Goal: Task Accomplishment & Management: Manage account settings

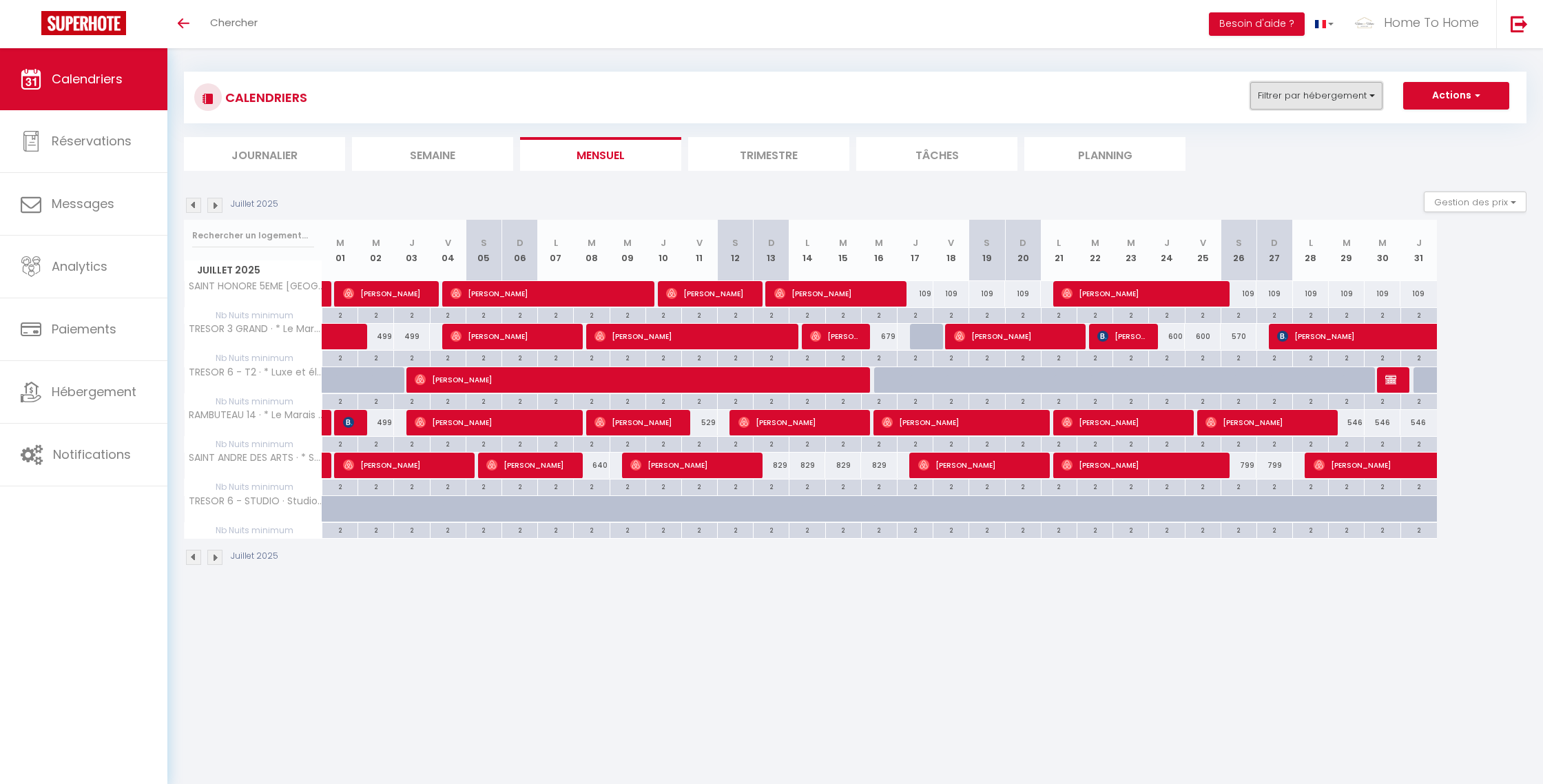
click at [1302, 99] on button "Filtrer par hébergement" at bounding box center [1317, 96] width 132 height 28
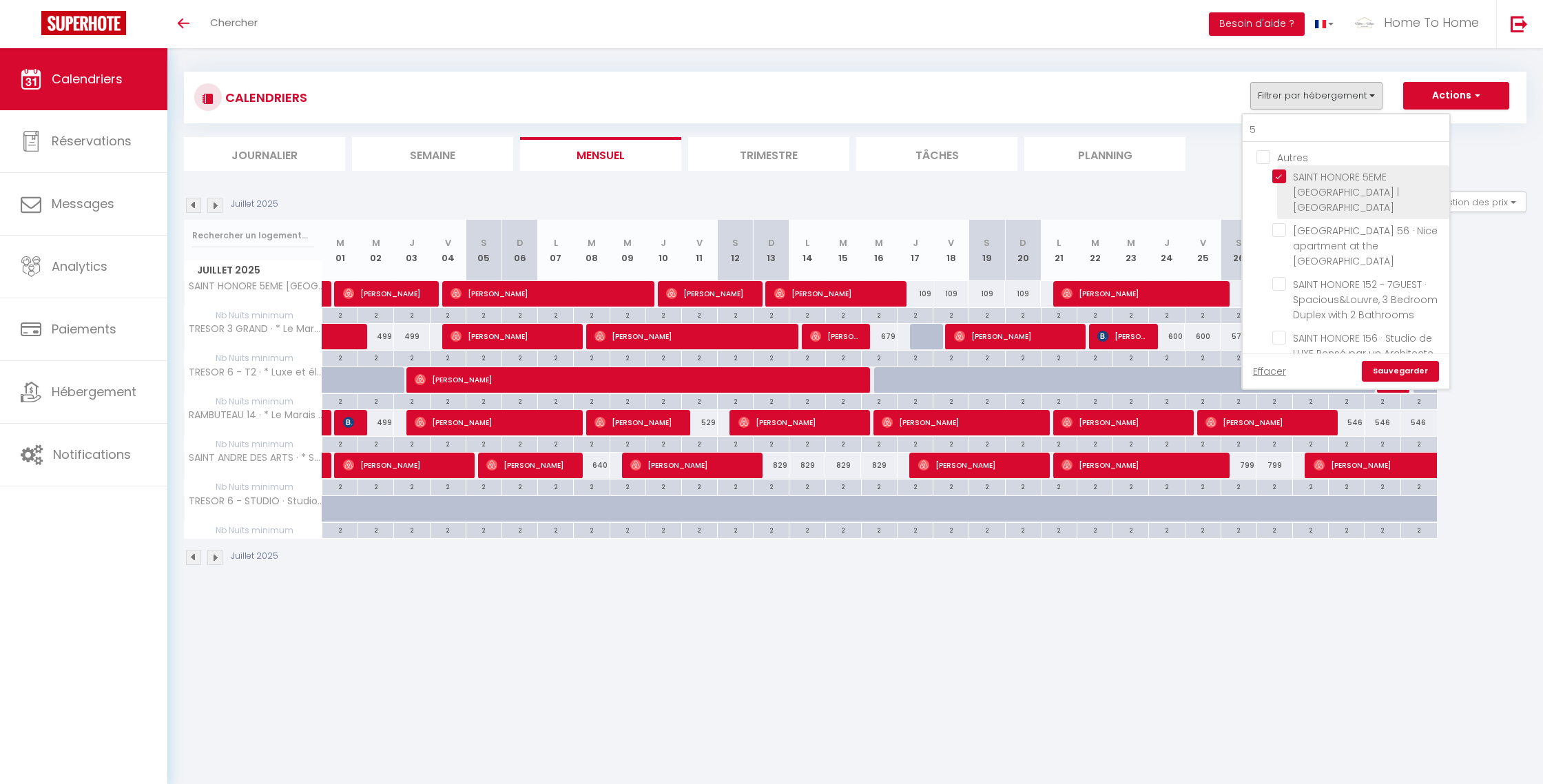
click at [1317, 173] on input "SAINT HONORE 5EME NEW · [GEOGRAPHIC_DATA] | [GEOGRAPHIC_DATA]" at bounding box center [1358, 177] width 172 height 14
checkbox input "false"
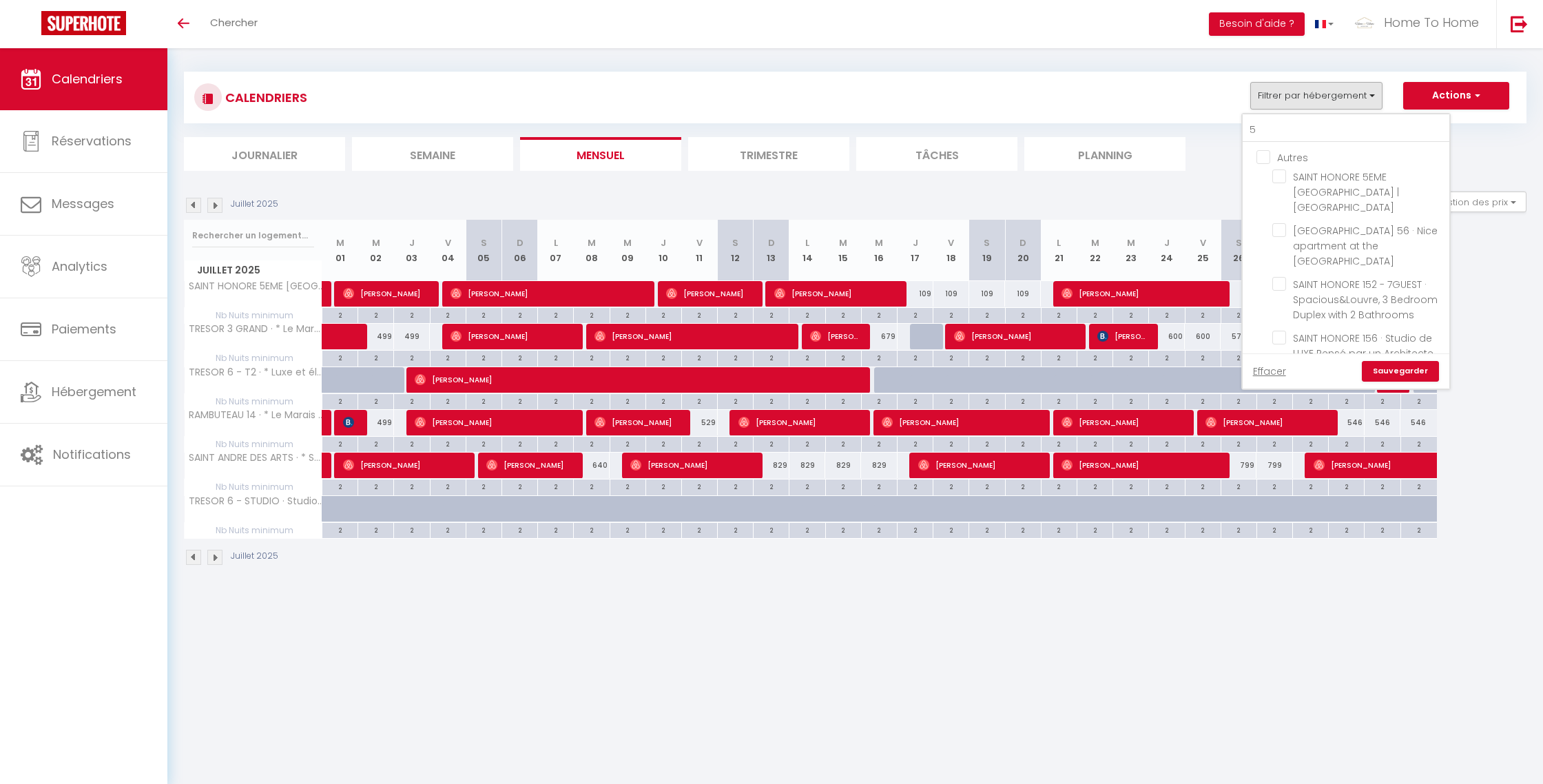
checkbox input "false"
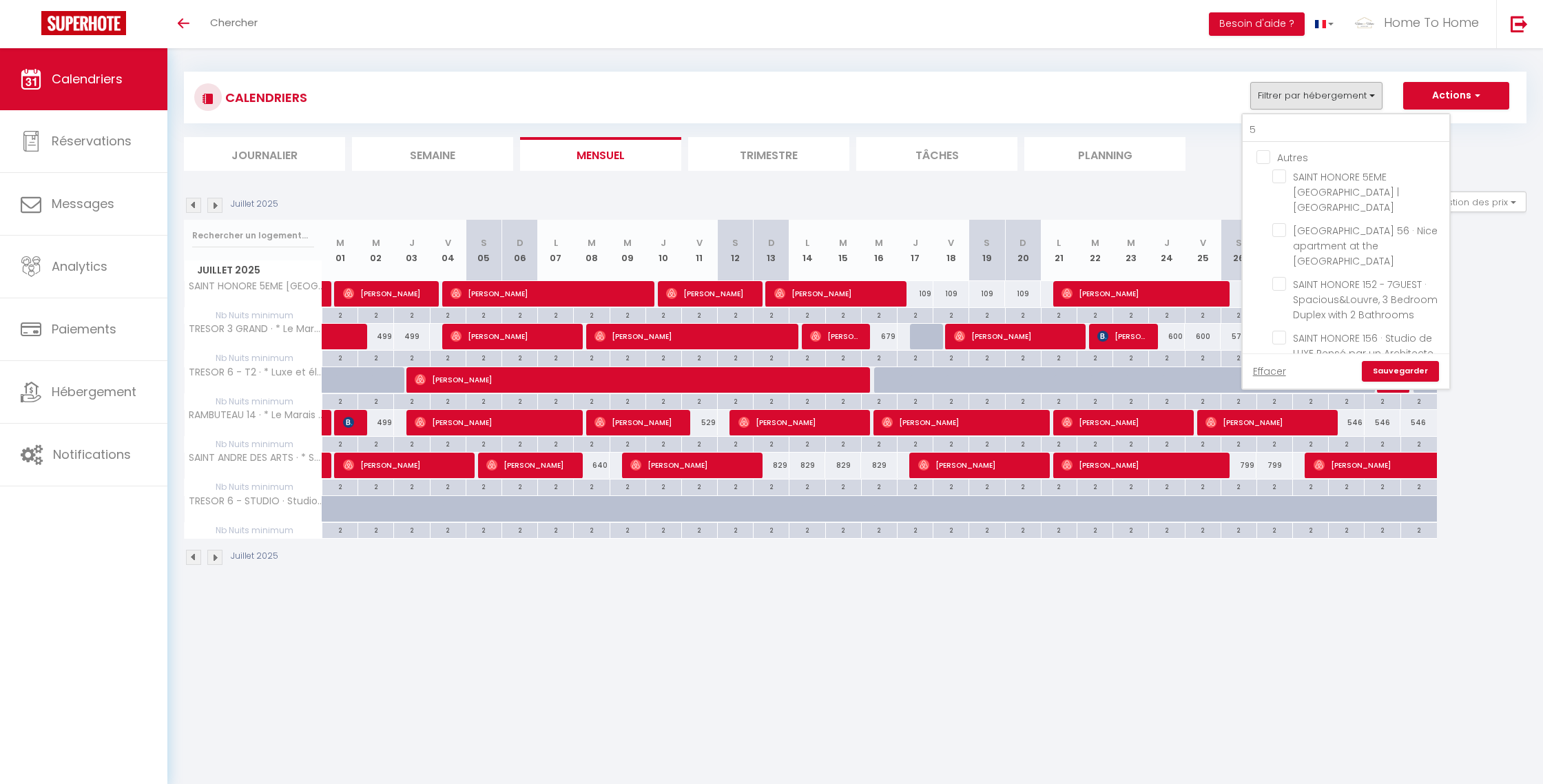
checkbox input "false"
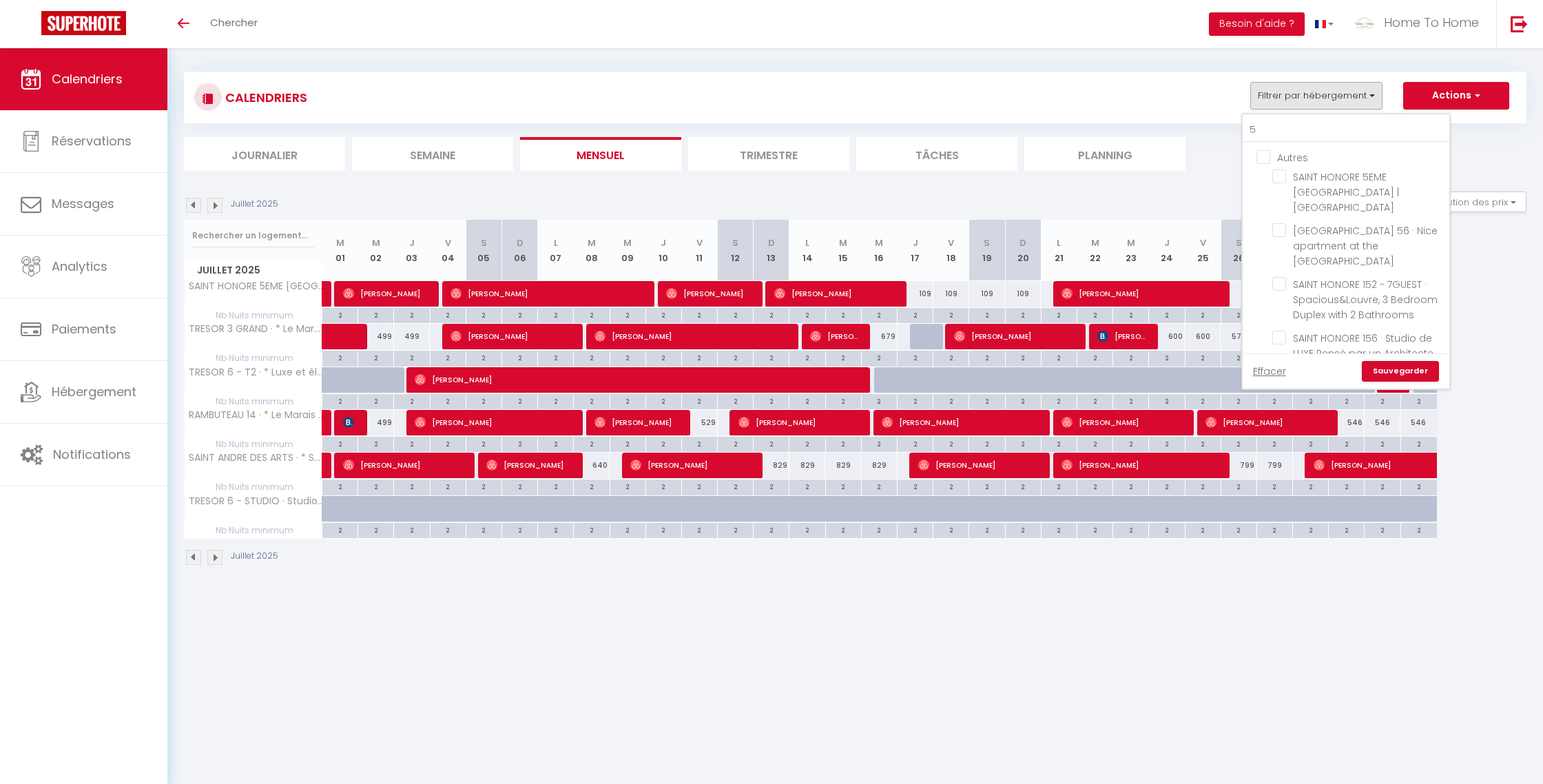
checkbox input "false"
click at [1279, 126] on input "5" at bounding box center [1346, 130] width 207 height 25
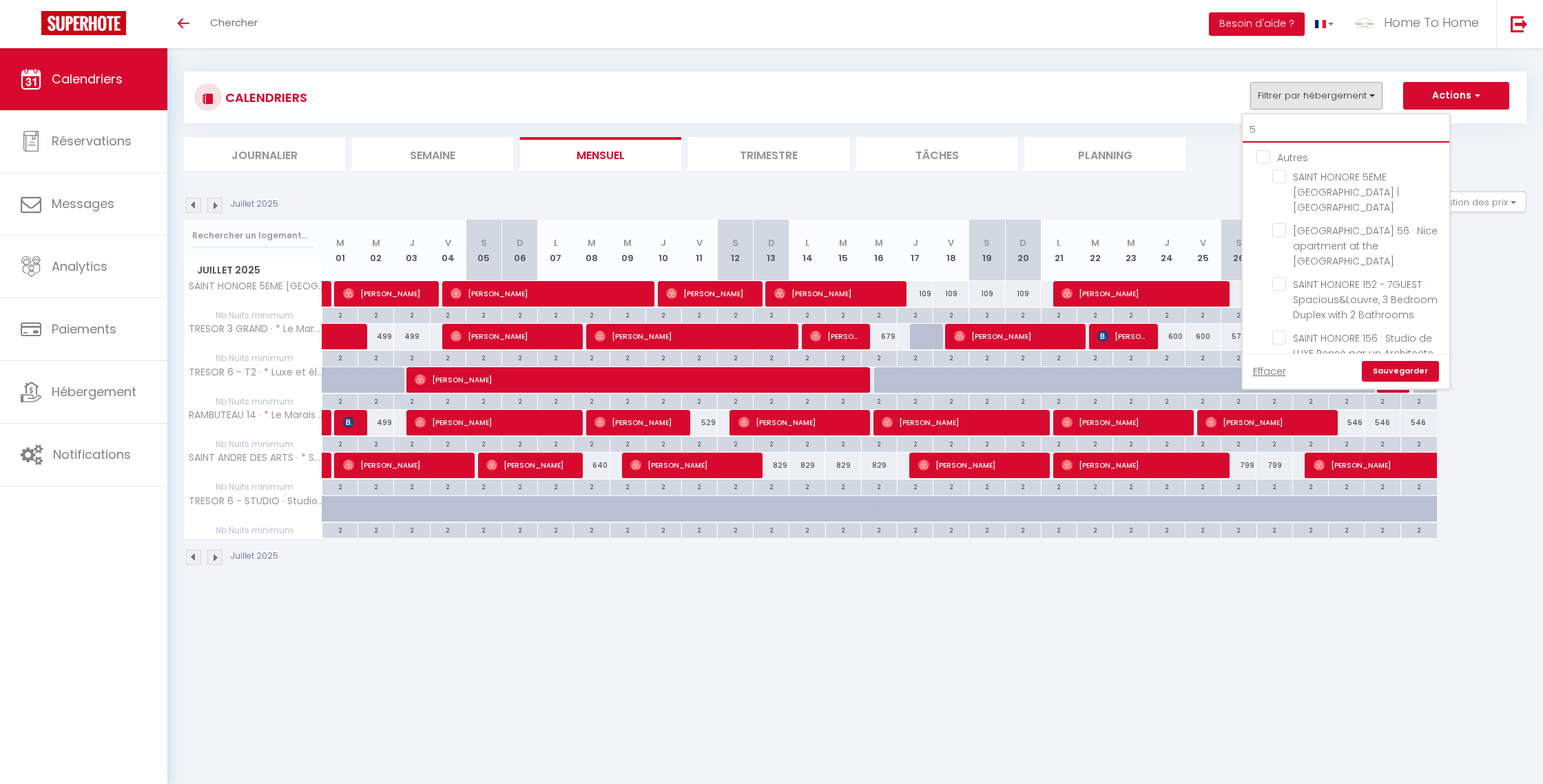
click at [1279, 126] on input "5" at bounding box center [1346, 130] width 207 height 25
type input "t"
checkbox input "false"
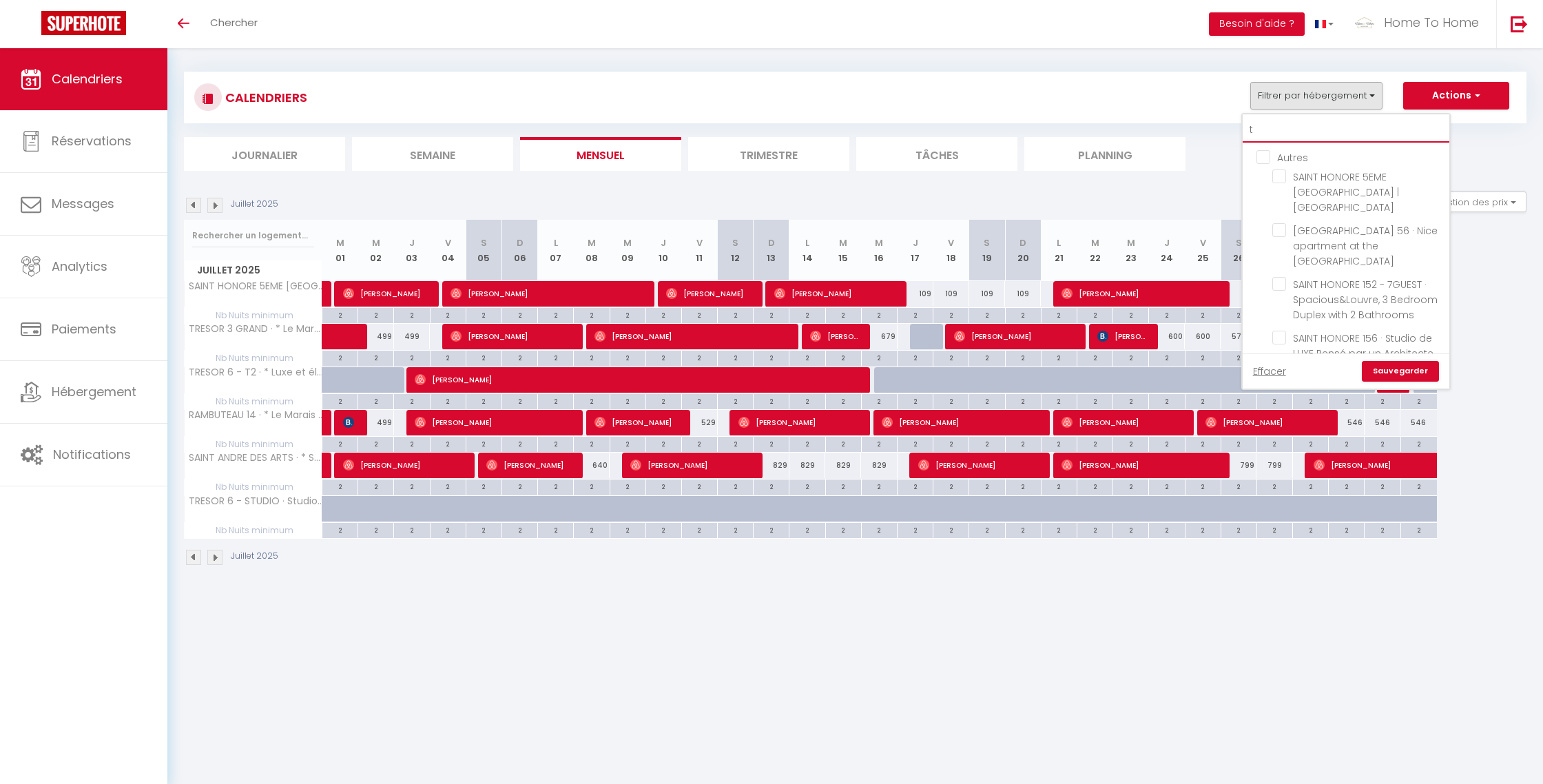
checkbox input "false"
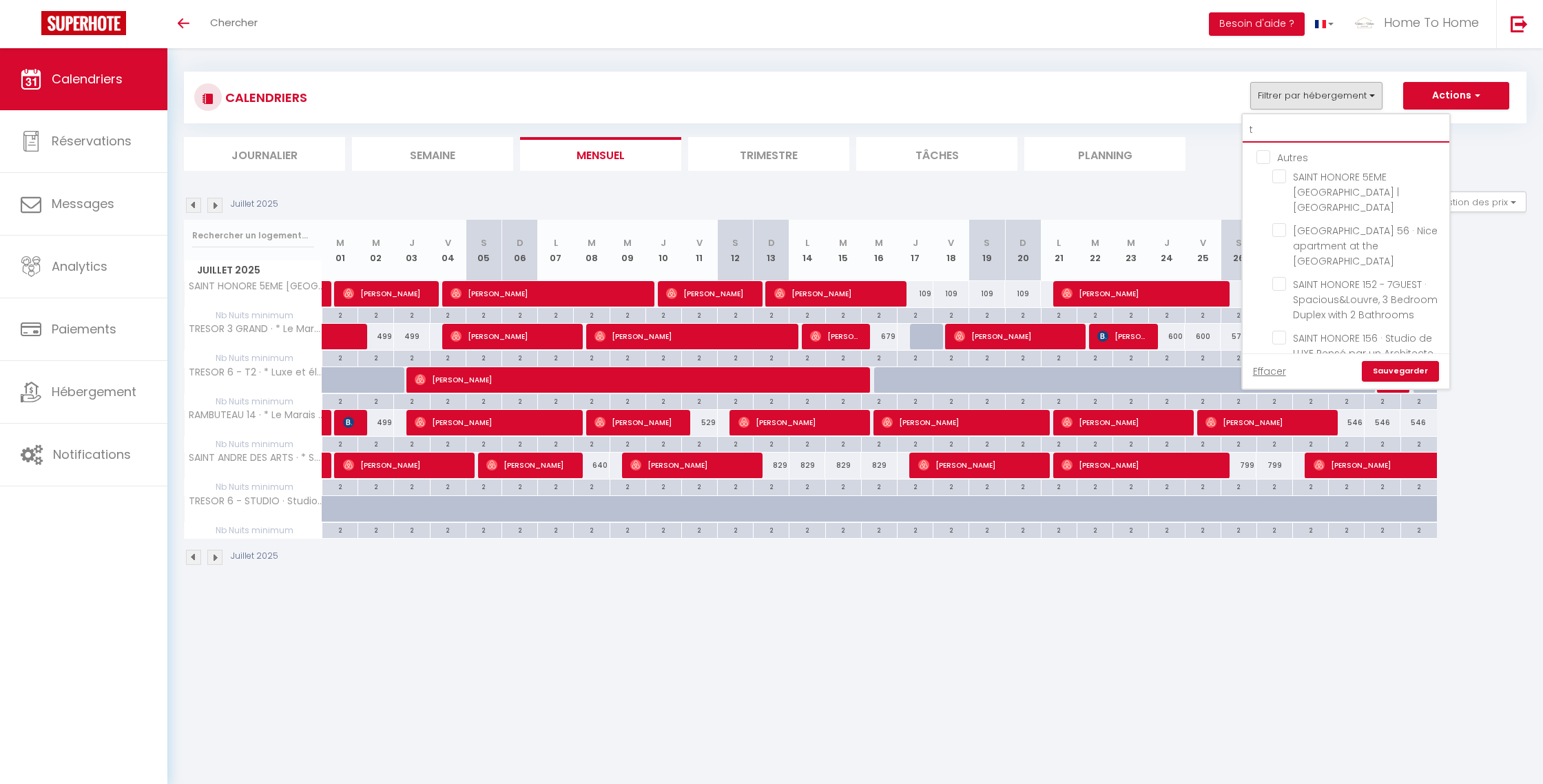
checkbox input "false"
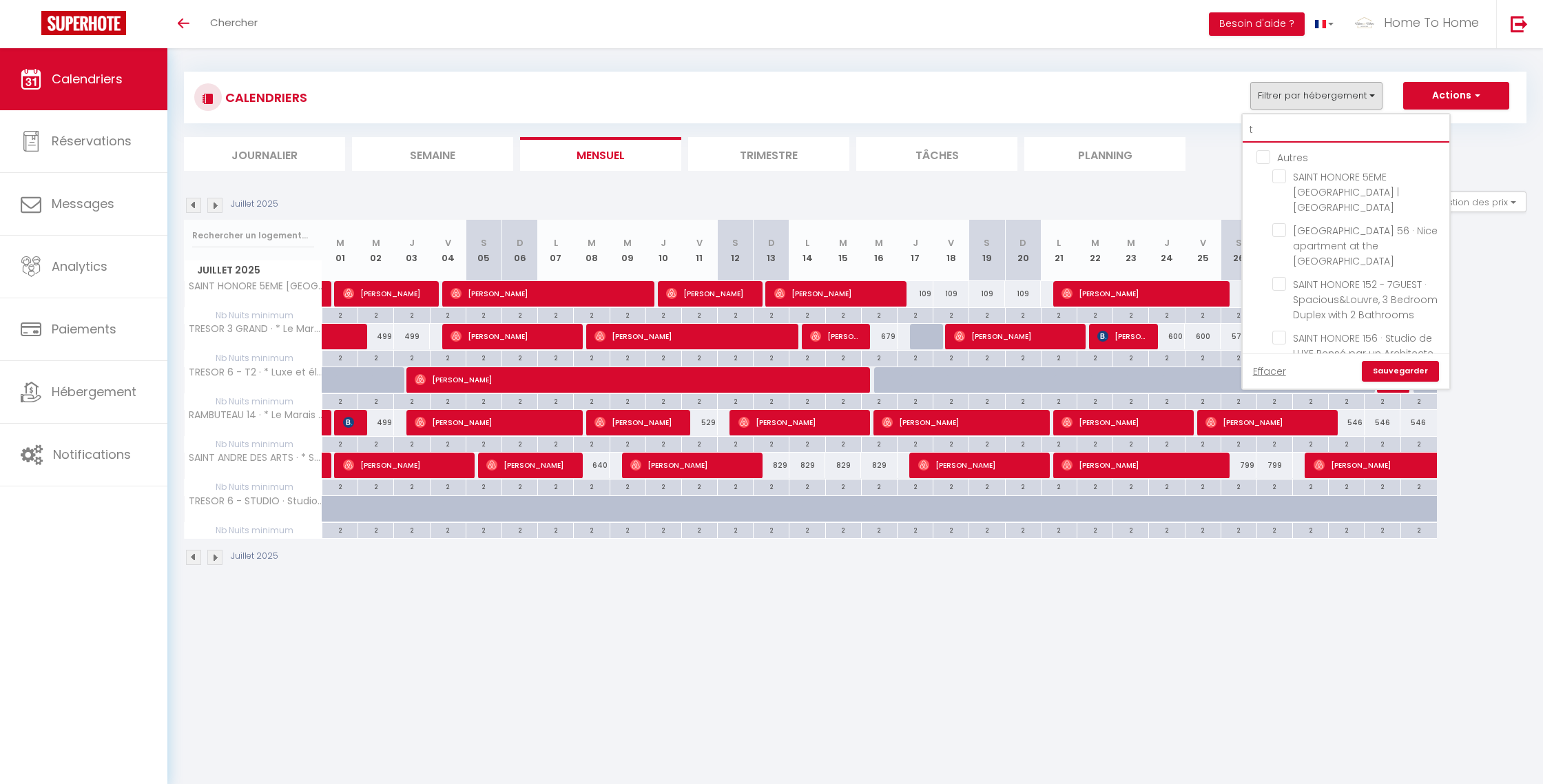
checkbox input "false"
type input "tr"
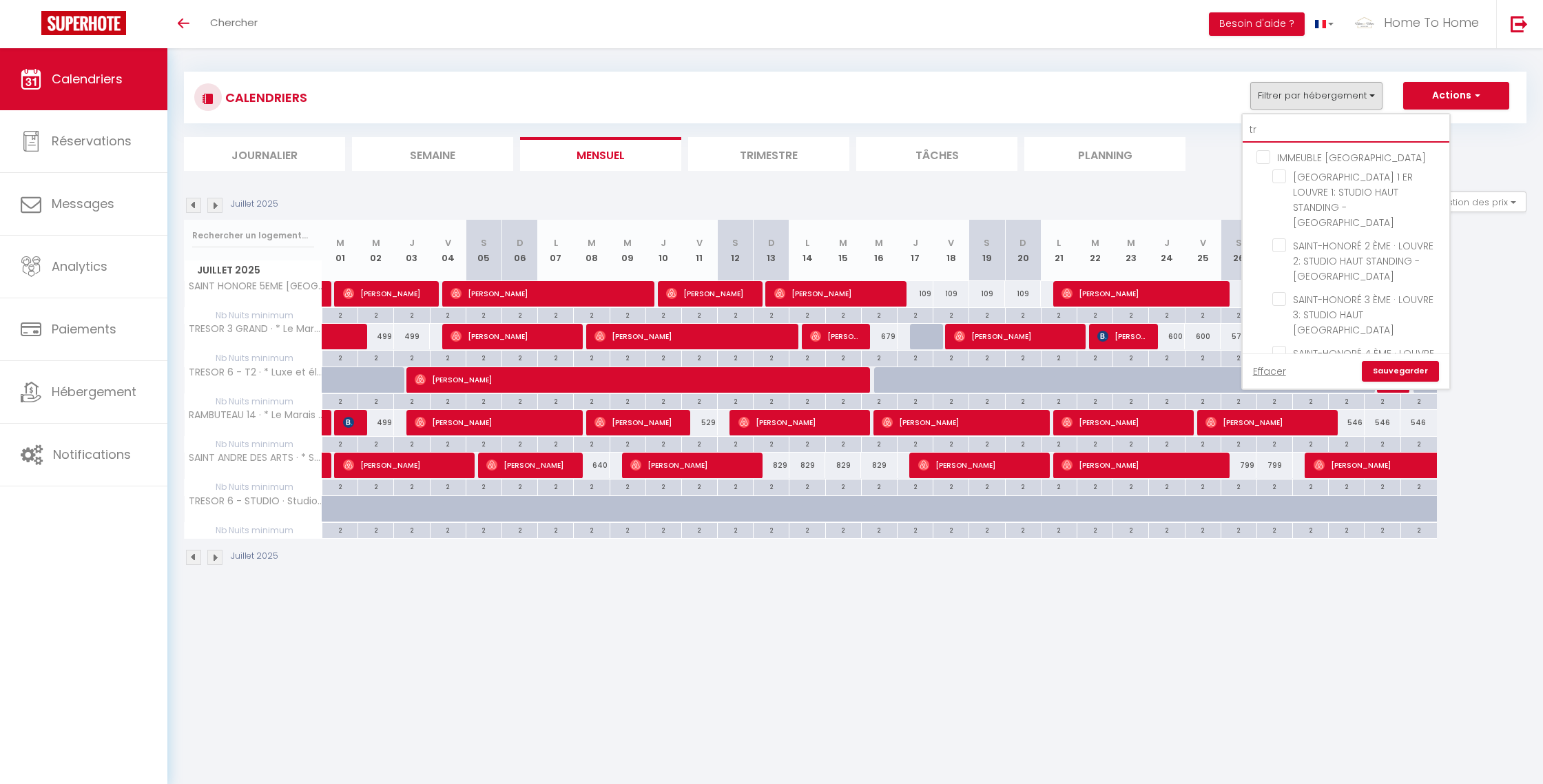
checkbox input "false"
checkbox input "true"
checkbox input "false"
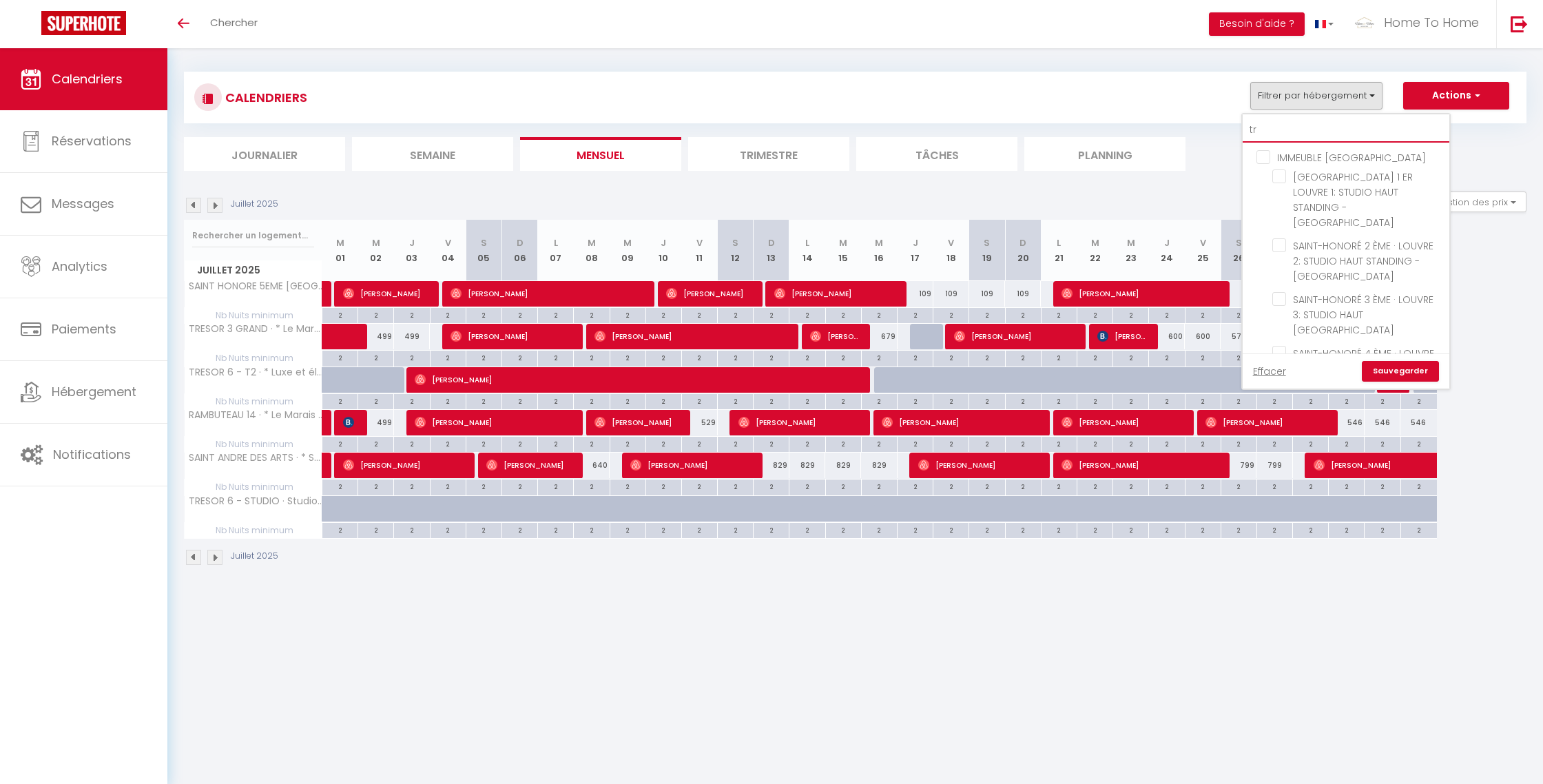
checkbox input "false"
checkbox input "true"
type input "tre"
checkbox input "false"
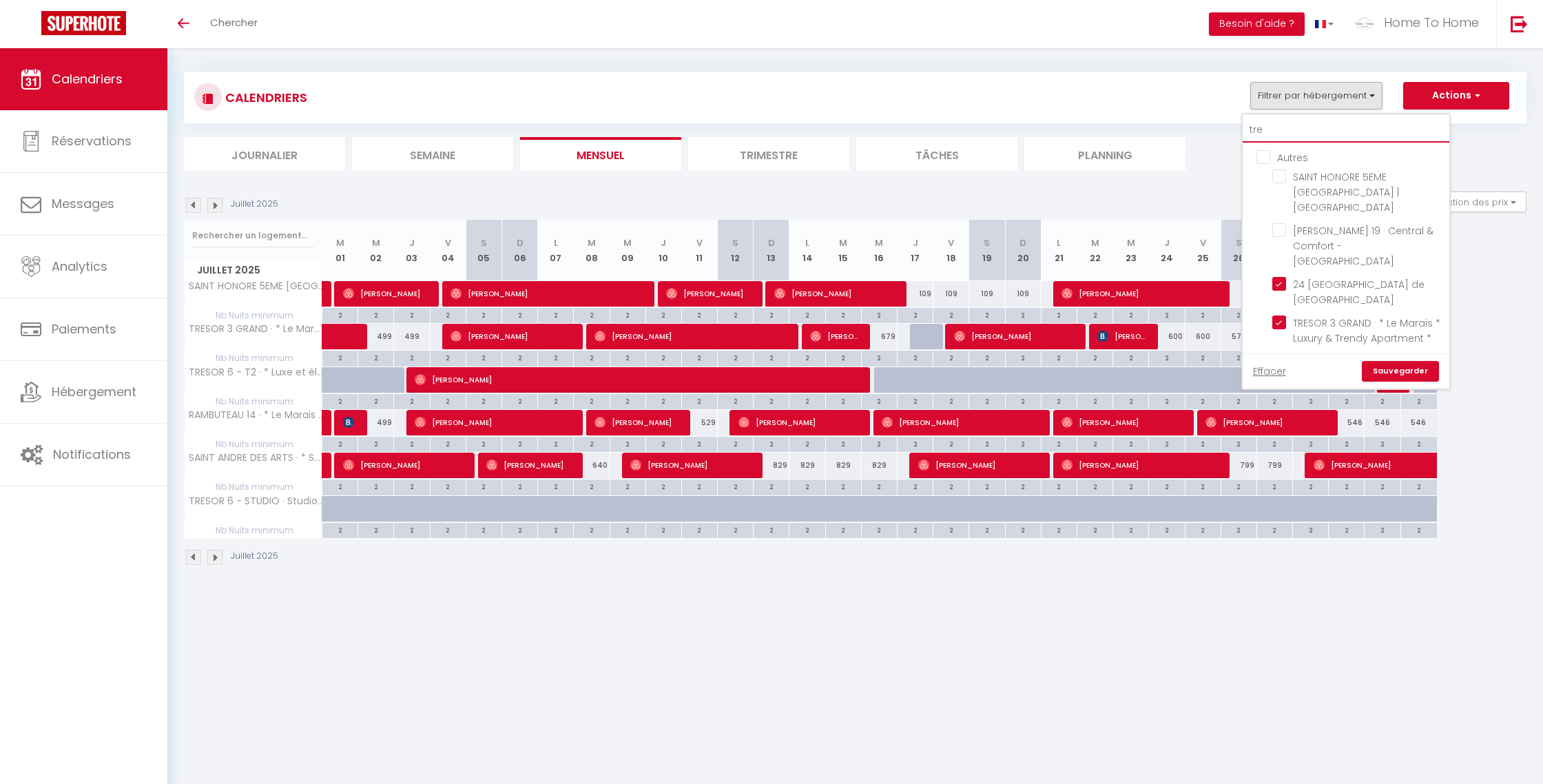
checkbox input "true"
checkbox input "false"
checkbox input "true"
type input "tres"
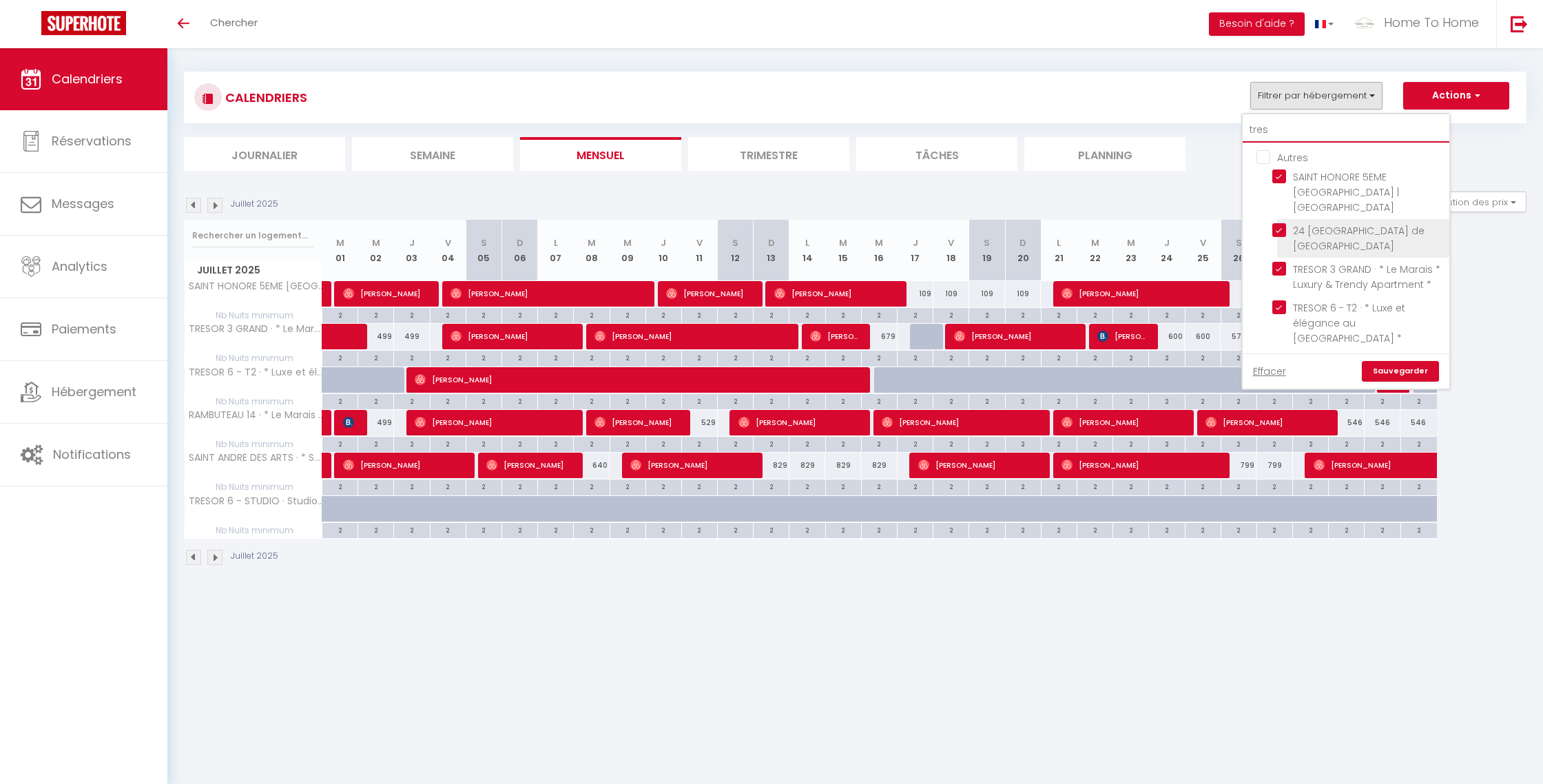
checkbox input "true"
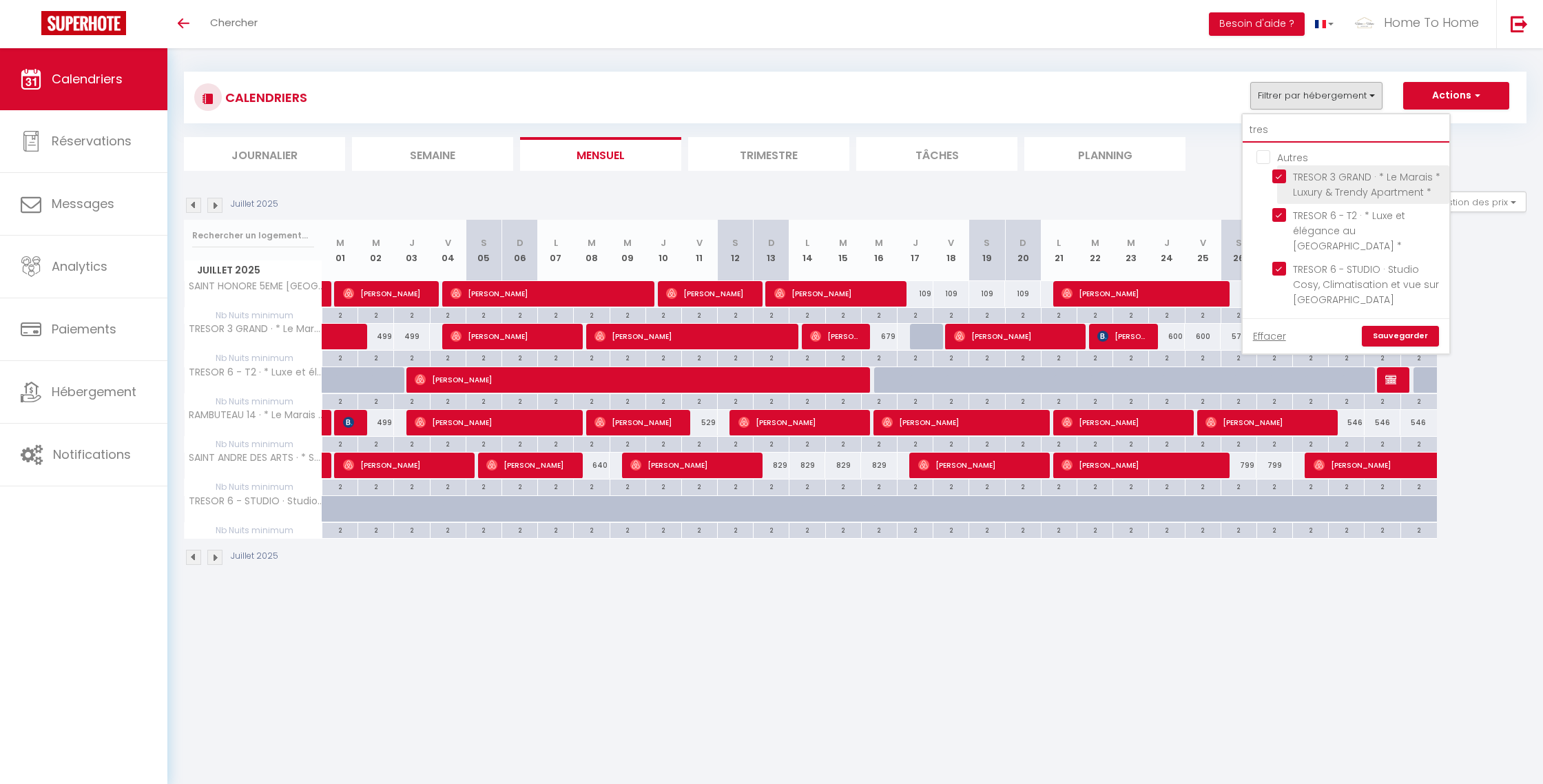
type input "tres"
click at [1311, 187] on span "TRESOR 3 GRAND · * Le Marais * Luxury & Trendy Apartment *" at bounding box center [1367, 185] width 148 height 29
click at [1311, 183] on input "TRESOR 3 GRAND · * Le Marais * Luxury & Trendy Apartment *" at bounding box center [1358, 177] width 172 height 14
checkbox input "false"
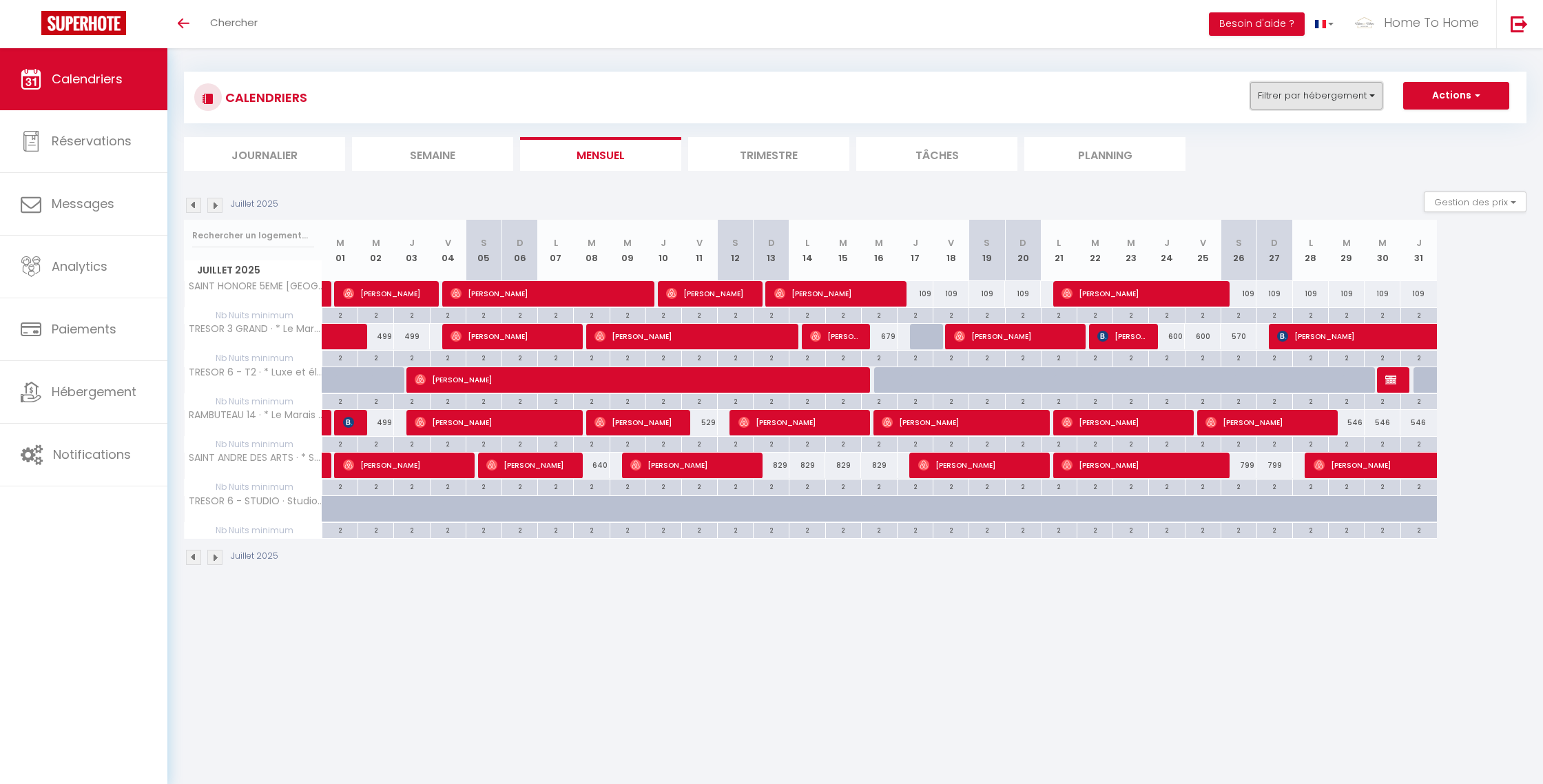
click at [1301, 106] on button "Filtrer par hébergement" at bounding box center [1317, 96] width 132 height 28
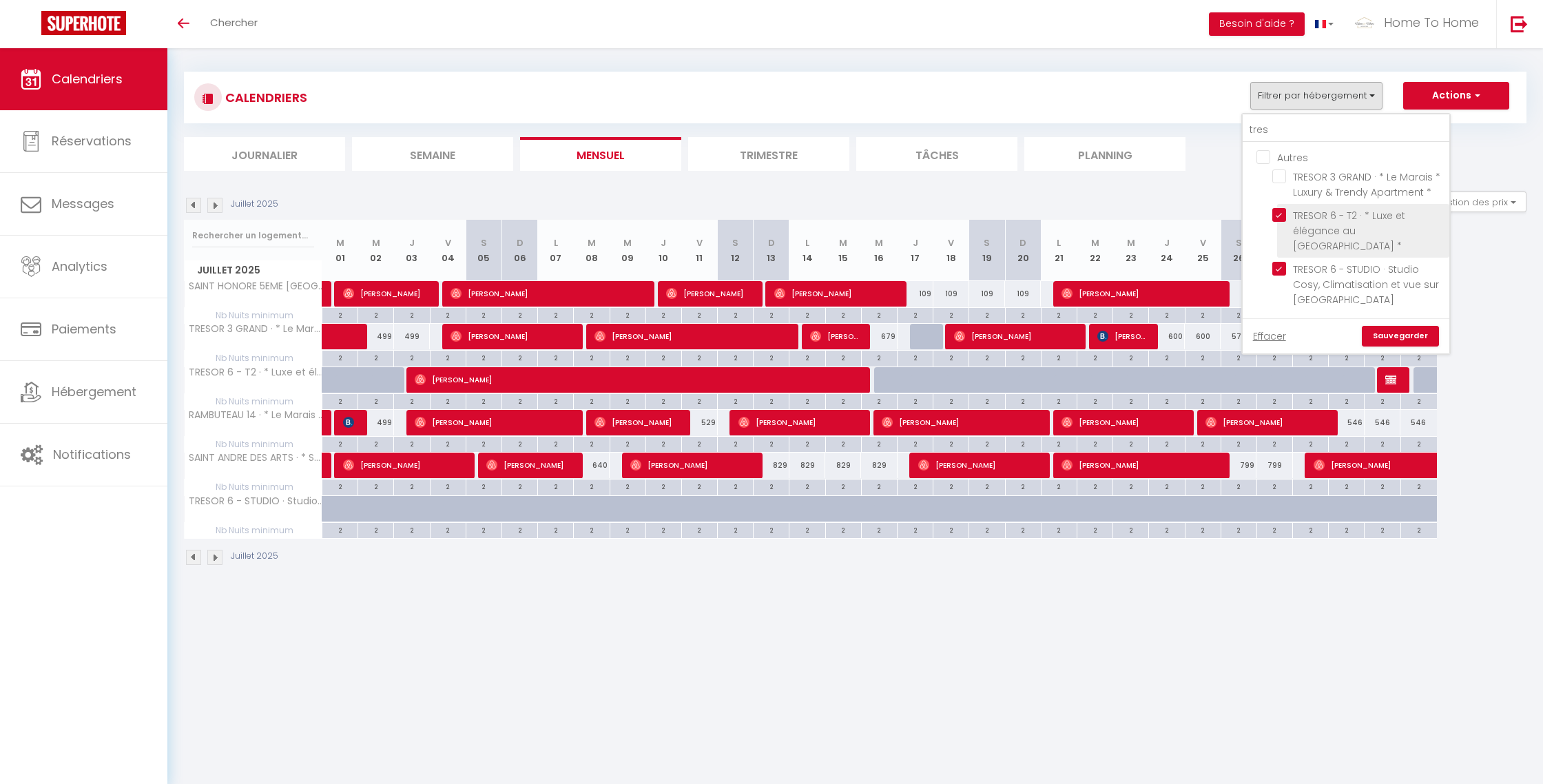
click at [1295, 218] on input "TRESOR 6 - T2 · * Luxe et élégance au [GEOGRAPHIC_DATA] *" at bounding box center [1358, 215] width 172 height 14
checkbox input "false"
click at [1305, 266] on input "TRESOR 6 - STUDIO · Studio Cosy, Climatisation et vue sur [GEOGRAPHIC_DATA]" at bounding box center [1358, 269] width 172 height 14
checkbox input "false"
click at [1277, 124] on input "tres" at bounding box center [1346, 130] width 207 height 25
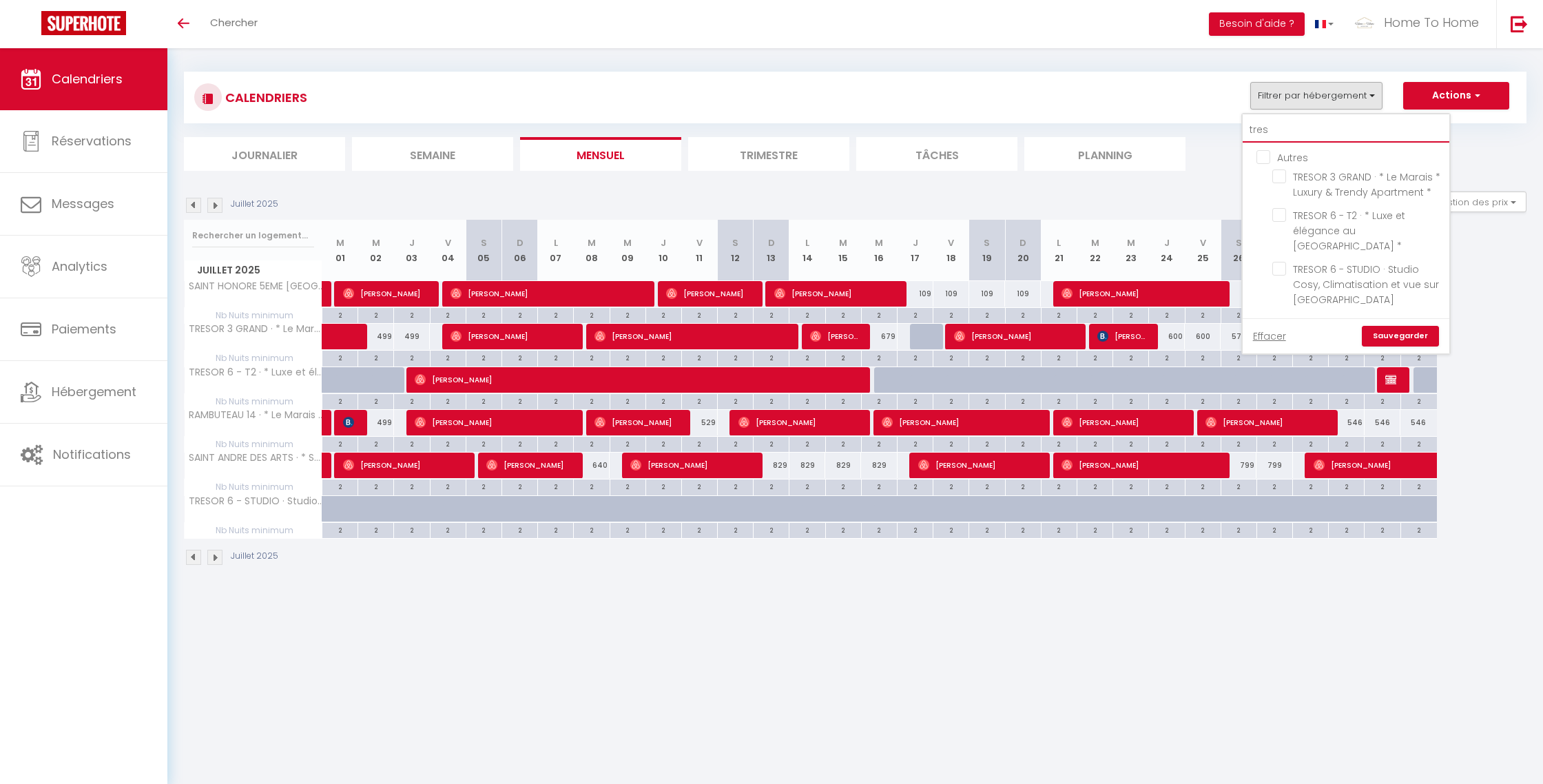
click at [1277, 124] on input "tres" at bounding box center [1346, 130] width 207 height 25
type input "r"
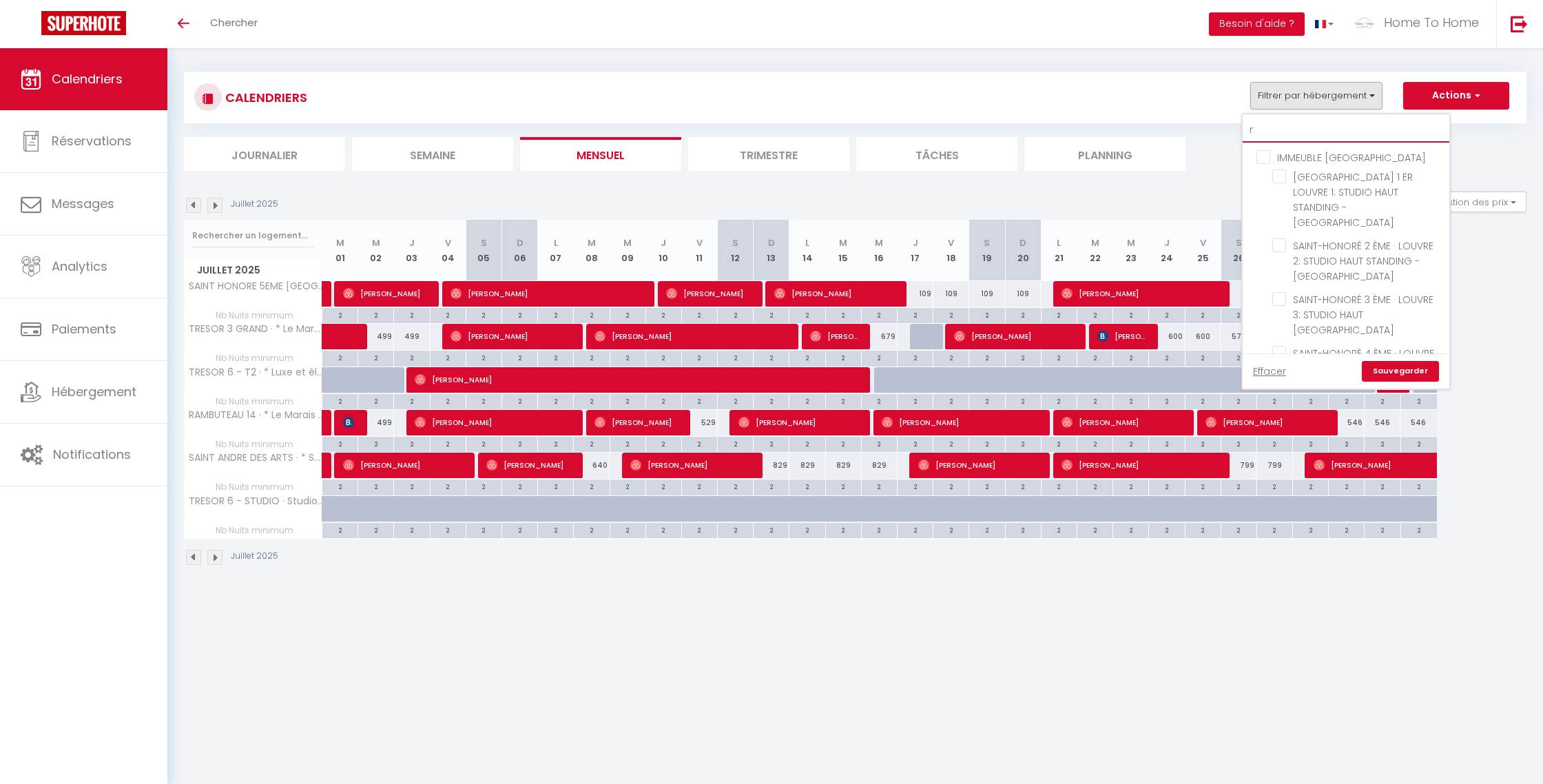
checkbox input "false"
type input "ra"
checkbox input "false"
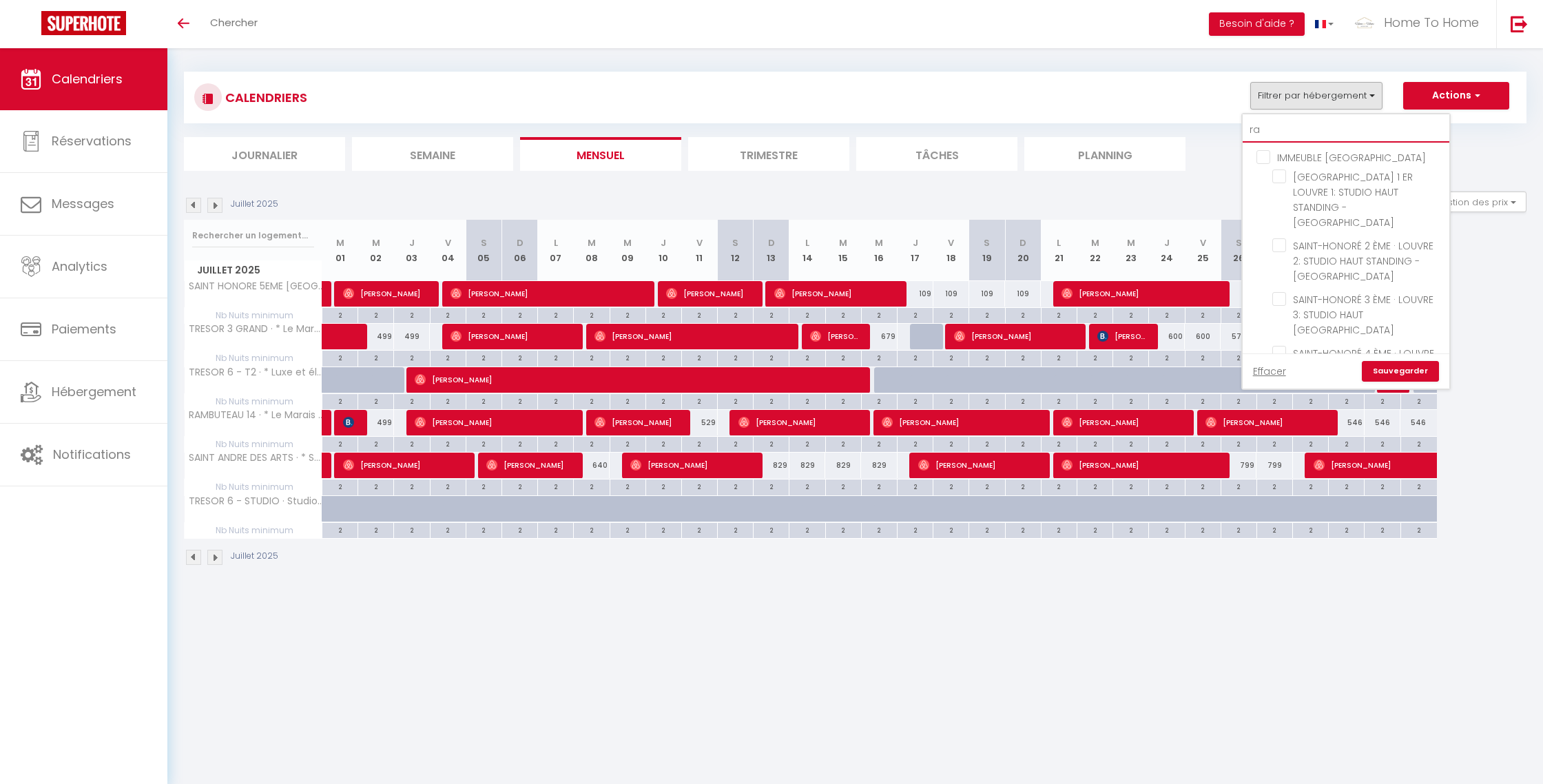
checkbox input "false"
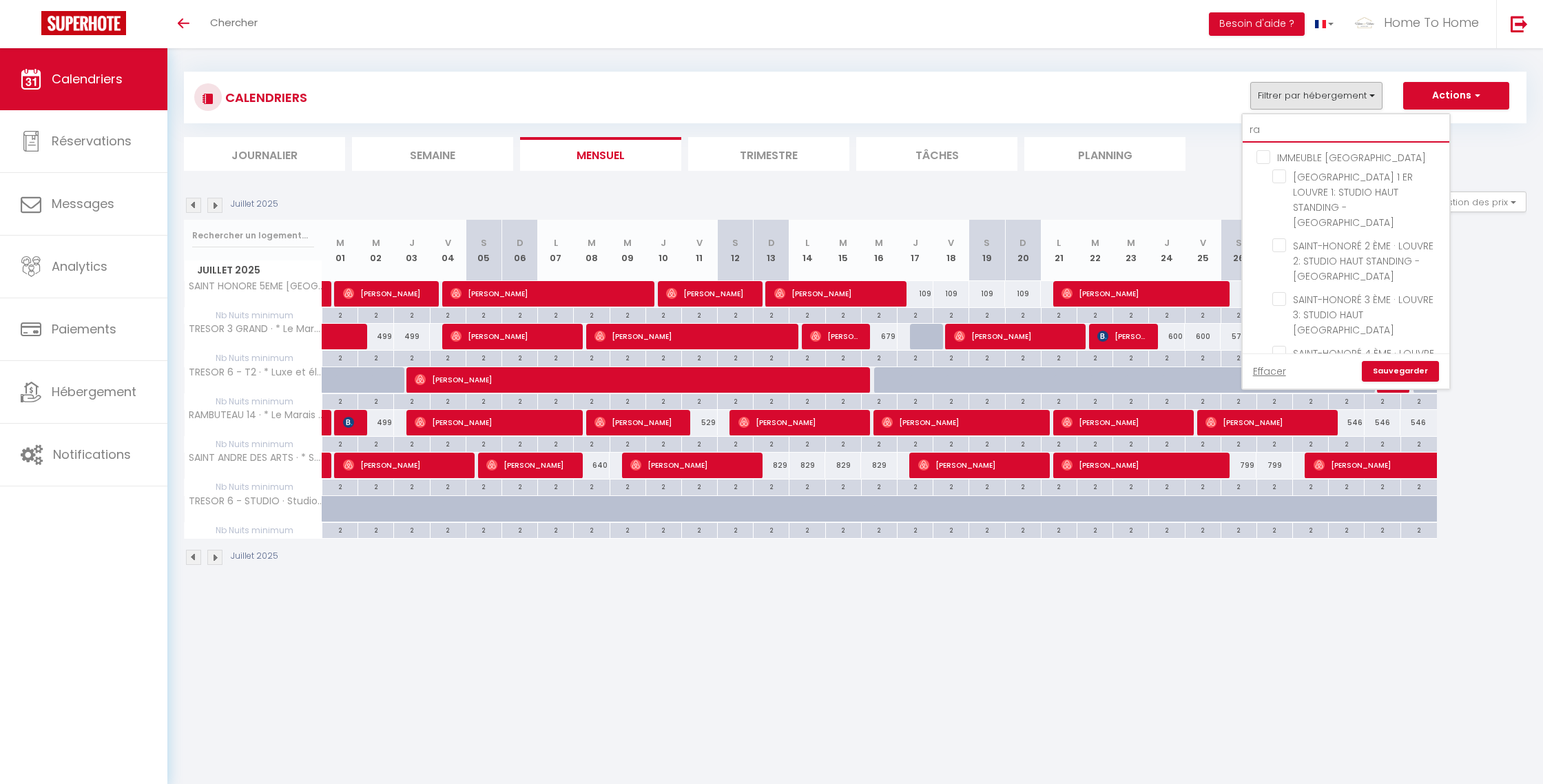
checkbox input "false"
checkbox input "true"
checkbox input "false"
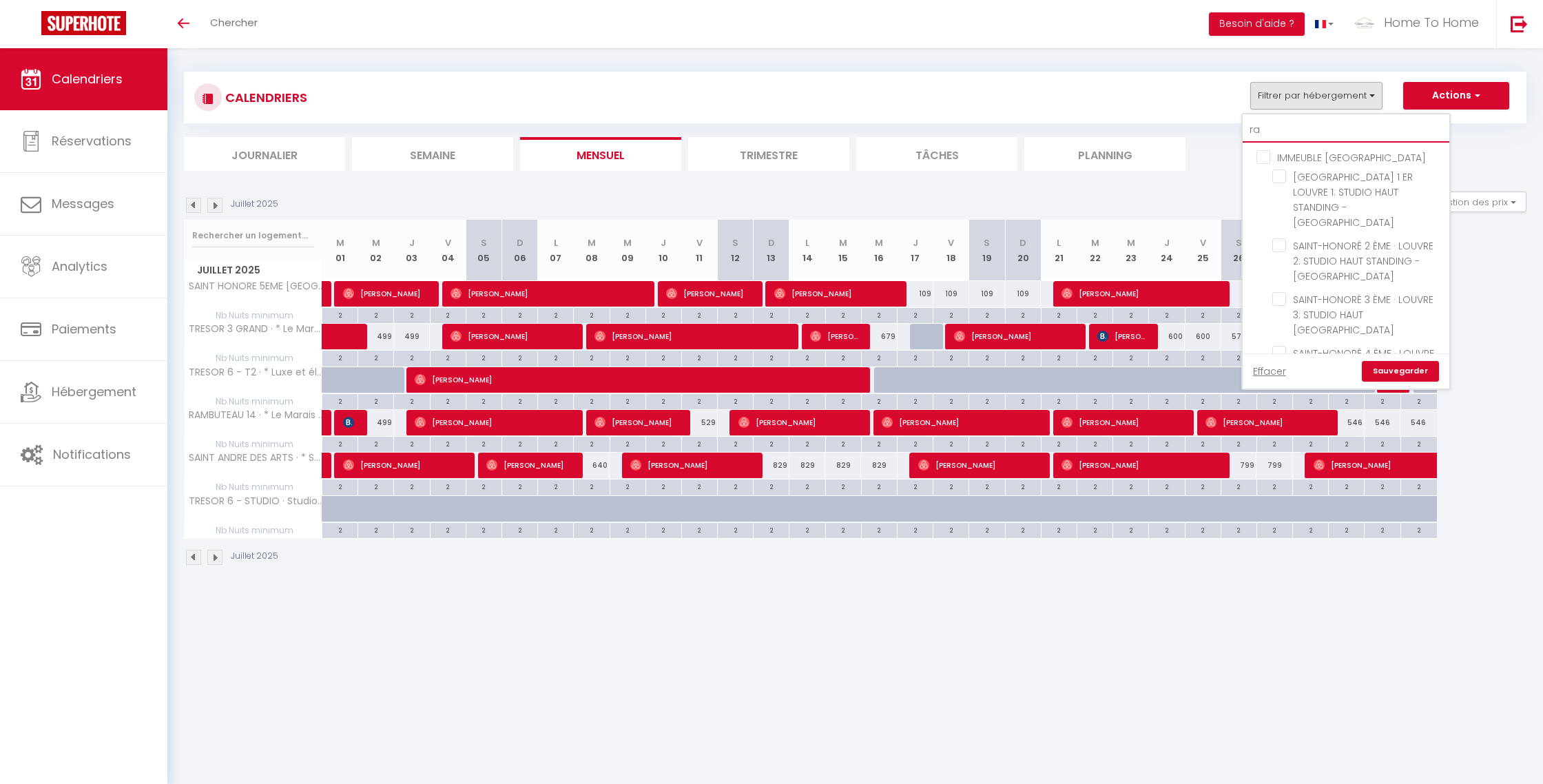
checkbox input "false"
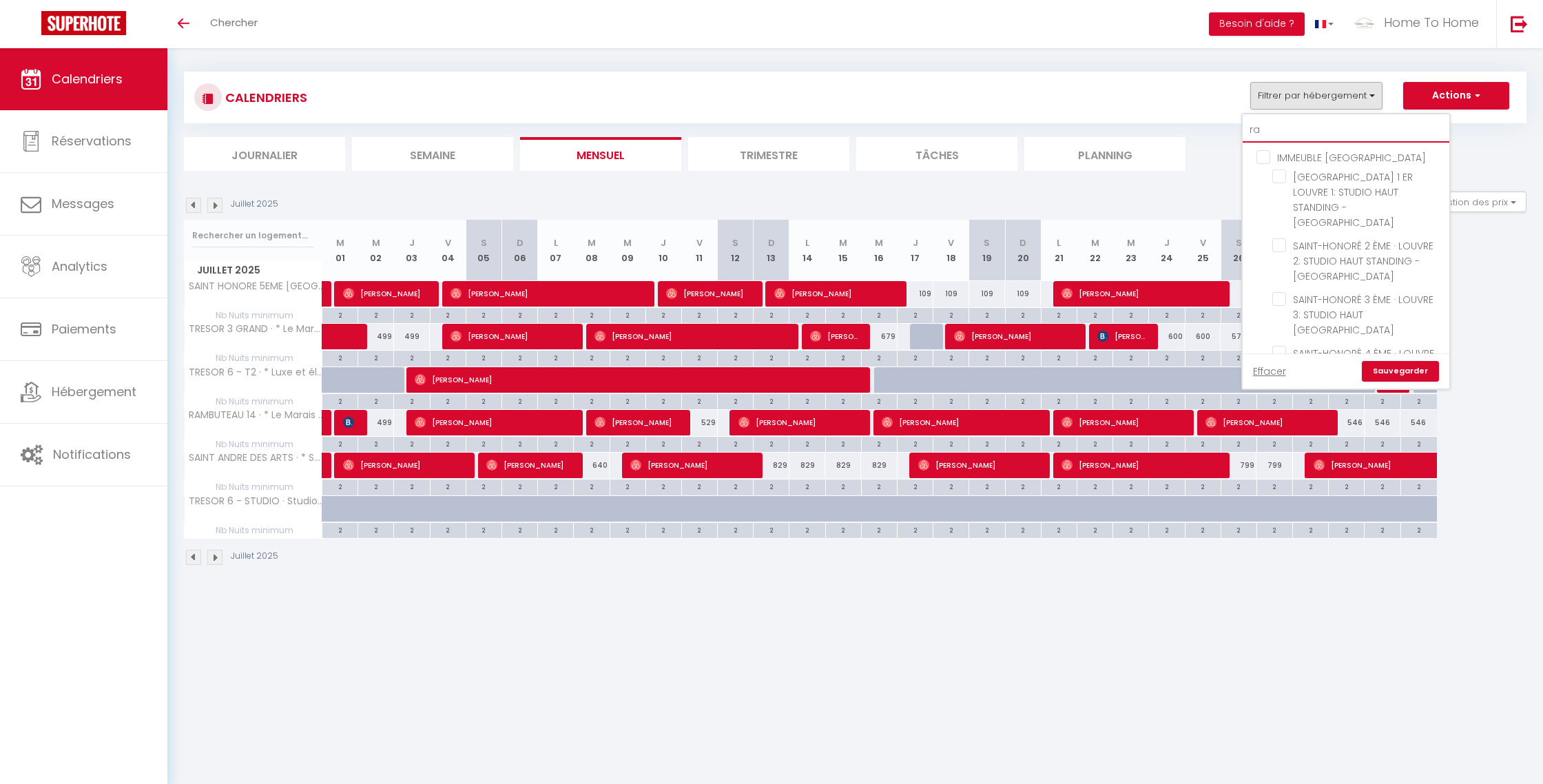
checkbox input "false"
type input "ram"
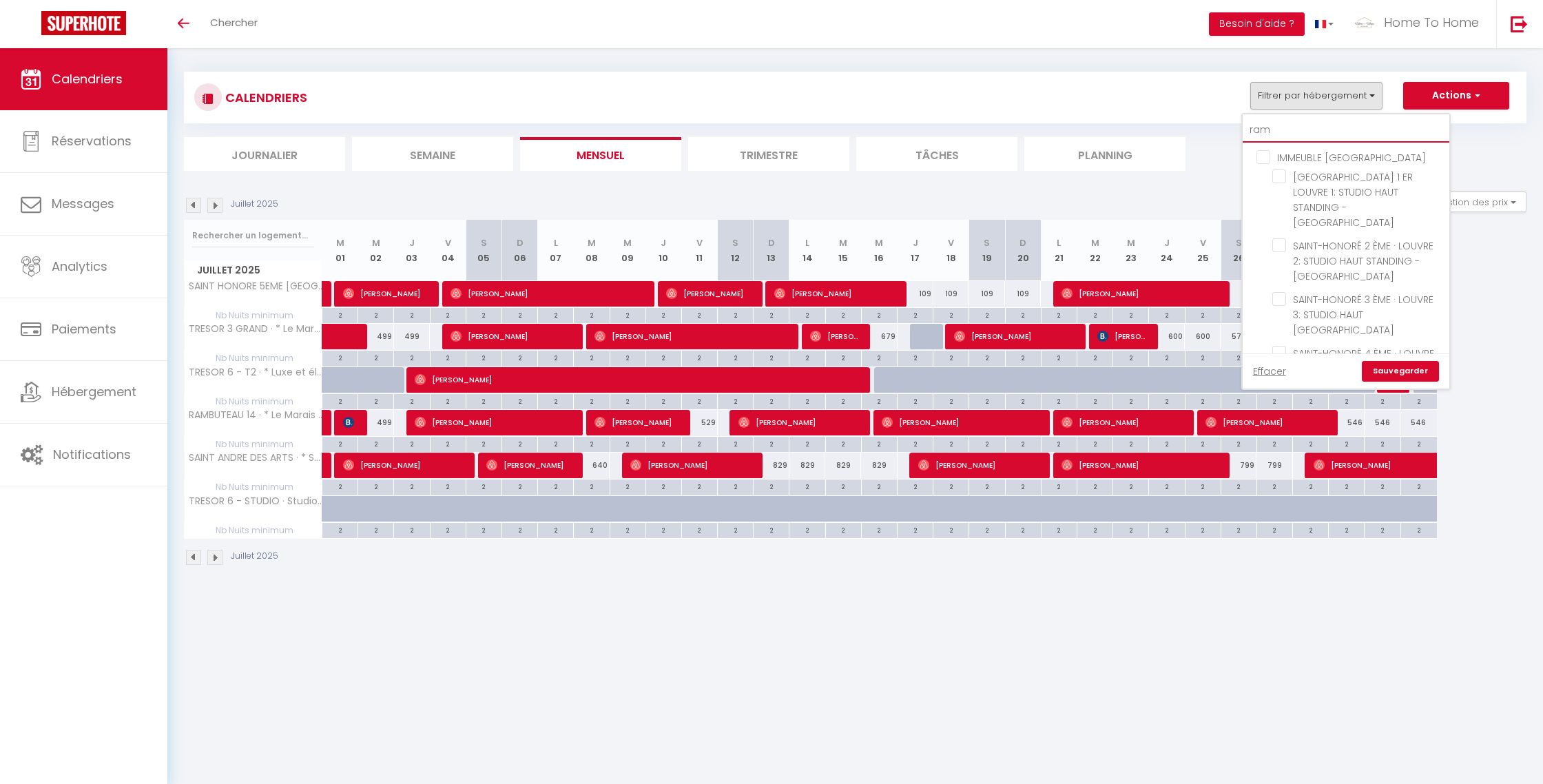
checkbox input "true"
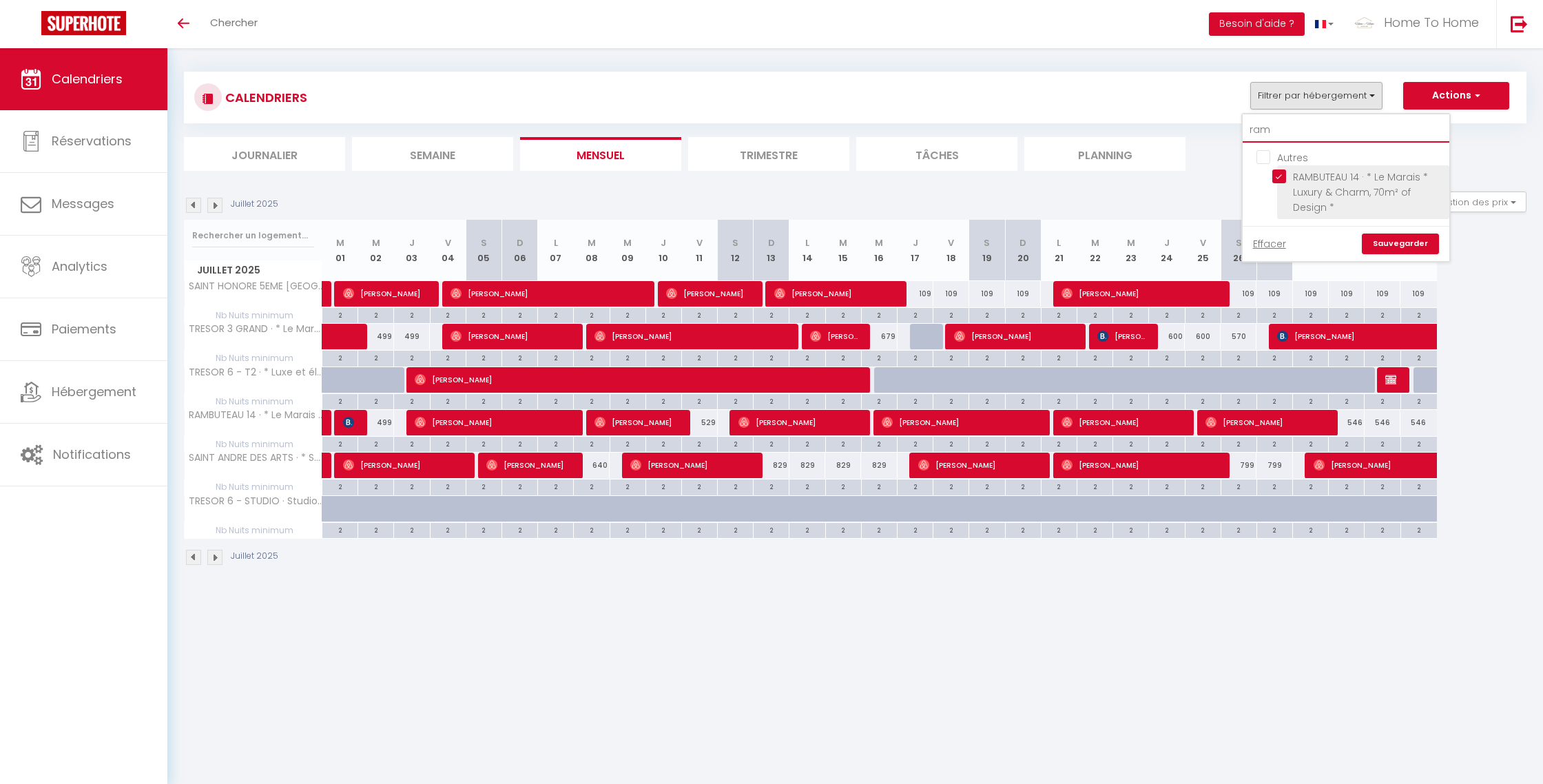
type input "ram"
click at [1289, 179] on input "RAMBUTEAU 14 · * Le Marais * Luxury & Charm, 70m² of Design *" at bounding box center [1358, 177] width 172 height 14
checkbox input "false"
click at [1267, 122] on input "ram" at bounding box center [1346, 130] width 207 height 25
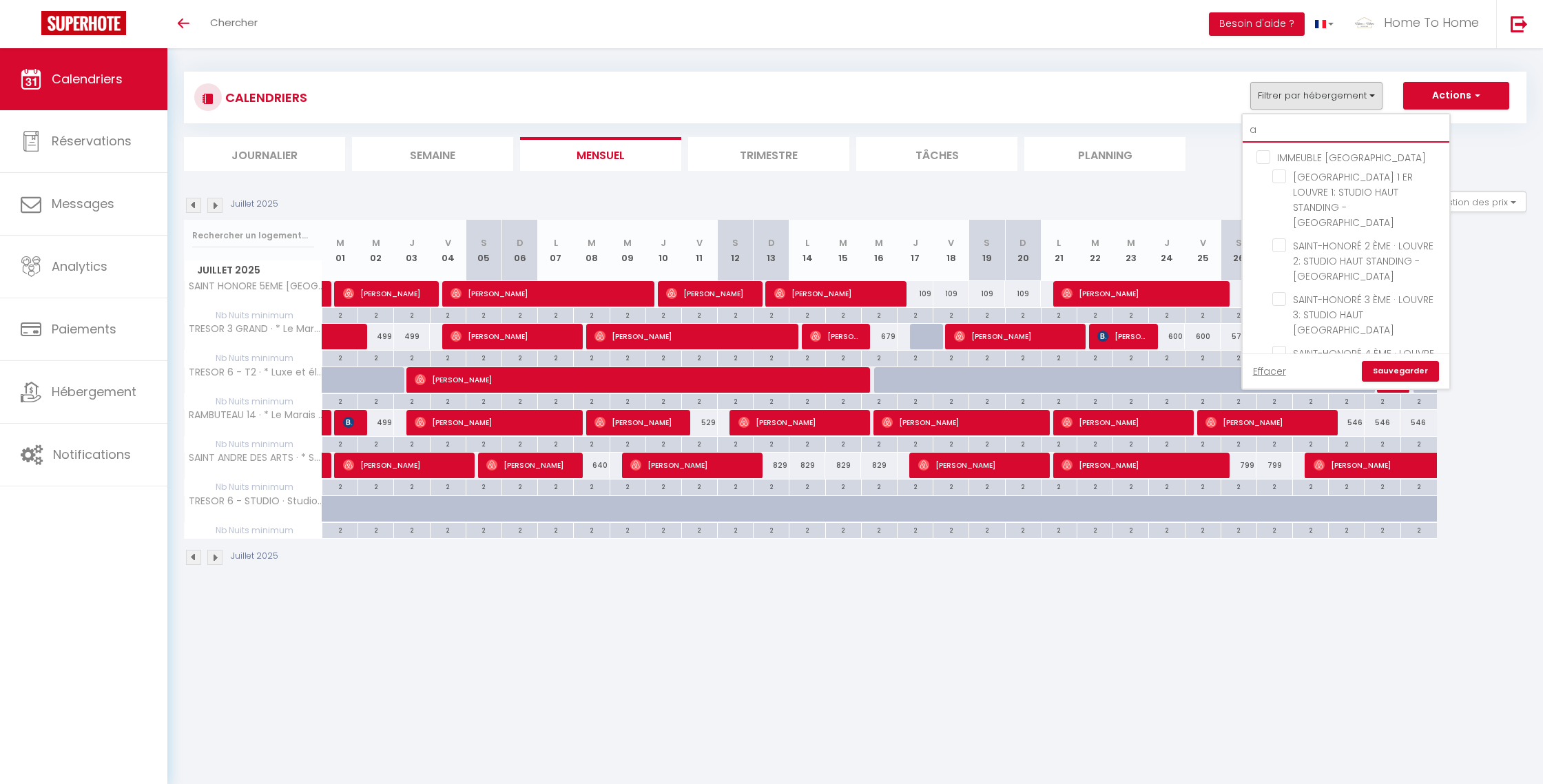
type input "an"
checkbox input "false"
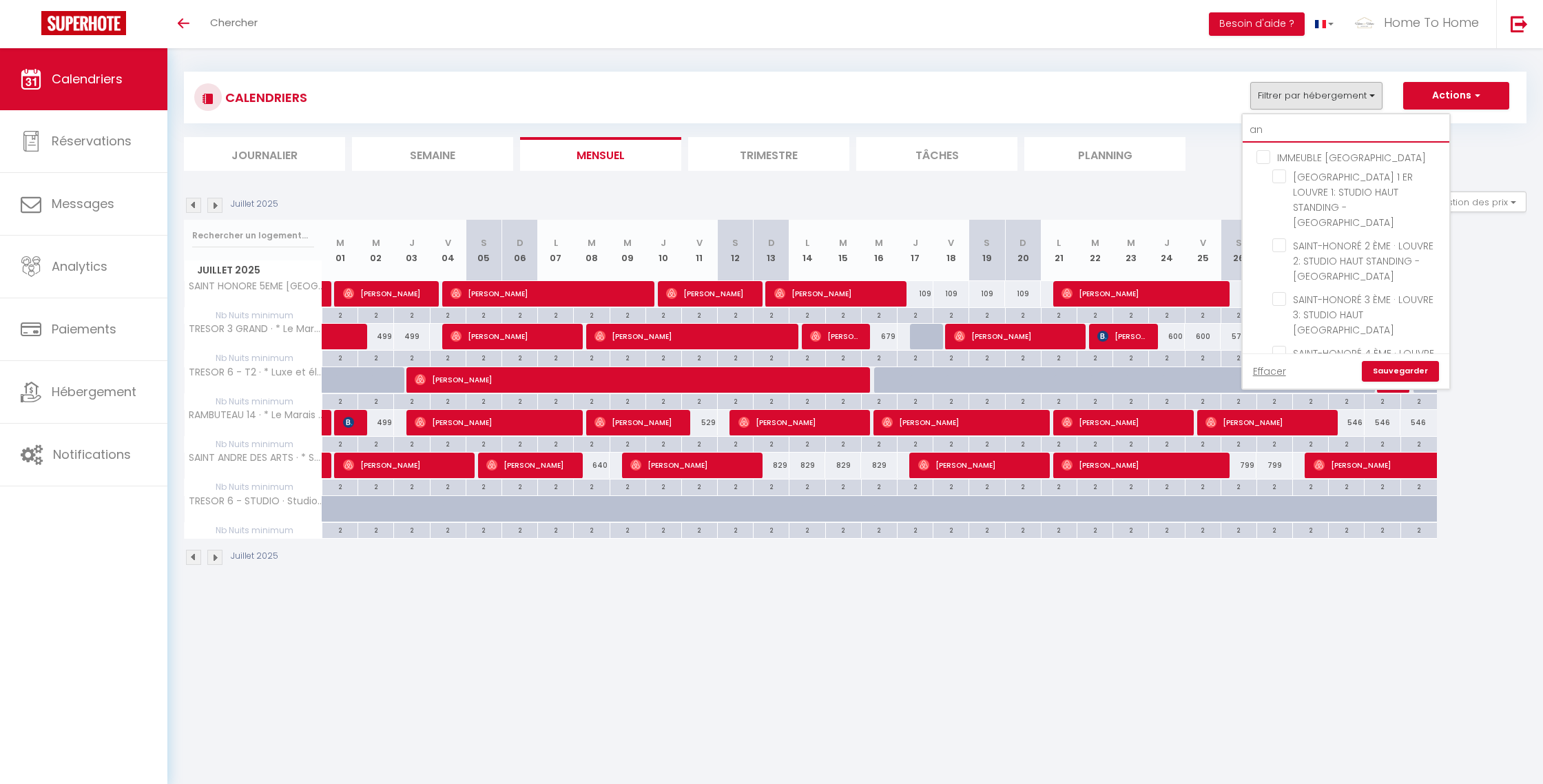
checkbox input "false"
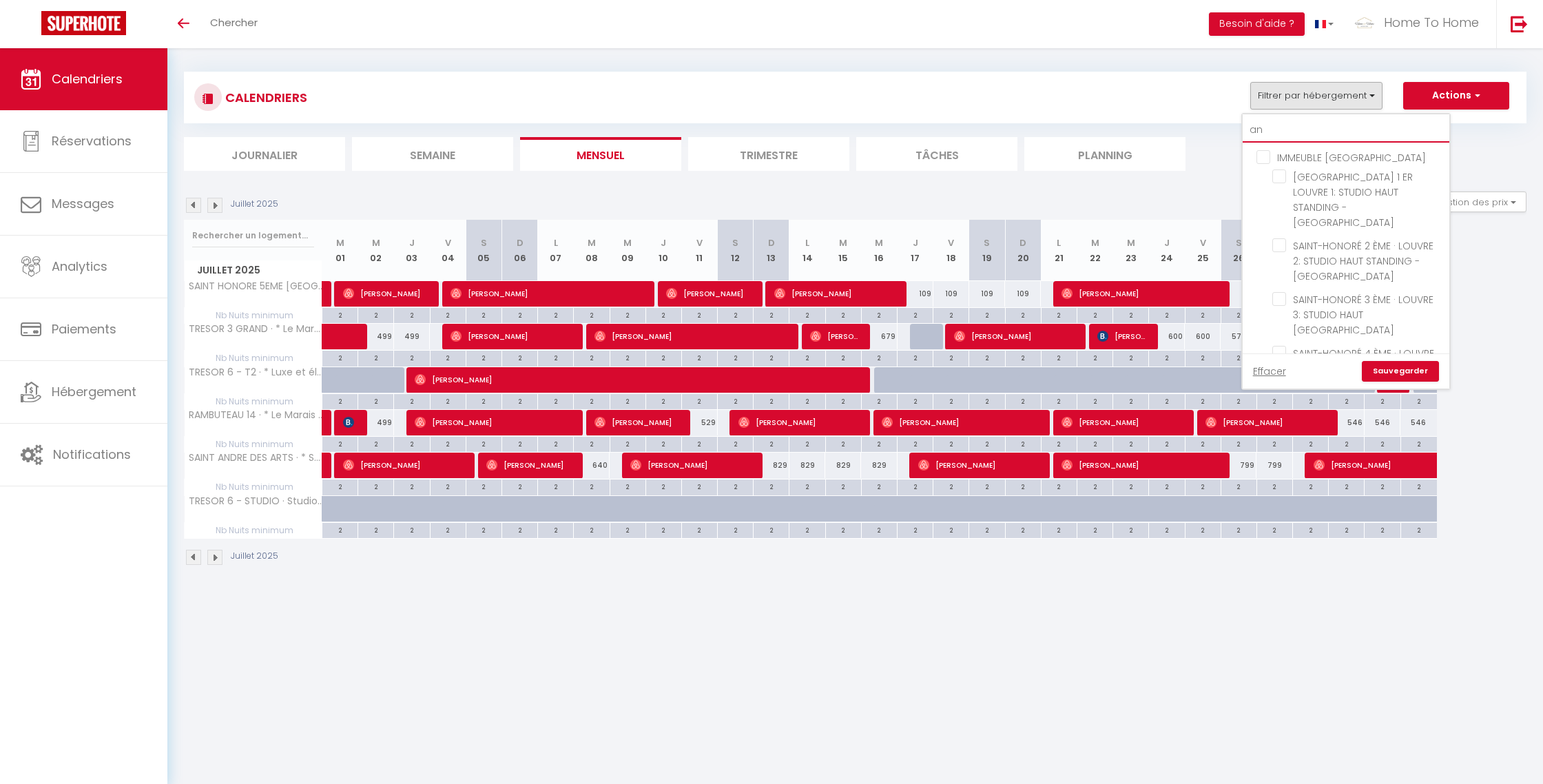
checkbox input "false"
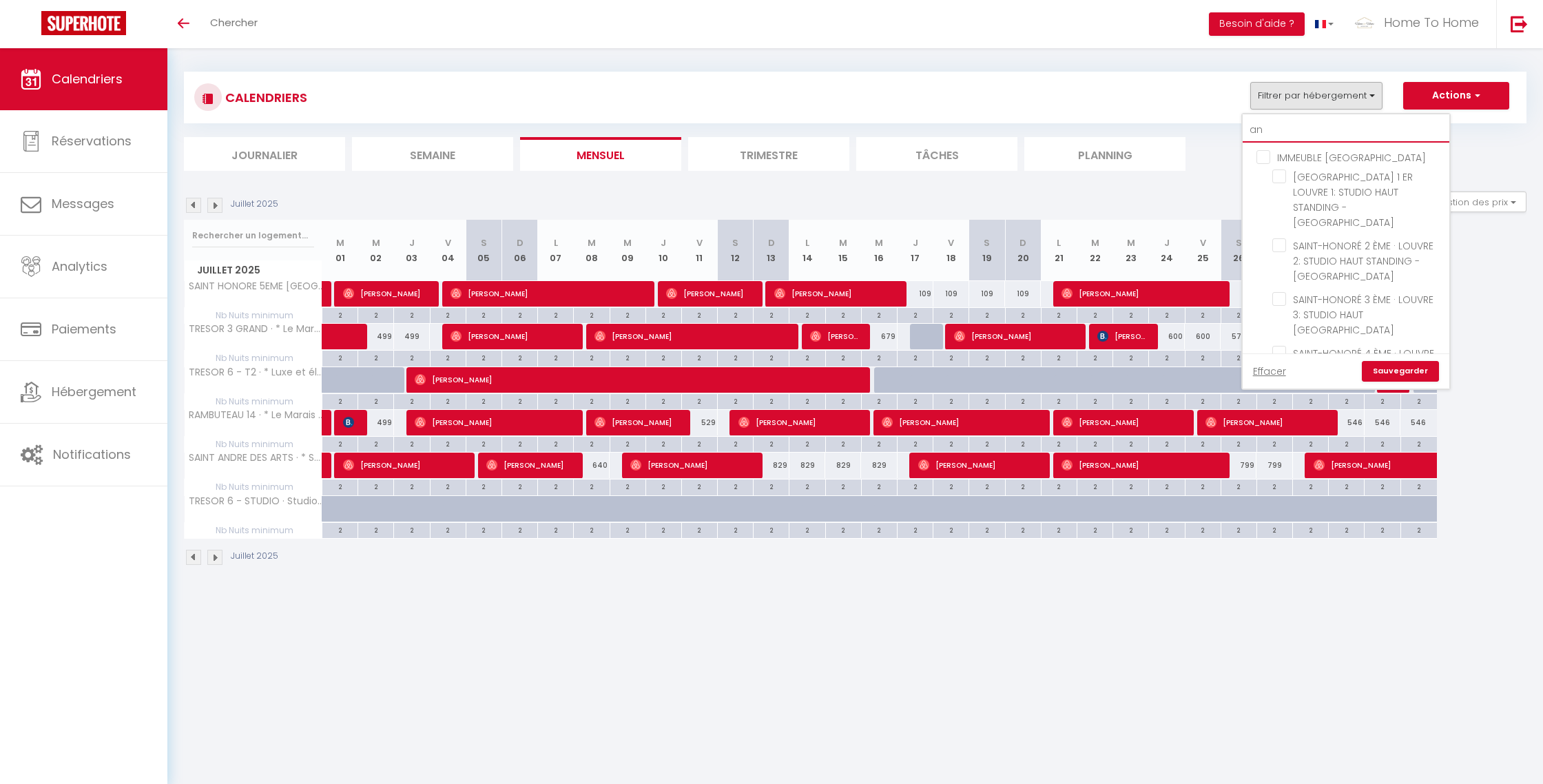
checkbox input "false"
checkbox input "true"
checkbox input "false"
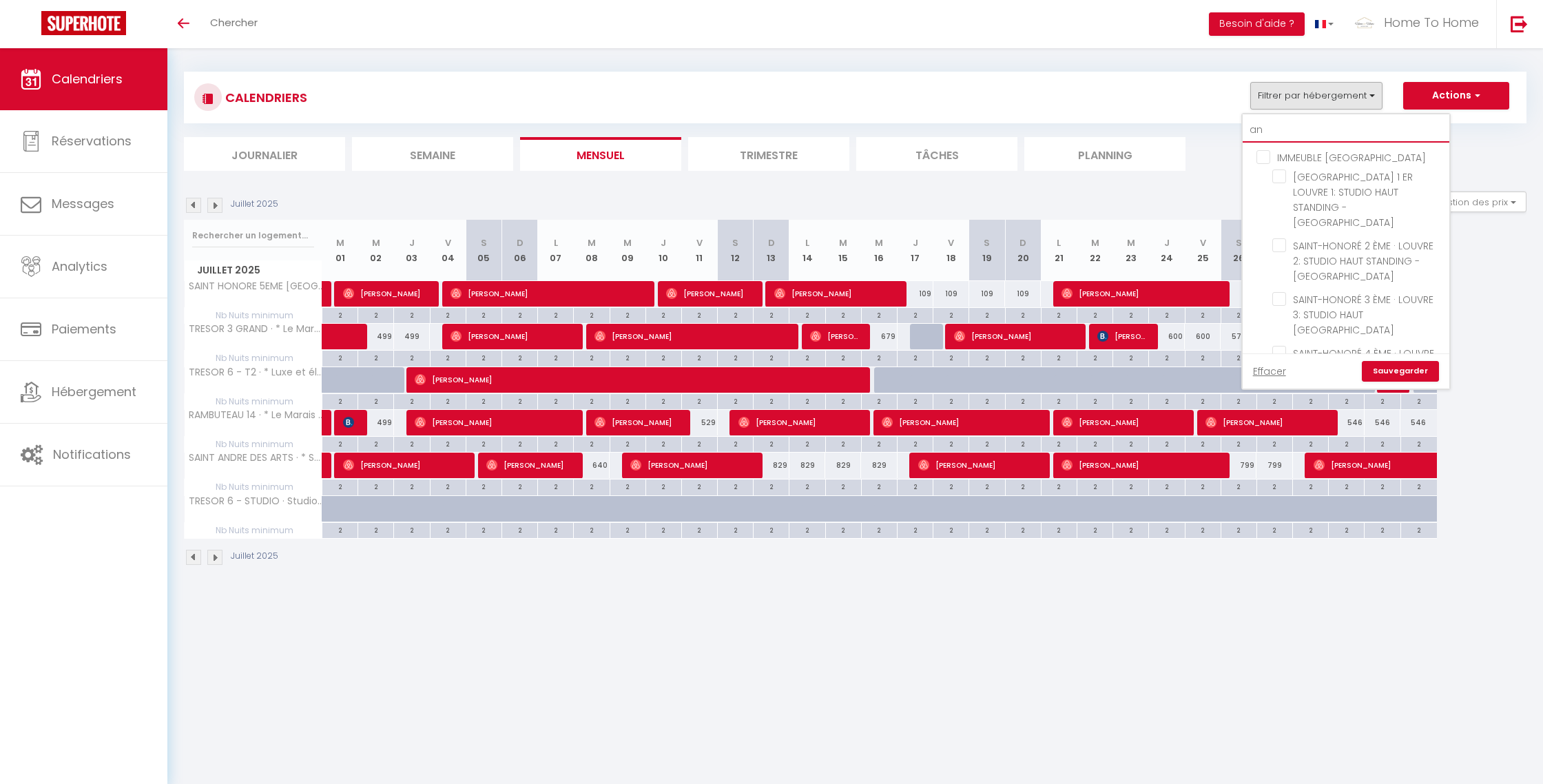
checkbox input "false"
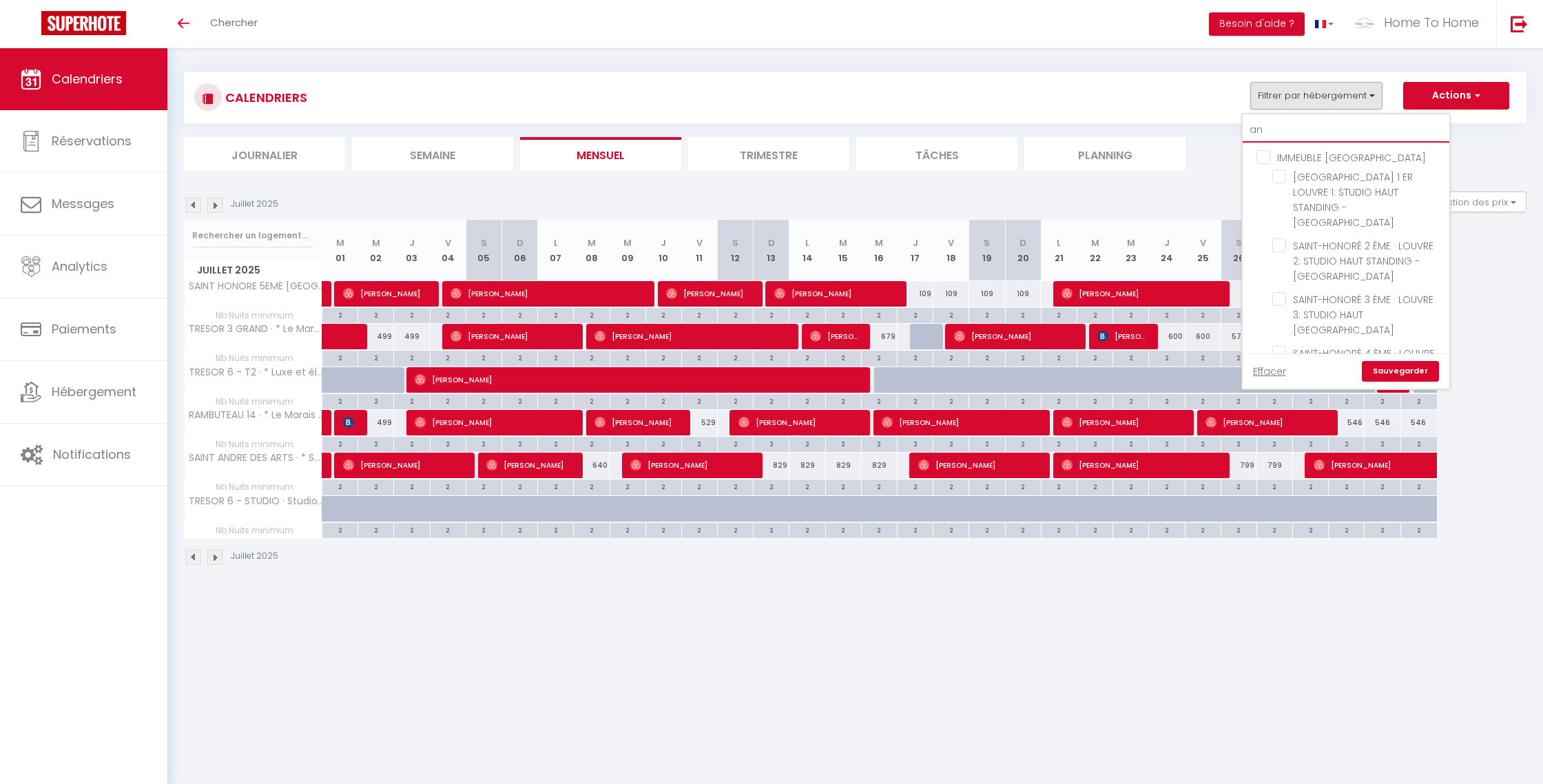
checkbox input "false"
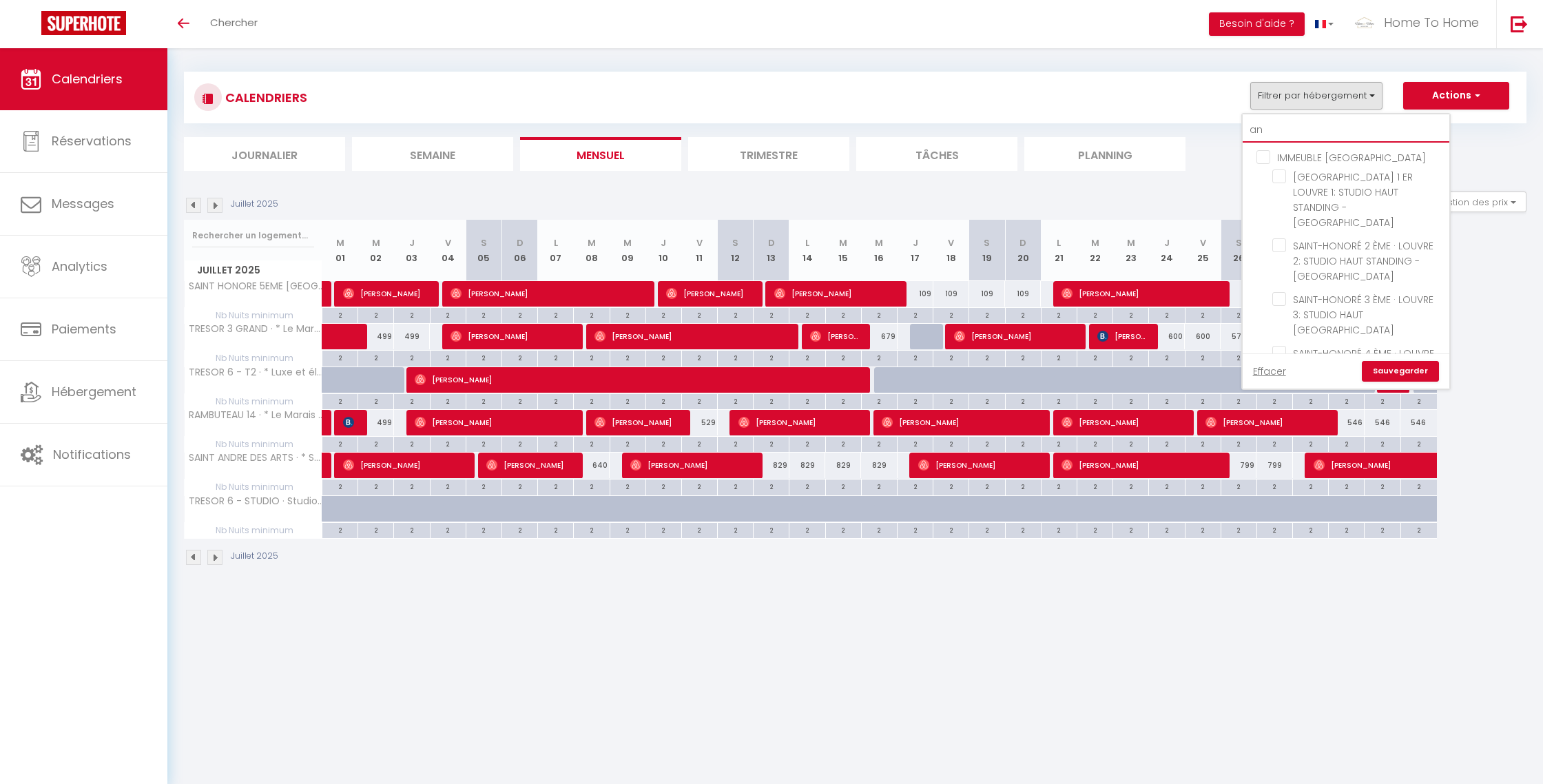
checkbox input "false"
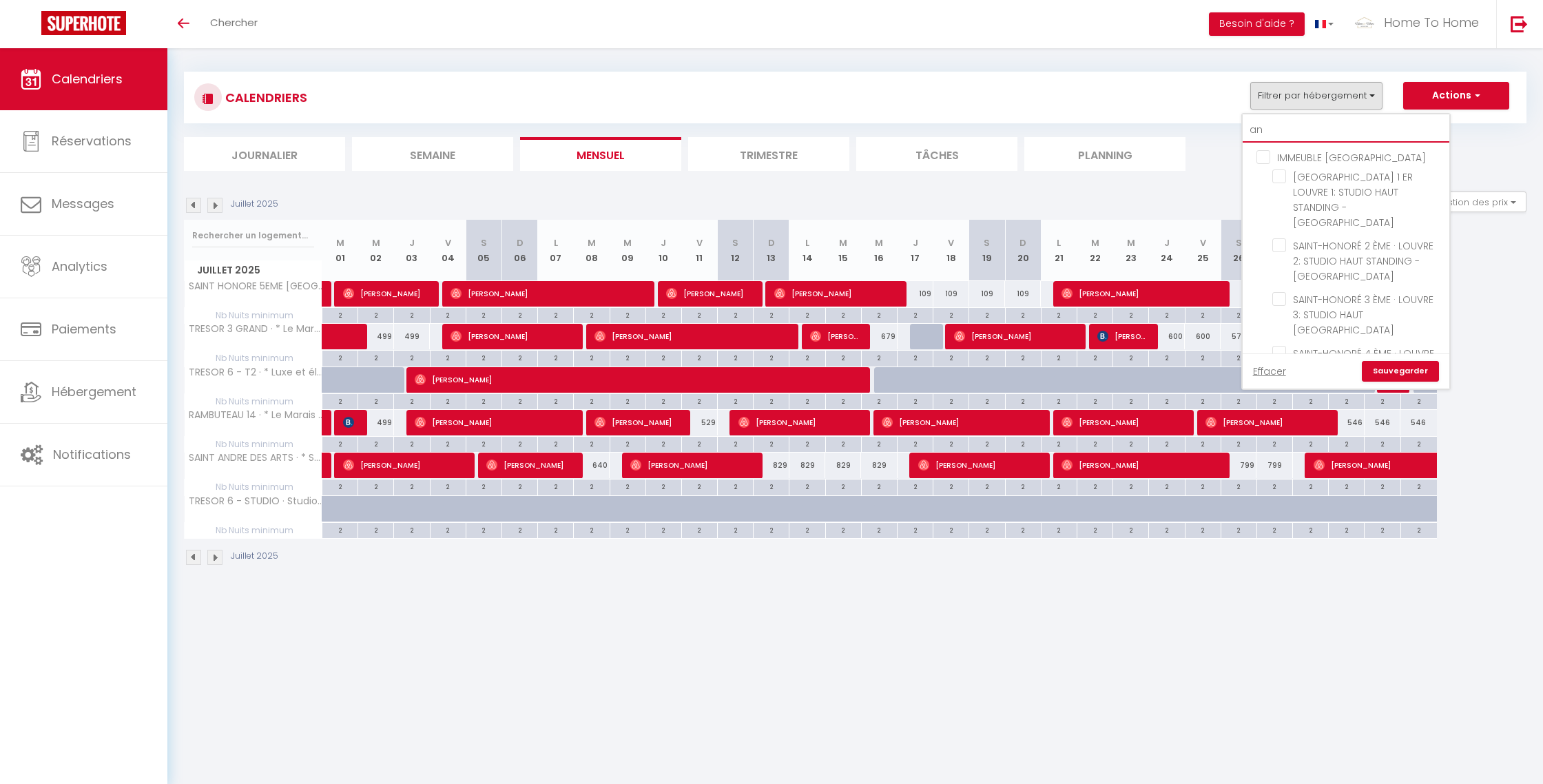
checkbox input "false"
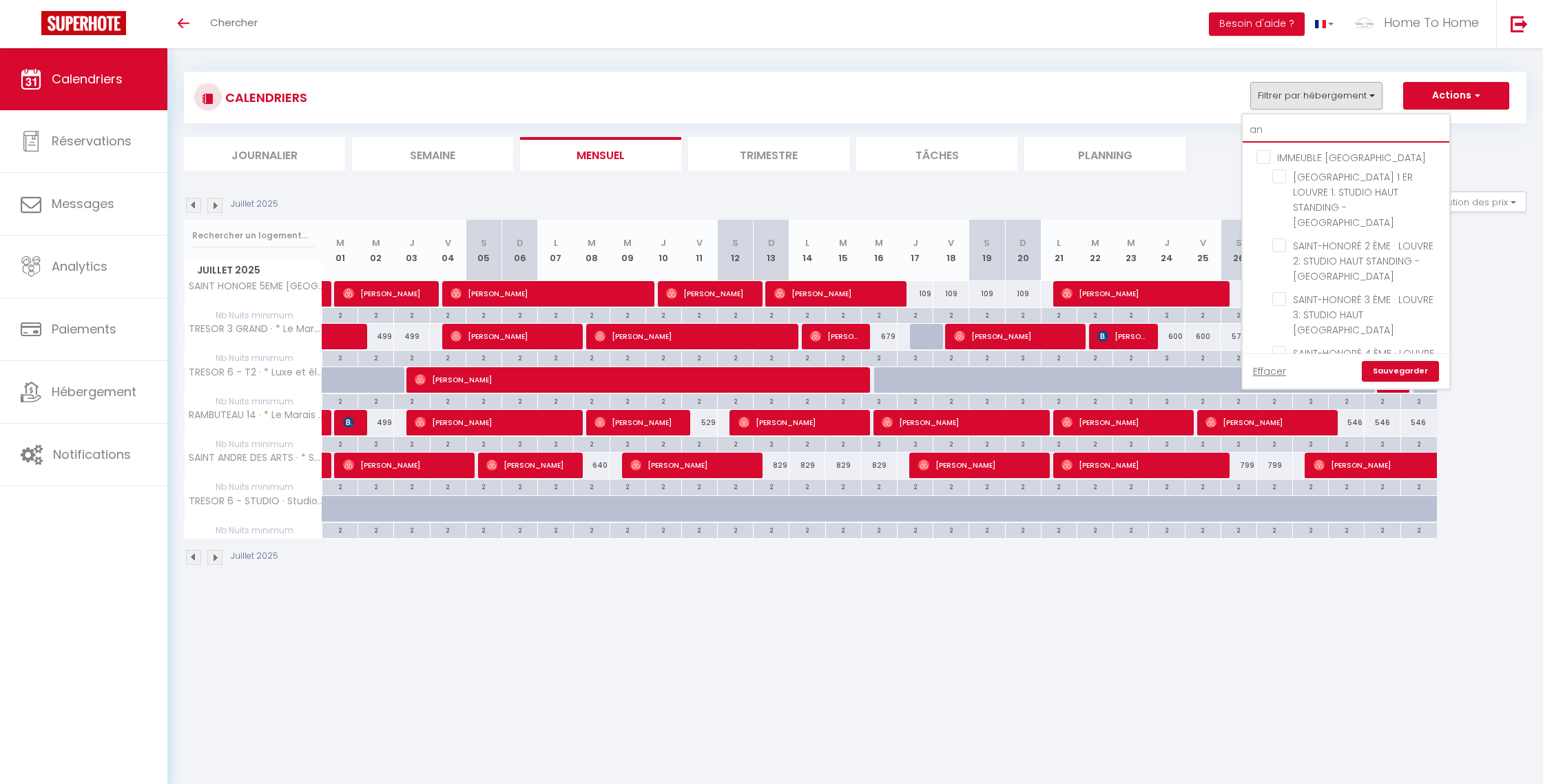
checkbox input "false"
type input "and"
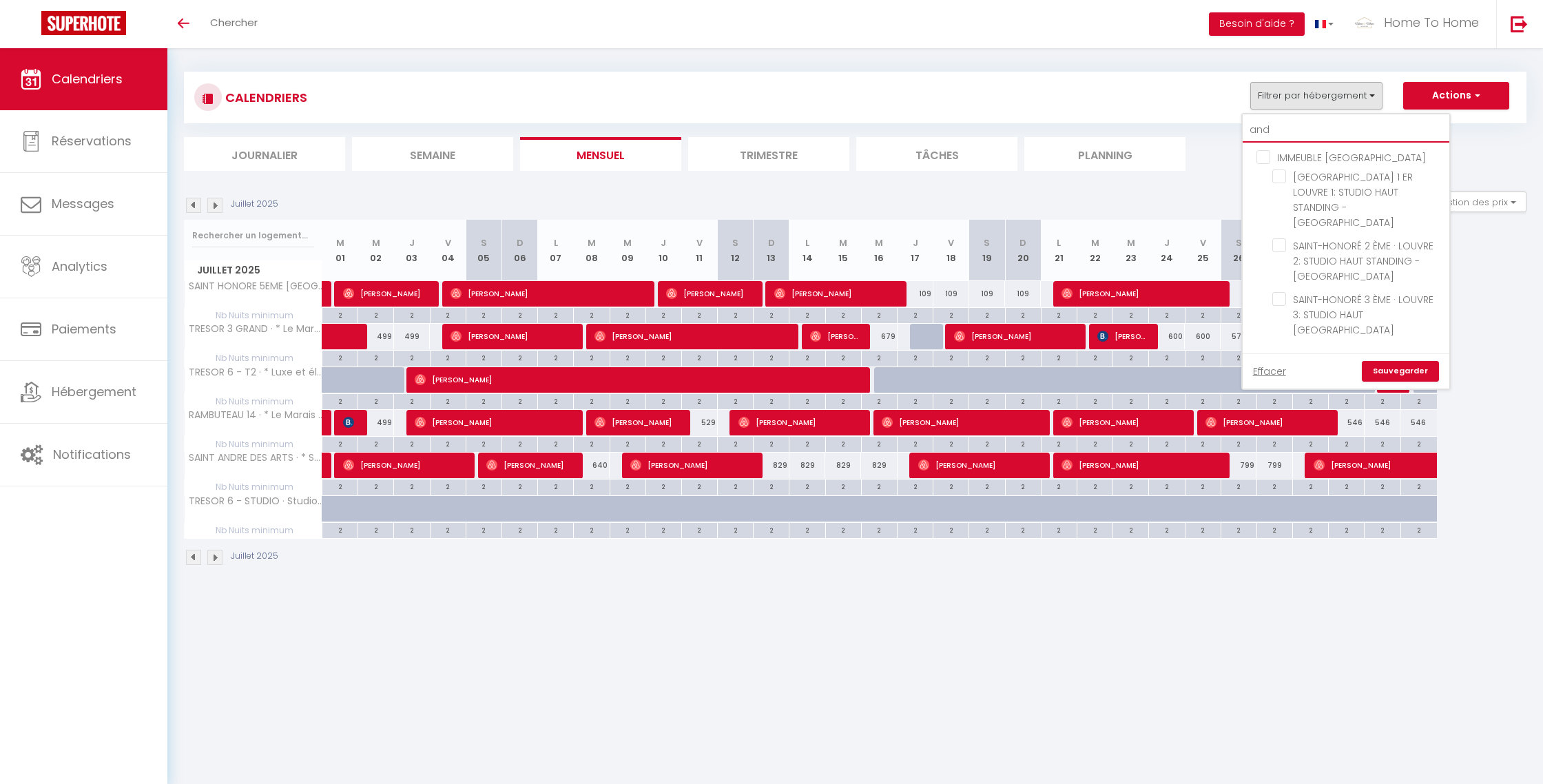
checkbox input "false"
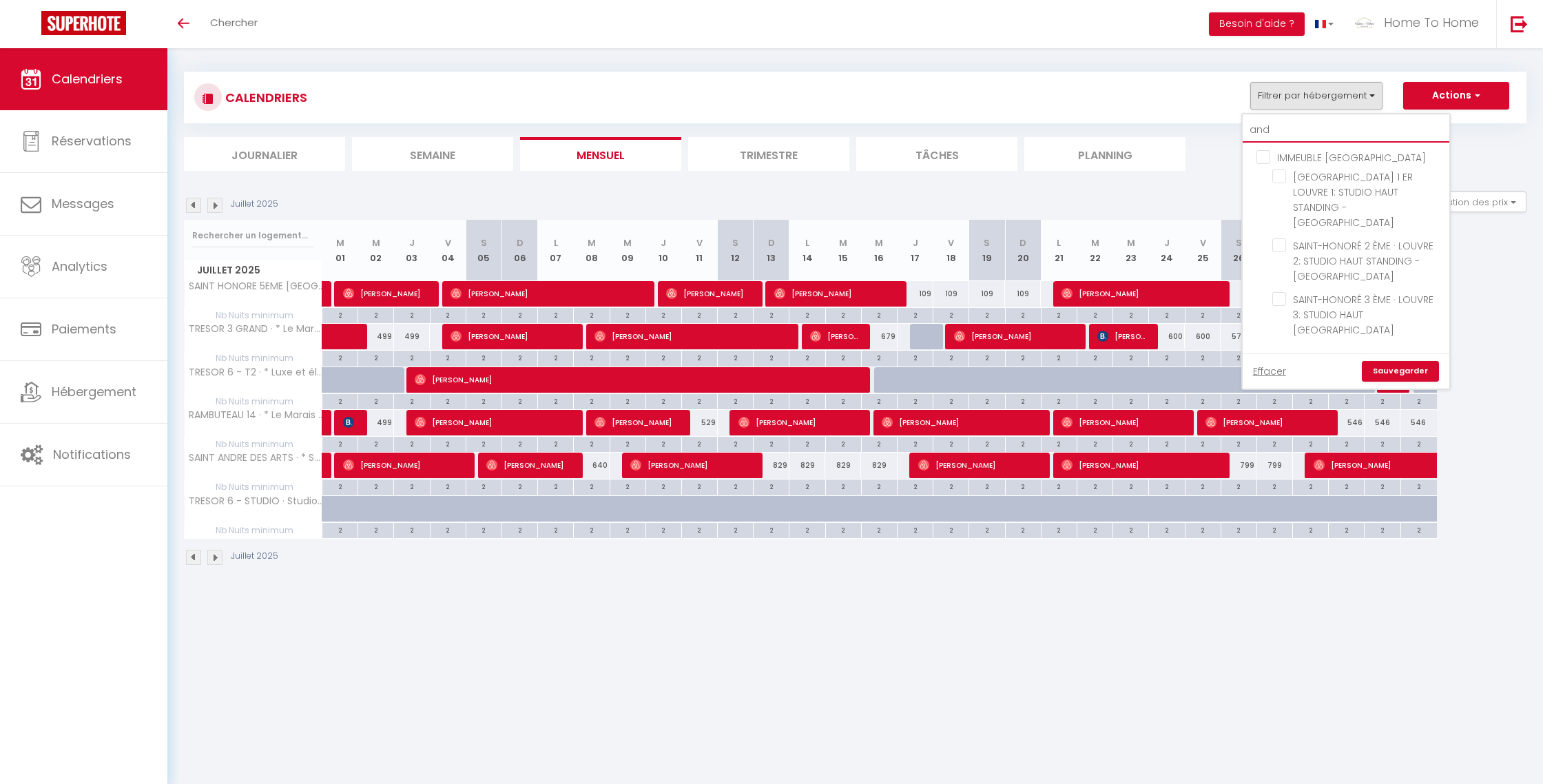
checkbox input "false"
checkbox input "true"
checkbox input "false"
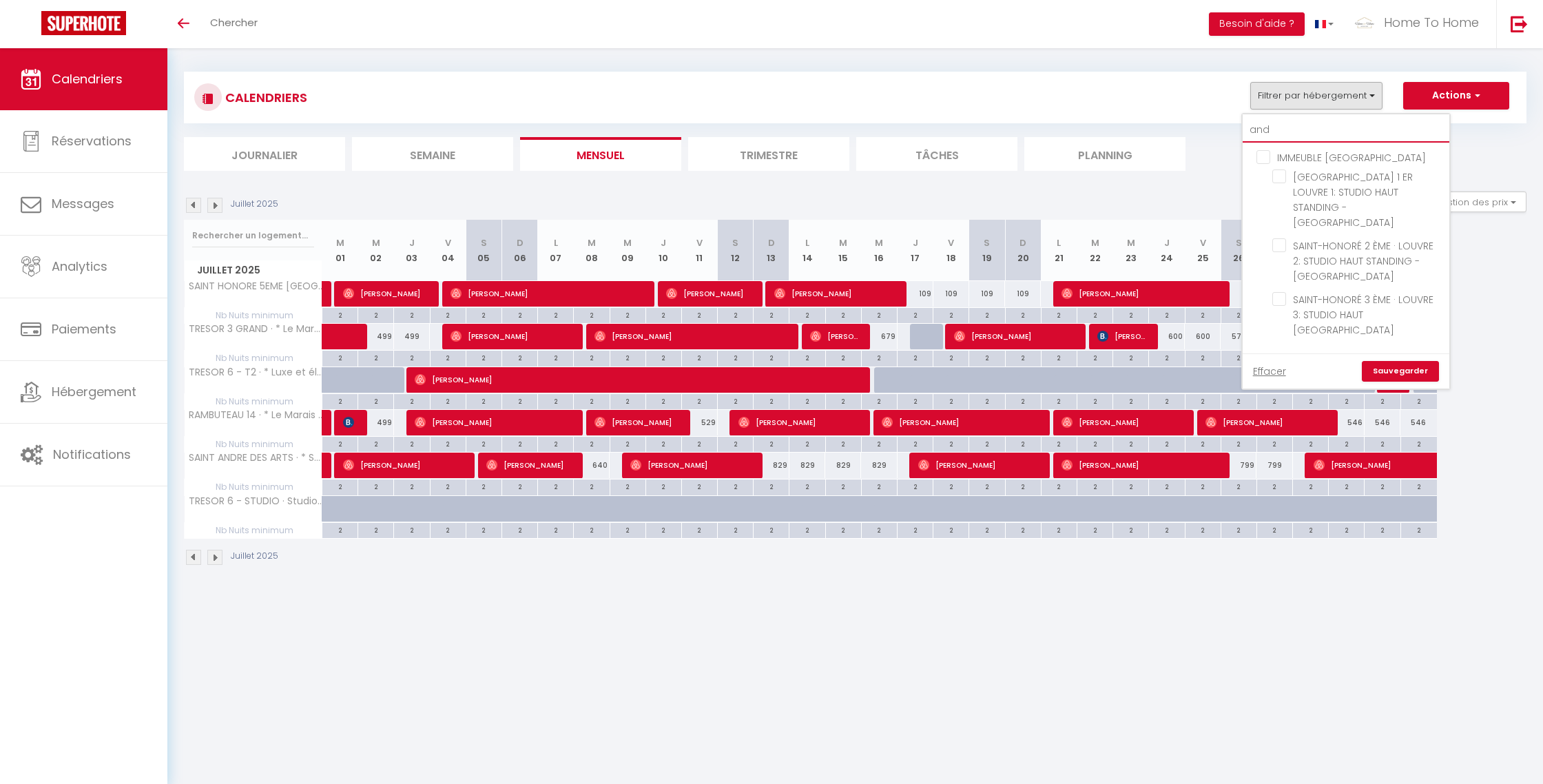
checkbox input "false"
type input "andr"
checkbox input "true"
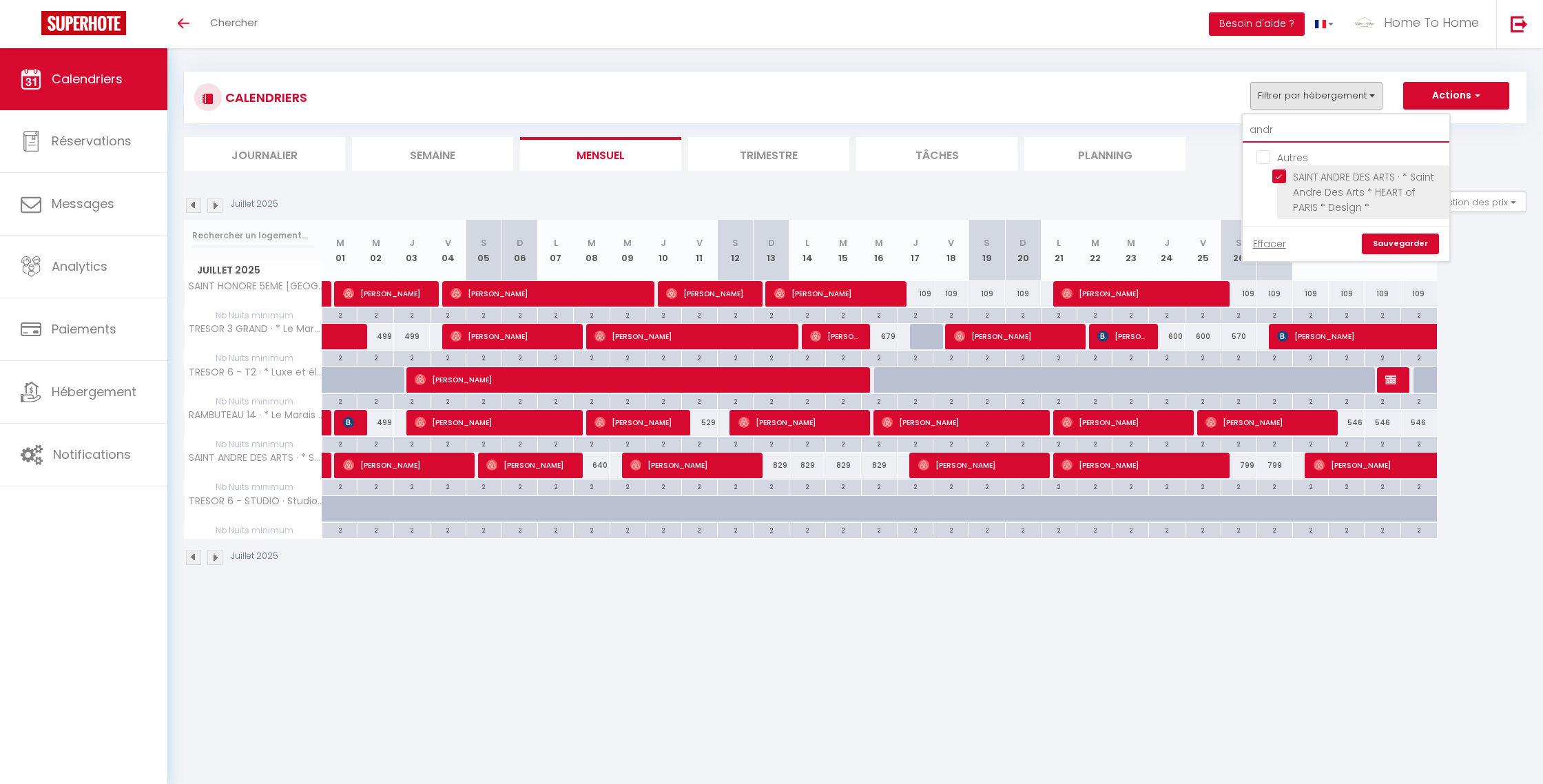
type input "andr"
click at [1288, 170] on input "SAINT ANDRE DES ARTS · * Saint Andre Des Arts * HEART of PARIS * Design *" at bounding box center [1358, 177] width 172 height 14
checkbox input "false"
click at [1391, 237] on link "Sauvegarder" at bounding box center [1400, 244] width 77 height 21
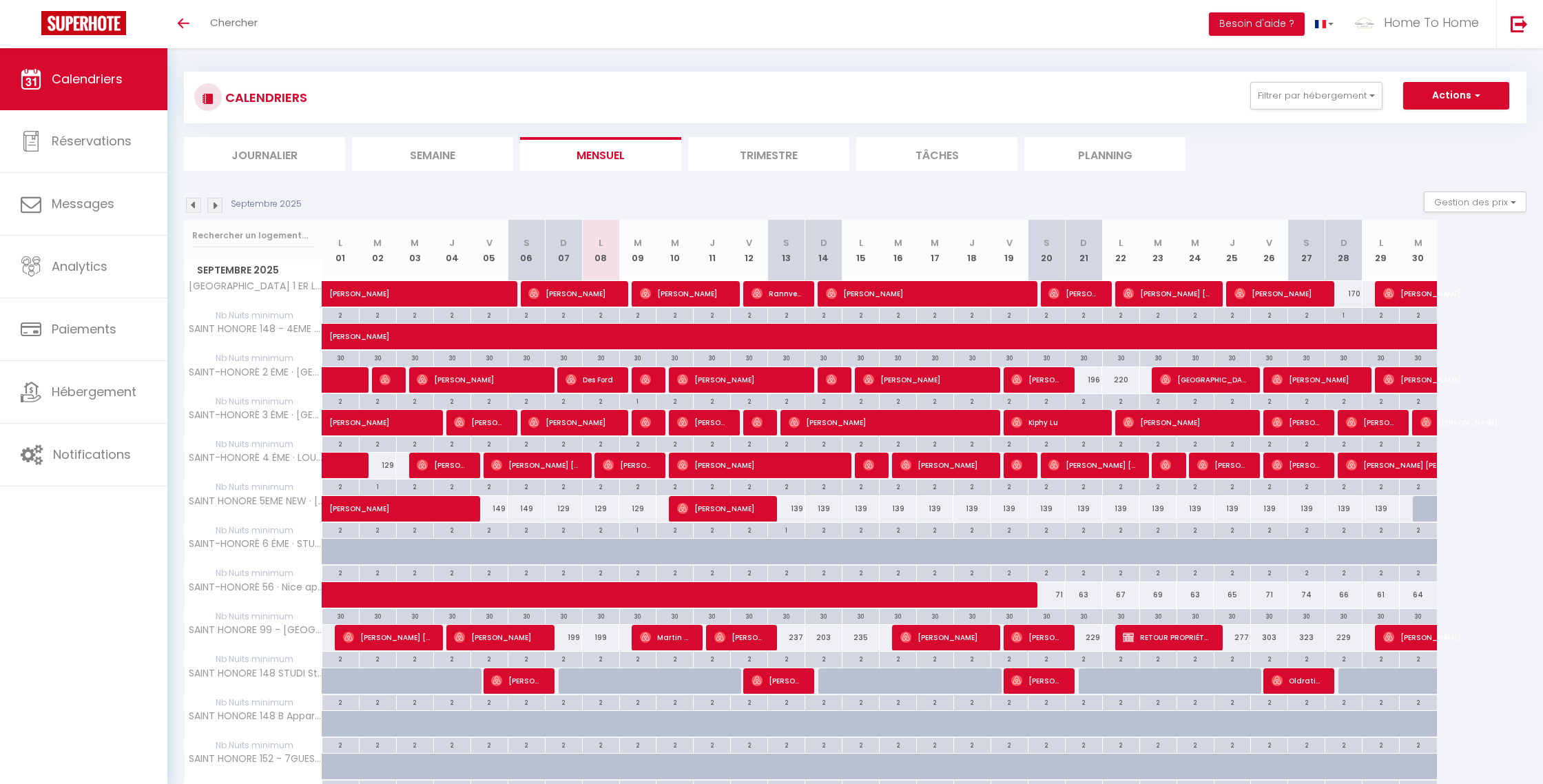
scroll to position [453, 0]
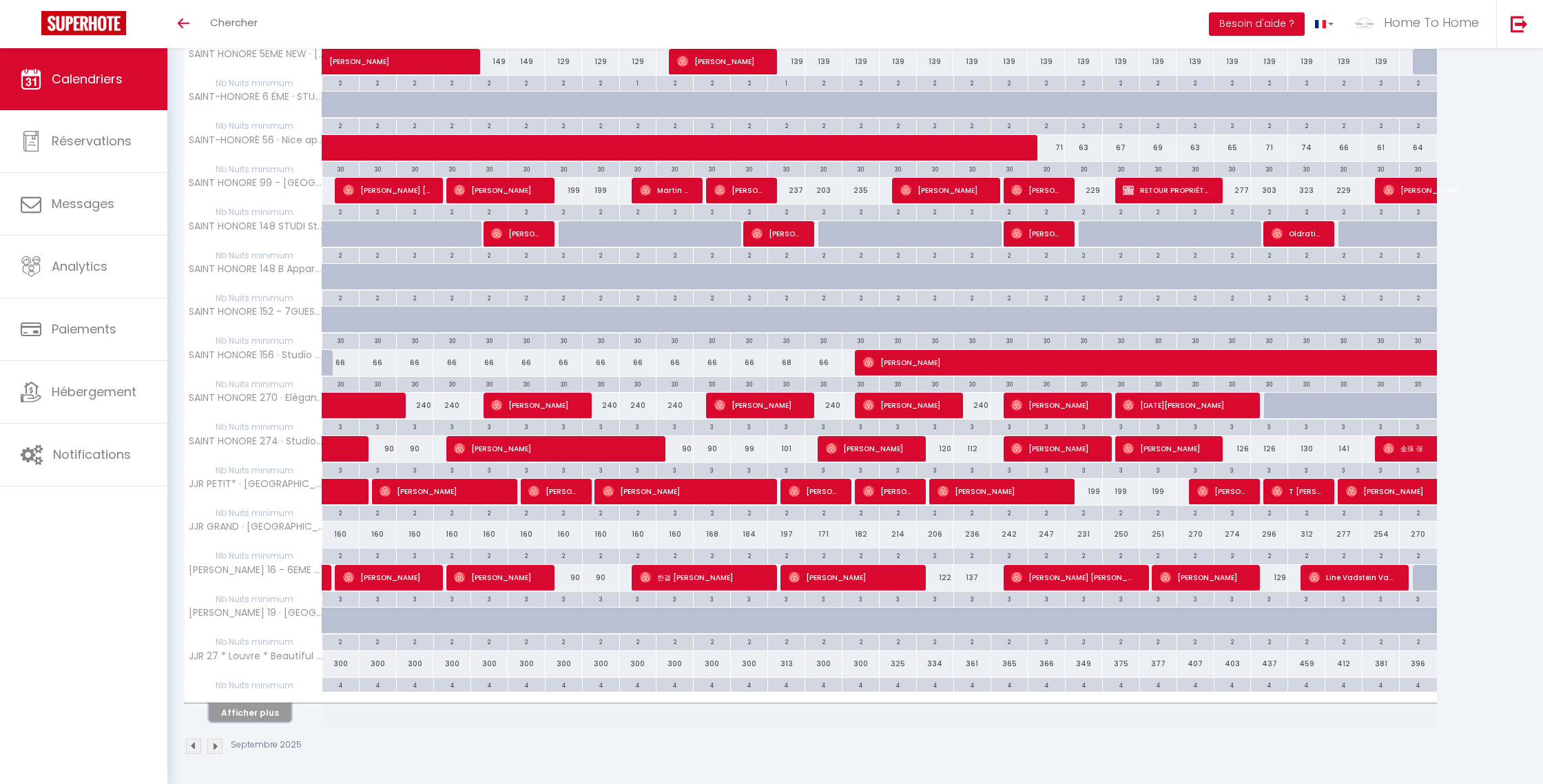
click at [255, 705] on button "Afficher plus" at bounding box center [250, 712] width 83 height 19
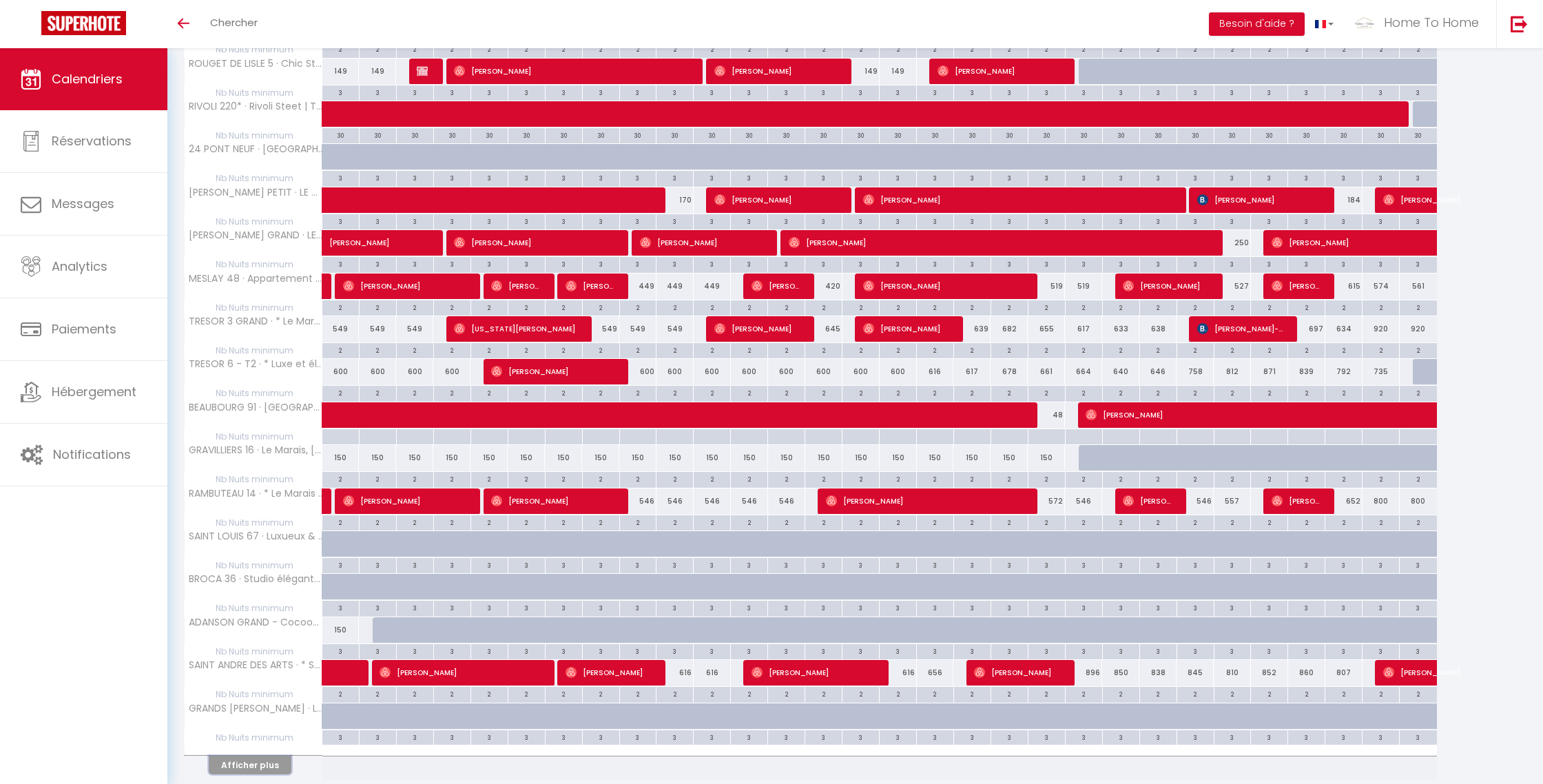
scroll to position [1313, 0]
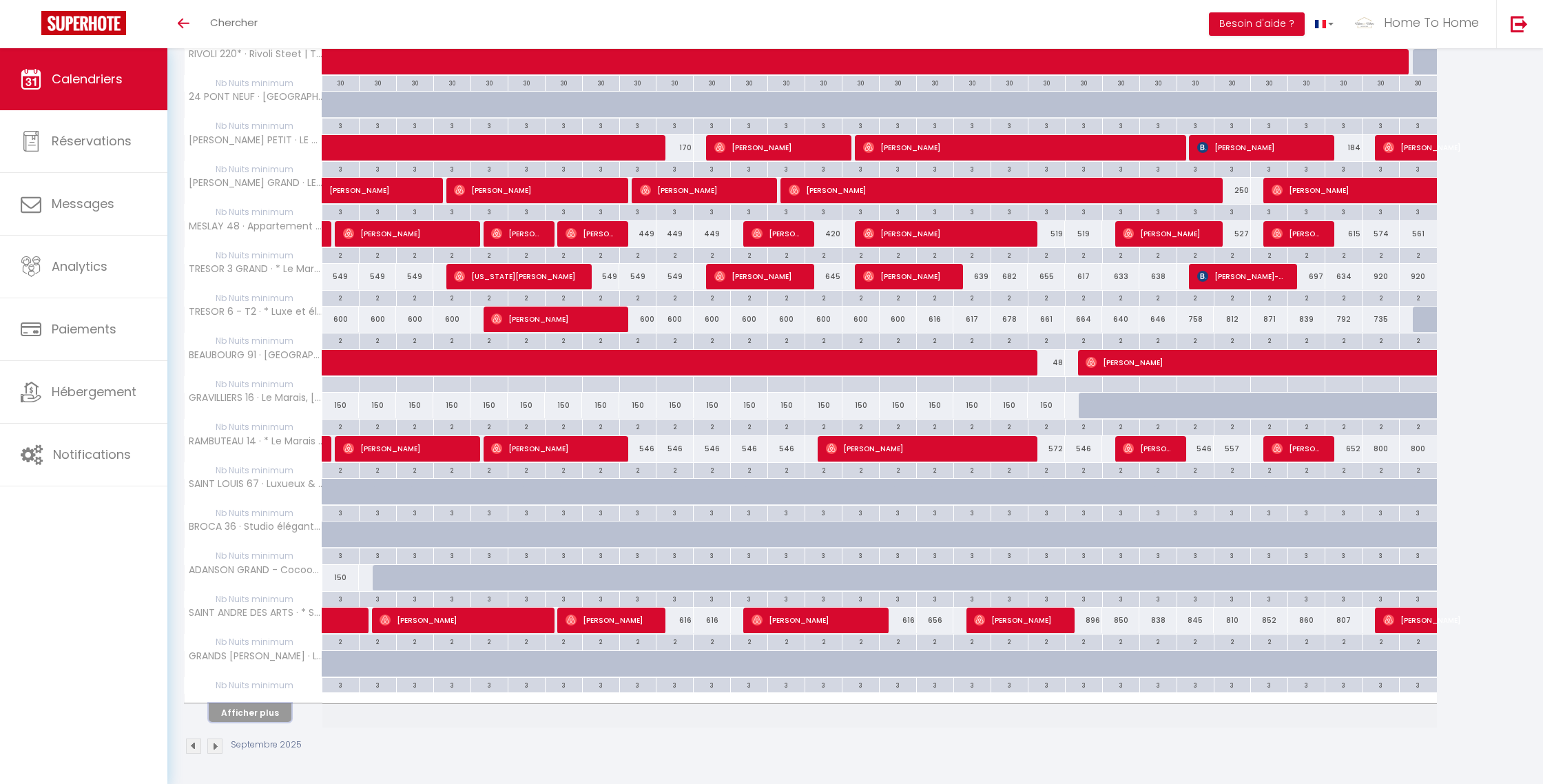
click at [264, 716] on button "Afficher plus" at bounding box center [250, 712] width 83 height 19
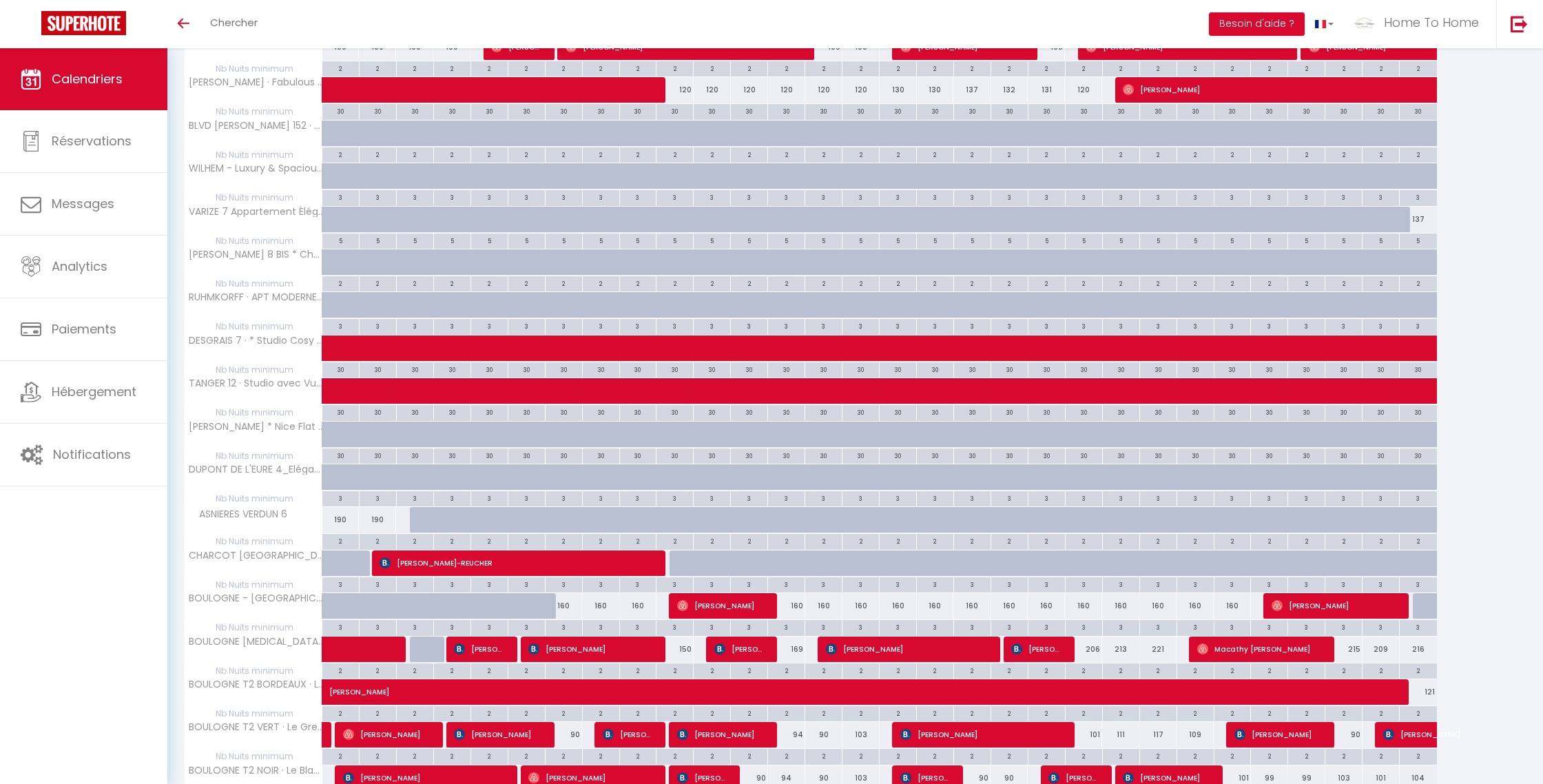
scroll to position [2172, 0]
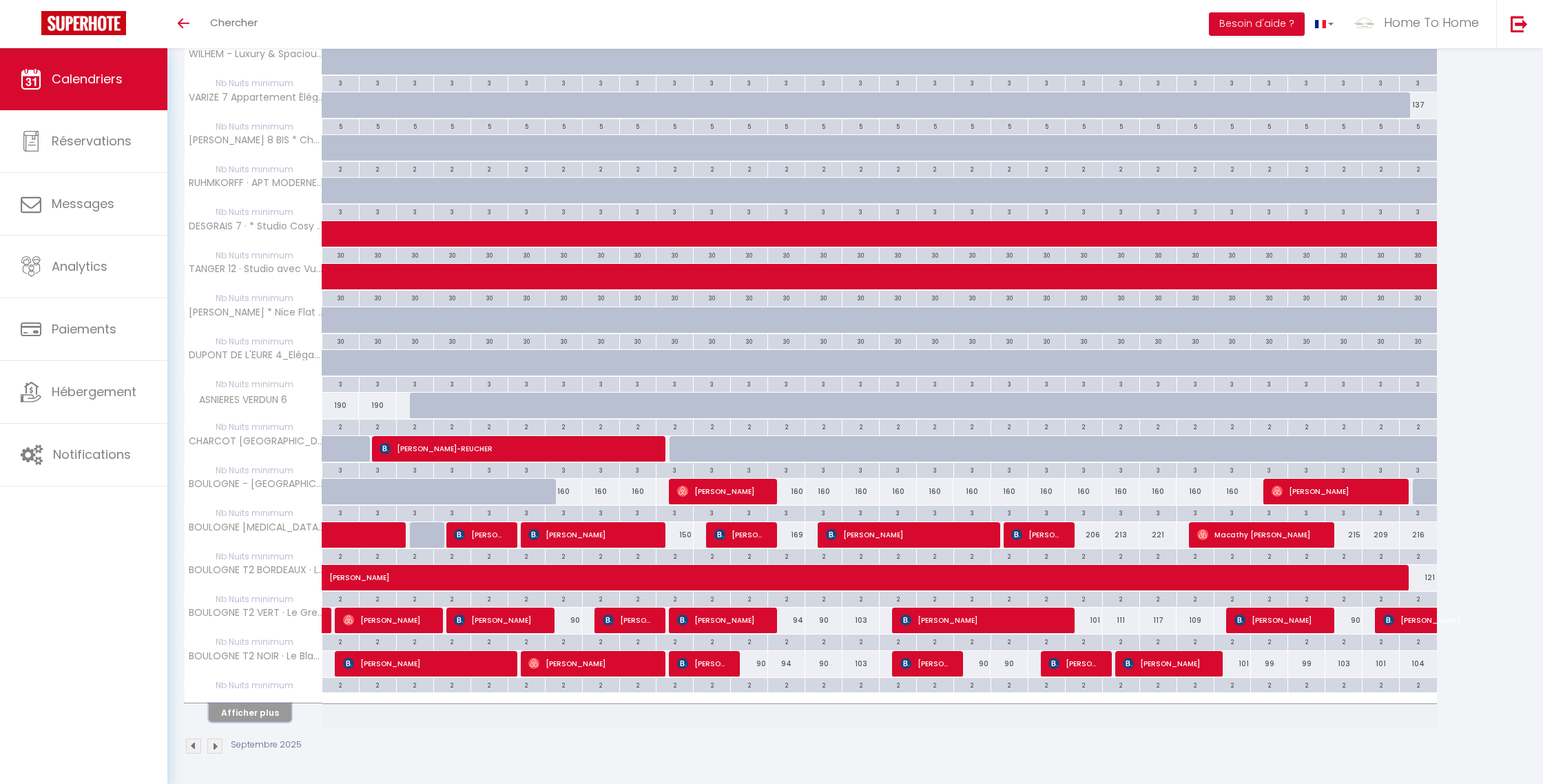
click at [270, 712] on button "Afficher plus" at bounding box center [250, 712] width 83 height 19
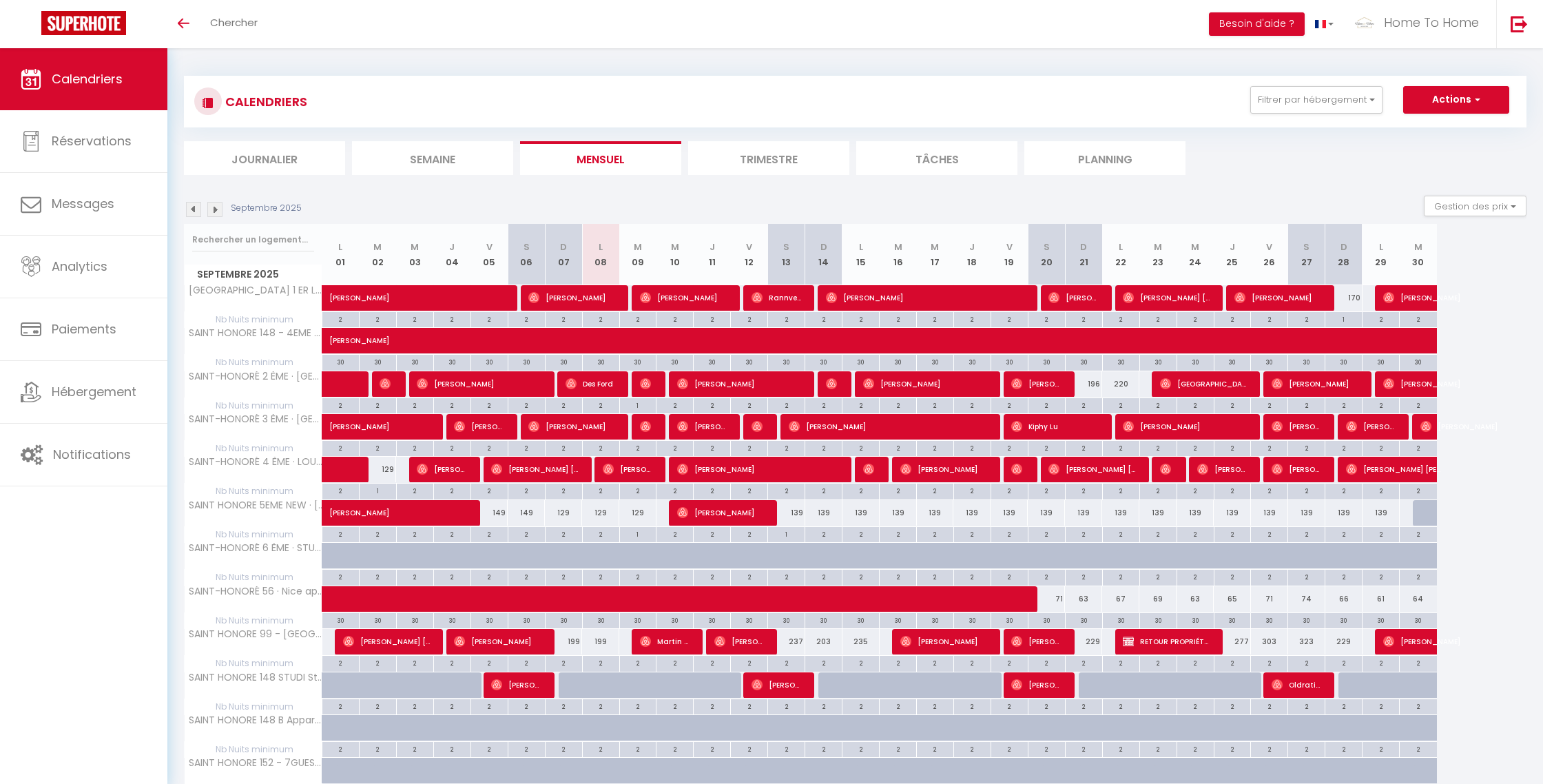
scroll to position [0, 0]
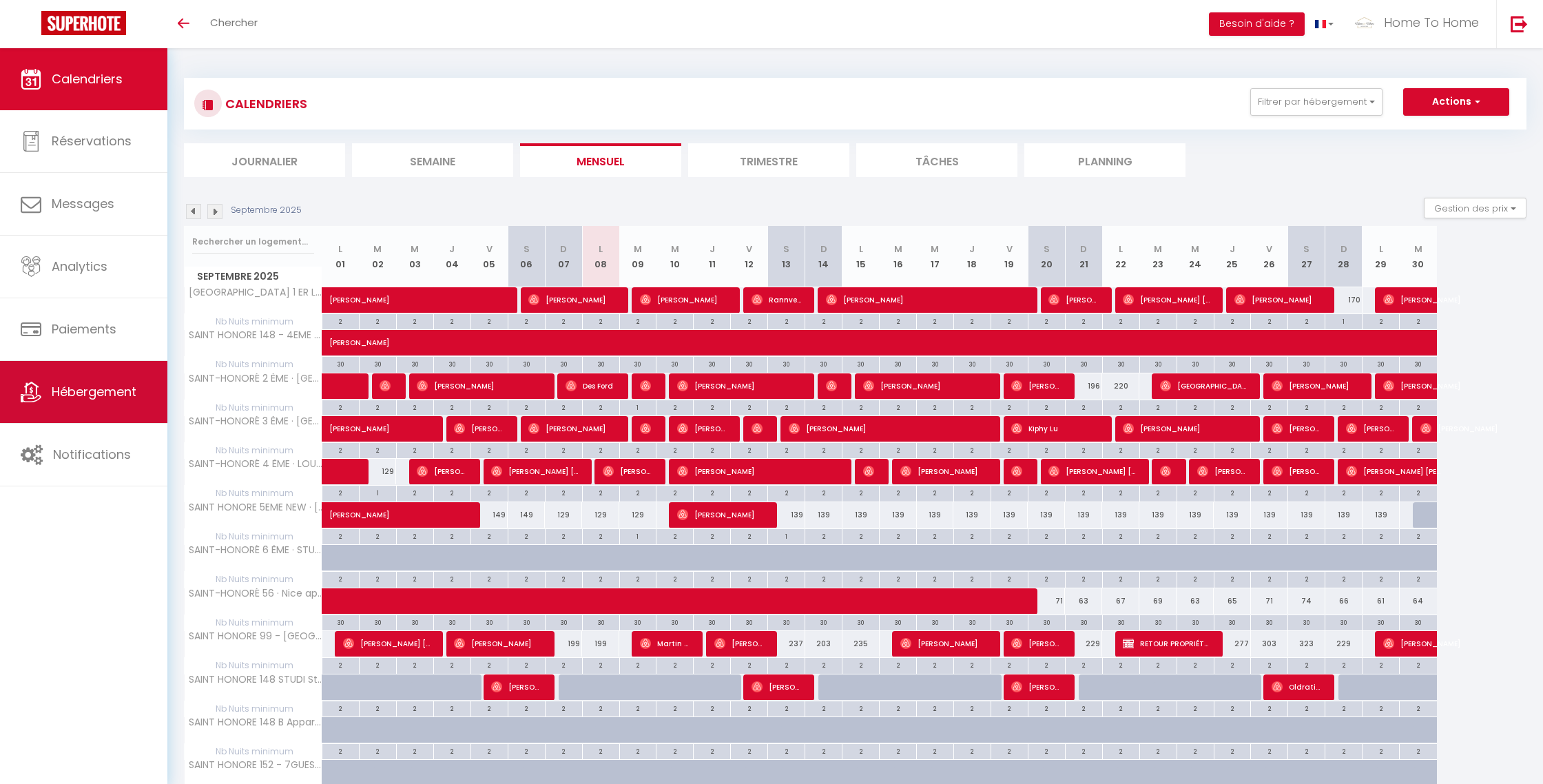
click at [124, 387] on span "Hébergement" at bounding box center [94, 391] width 85 height 17
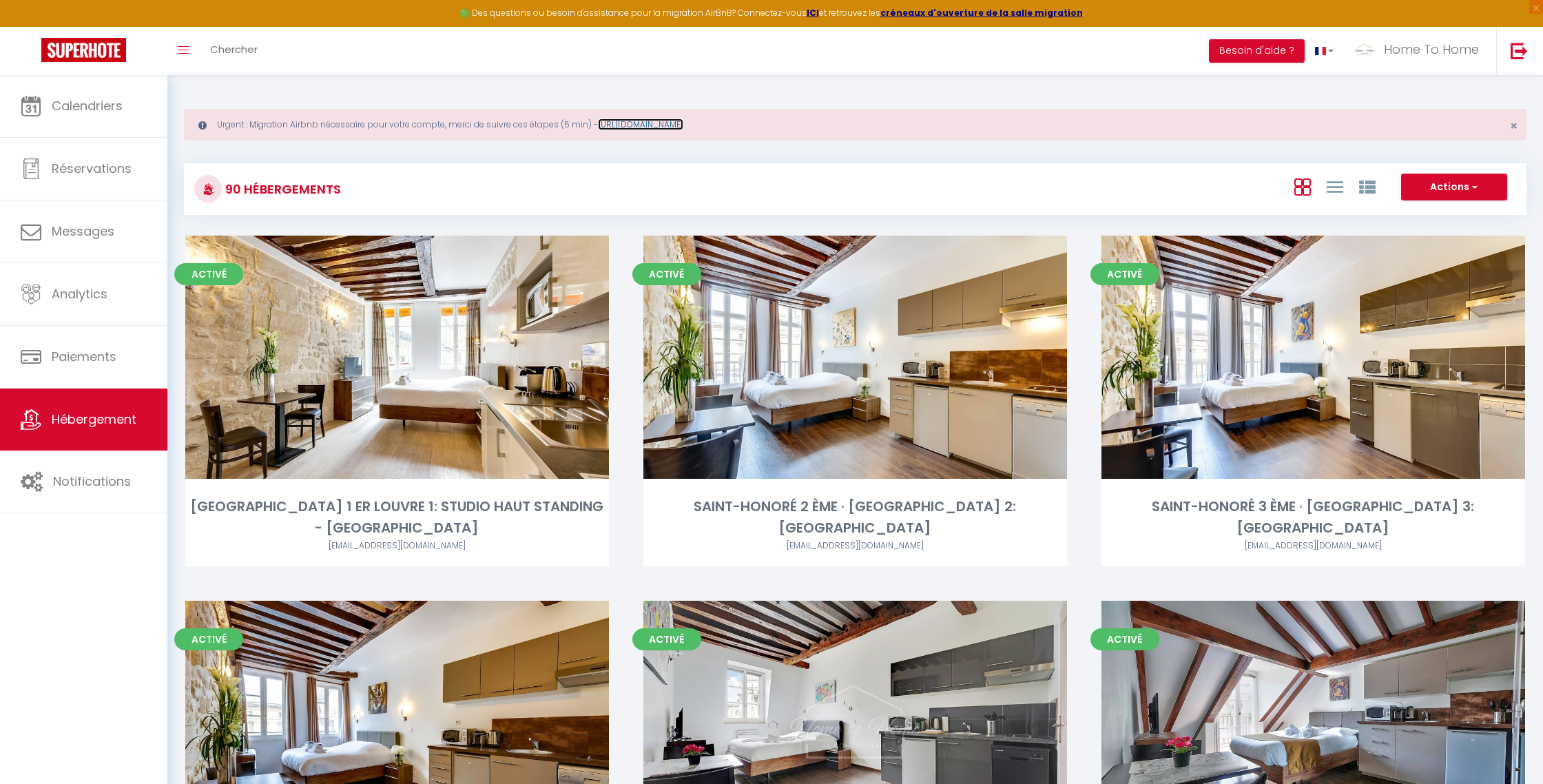
click at [651, 125] on link "https://superhote.com/migration-airbnb" at bounding box center [640, 124] width 86 height 12
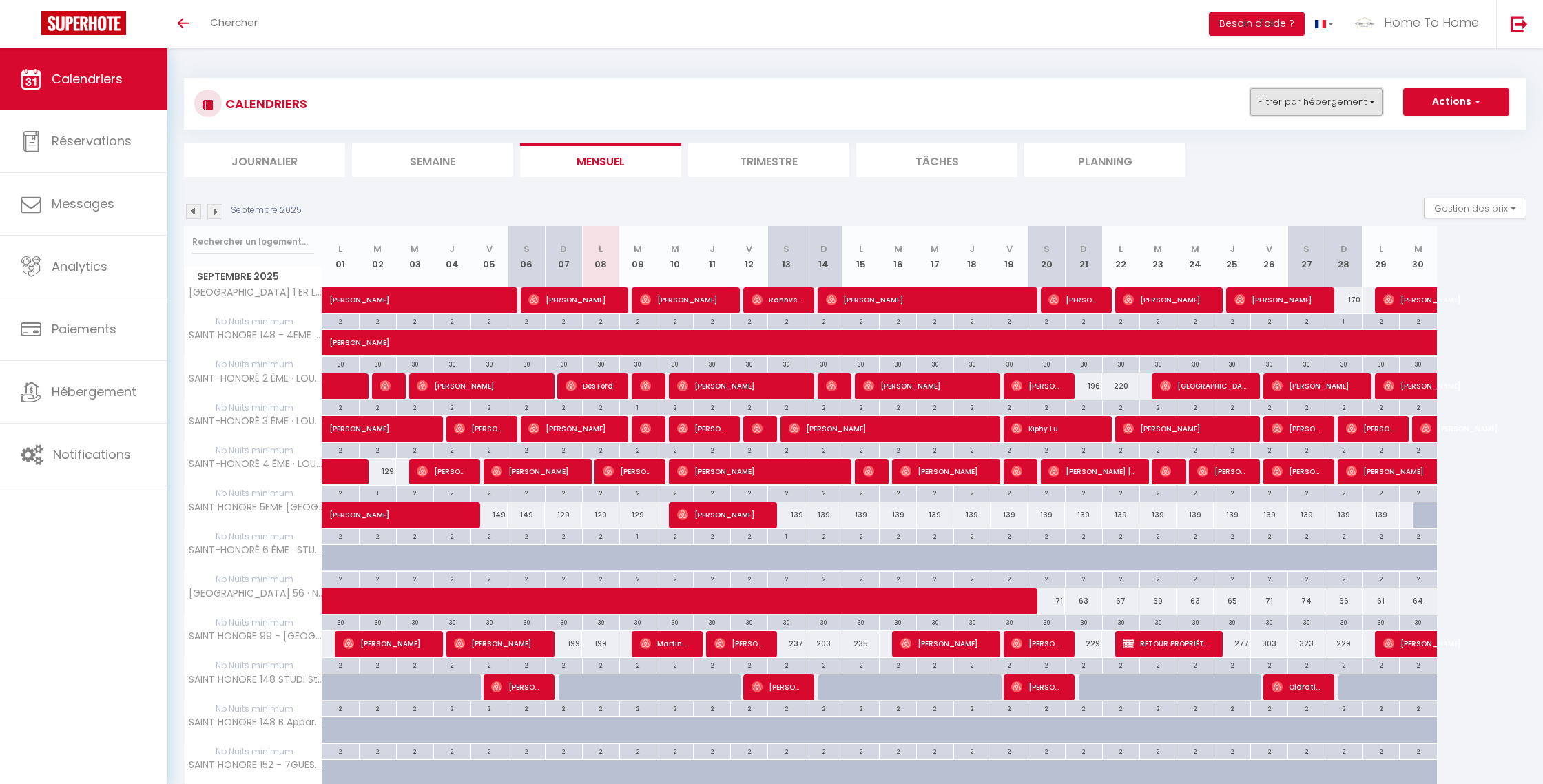
click at [1273, 102] on button "Filtrer par hébergement" at bounding box center [1317, 102] width 132 height 28
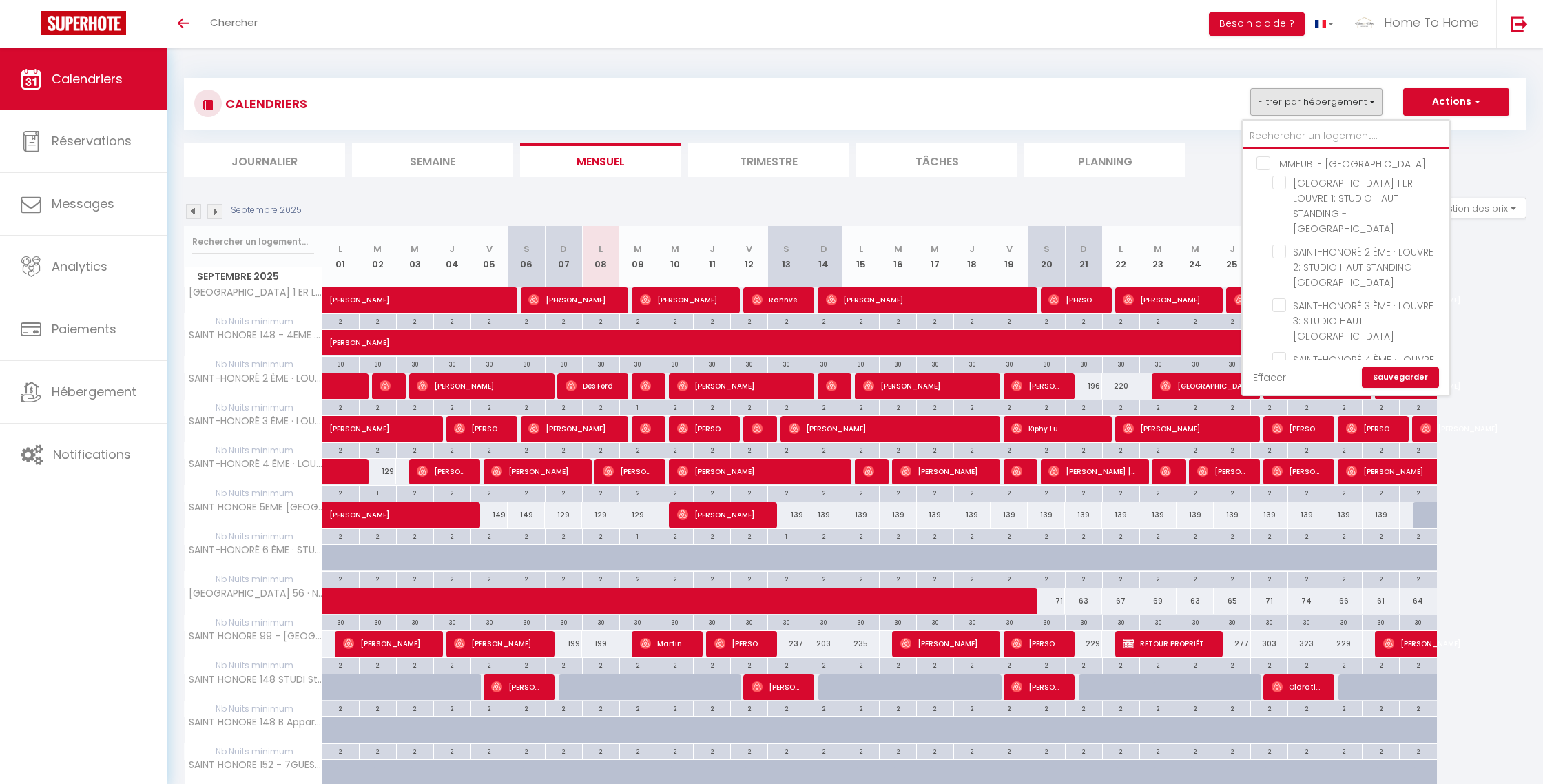
click at [1276, 138] on input "text" at bounding box center [1346, 136] width 207 height 25
type input "t"
checkbox input "false"
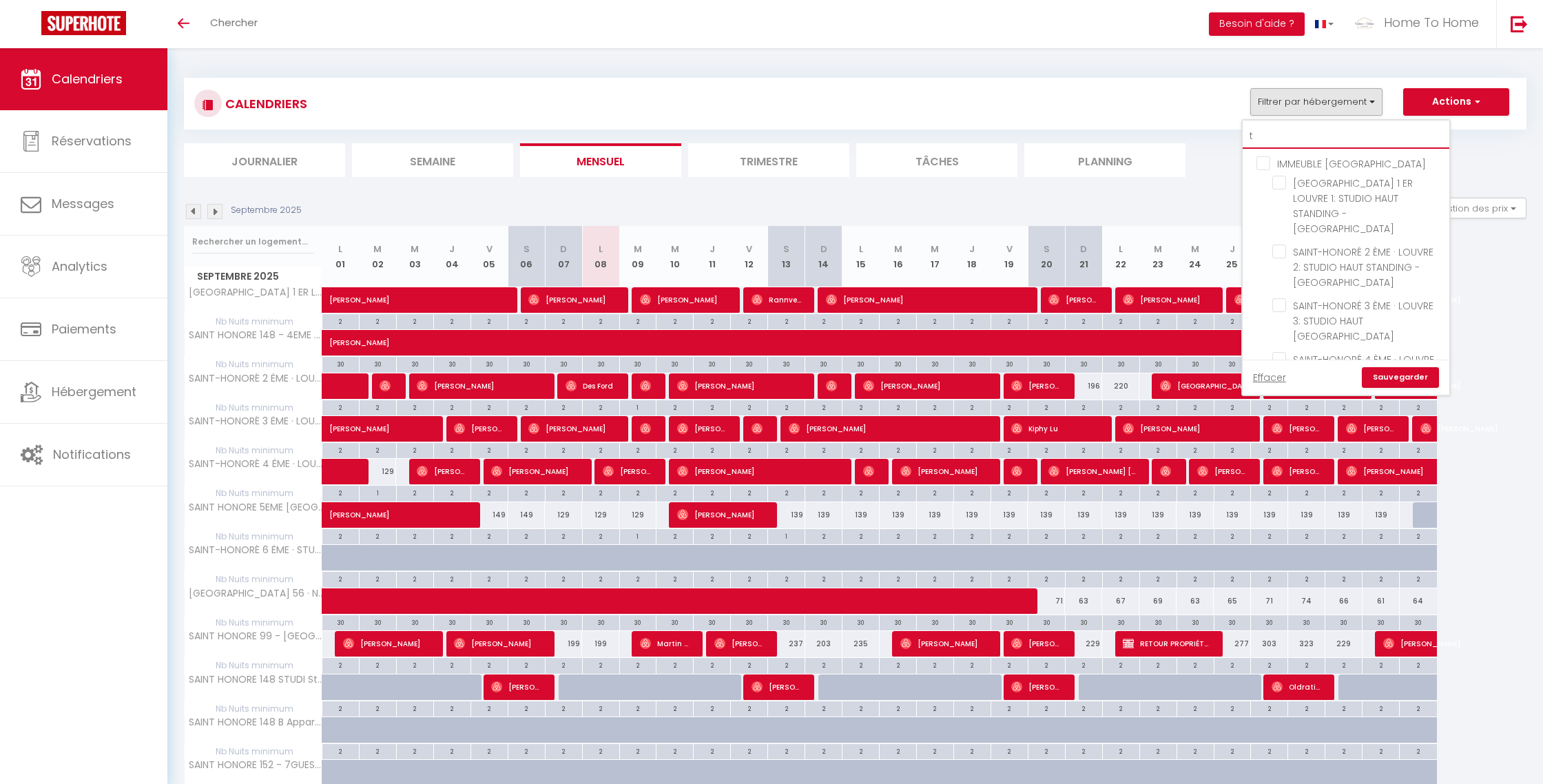
checkbox input "false"
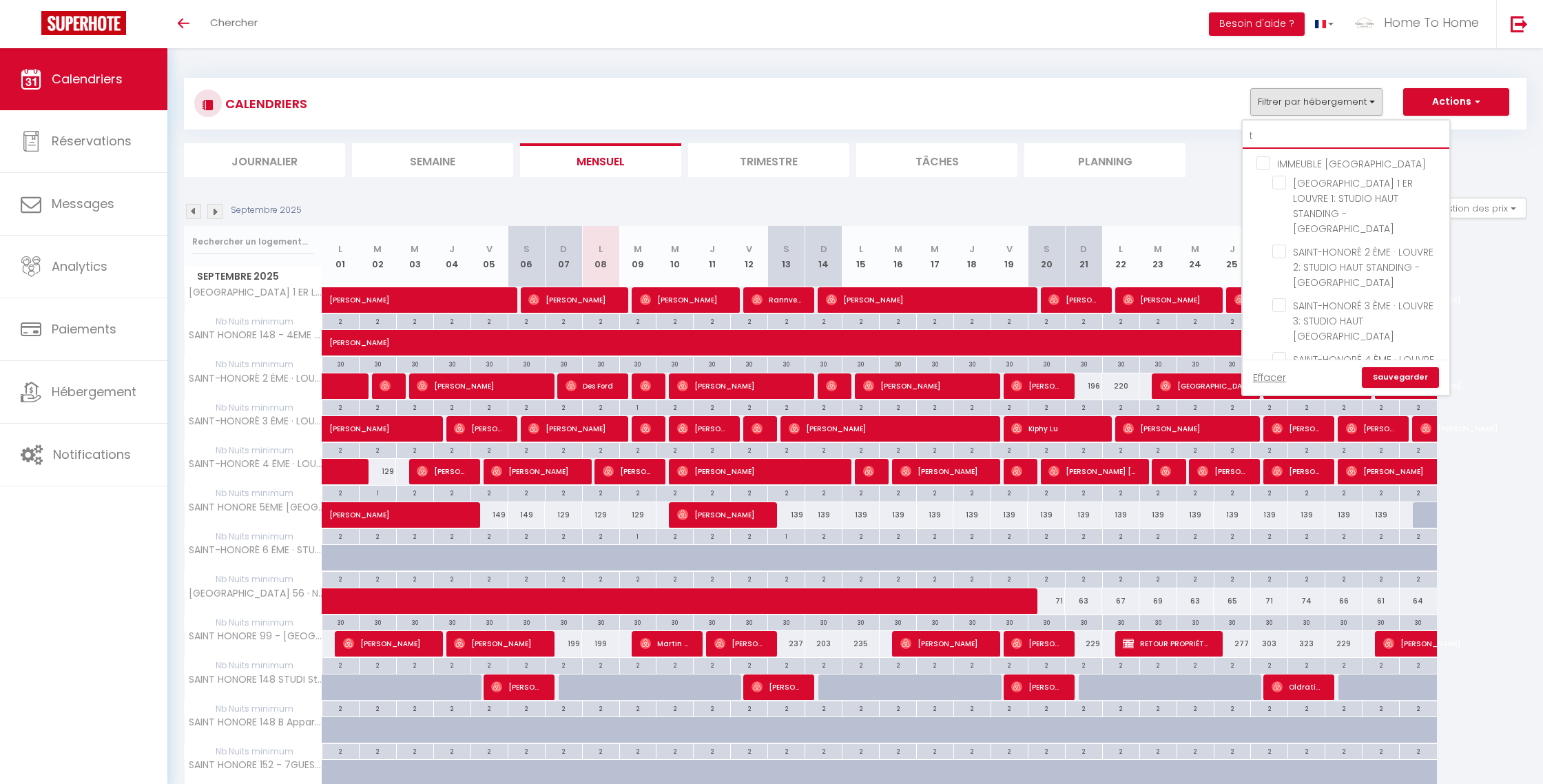
checkbox input "false"
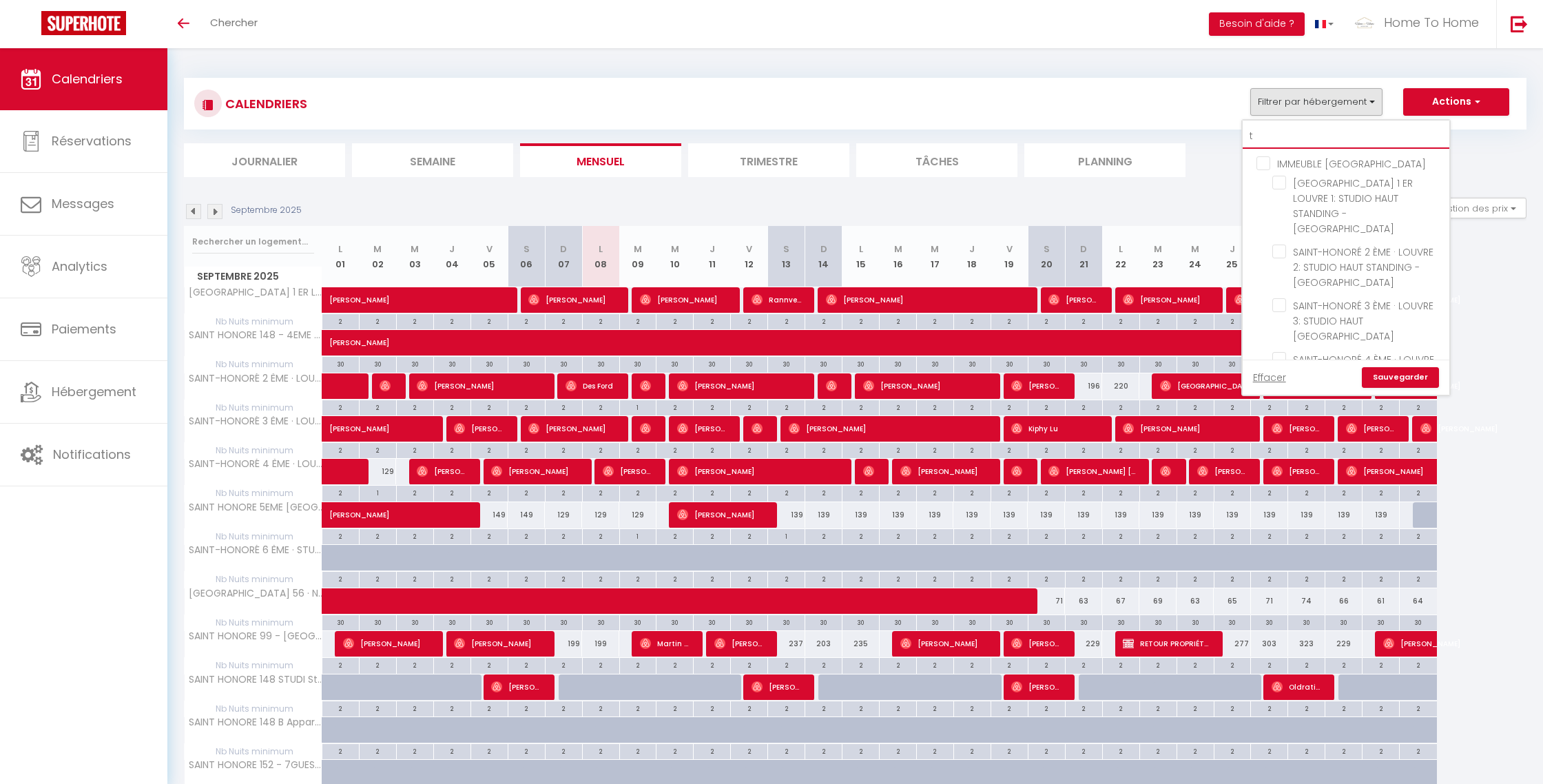
checkbox input "false"
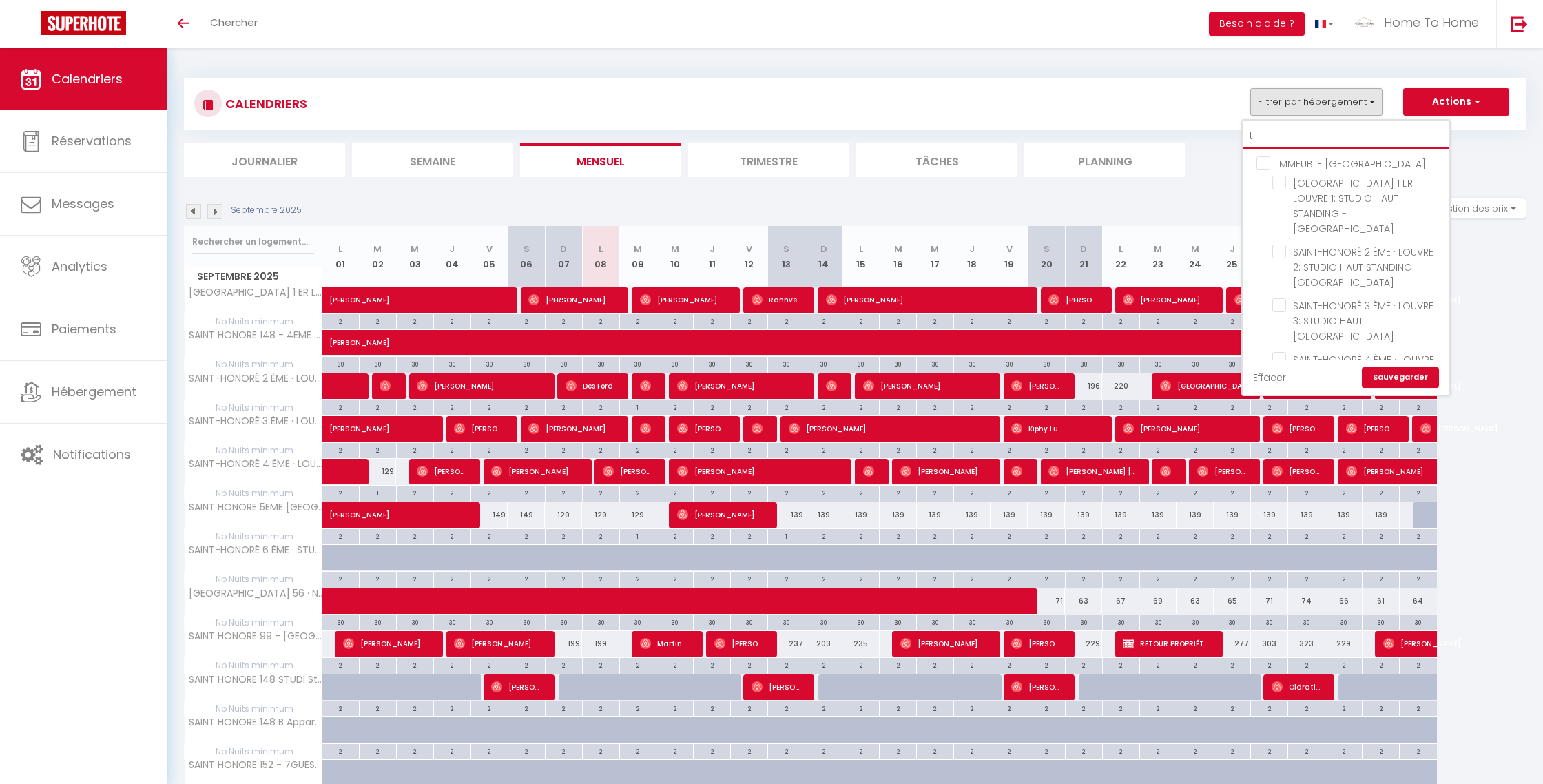
checkbox input "false"
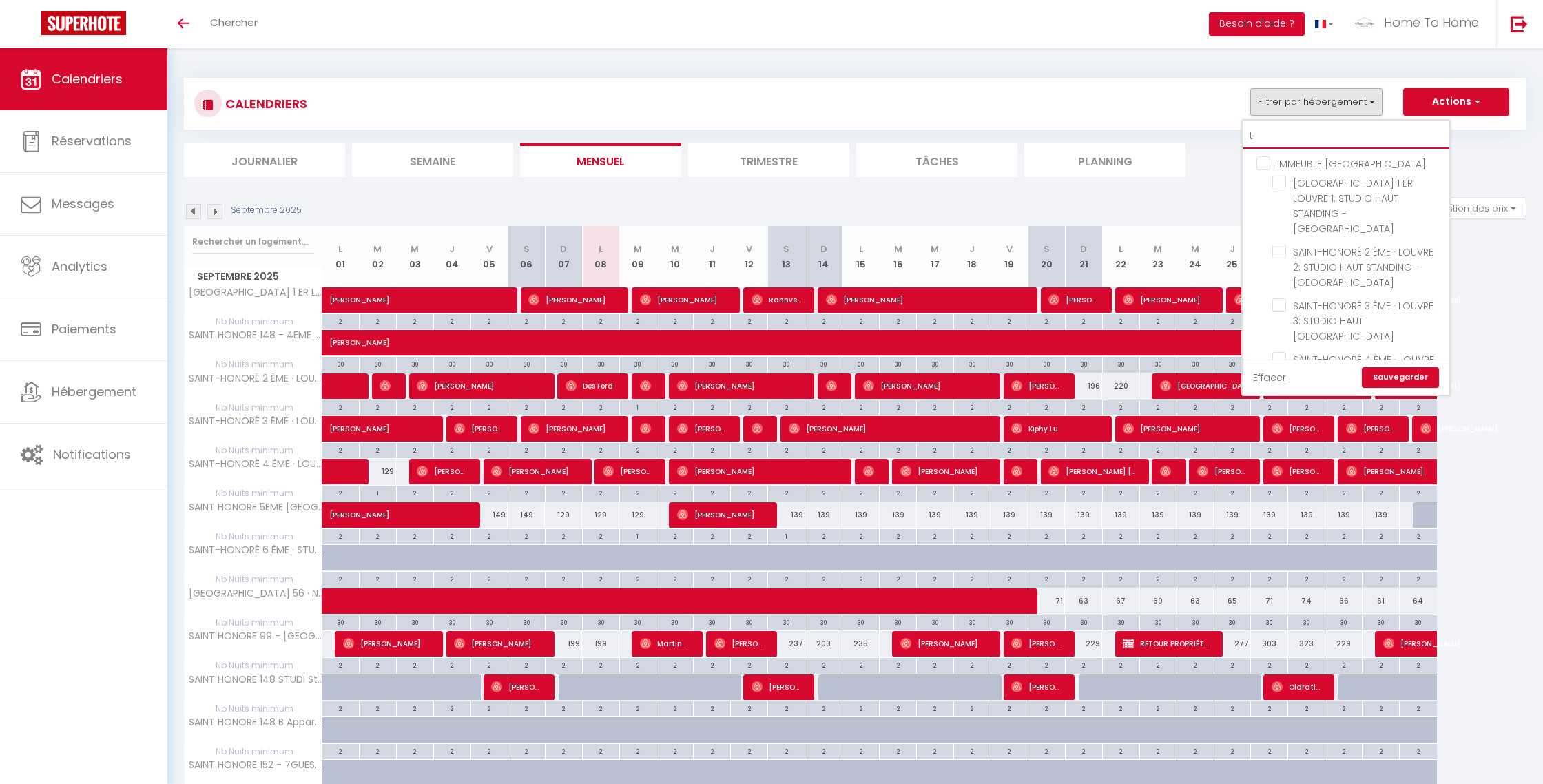
checkbox input "false"
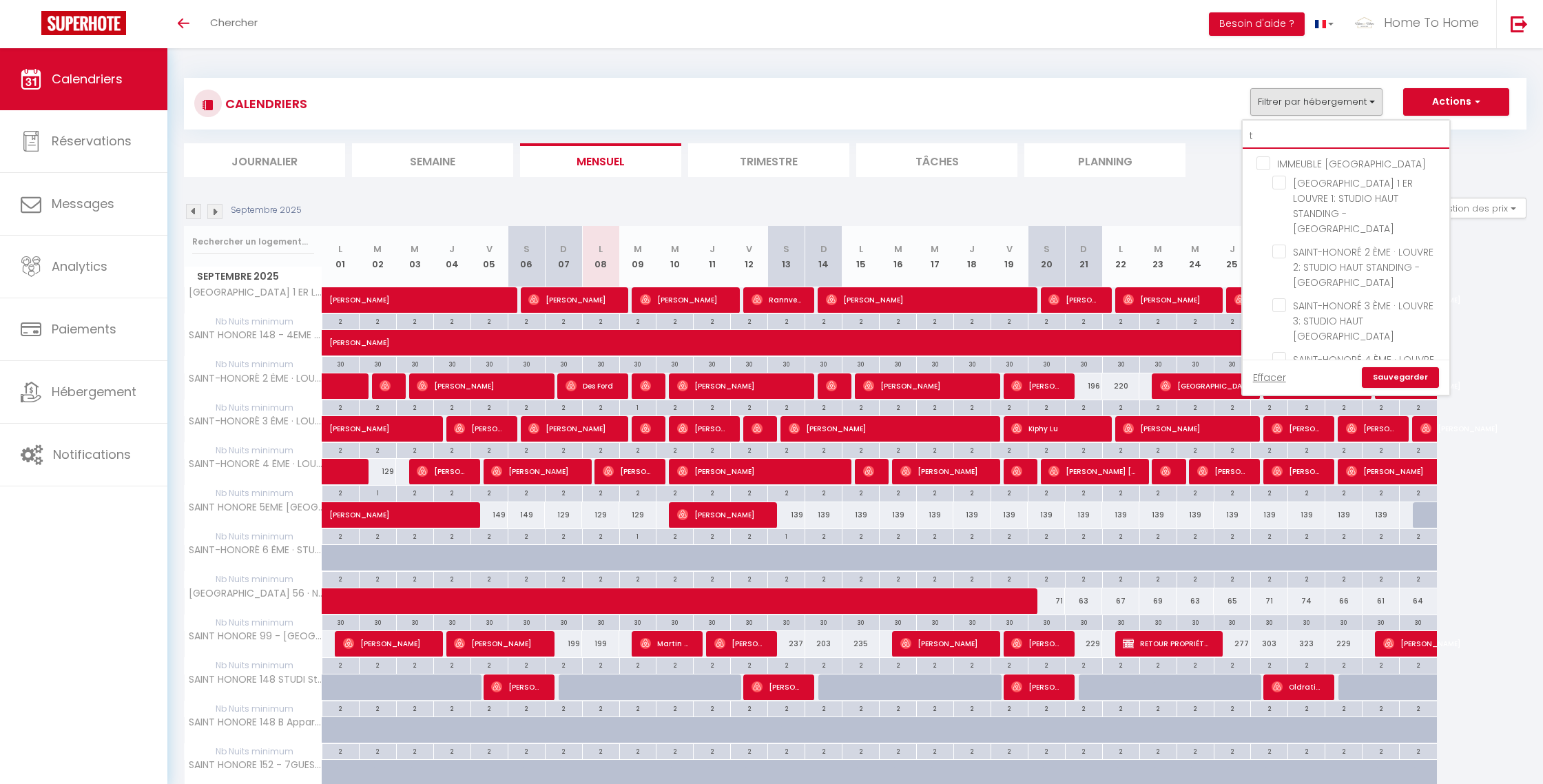
checkbox input "false"
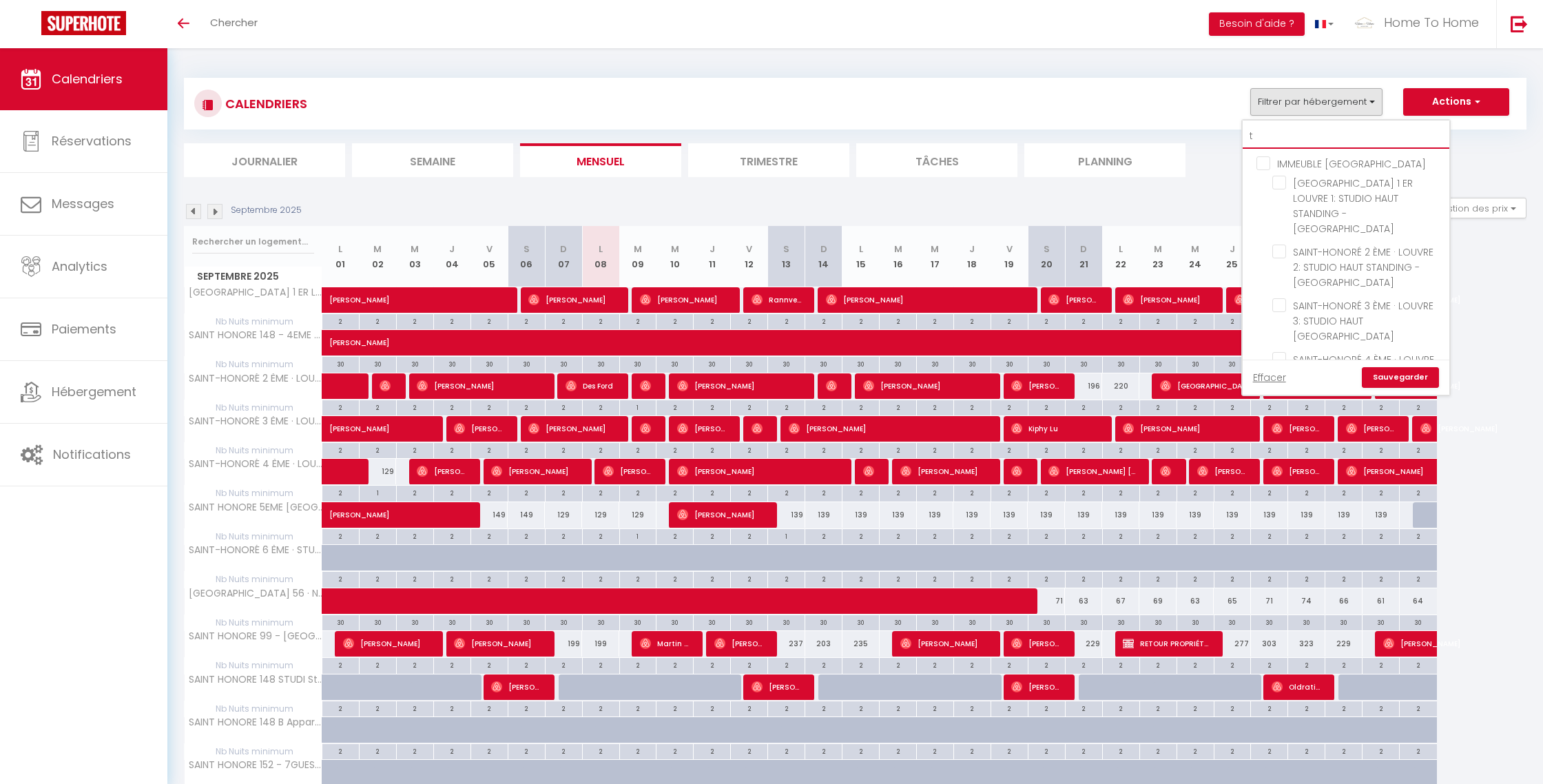
checkbox input "false"
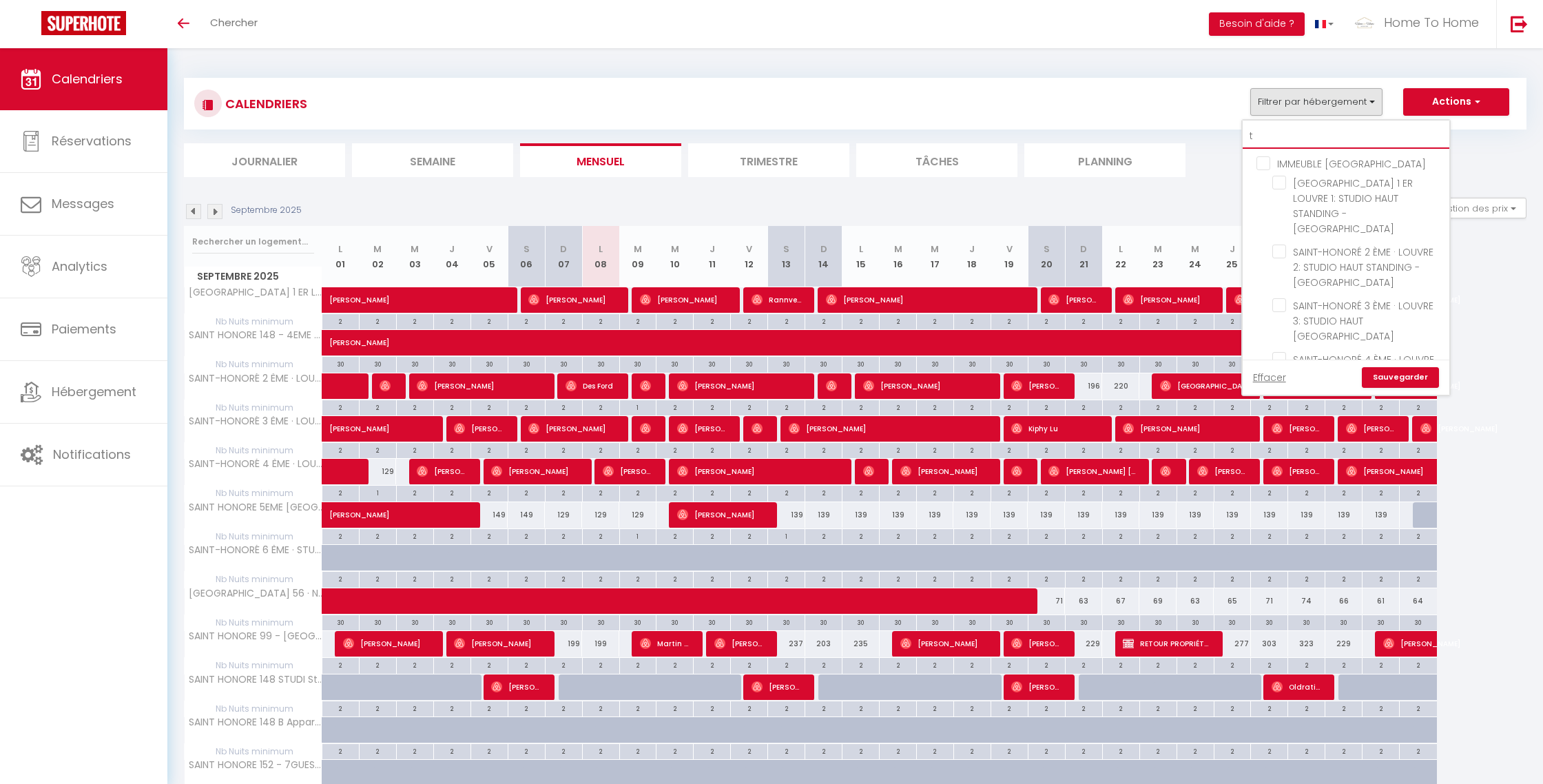
checkbox input "false"
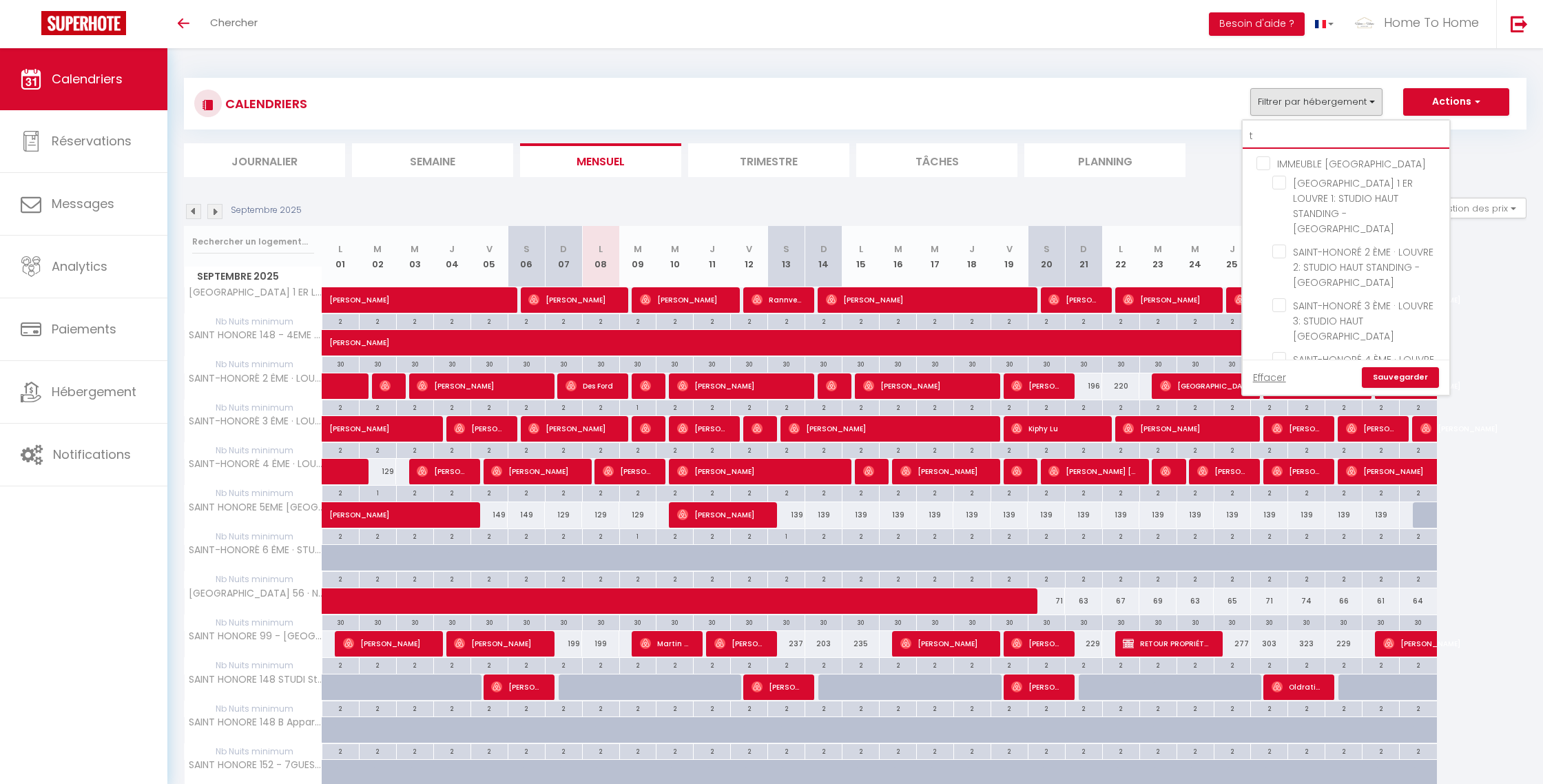
checkbox input "false"
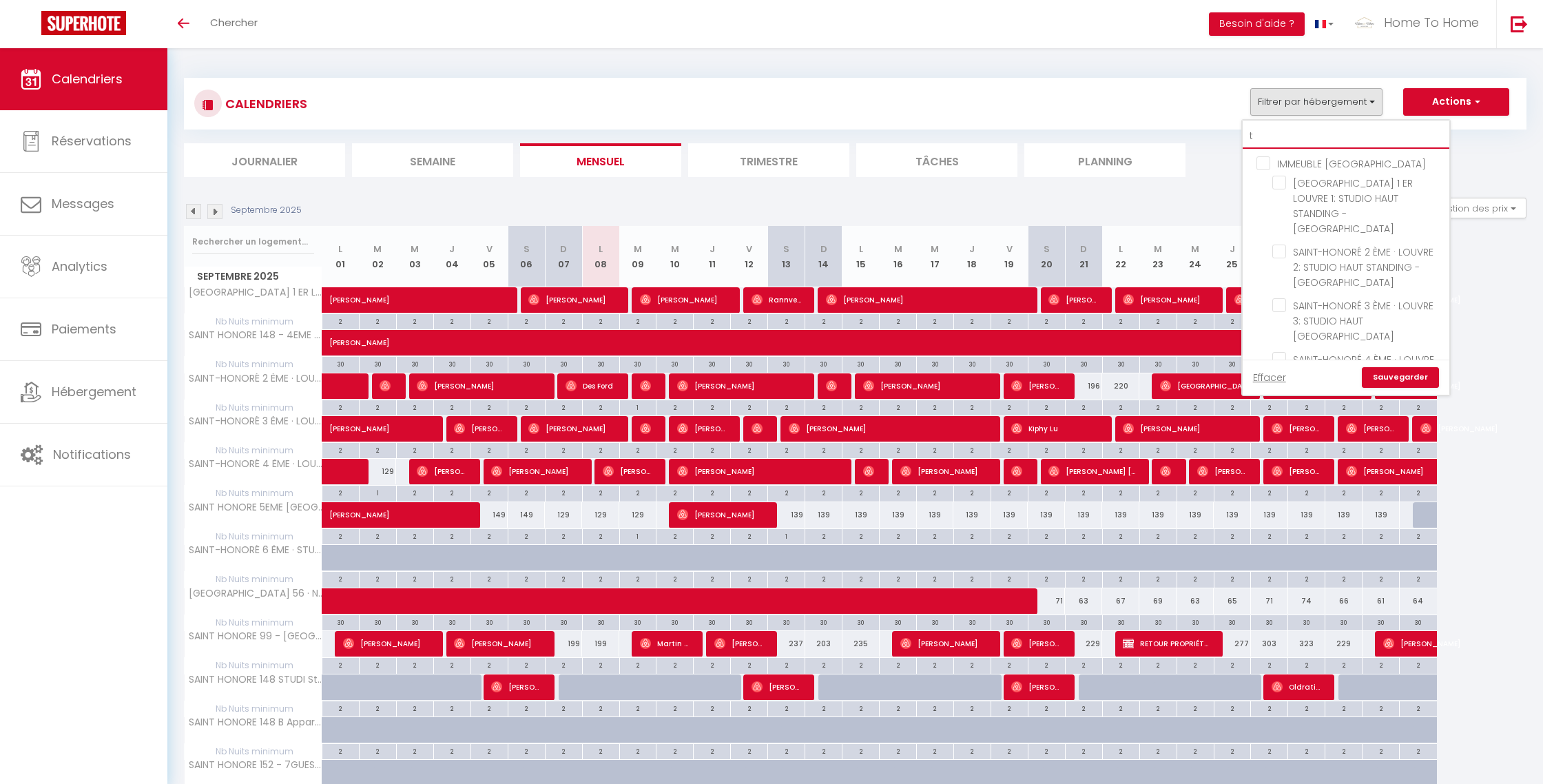
checkbox input "false"
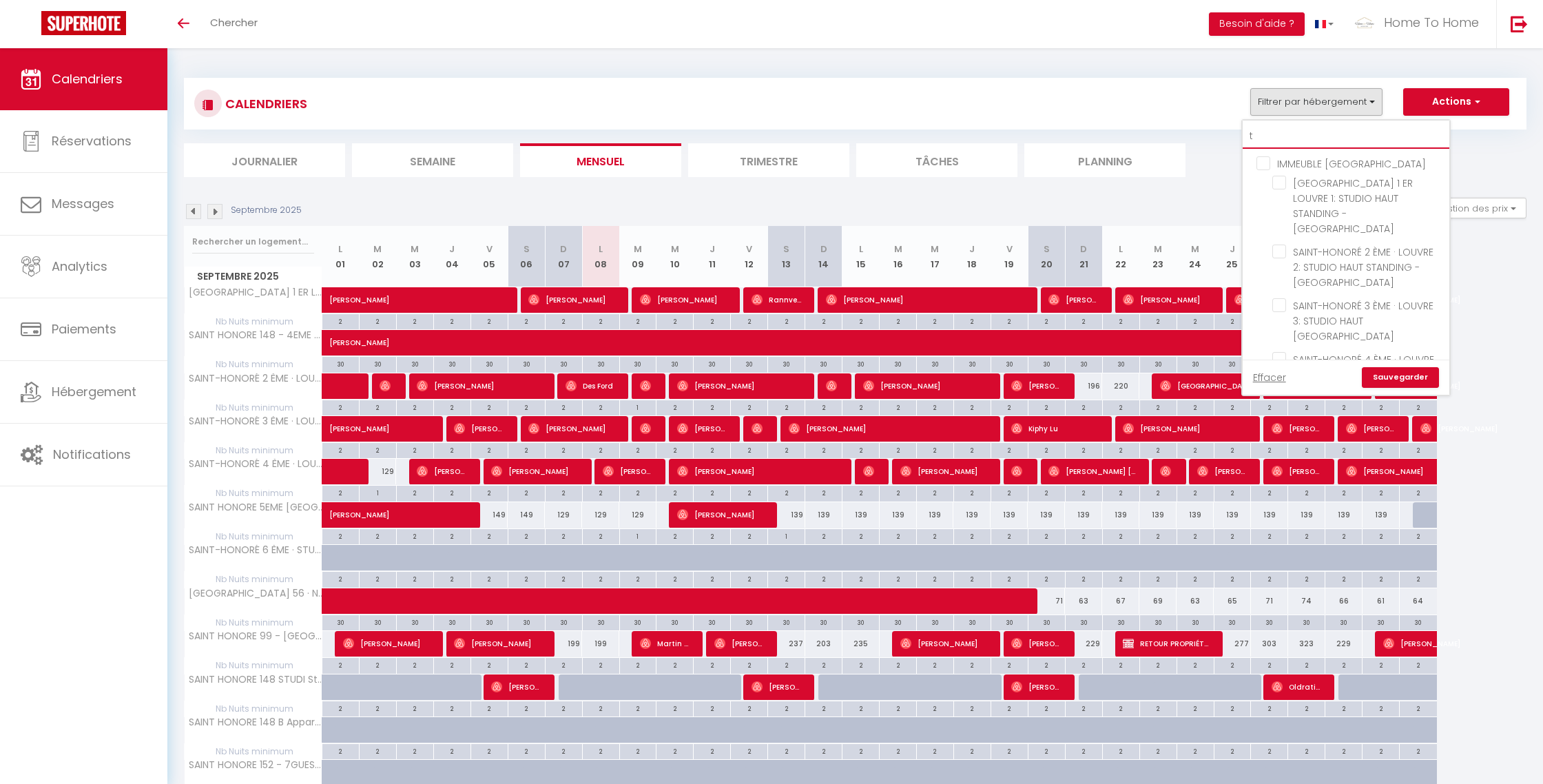
checkbox input "false"
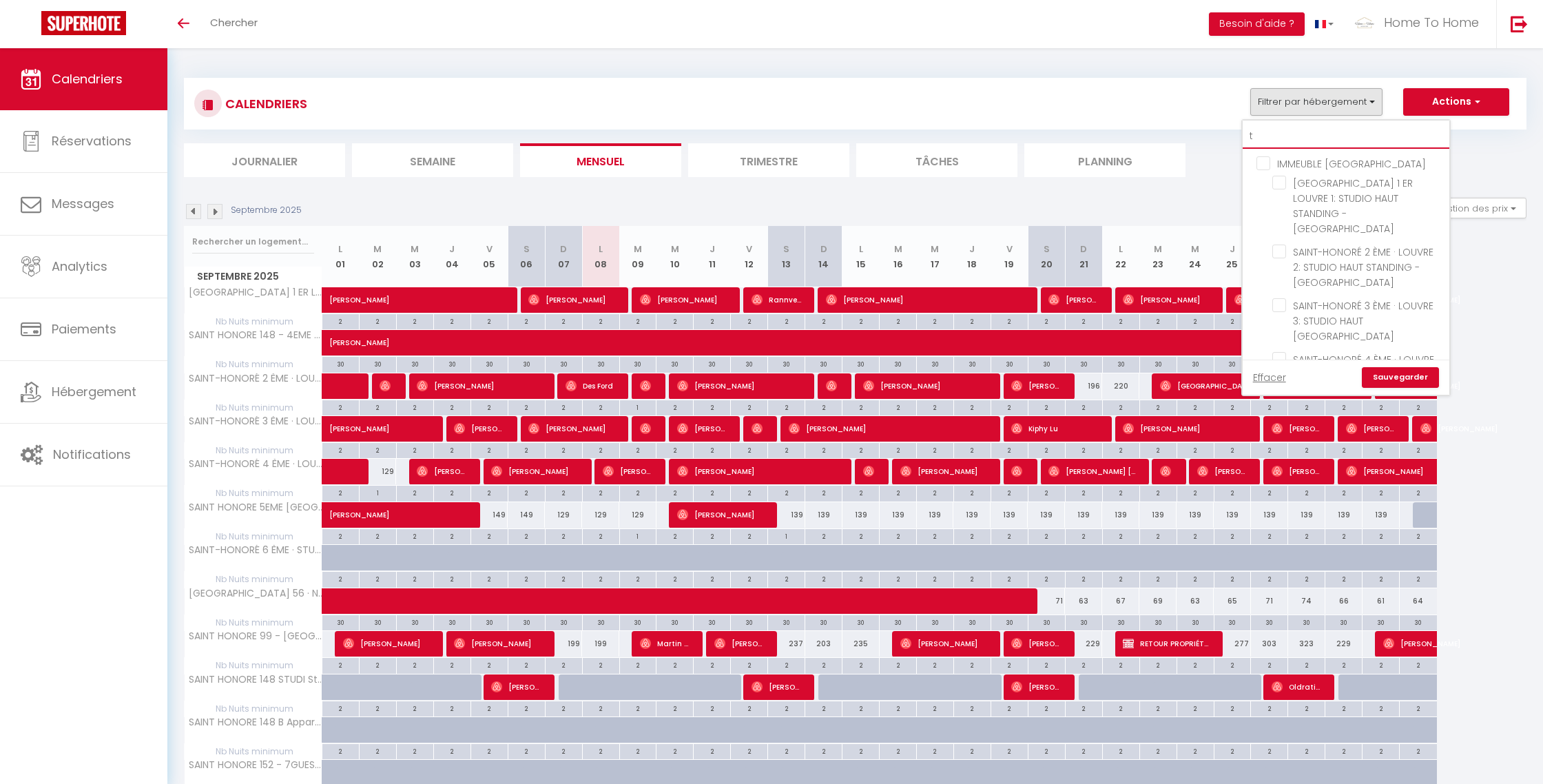
checkbox input "false"
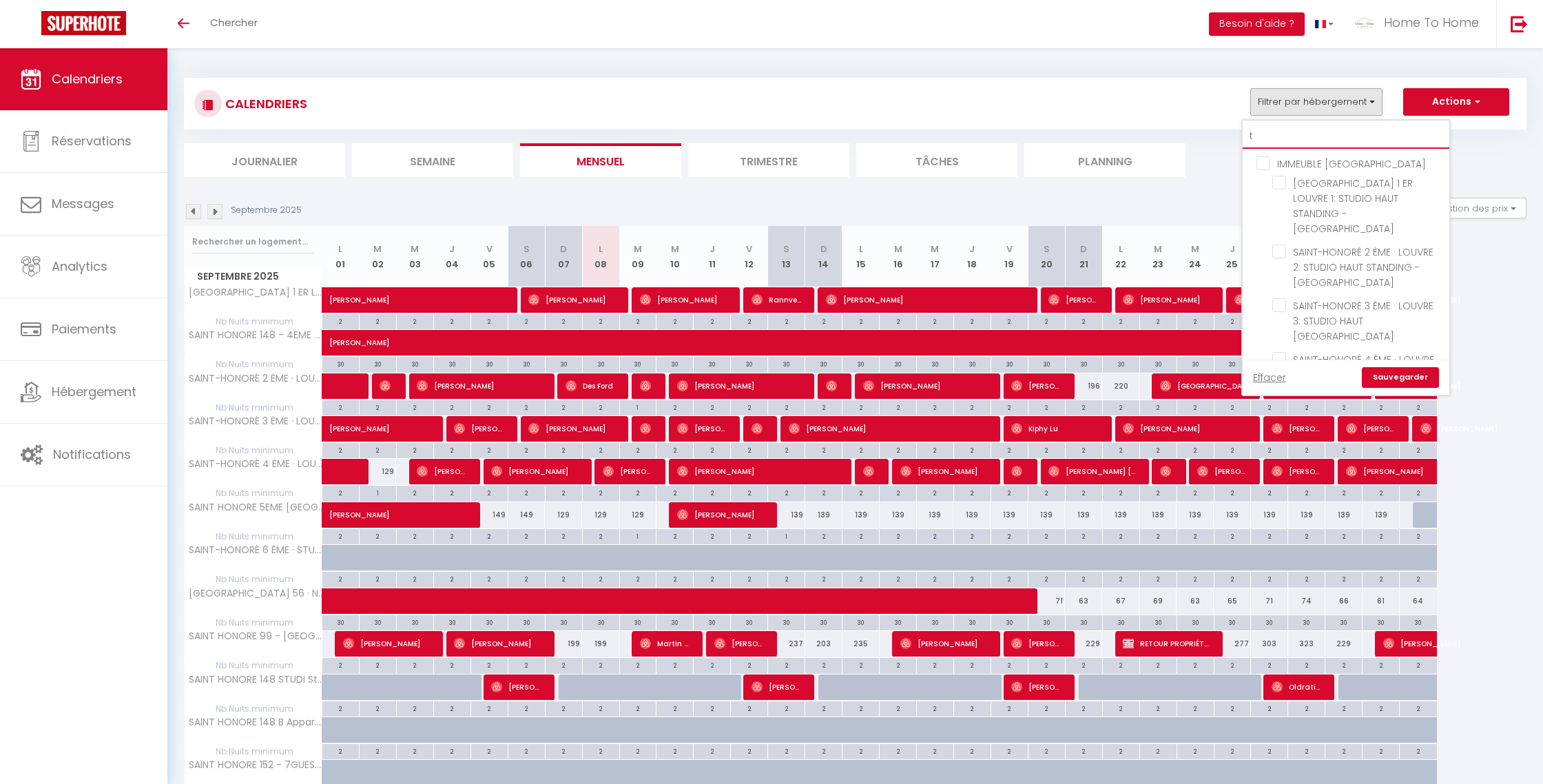
checkbox input "false"
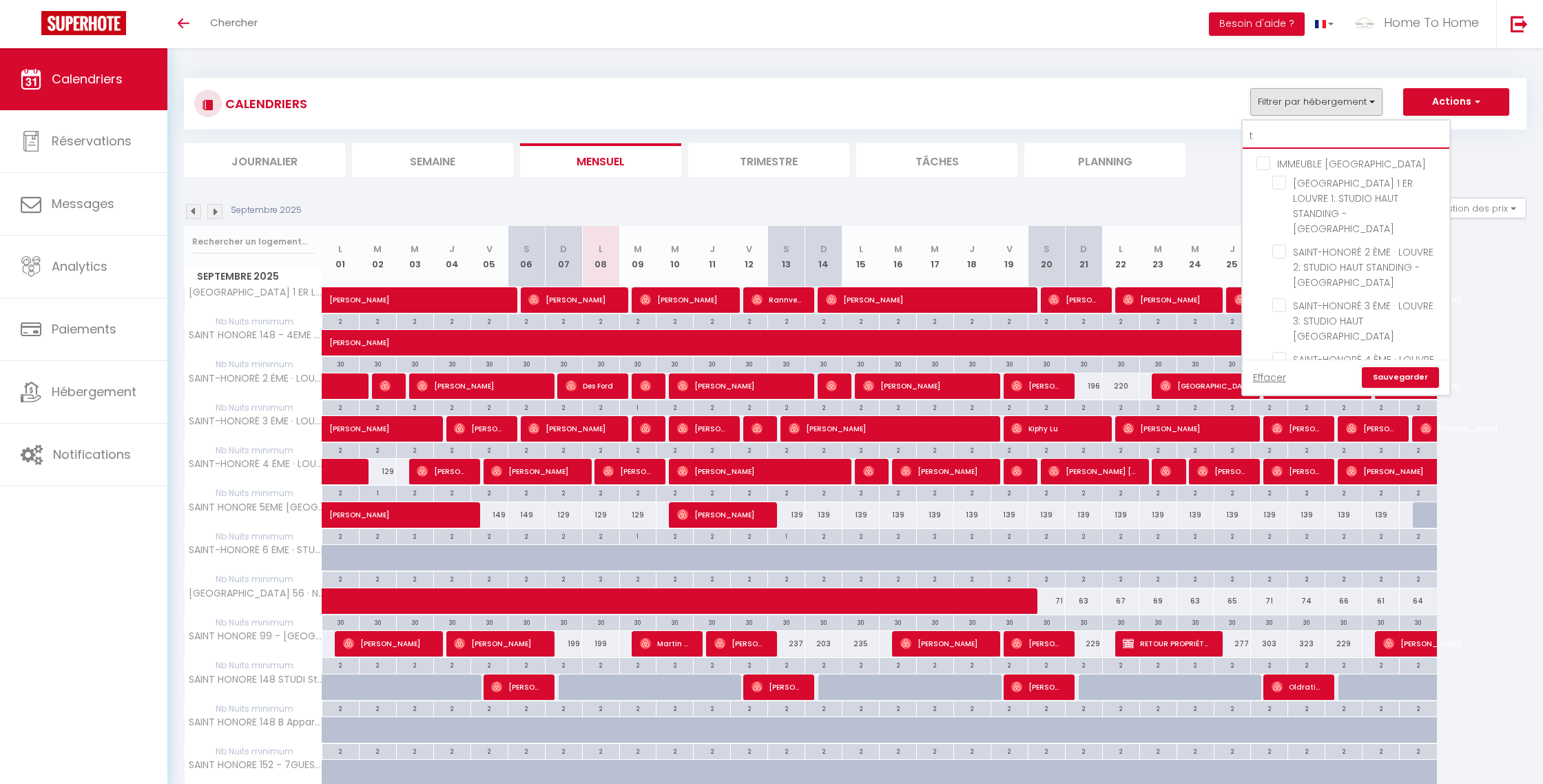
checkbox input "false"
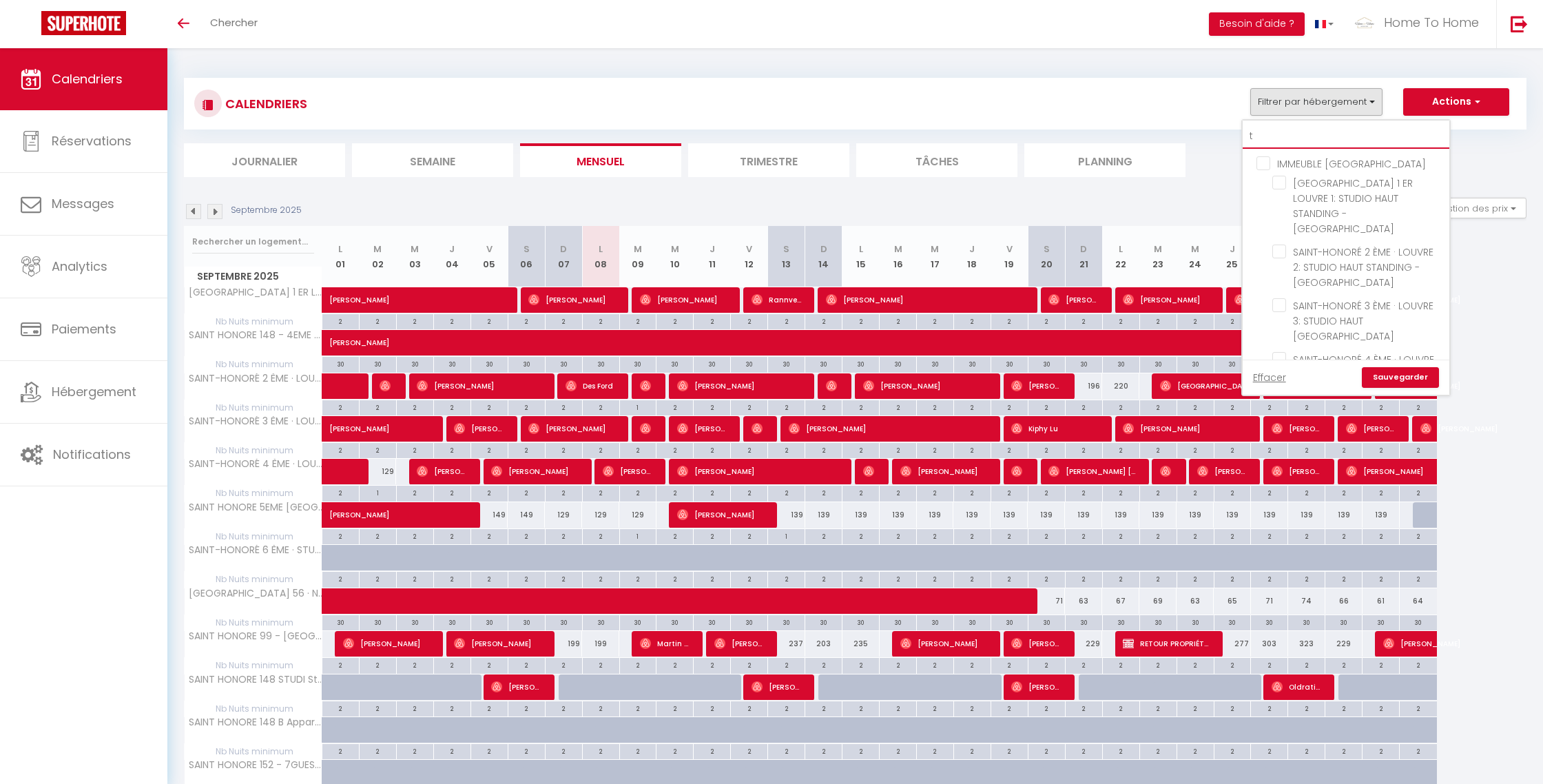
checkbox input "false"
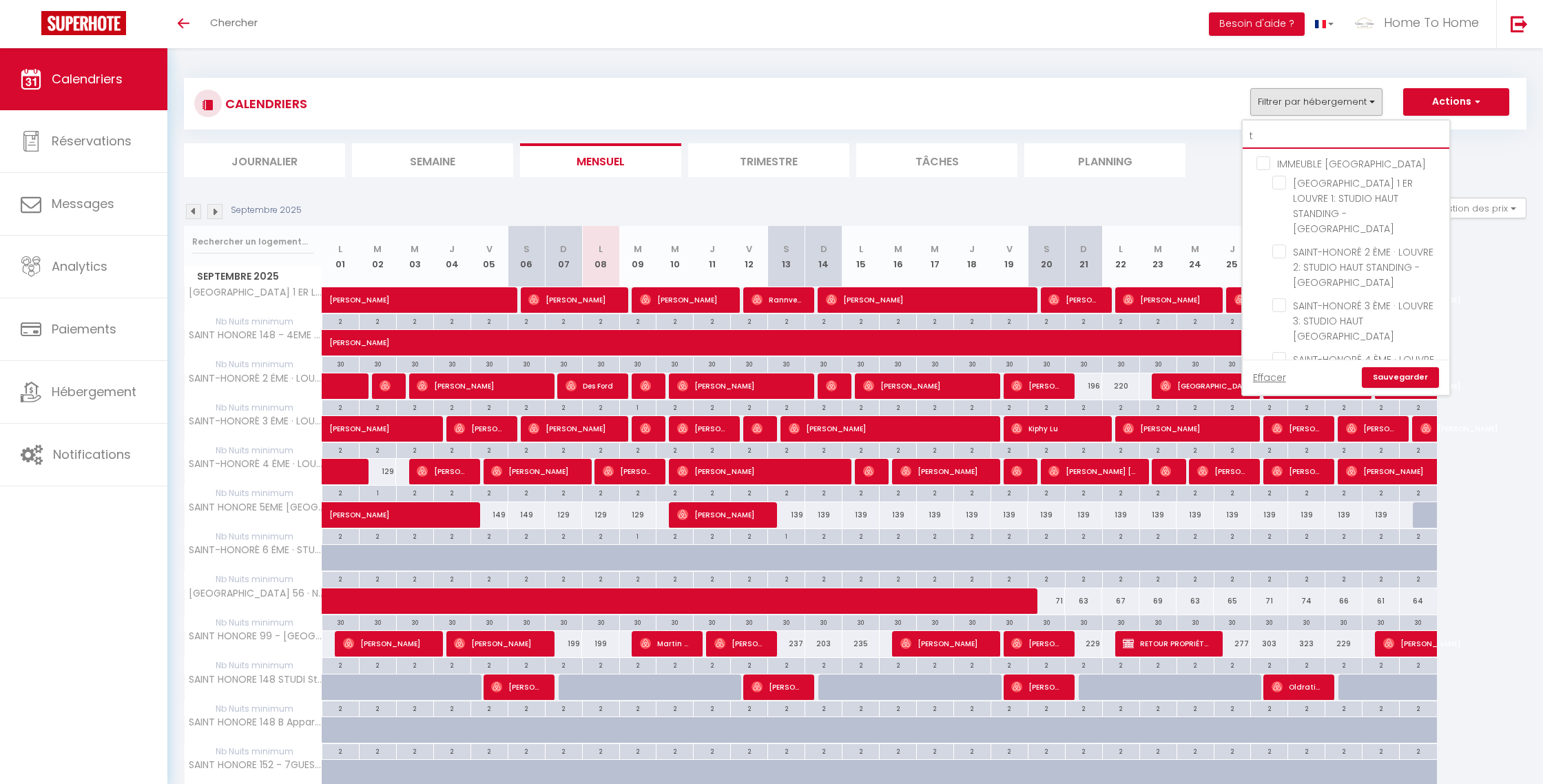
checkbox input "false"
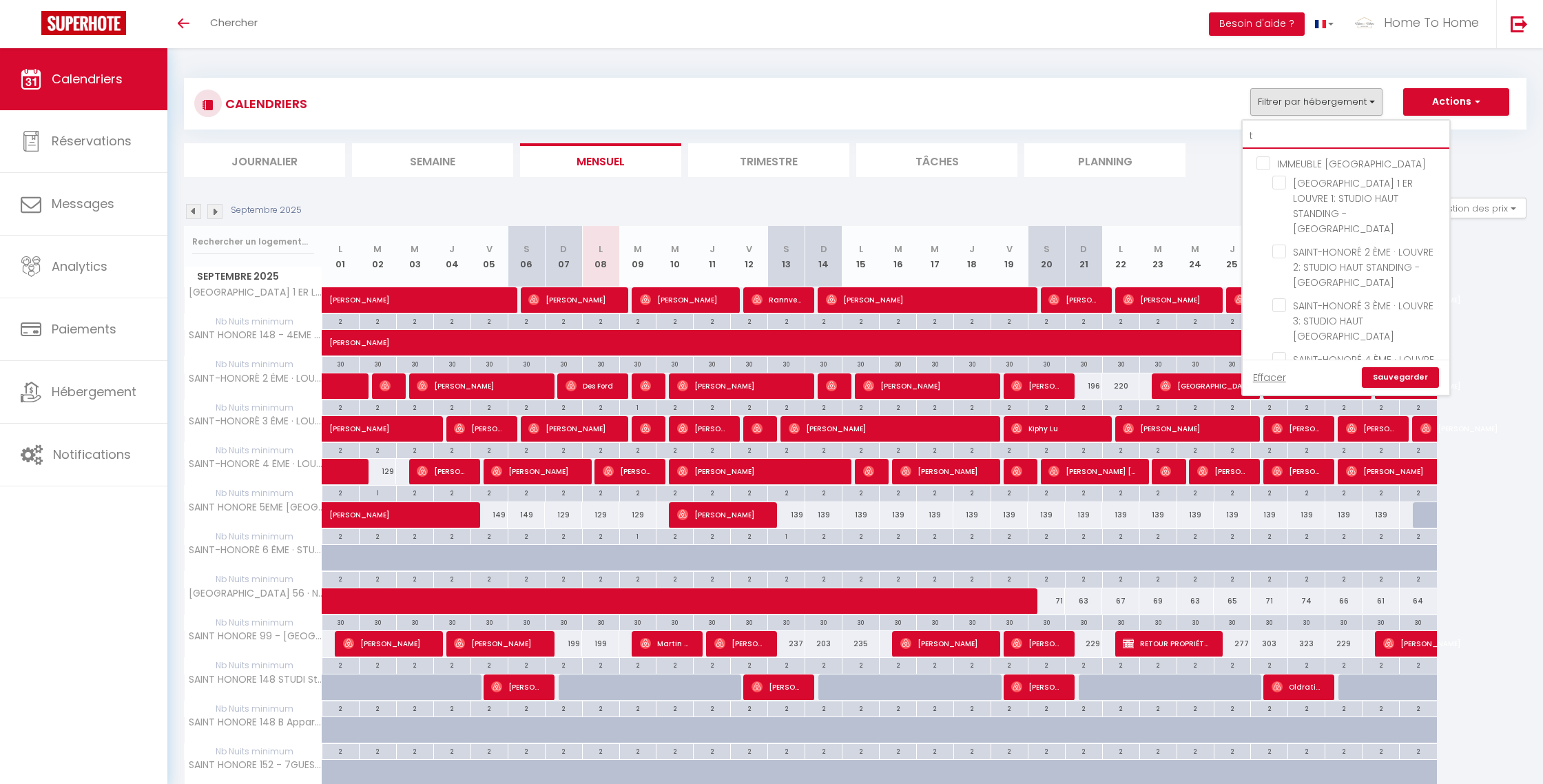
checkbox input "false"
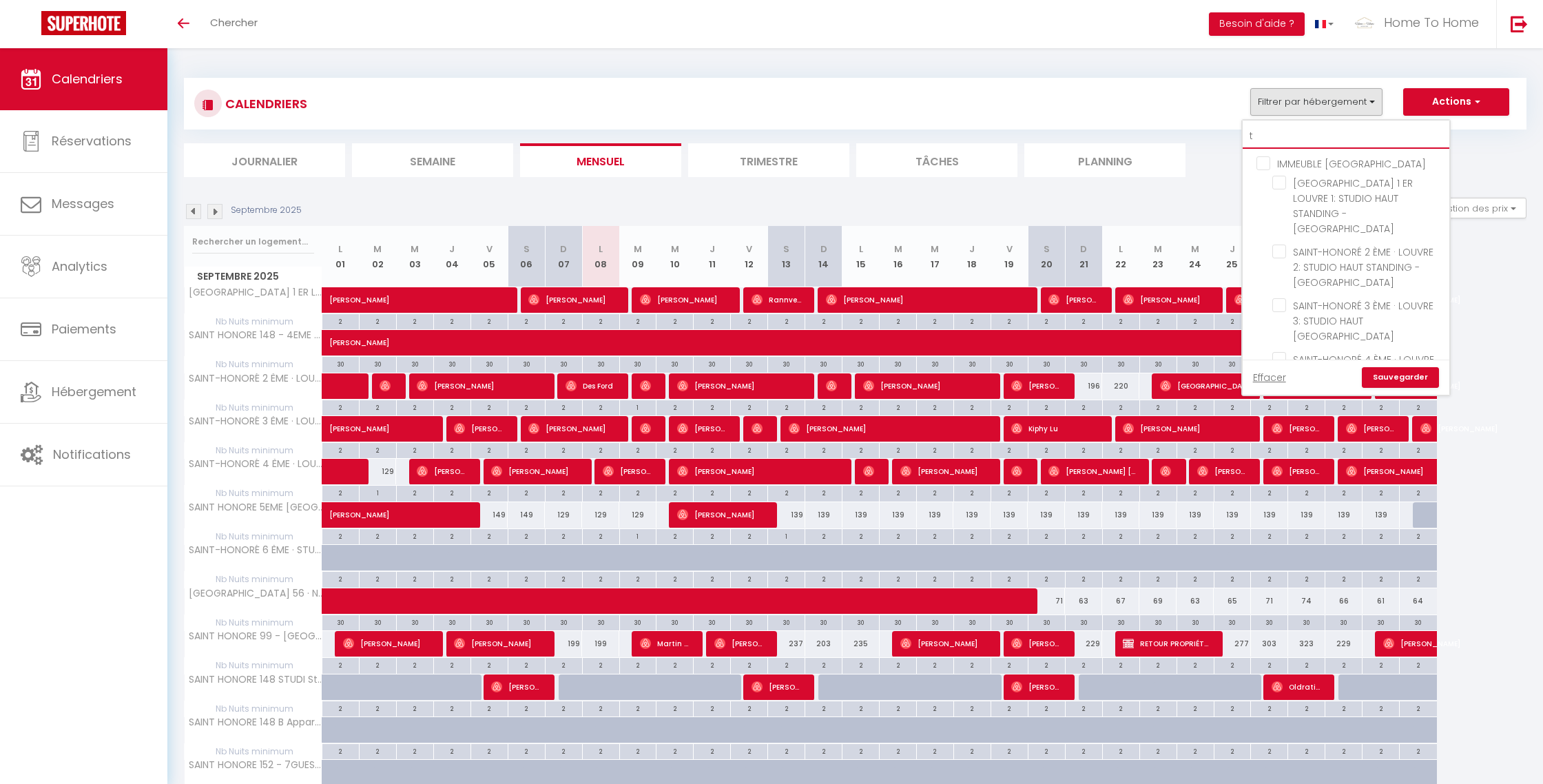
type input "tr"
checkbox input "false"
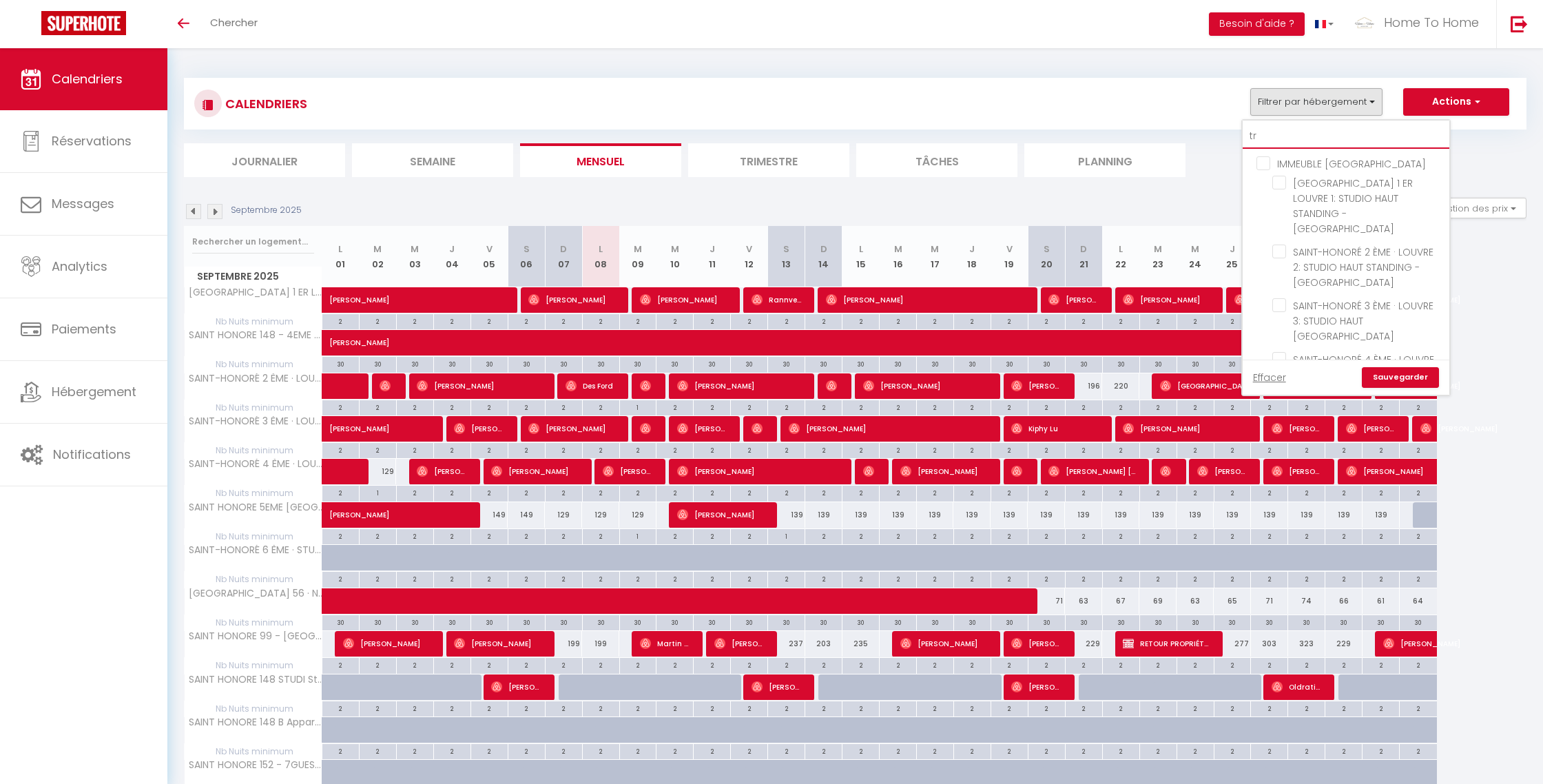
checkbox input "false"
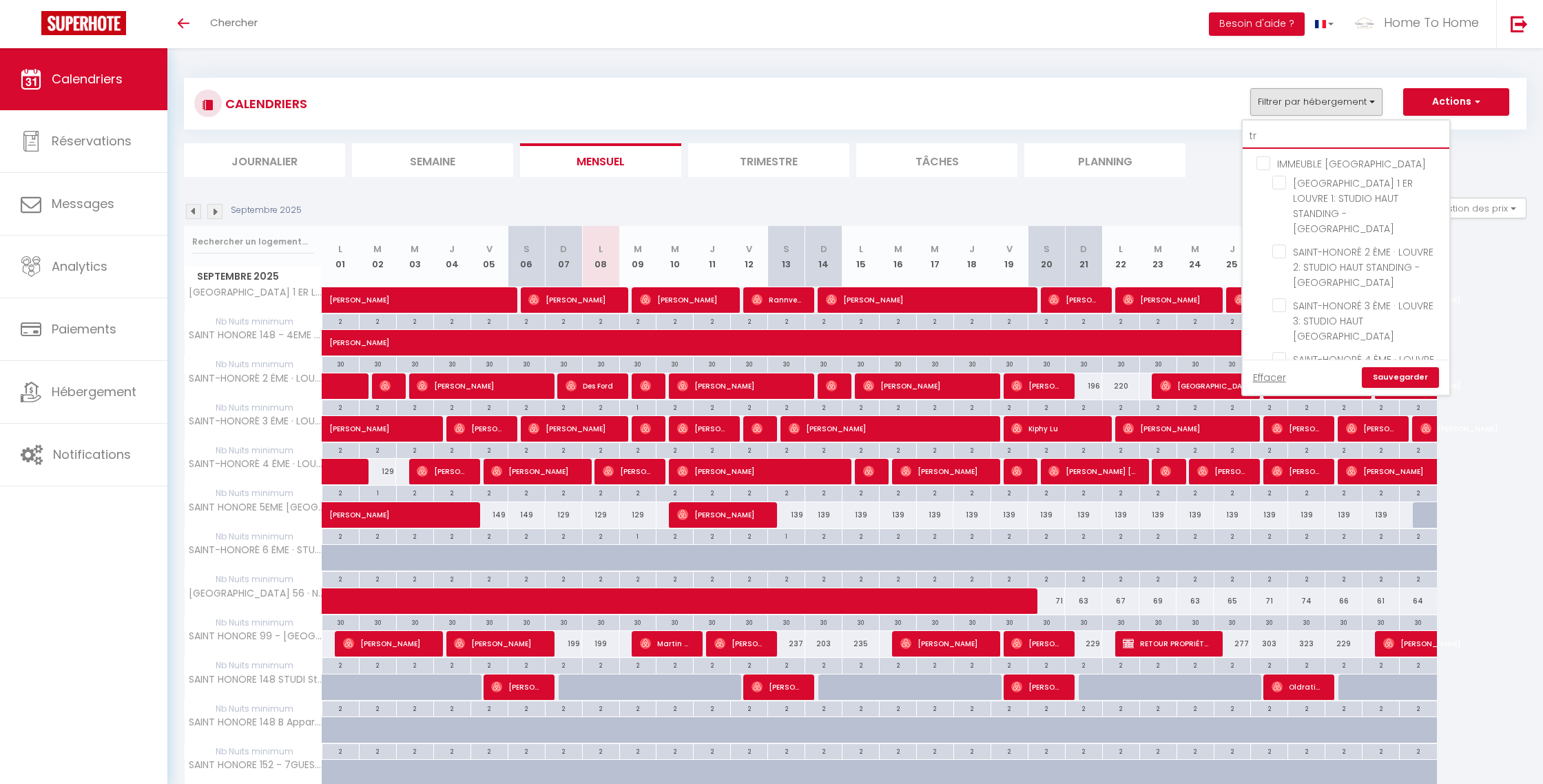
checkbox input "false"
type input "tre"
checkbox input "false"
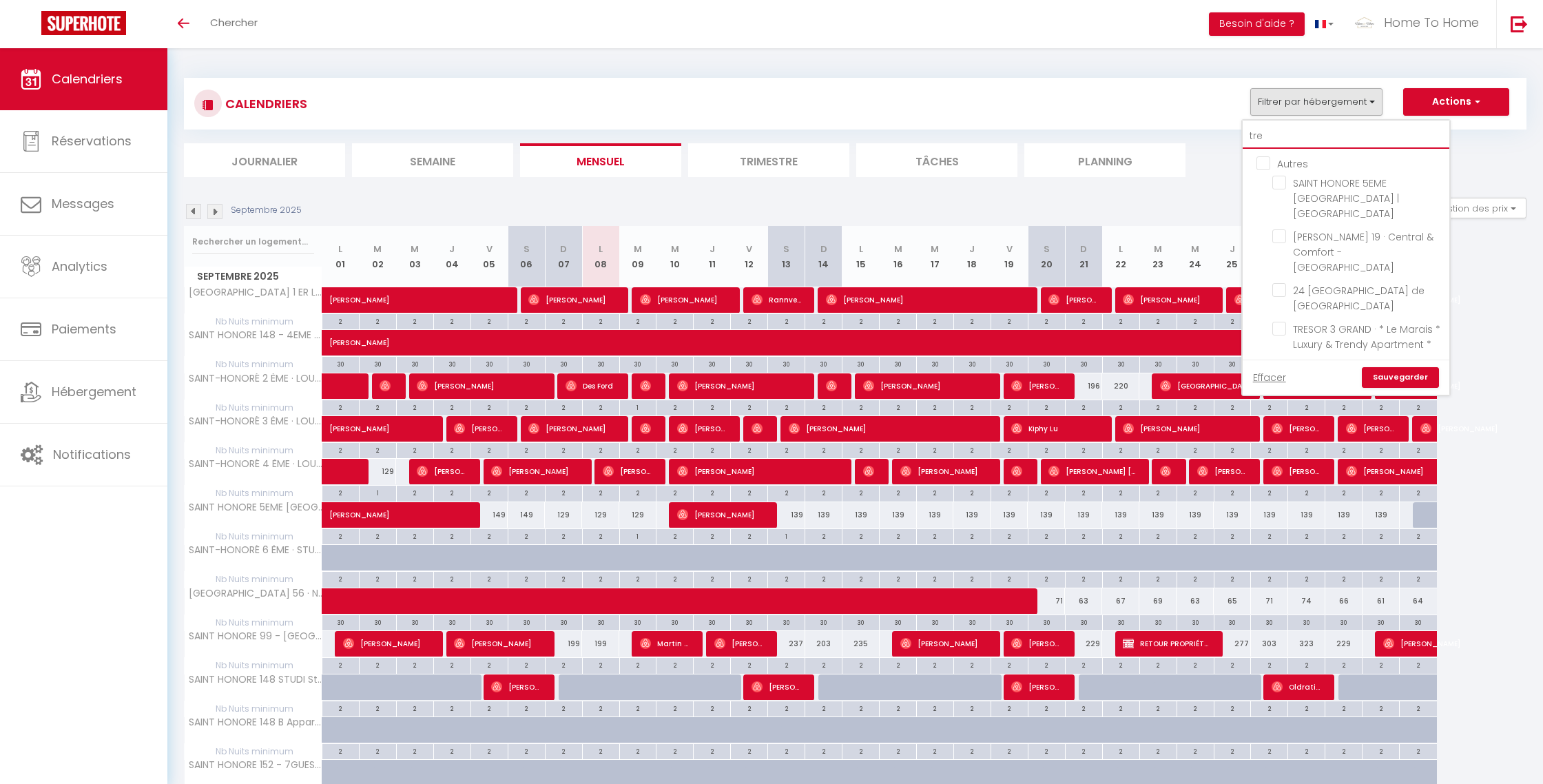
checkbox input "false"
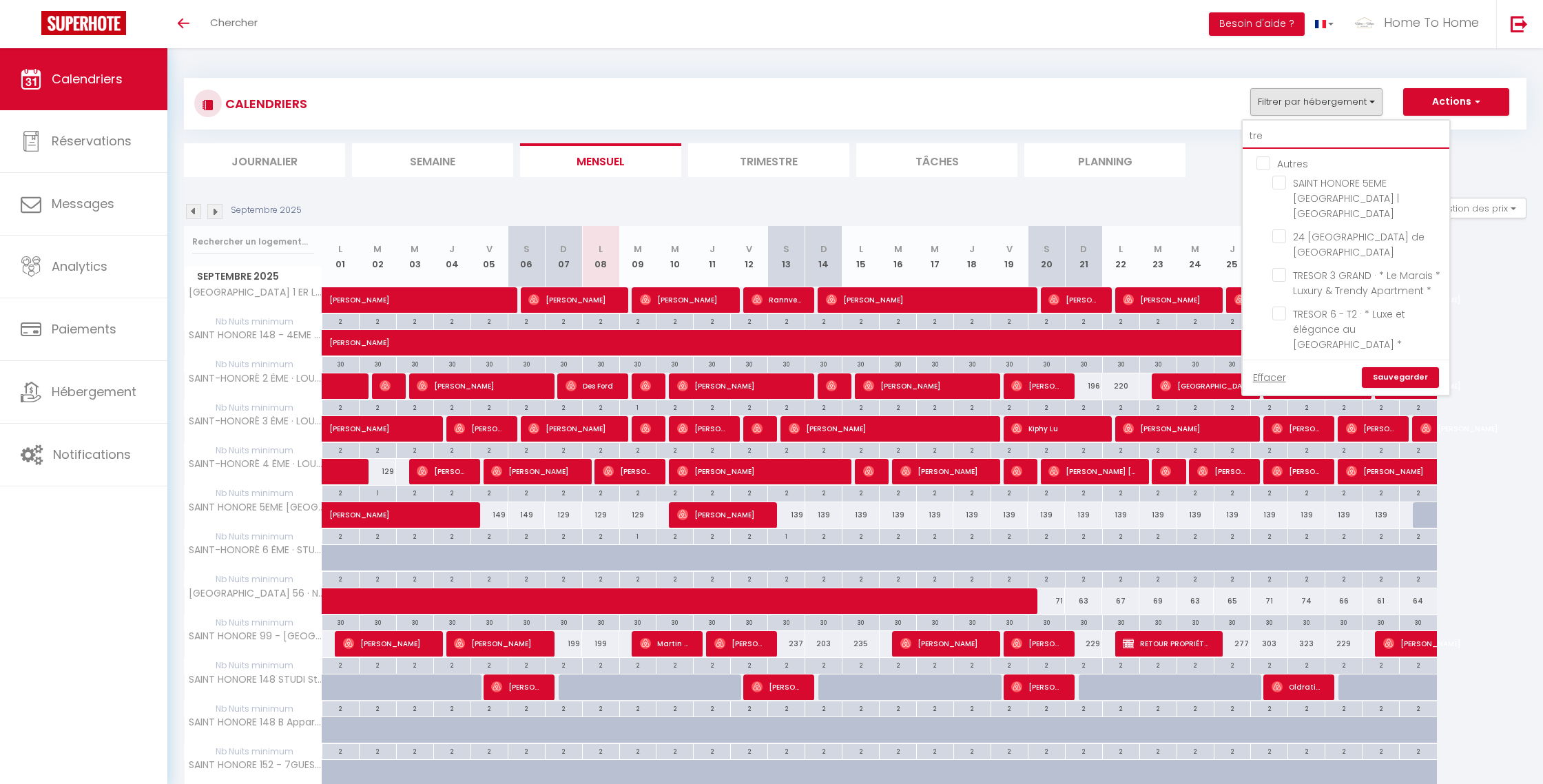
type input "tres"
checkbox input "false"
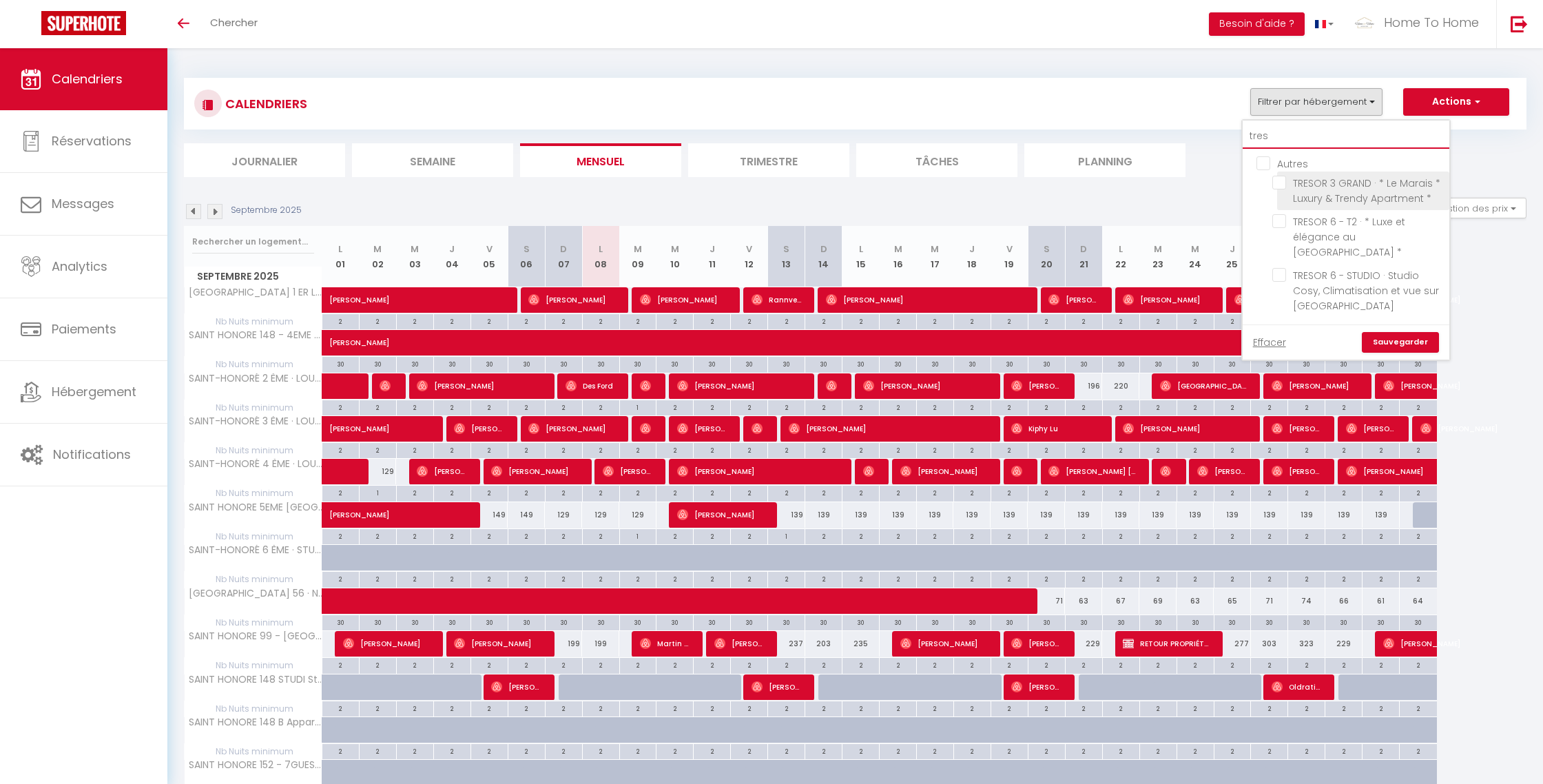
type input "tres"
drag, startPoint x: 1345, startPoint y: 193, endPoint x: 1331, endPoint y: 185, distance: 16.1
click at [1345, 193] on span "TRESOR 3 GRAND · * Le Marais * Luxury & Trendy Apartment *" at bounding box center [1367, 191] width 148 height 29
click at [1345, 189] on input "TRESOR 3 GRAND · * Le Marais * Luxury & Trendy Apartment *" at bounding box center [1358, 182] width 172 height 14
checkbox input "true"
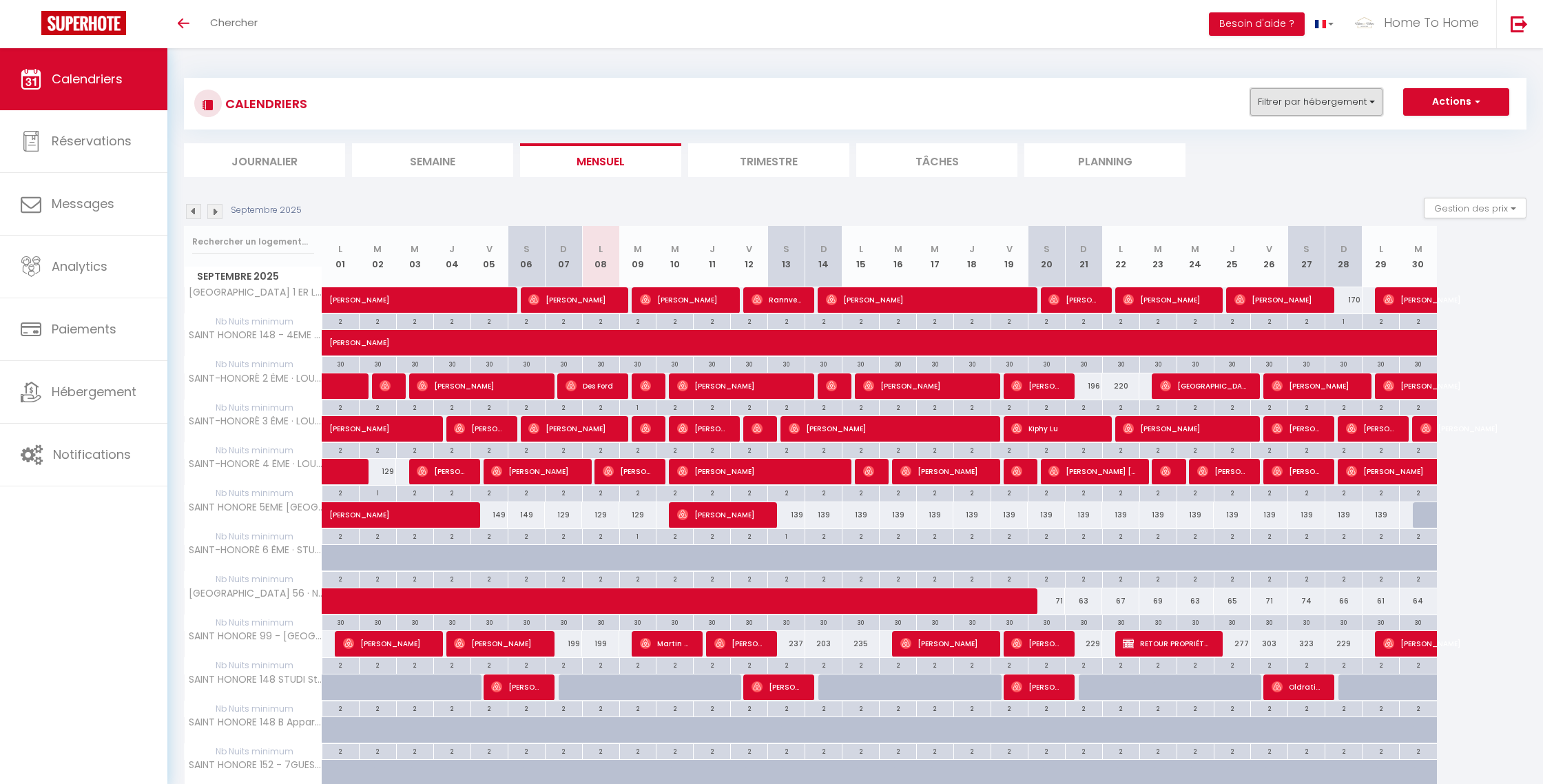
click at [1284, 109] on button "Filtrer par hébergement" at bounding box center [1317, 102] width 132 height 28
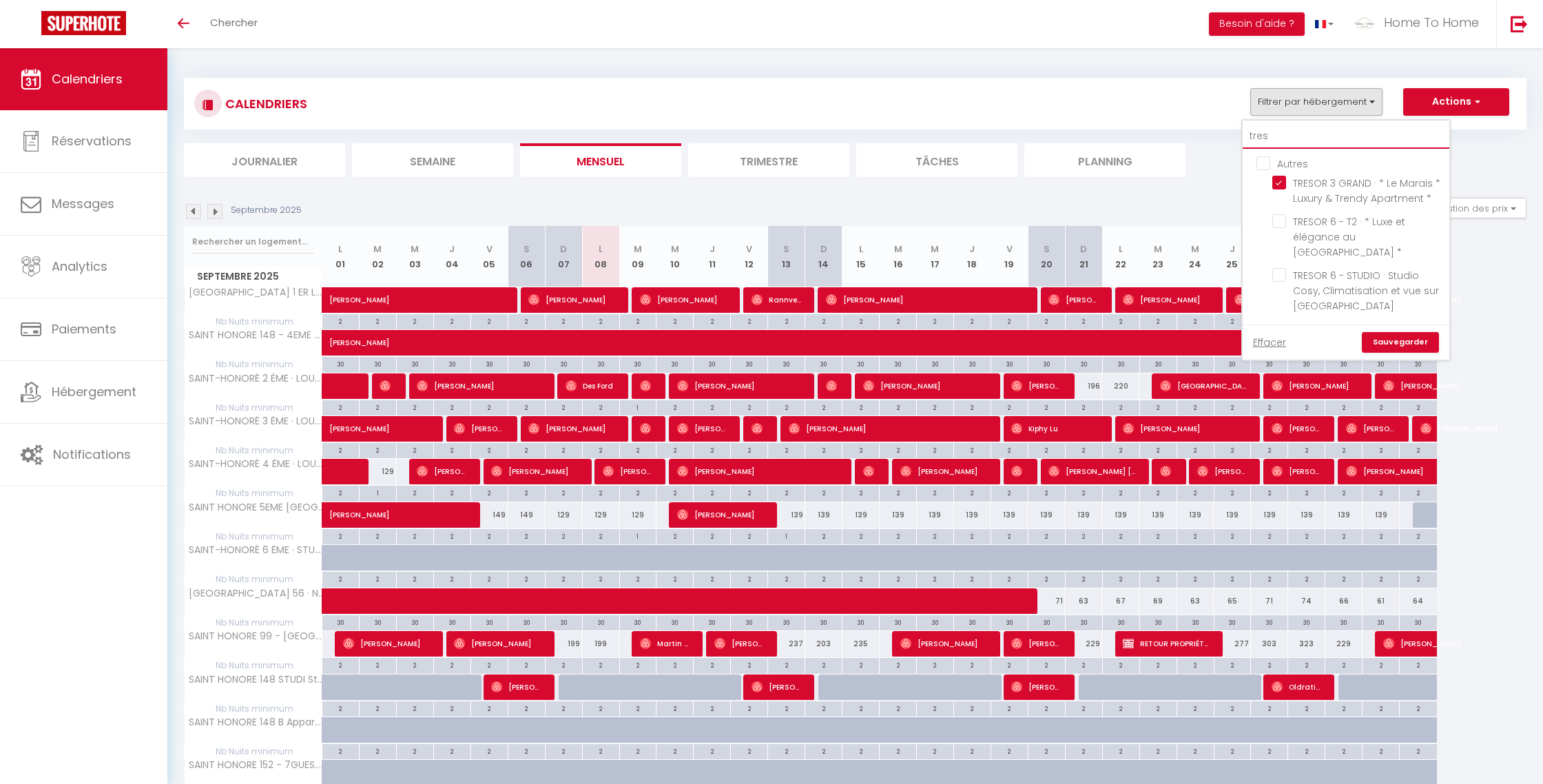
click at [1281, 145] on input "tres" at bounding box center [1346, 136] width 207 height 25
click at [1281, 144] on input "tres" at bounding box center [1346, 136] width 207 height 25
type input "r"
checkbox input "false"
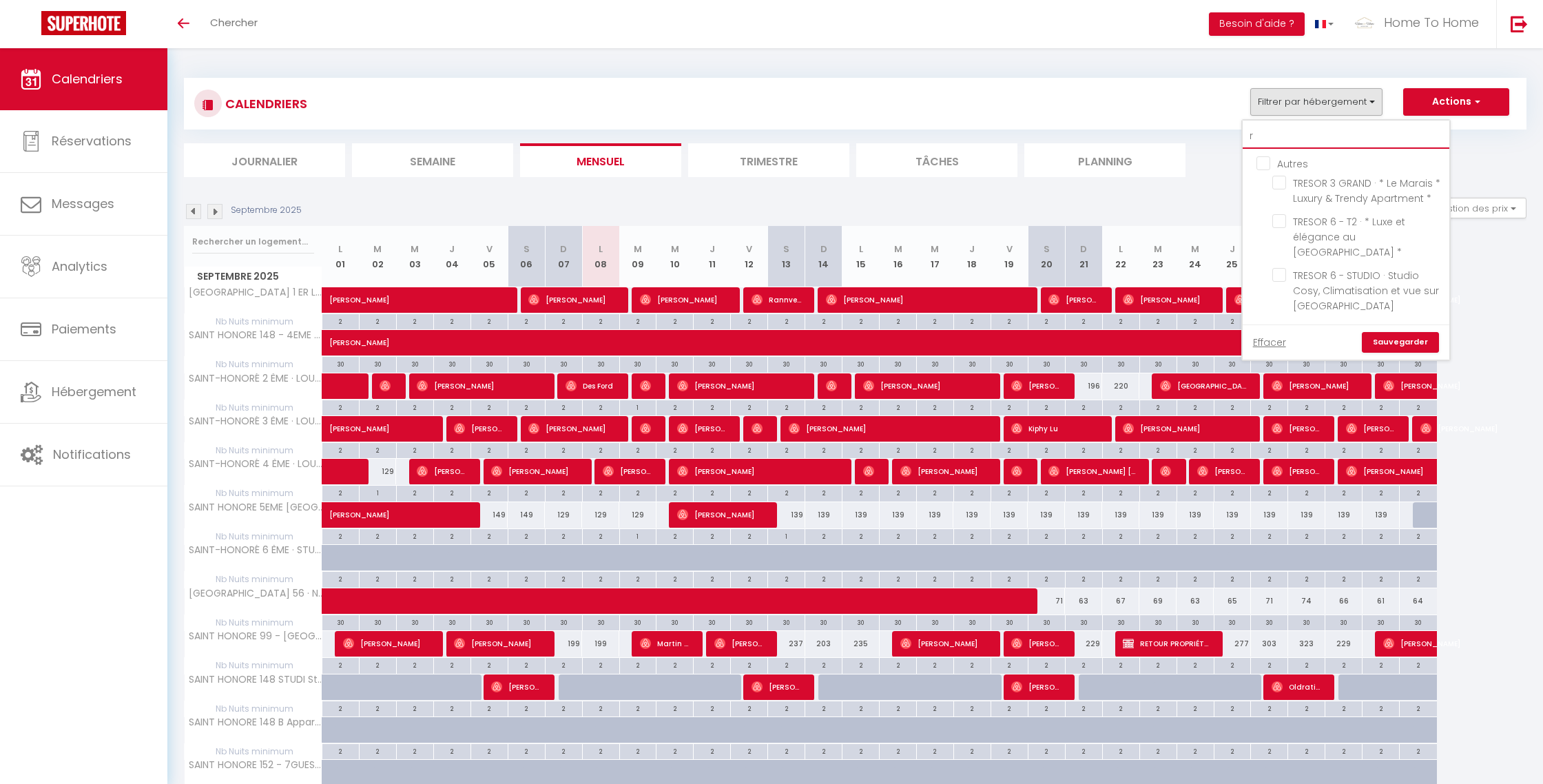
checkbox input "false"
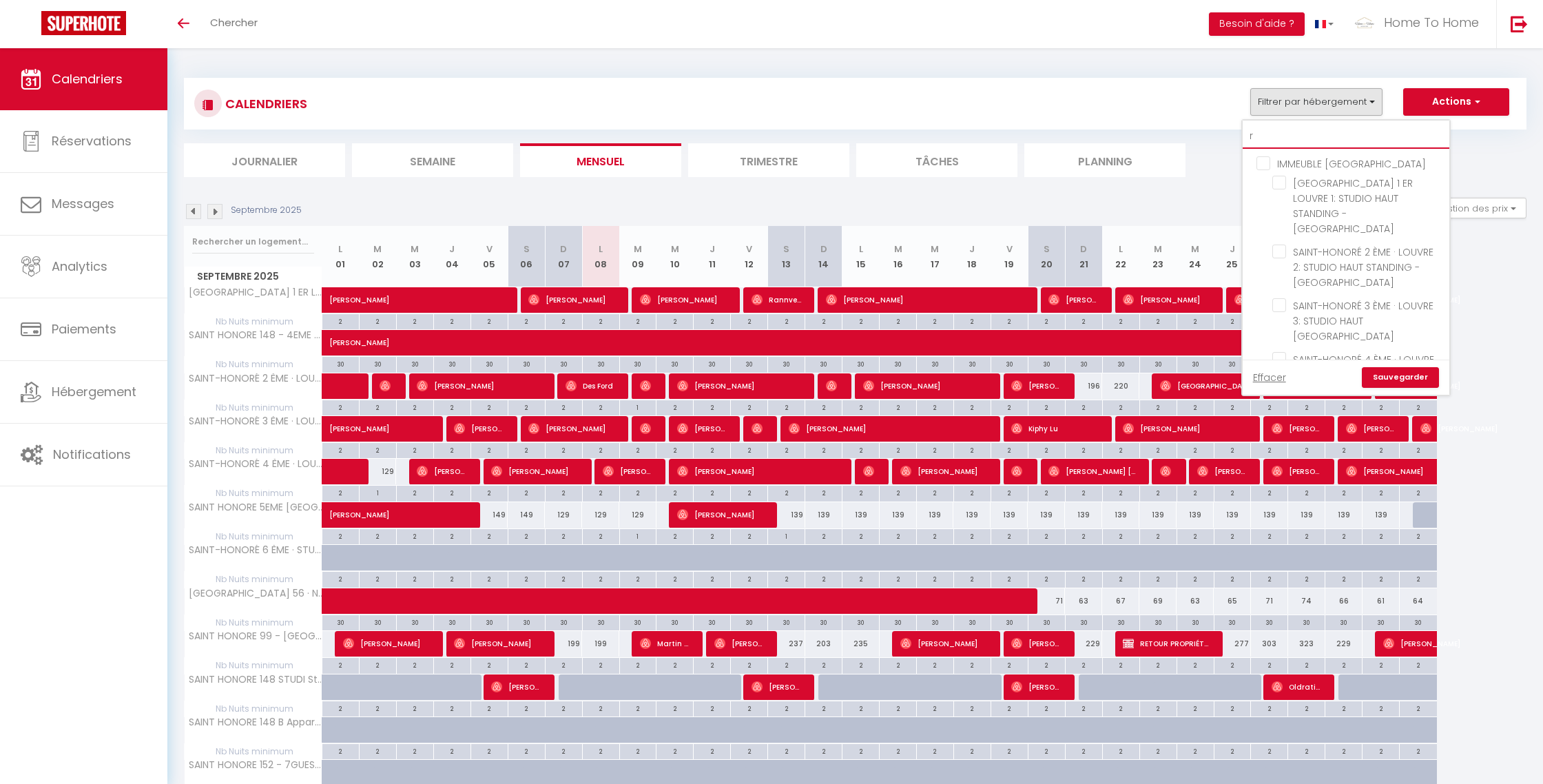
type input "ra"
checkbox input "false"
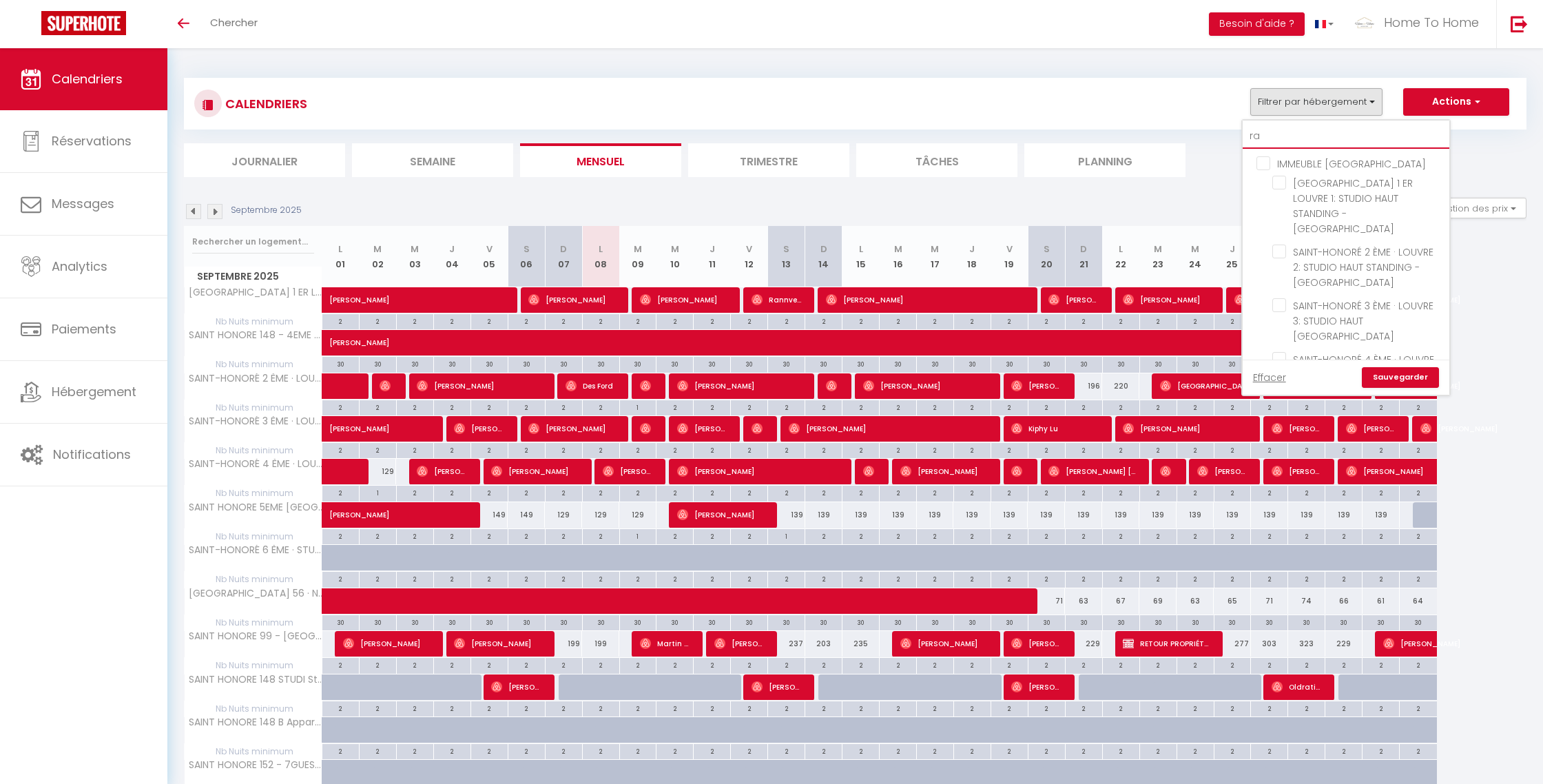
checkbox input "false"
checkbox input "true"
checkbox input "false"
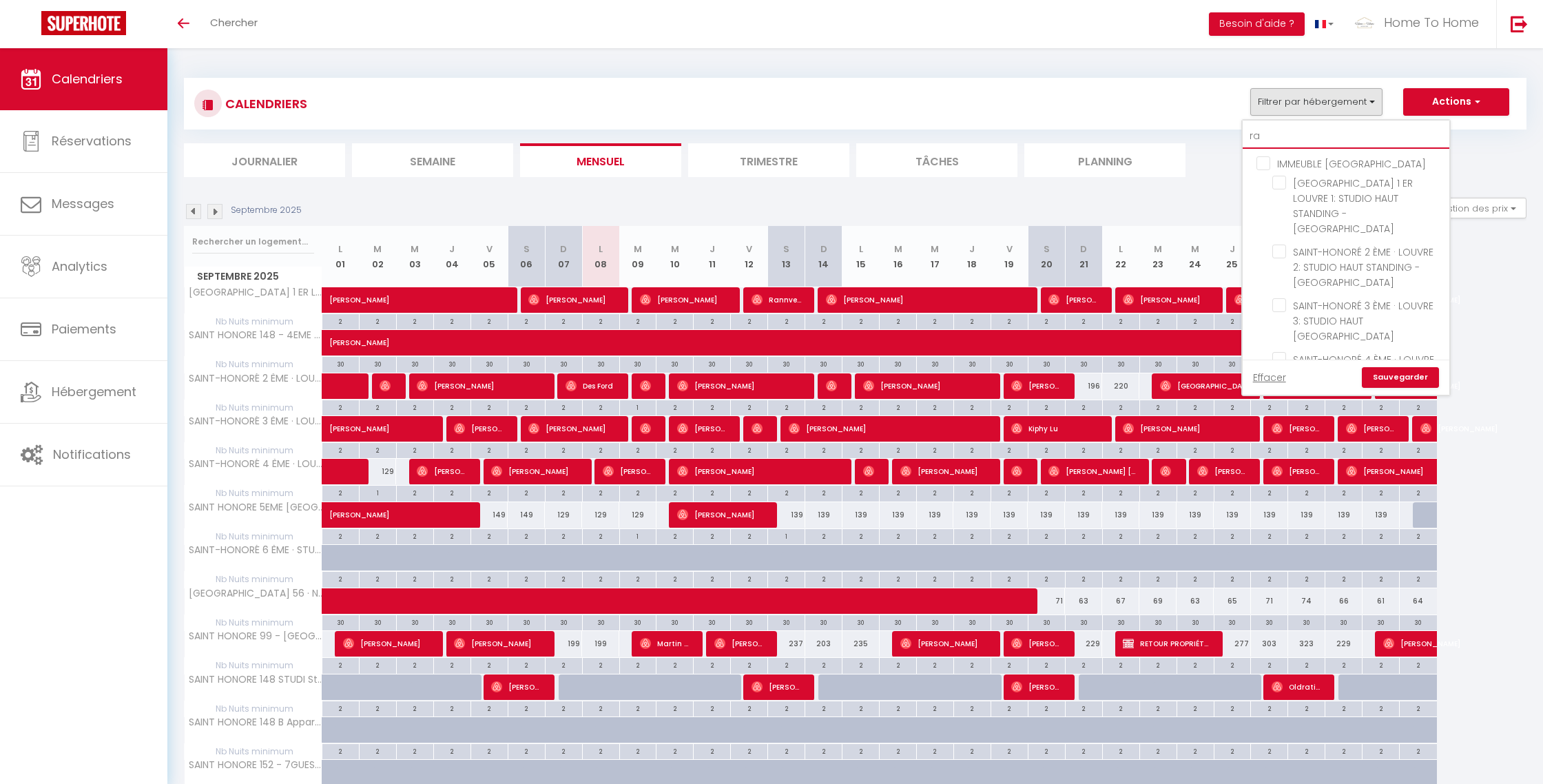
checkbox input "false"
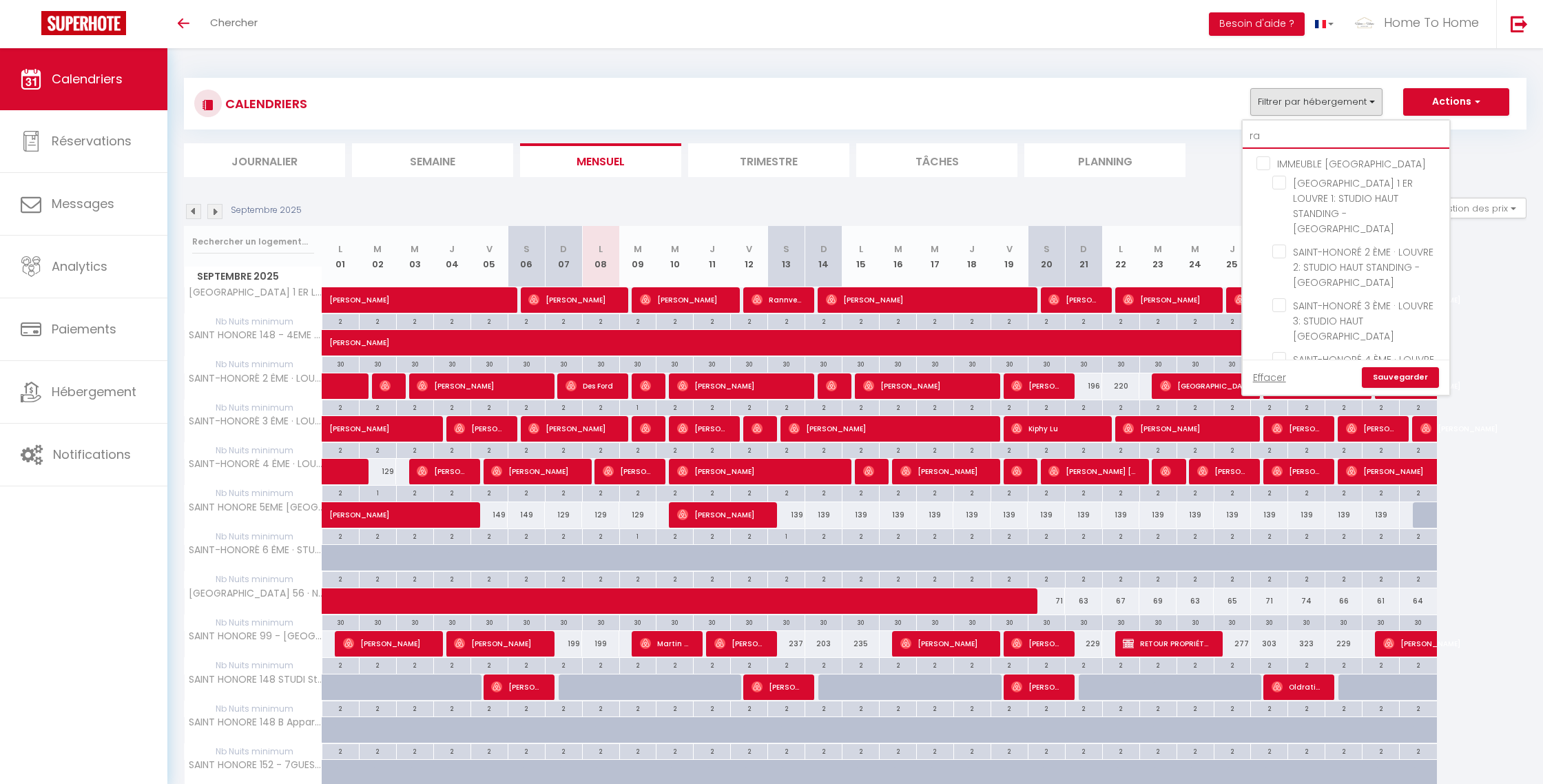
checkbox input "false"
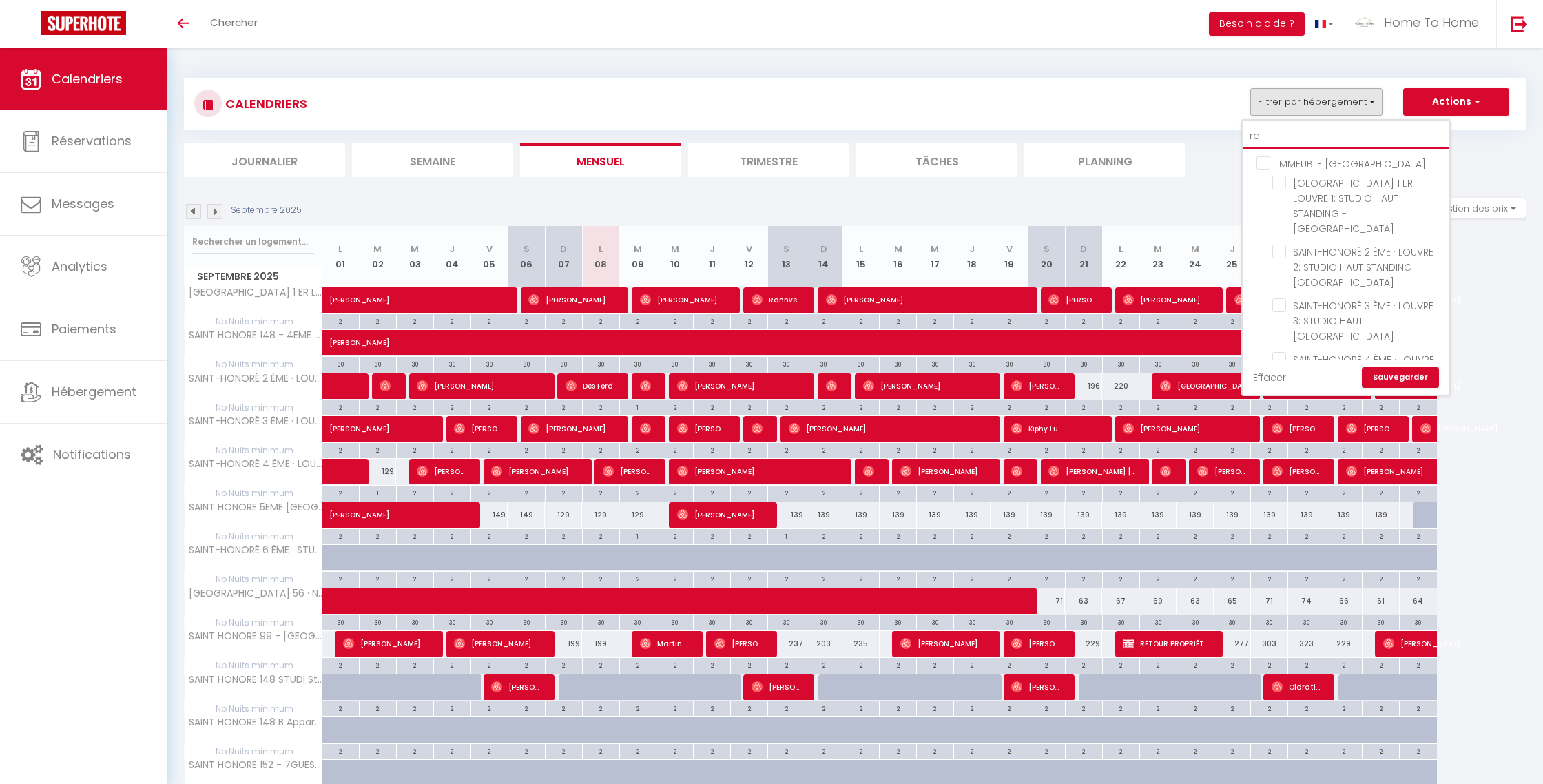
checkbox input "false"
type input "ram"
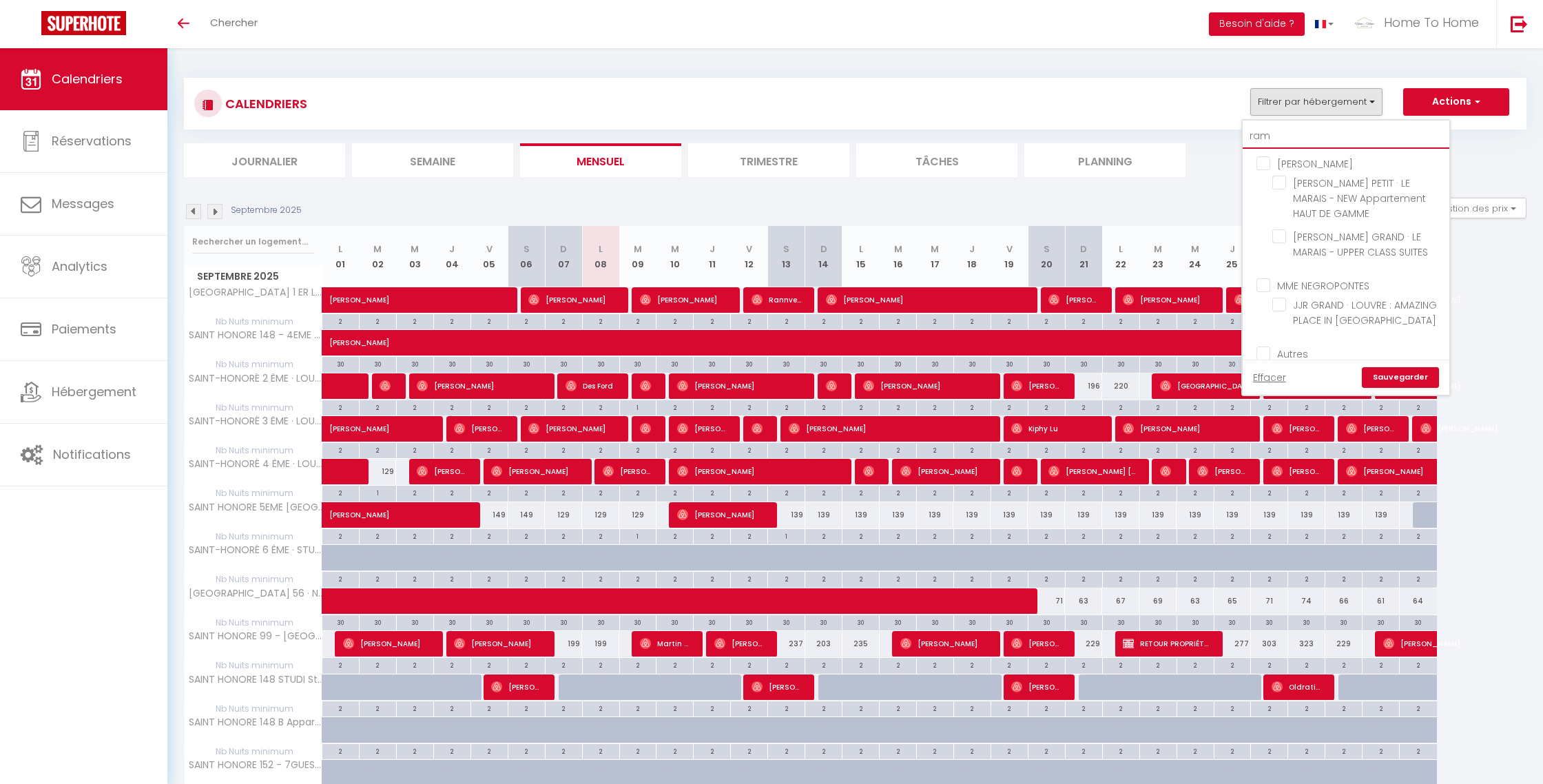
checkbox input "false"
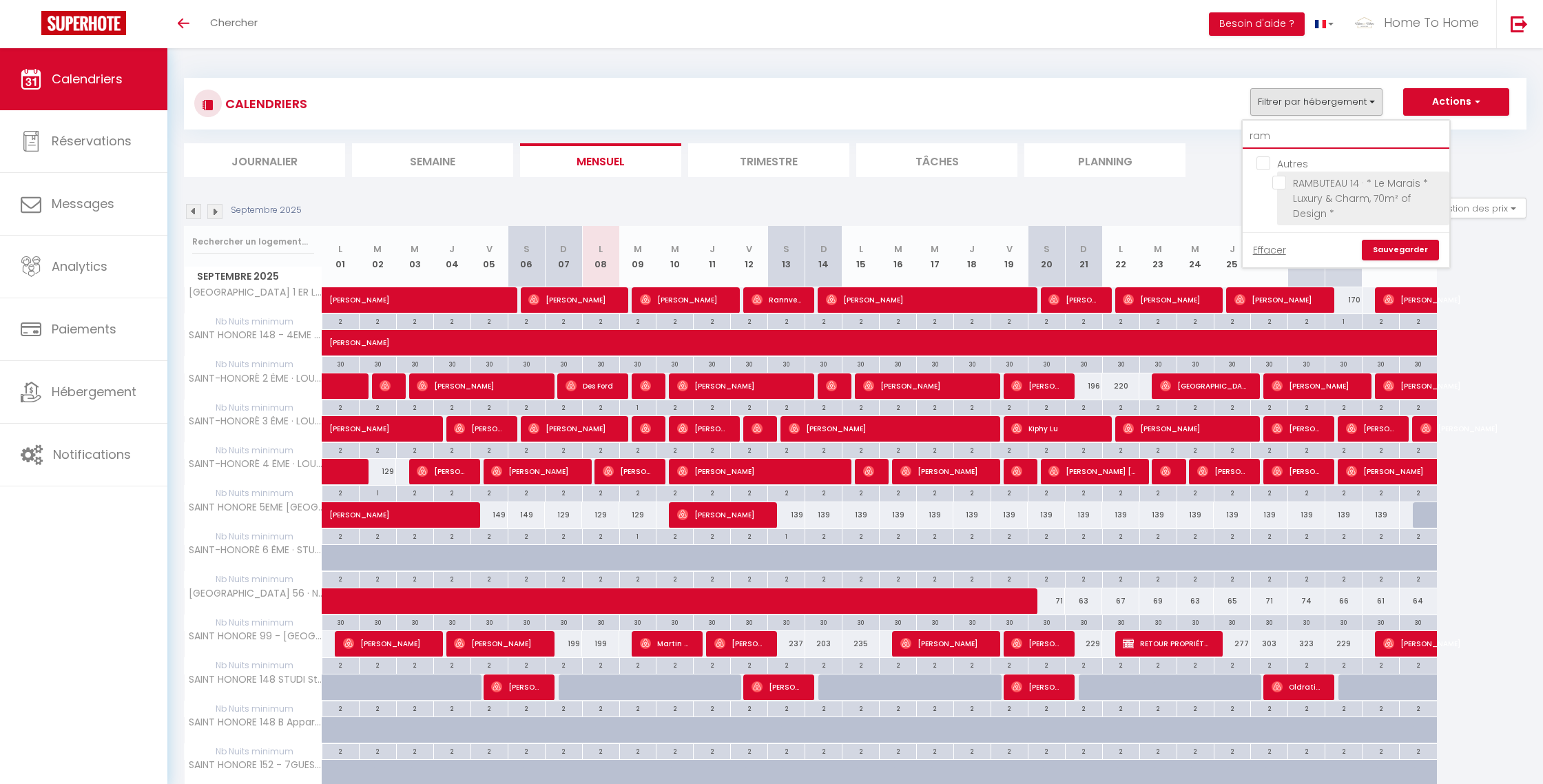
type input "ram"
click at [1281, 181] on input "RAMBUTEAU 14 · * Le Marais * Luxury & Charm, 70m² of Design *" at bounding box center [1358, 182] width 172 height 14
checkbox input "true"
click at [1267, 136] on input "ram" at bounding box center [1346, 136] width 207 height 25
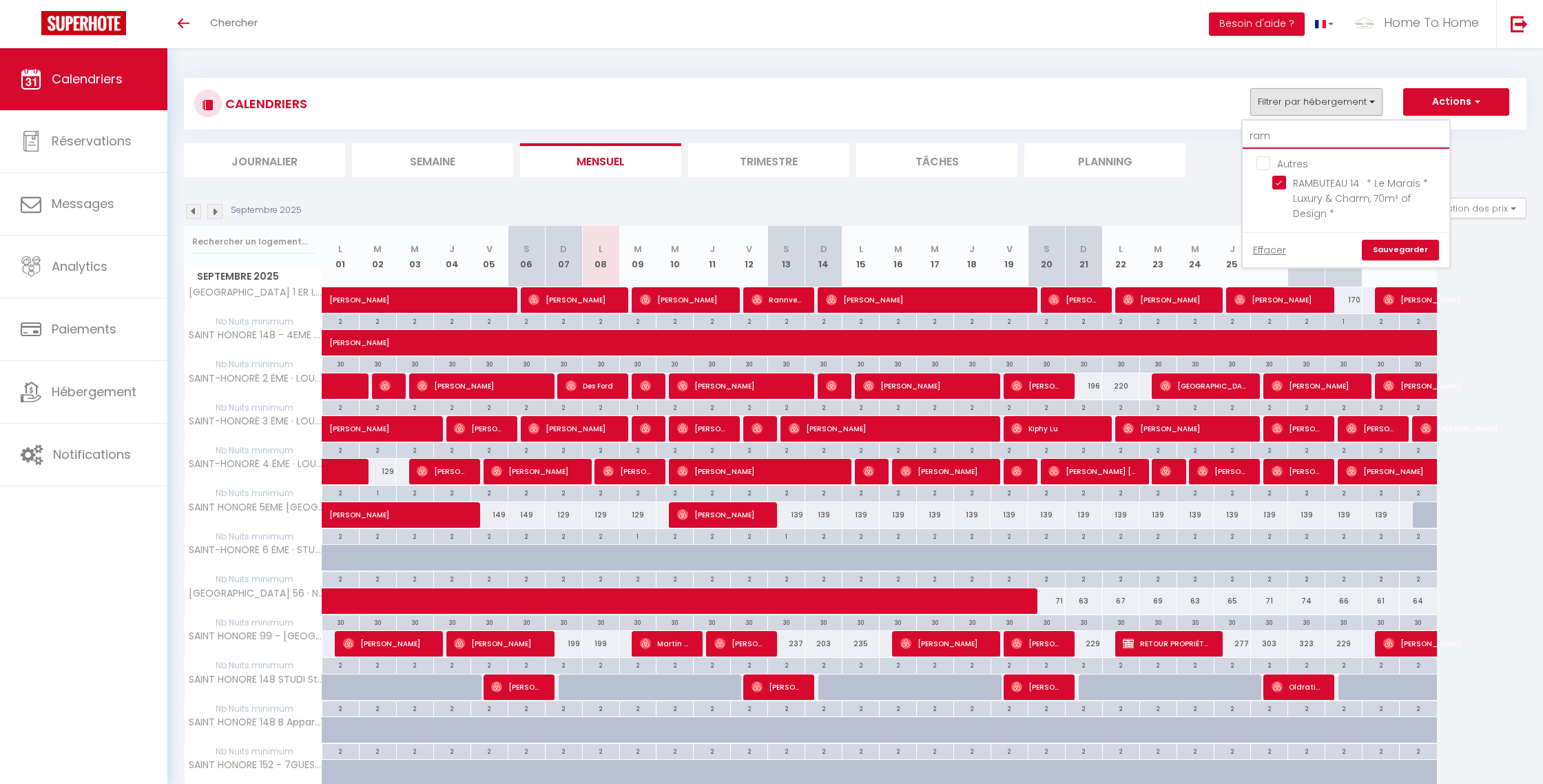
type input "a"
checkbox input "false"
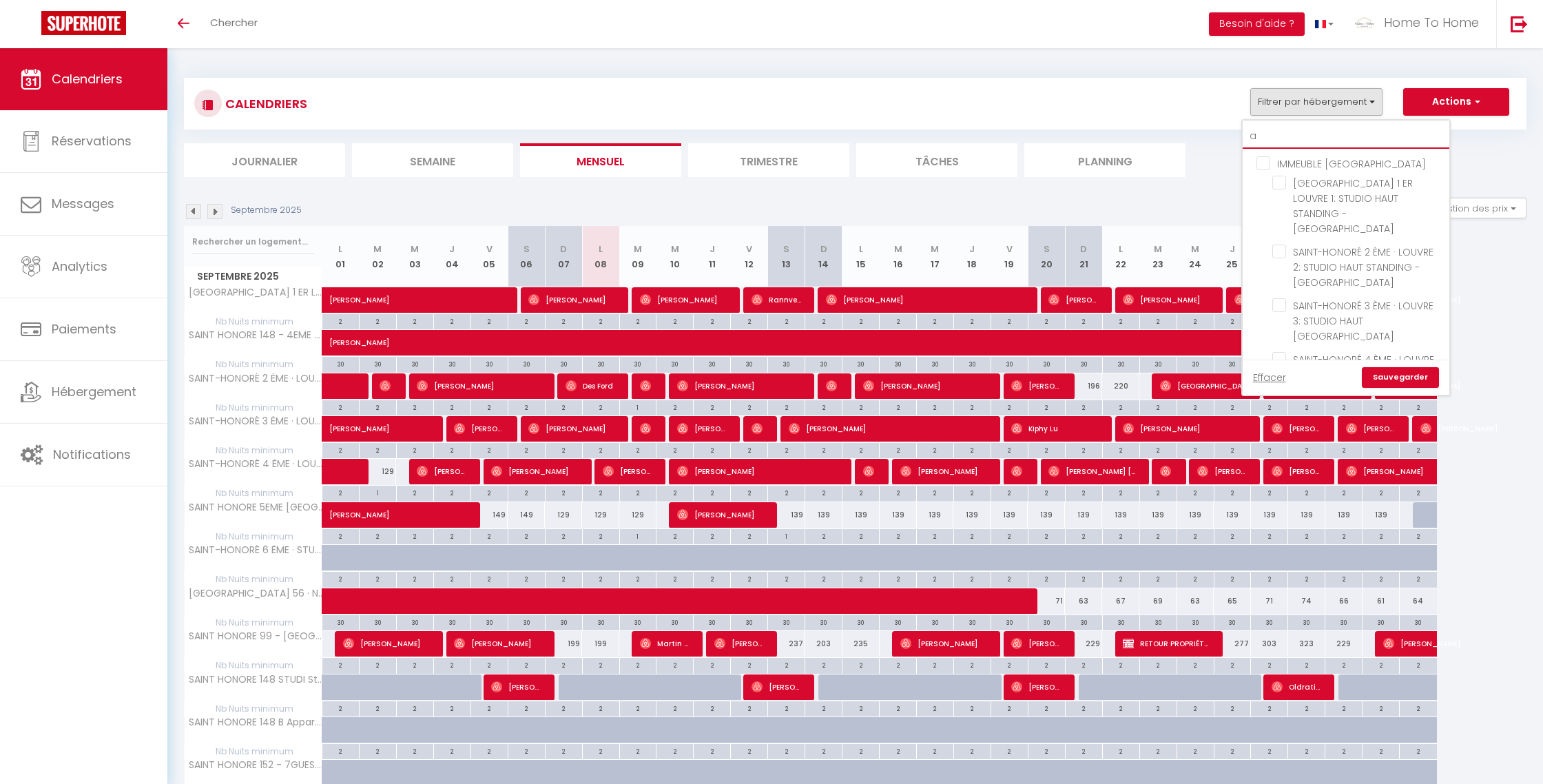
type input "an"
checkbox input "false"
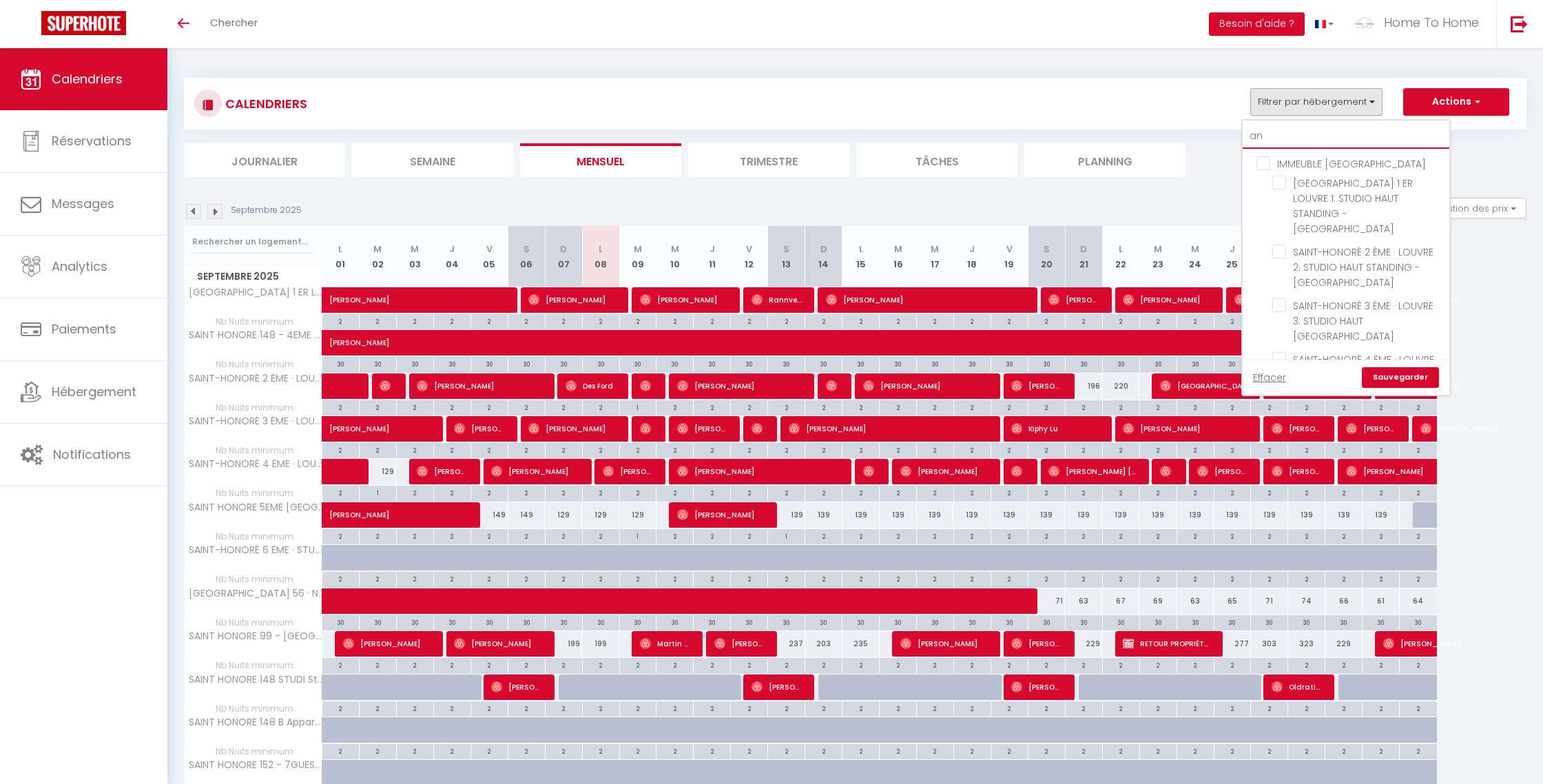
checkbox input "false"
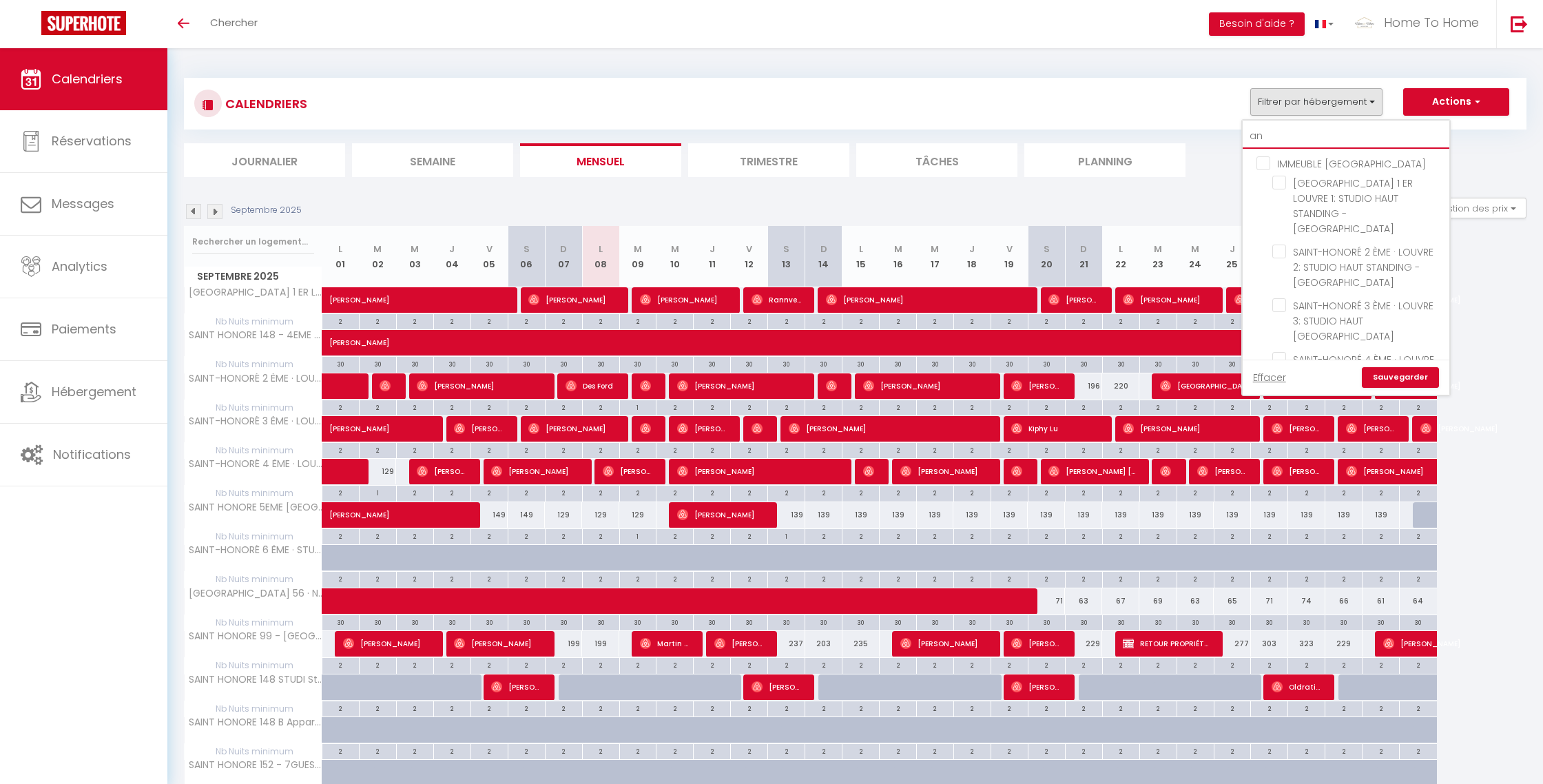
checkbox input "false"
checkbox input "true"
checkbox input "false"
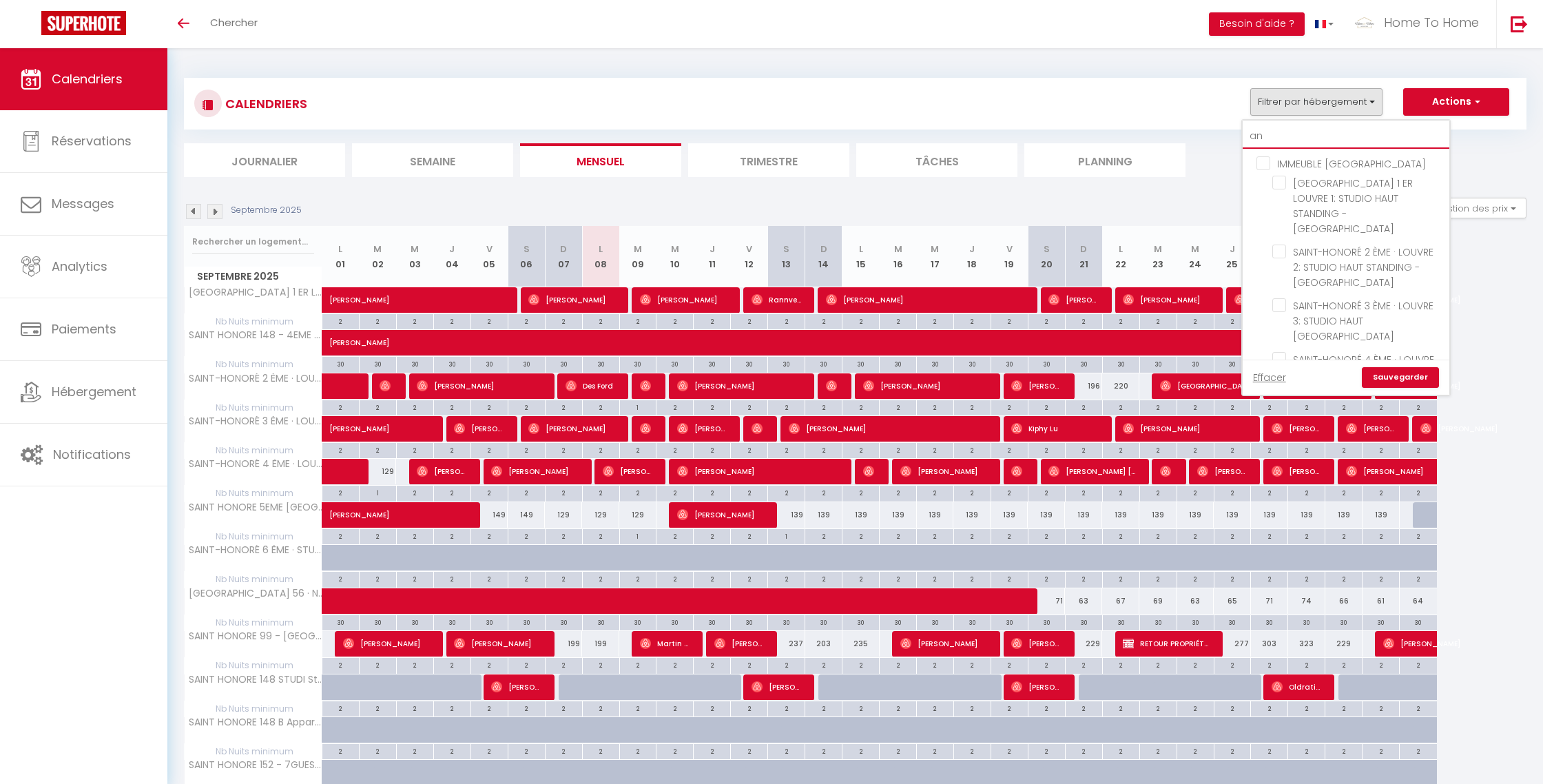
checkbox input "false"
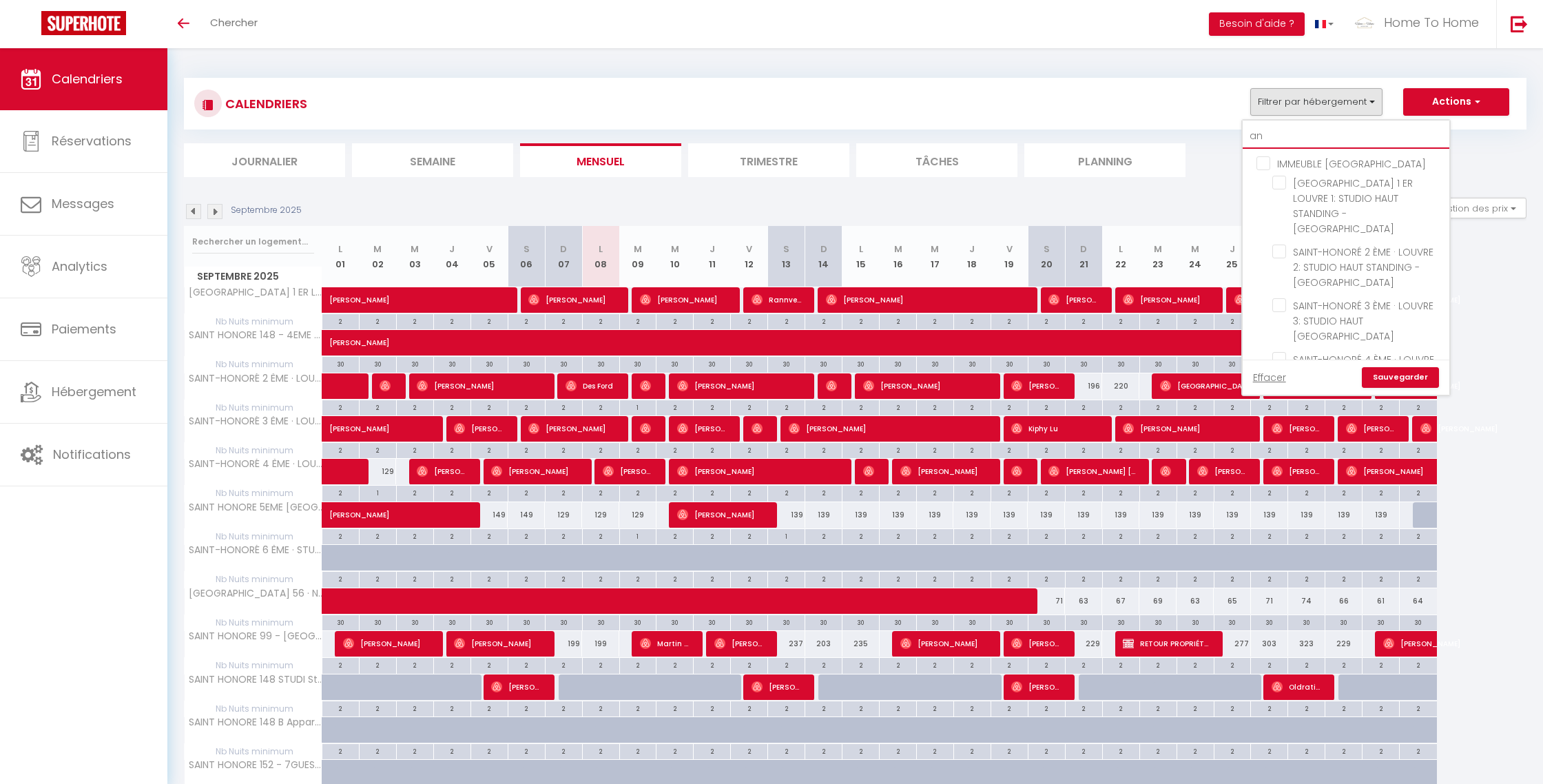
checkbox input "false"
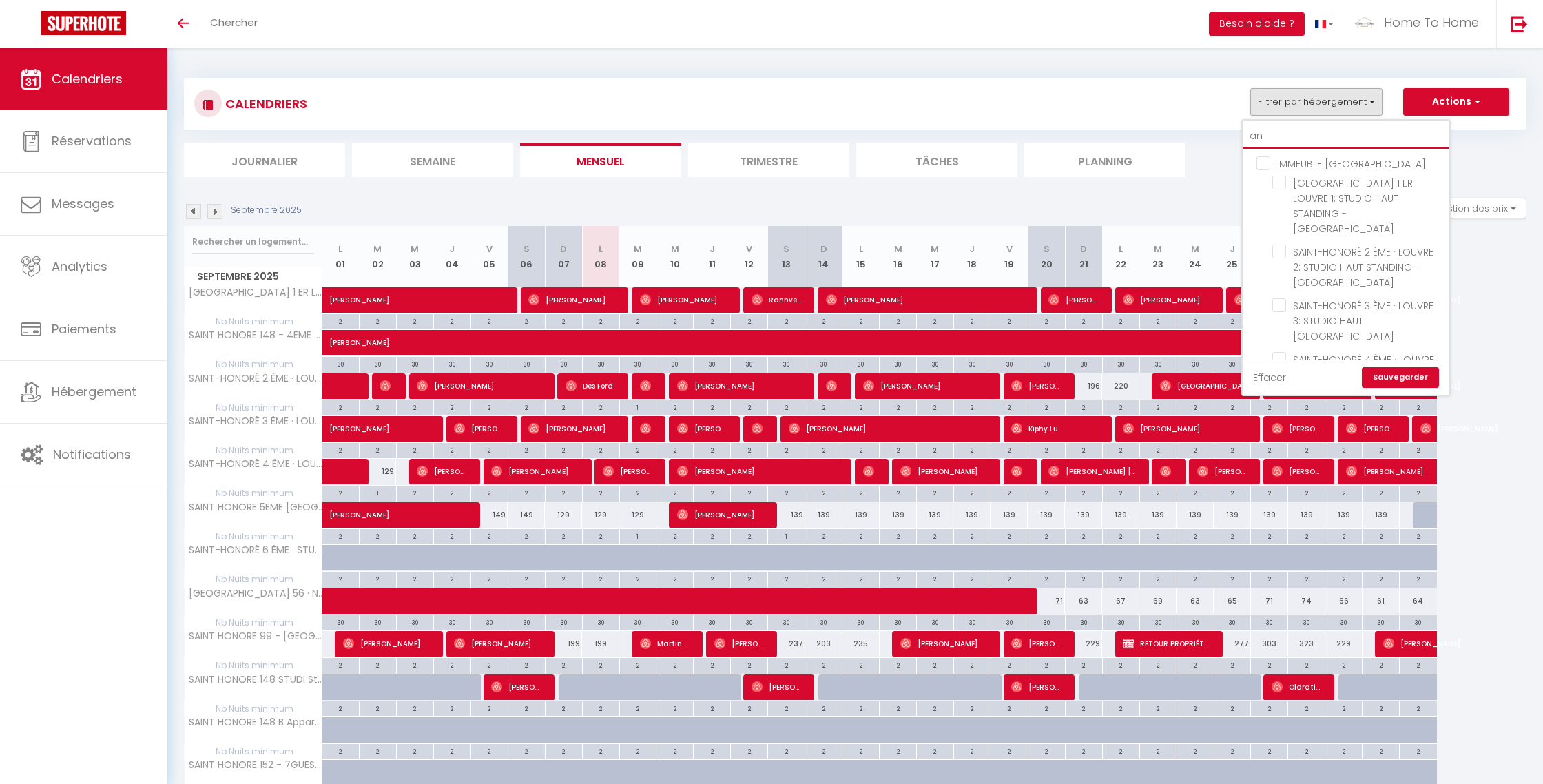
checkbox input "false"
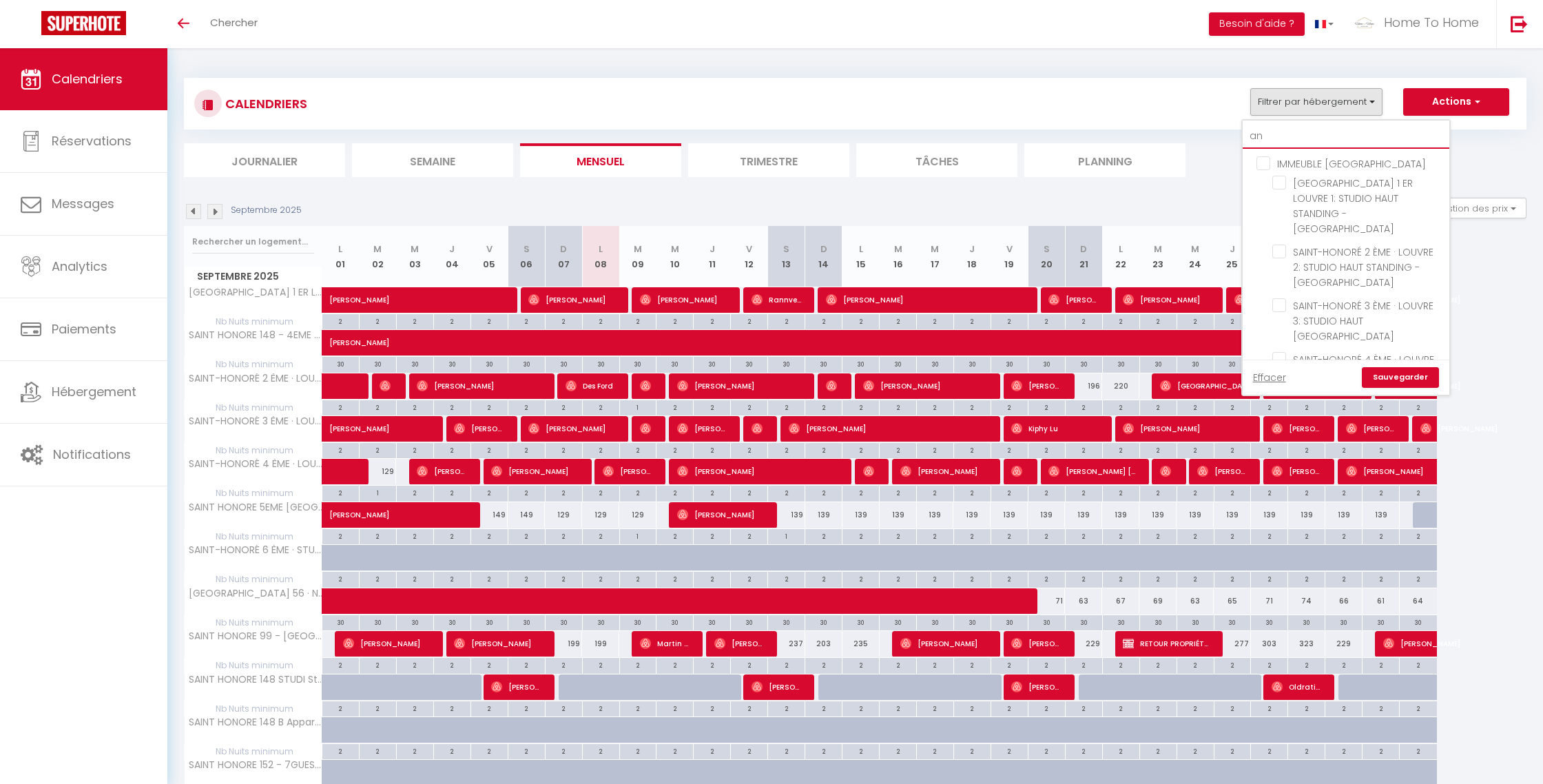
checkbox input "false"
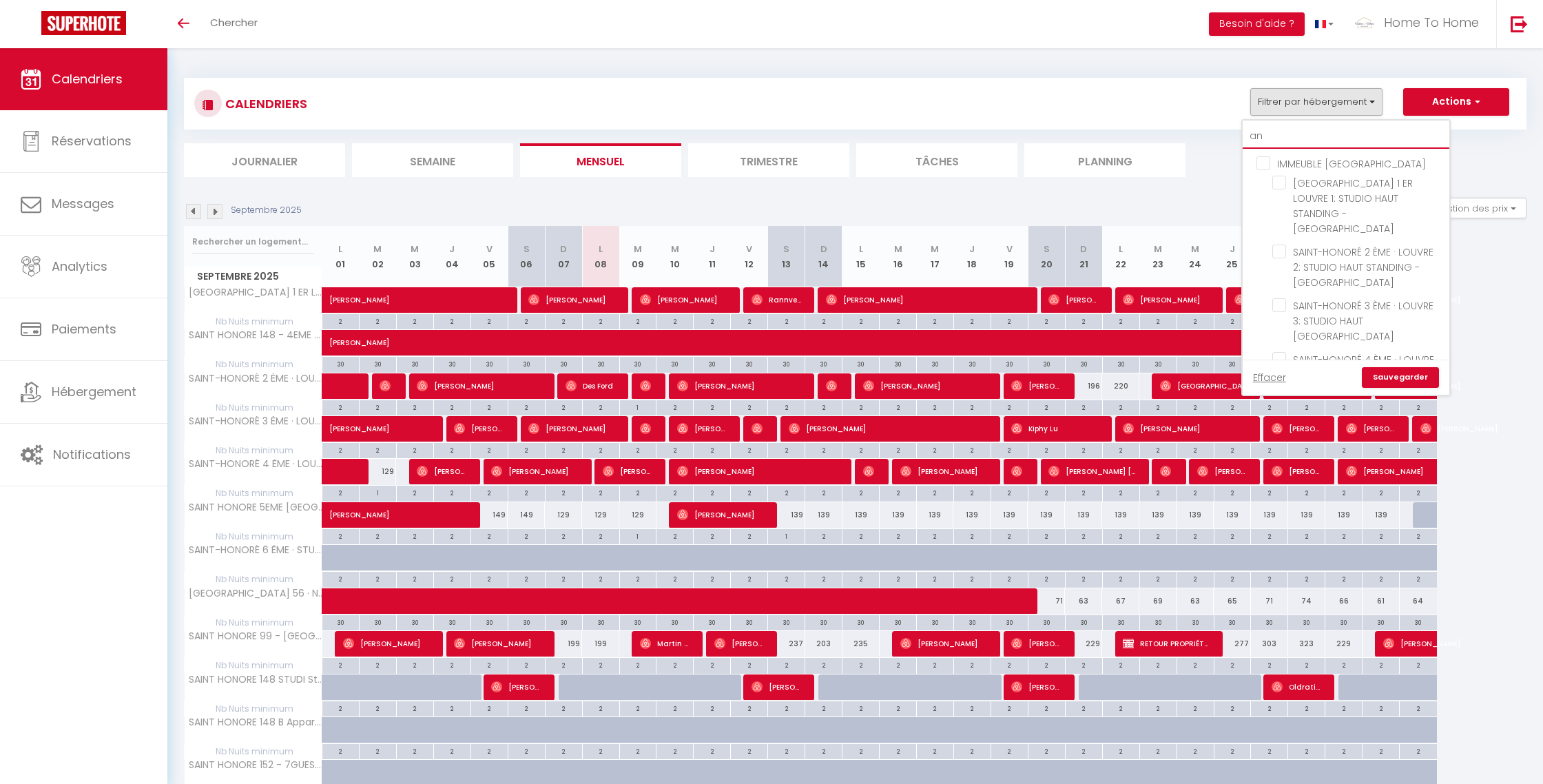
checkbox input "false"
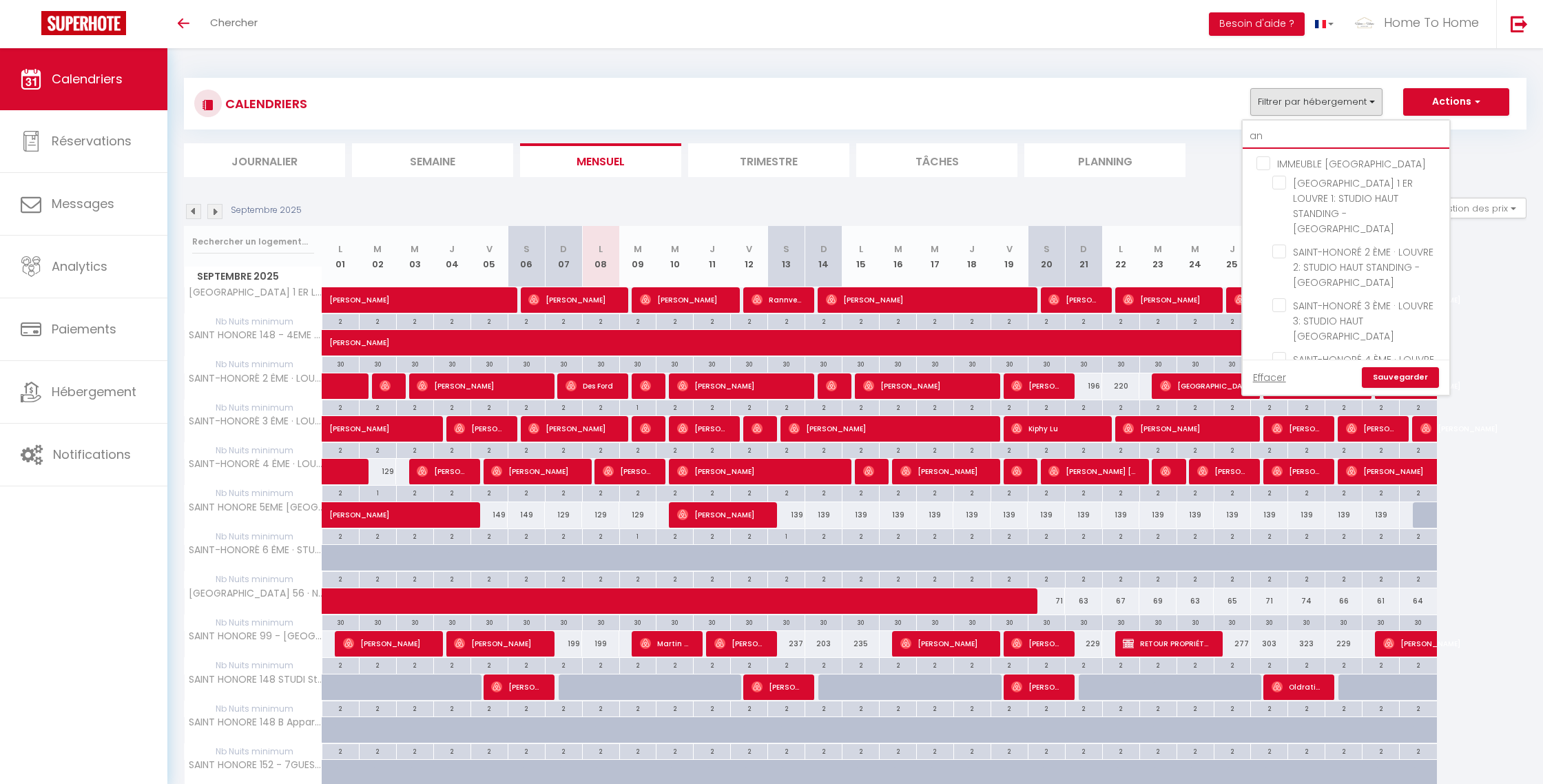
checkbox input "false"
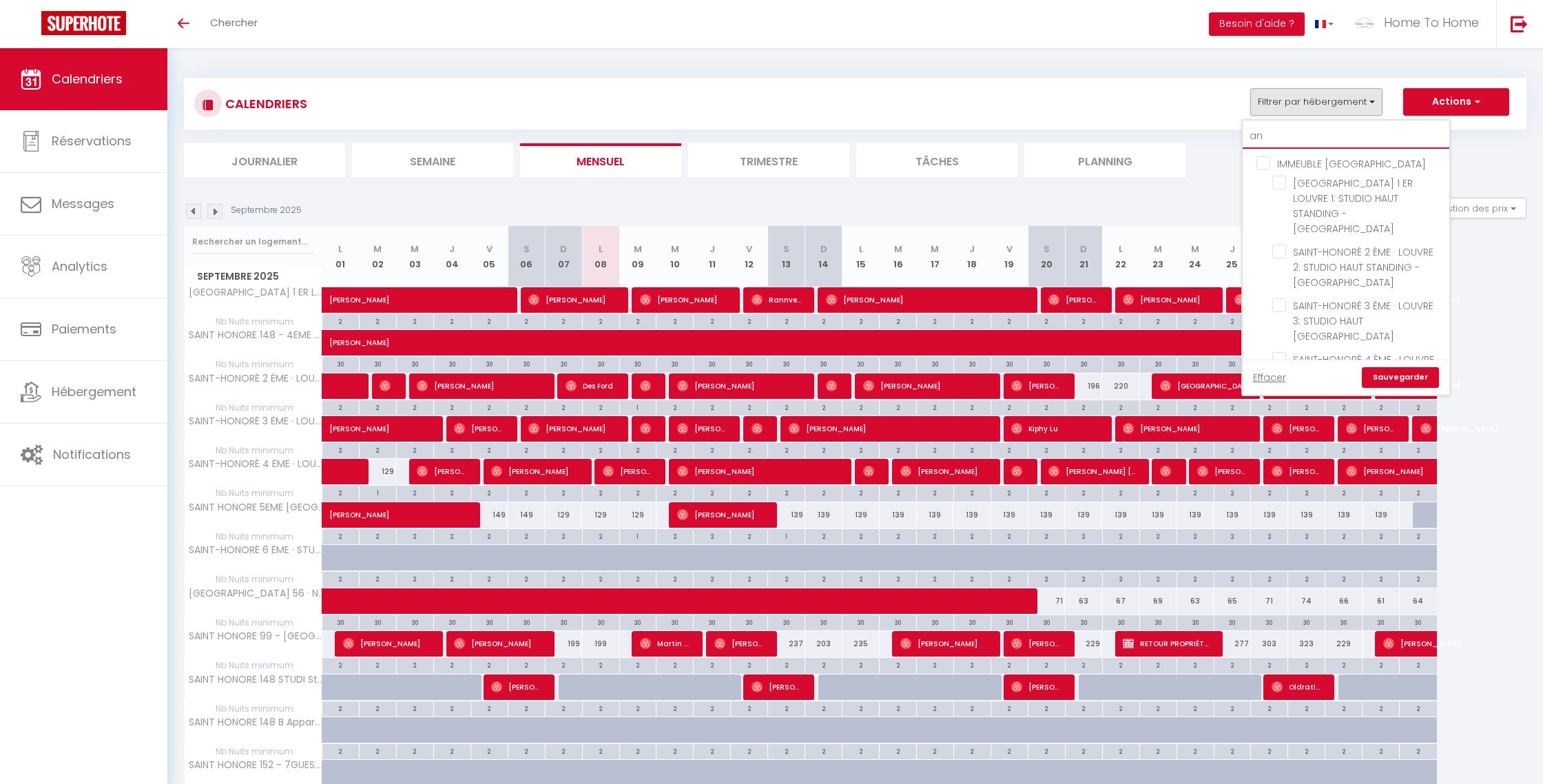
checkbox input "false"
type input "and"
checkbox input "false"
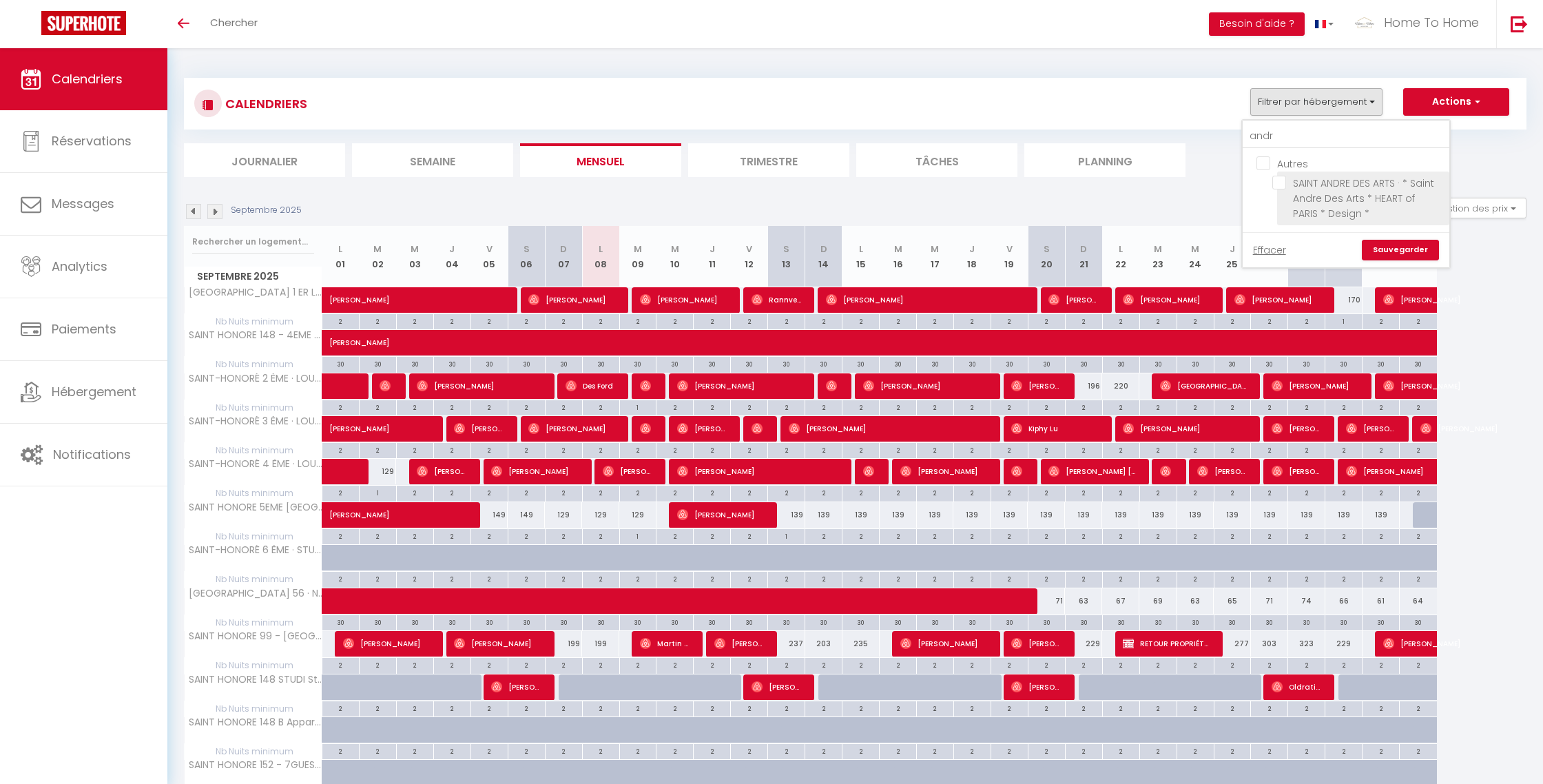
click at [1306, 182] on input "SAINT ANDRE DES ARTS · * Saint Andre Des Arts * HEART of PARIS * Design *" at bounding box center [1358, 182] width 172 height 14
click at [1395, 248] on link "Sauvegarder" at bounding box center [1400, 250] width 77 height 21
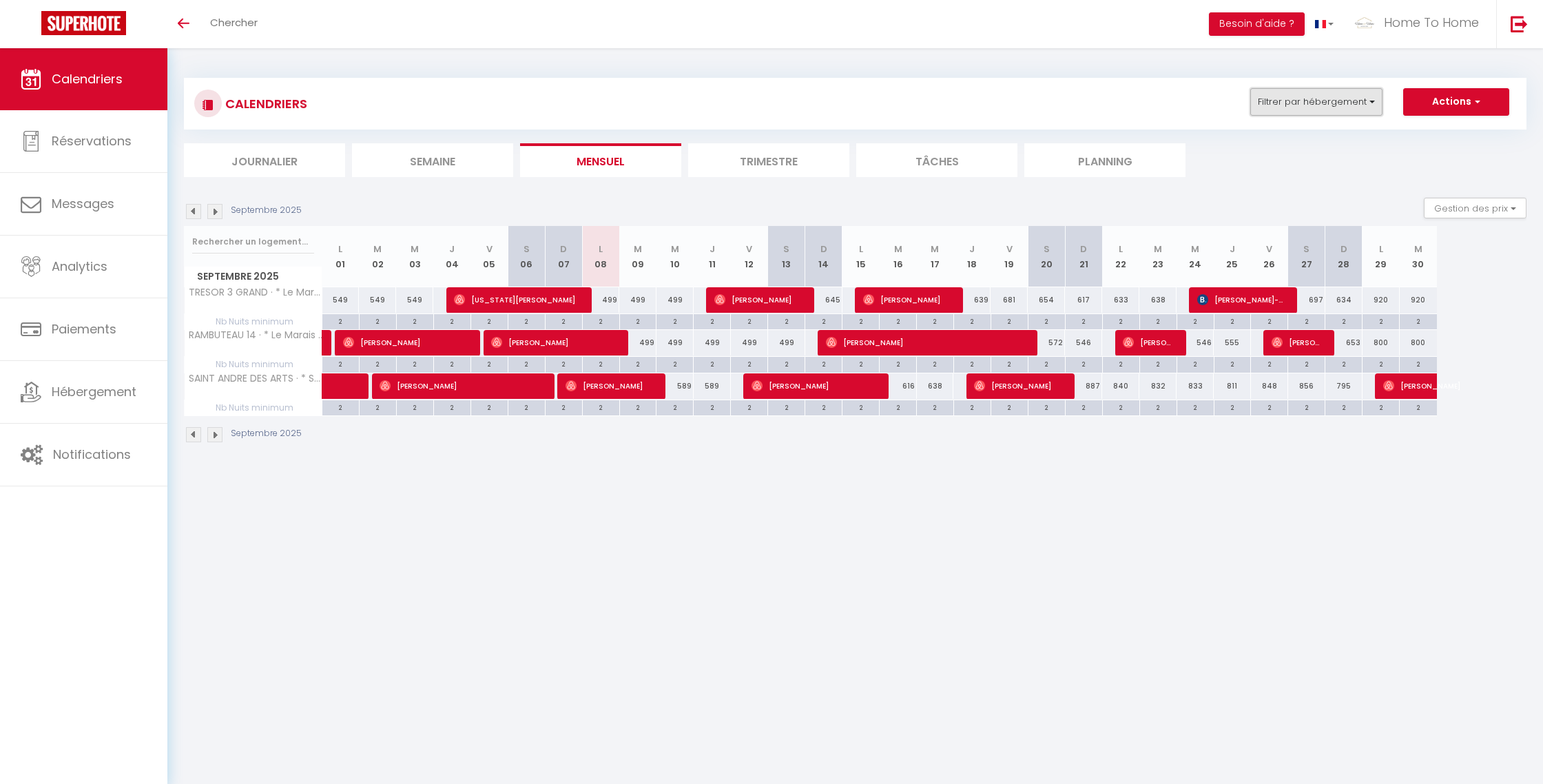
click at [1287, 104] on button "Filtrer par hébergement" at bounding box center [1317, 102] width 132 height 28
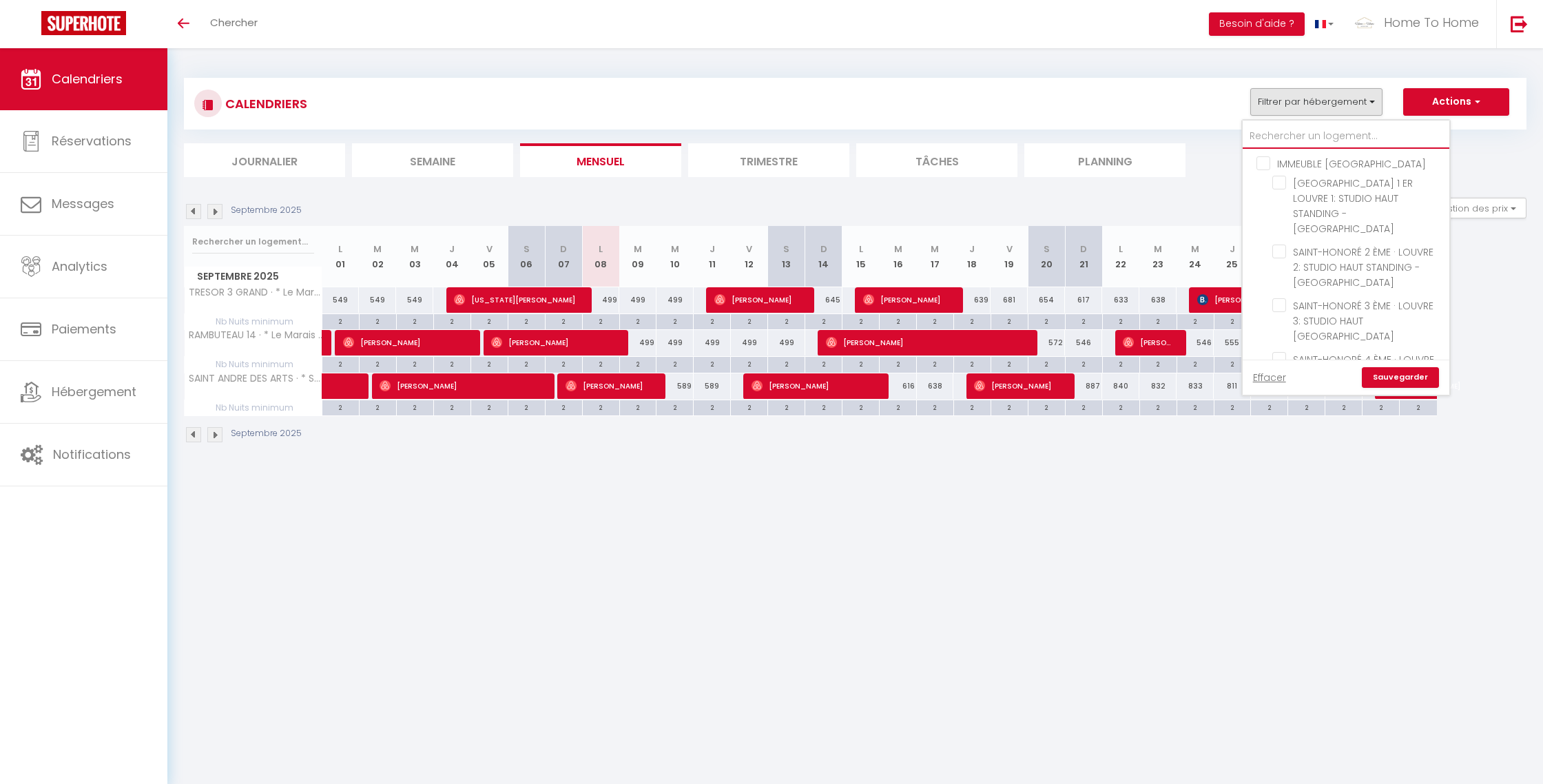
click at [1283, 134] on input "text" at bounding box center [1346, 136] width 207 height 25
type input "y"
checkbox input "false"
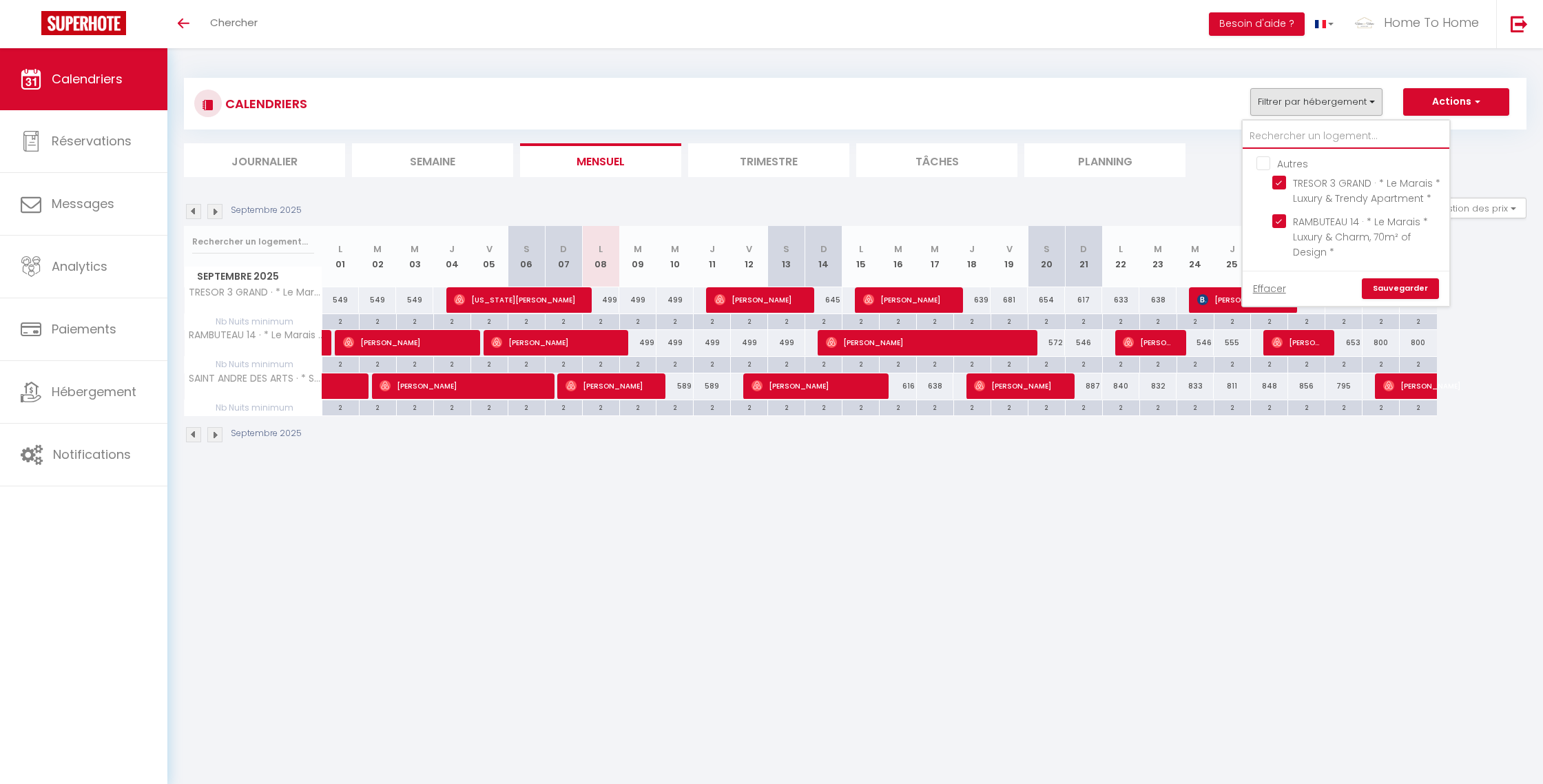
checkbox input "false"
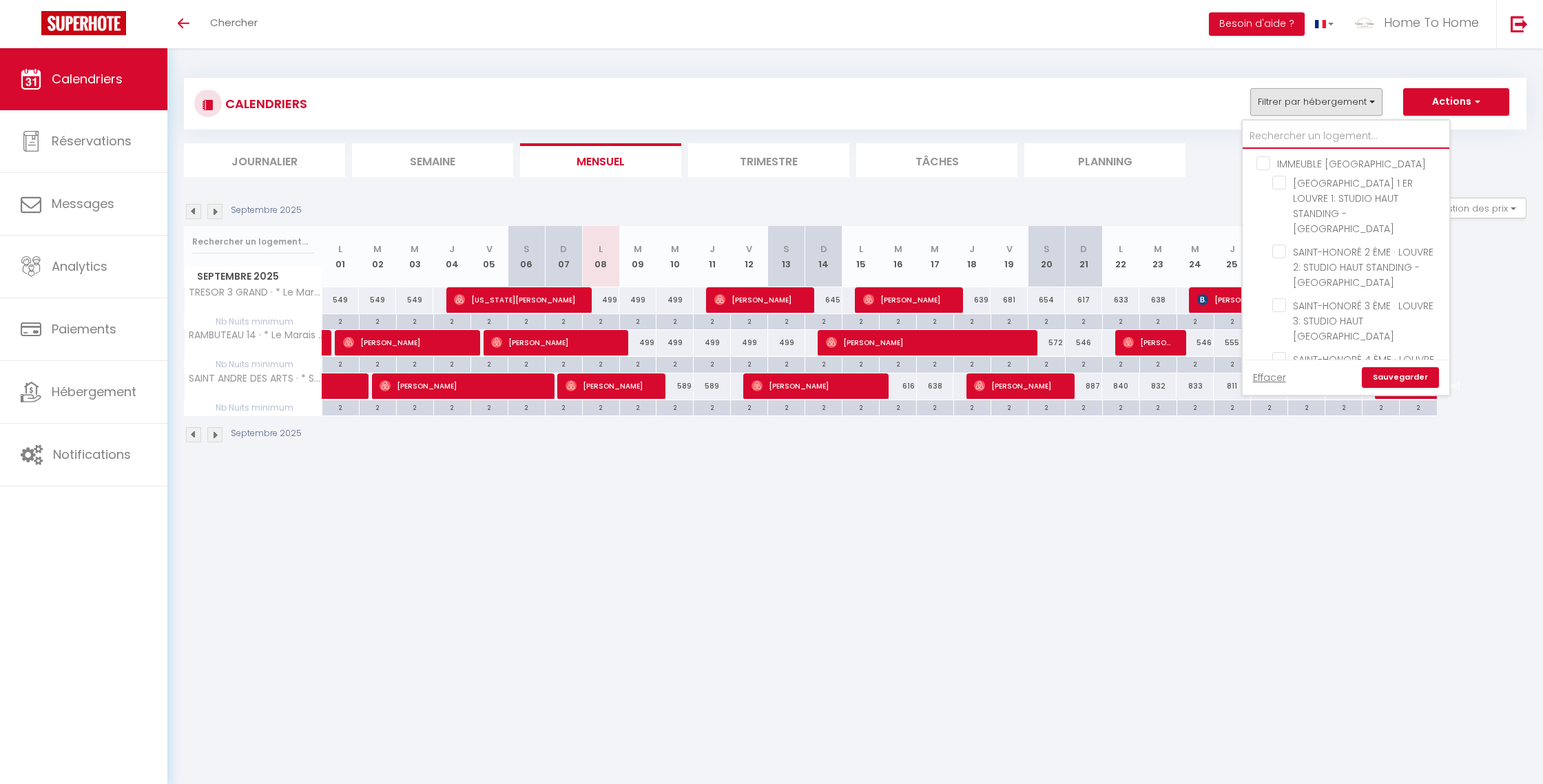
type input "t"
checkbox input "false"
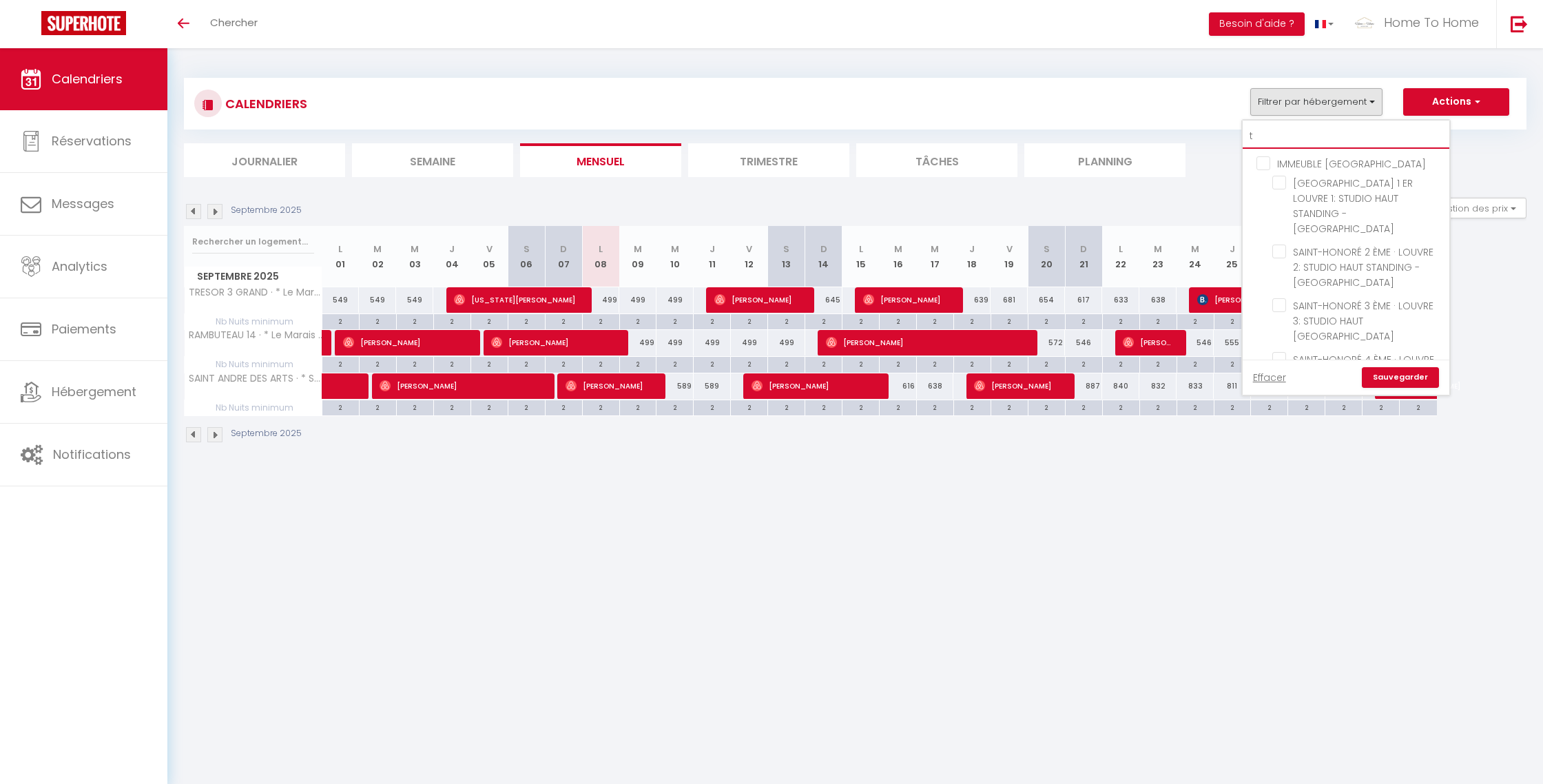
checkbox input "false"
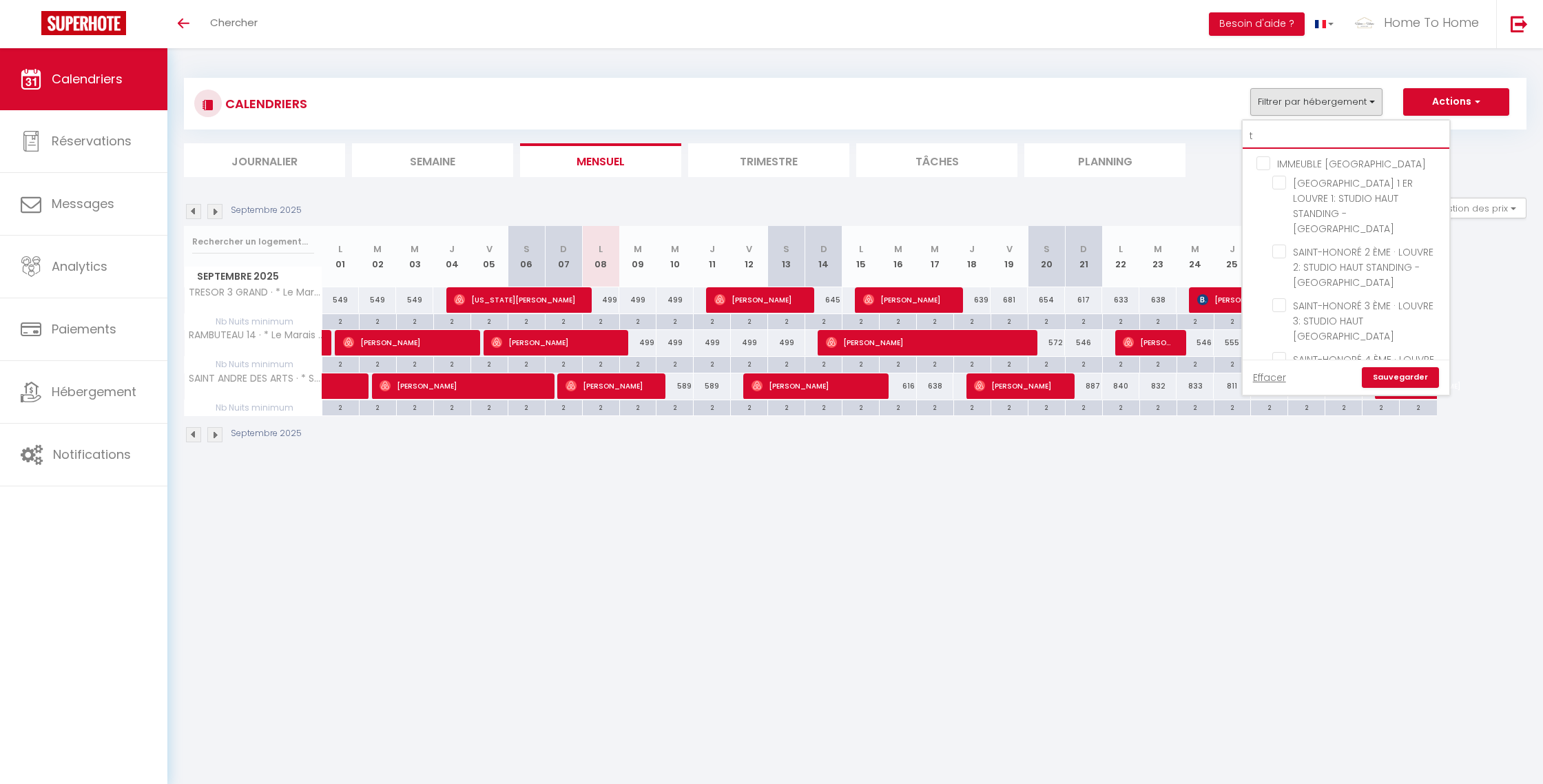
checkbox input "false"
type input "tr"
checkbox input "false"
type input "tre"
checkbox input "false"
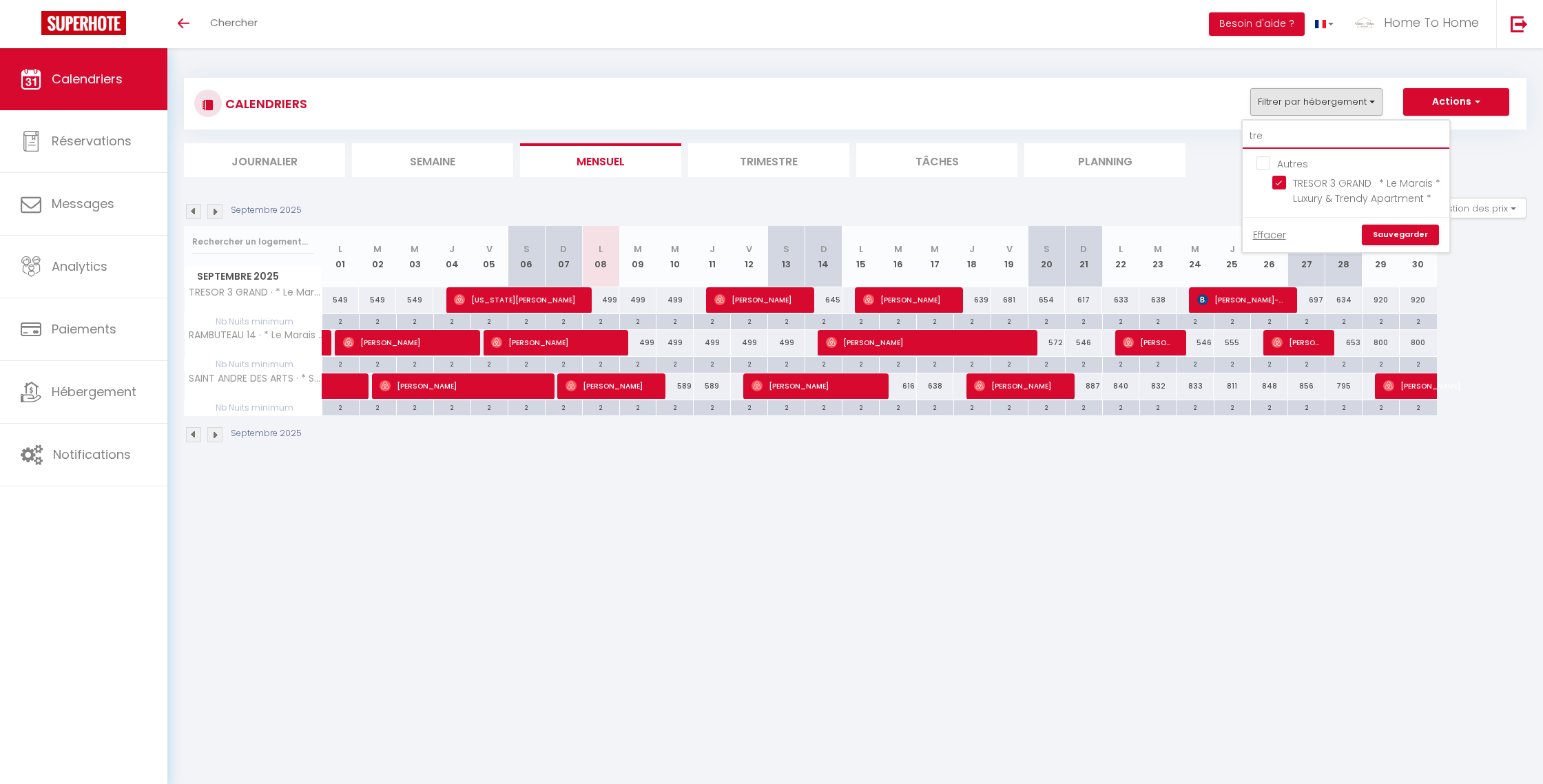
type input "tres"
checkbox input "false"
type input "tres"
click at [1305, 191] on span "TRESOR 3 GRAND · * Le Marais * Luxury & Trendy Apartment *" at bounding box center [1367, 191] width 148 height 29
click at [1305, 189] on input "TRESOR 3 GRAND · * Le Marais * Luxury & Trendy Apartment *" at bounding box center [1358, 182] width 172 height 14
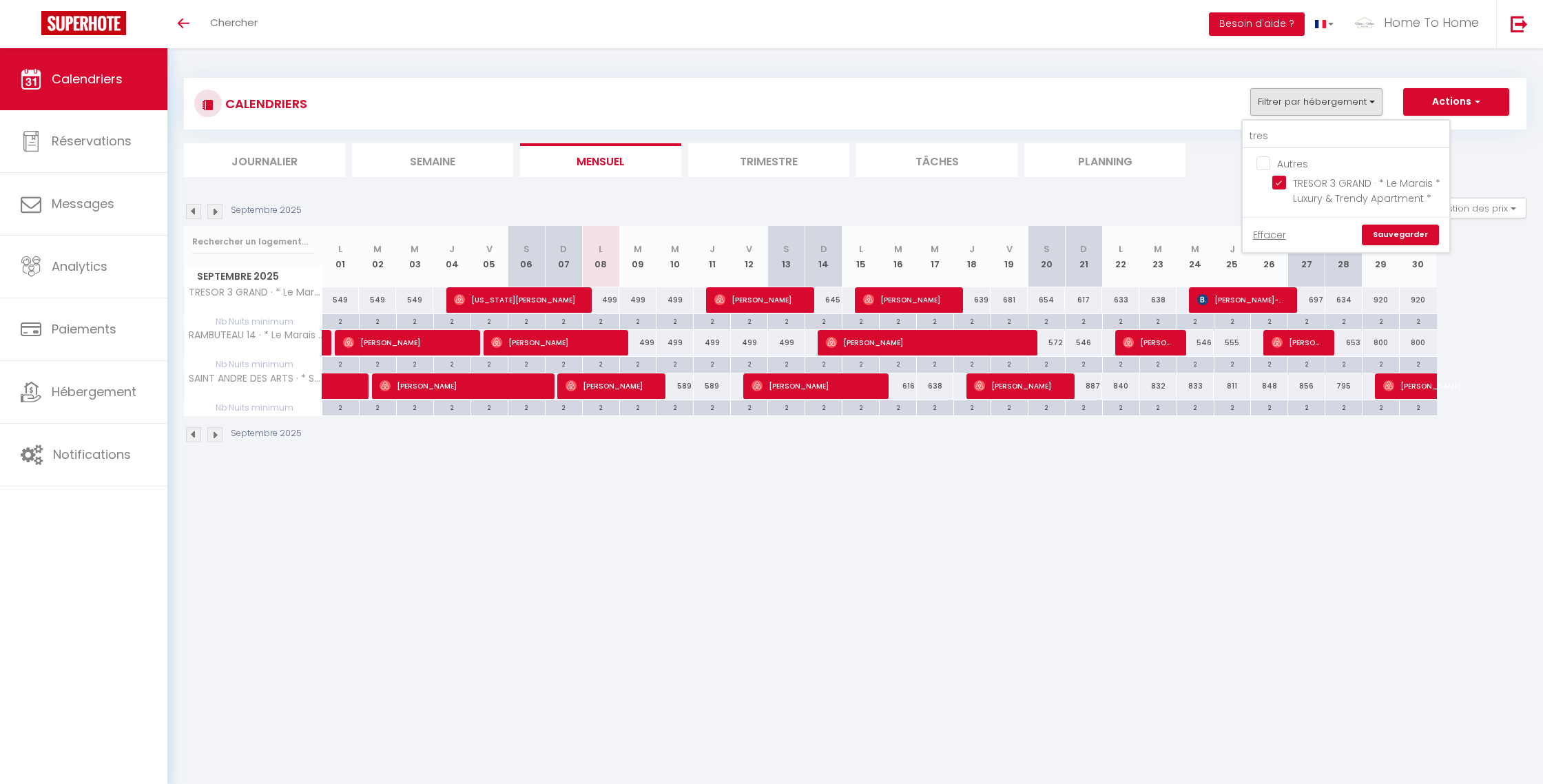
checkbox input "false"
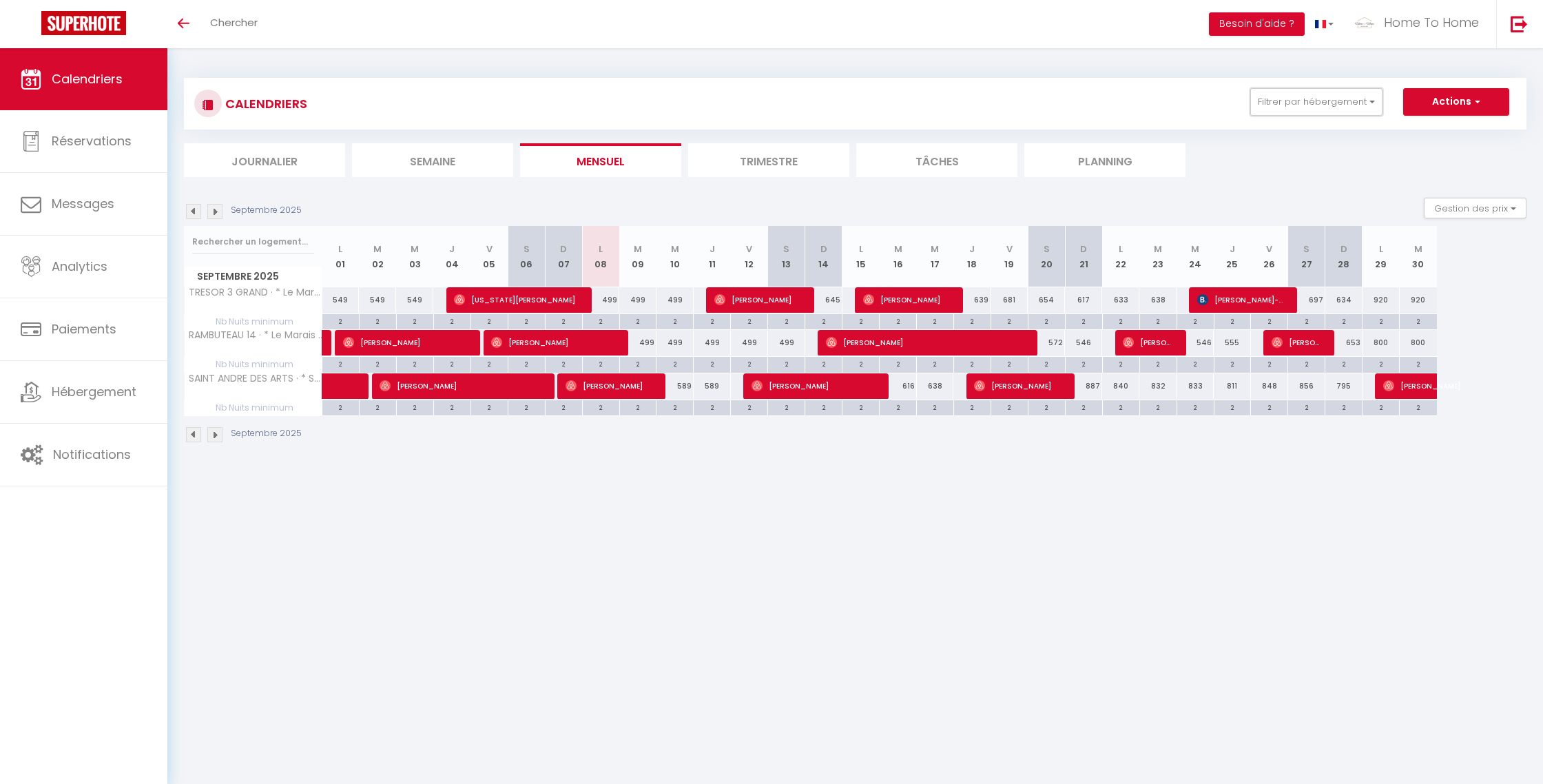
drag, startPoint x: 1273, startPoint y: 111, endPoint x: 1272, endPoint y: 122, distance: 11.0
click at [1273, 111] on button "Filtrer par hébergement" at bounding box center [1317, 102] width 132 height 28
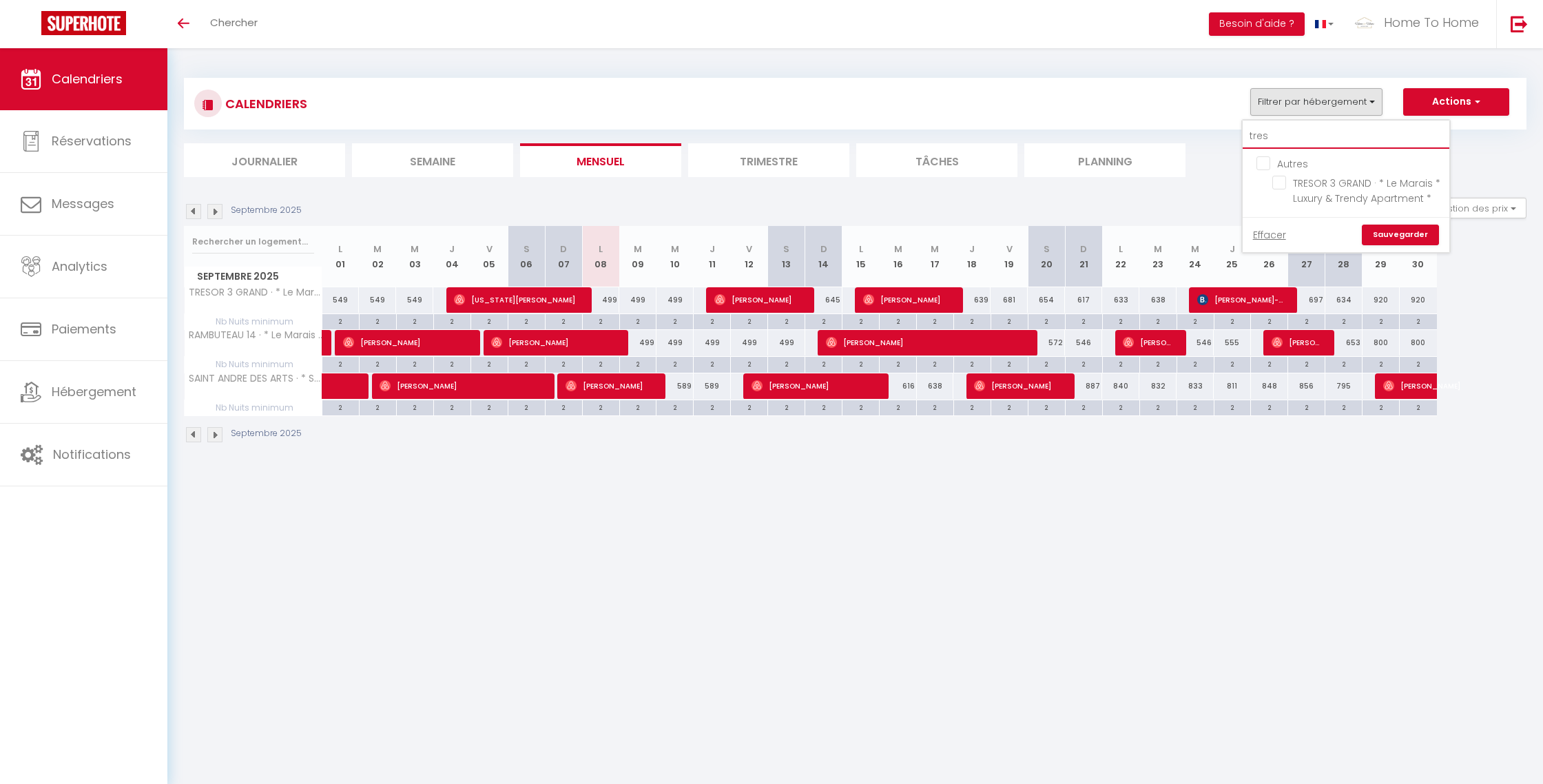
click at [1276, 141] on input "tres" at bounding box center [1346, 136] width 207 height 25
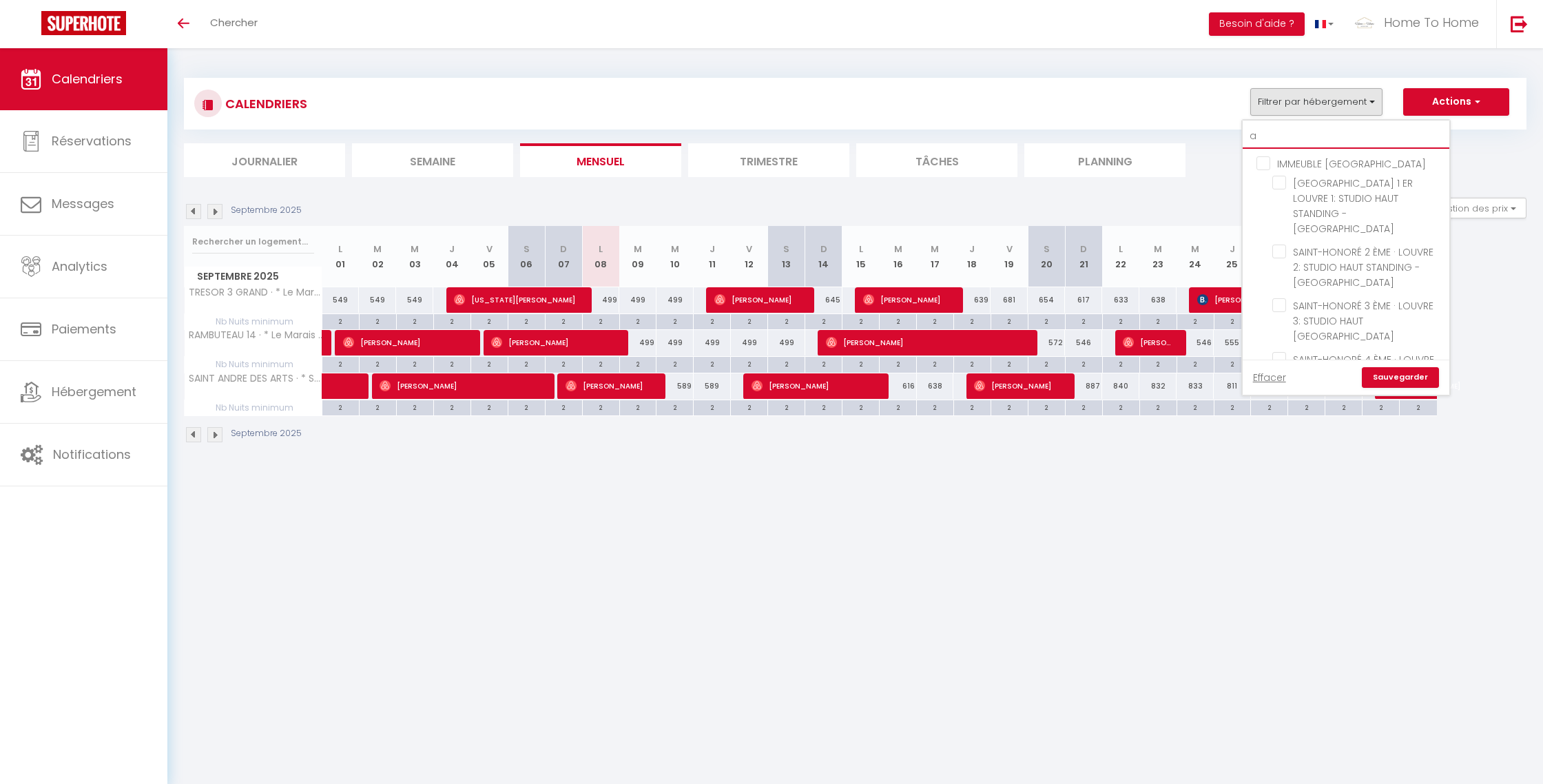
type input "an"
checkbox input "false"
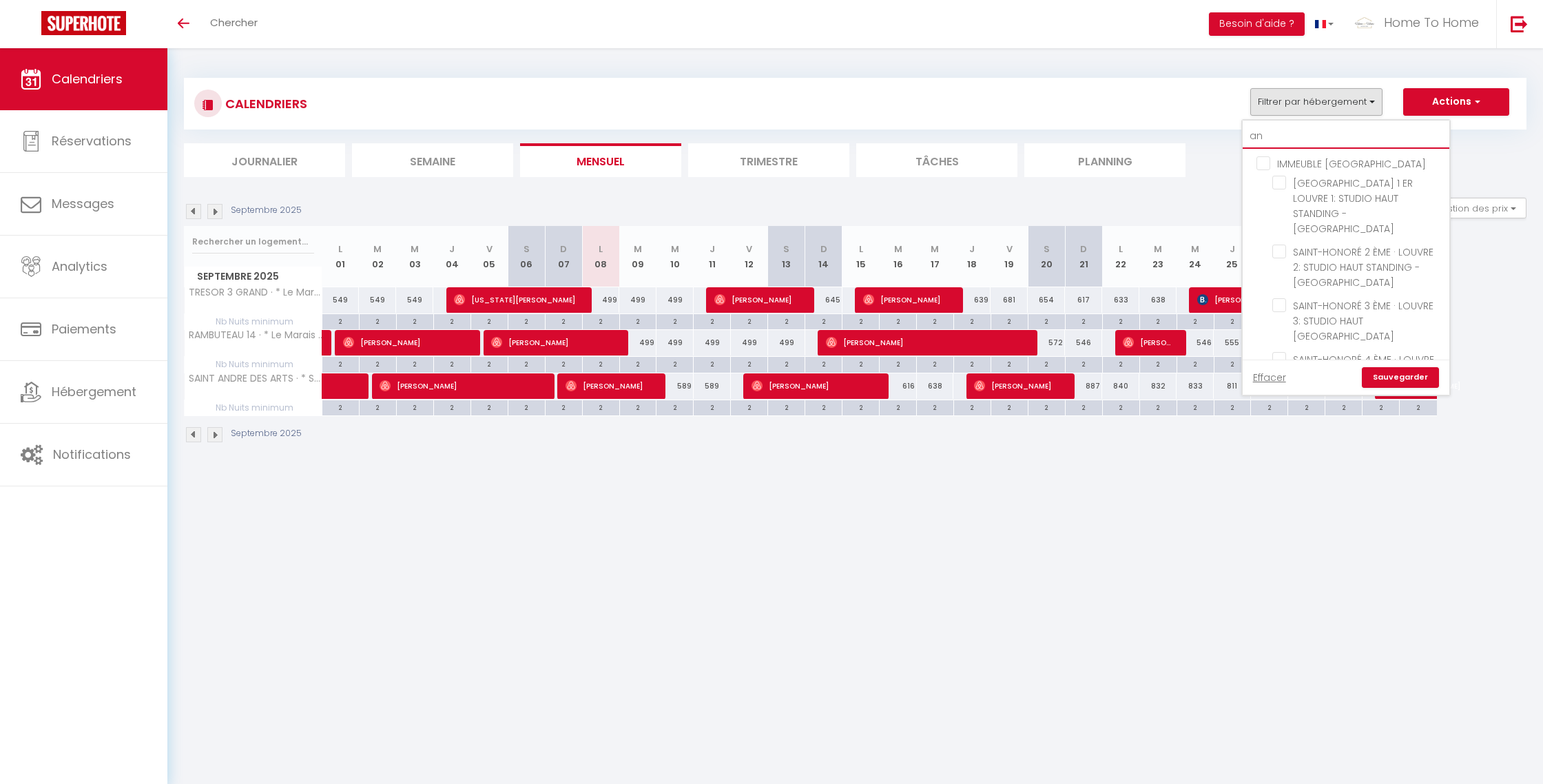
checkbox input "false"
type input "and"
checkbox input "false"
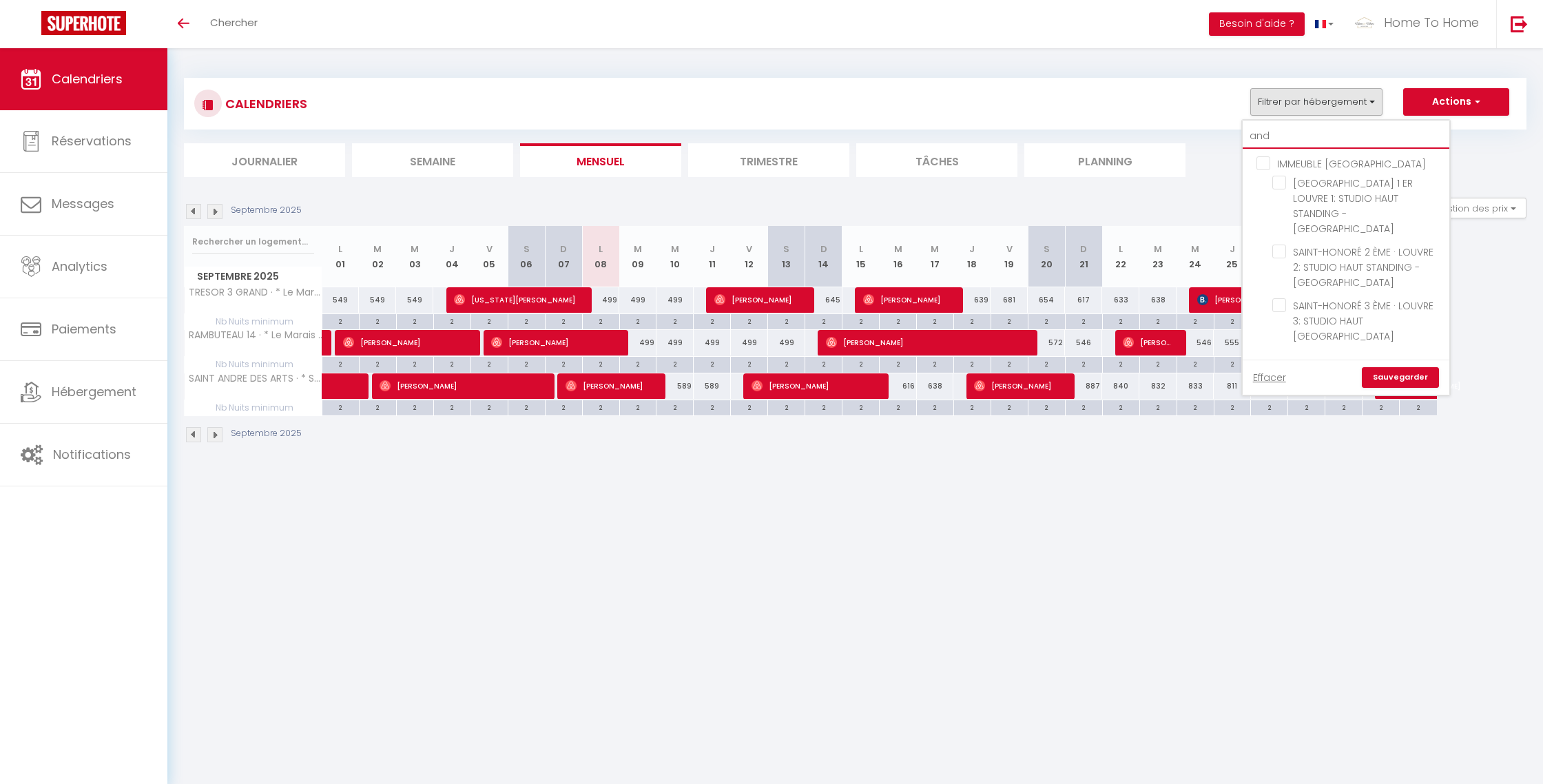
checkbox input "false"
type input "andr"
checkbox input "true"
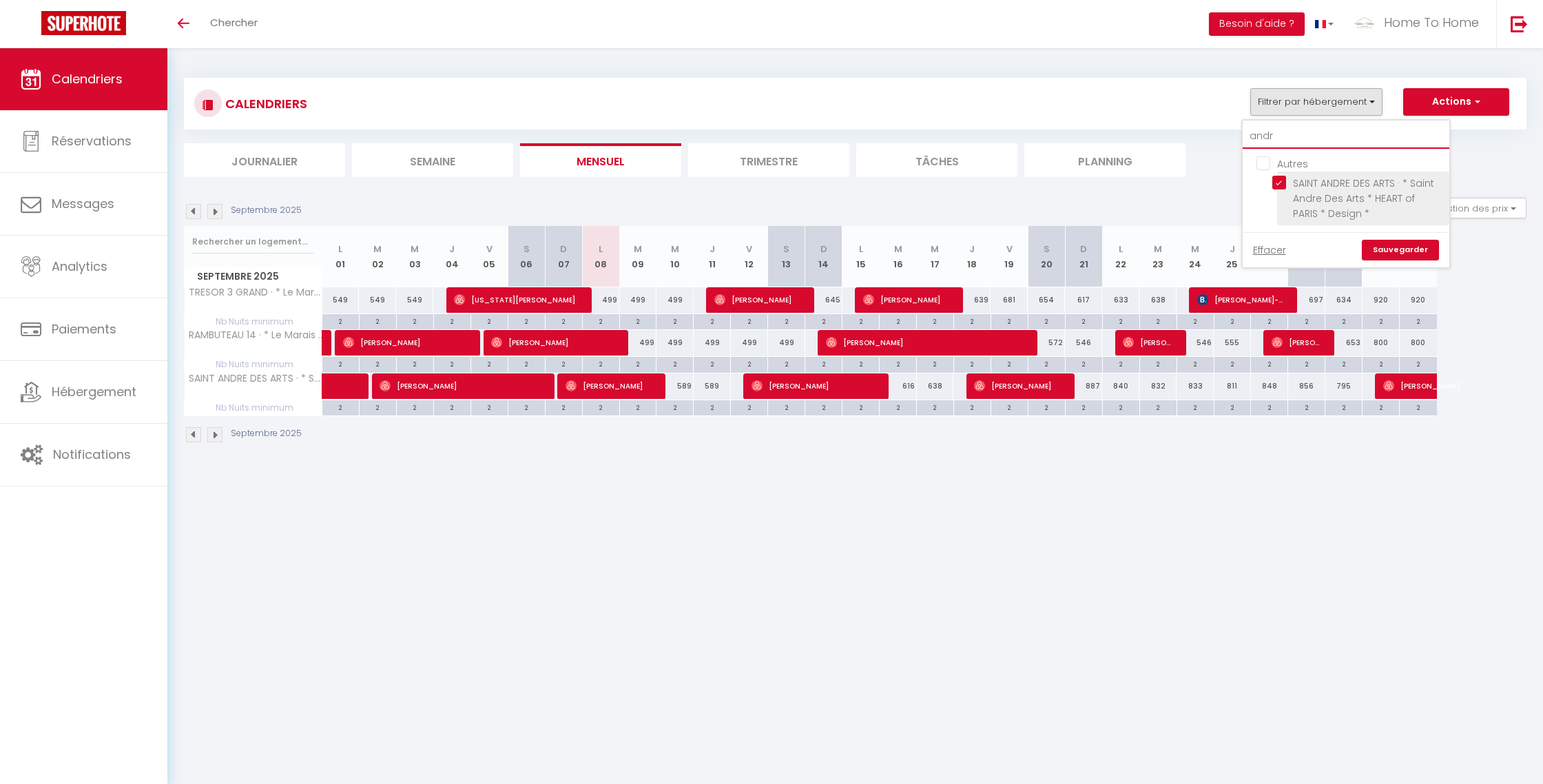
type input "andr"
click at [1297, 177] on input "SAINT ANDRE DES ARTS · * Saint Andre Des Arts * HEART of PARIS * Design *" at bounding box center [1358, 182] width 172 height 14
checkbox input "false"
click at [1286, 137] on input "andr" at bounding box center [1346, 136] width 207 height 25
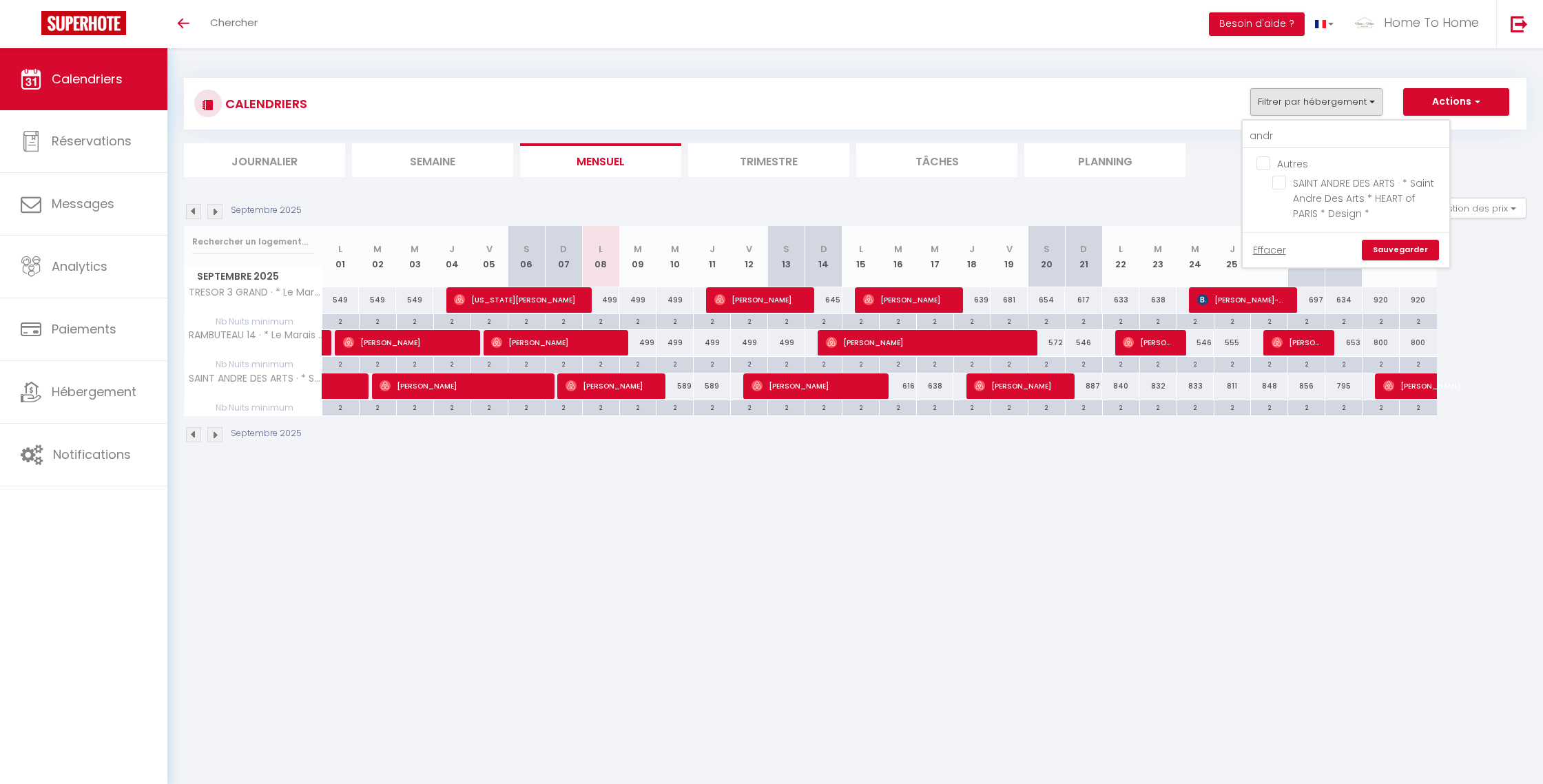
click at [1395, 239] on link "Sauvegarder" at bounding box center [1400, 250] width 77 height 21
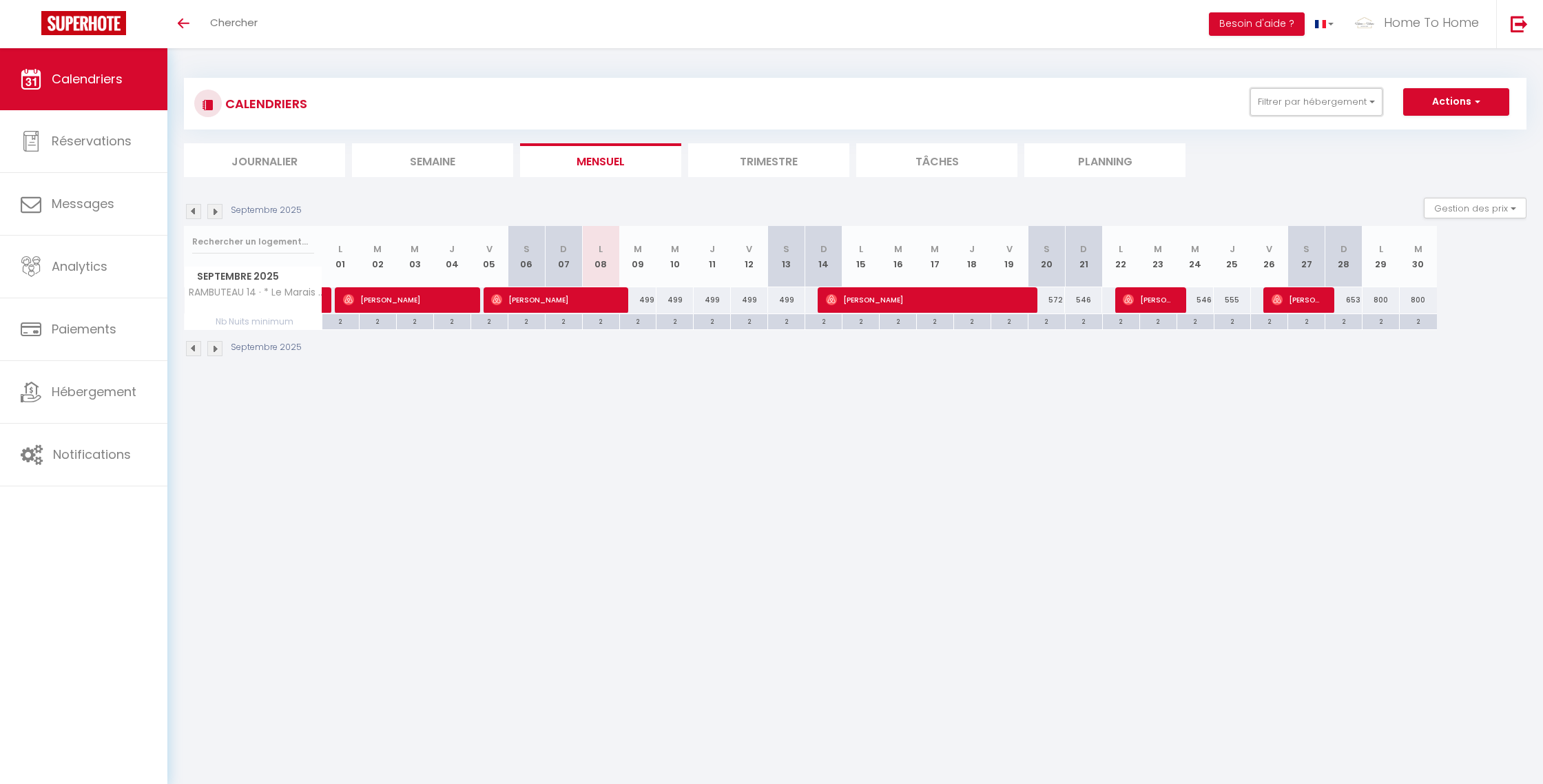
drag, startPoint x: 1290, startPoint y: 109, endPoint x: 1283, endPoint y: 129, distance: 21.2
click at [1289, 110] on button "Filtrer par hébergement" at bounding box center [1317, 102] width 132 height 28
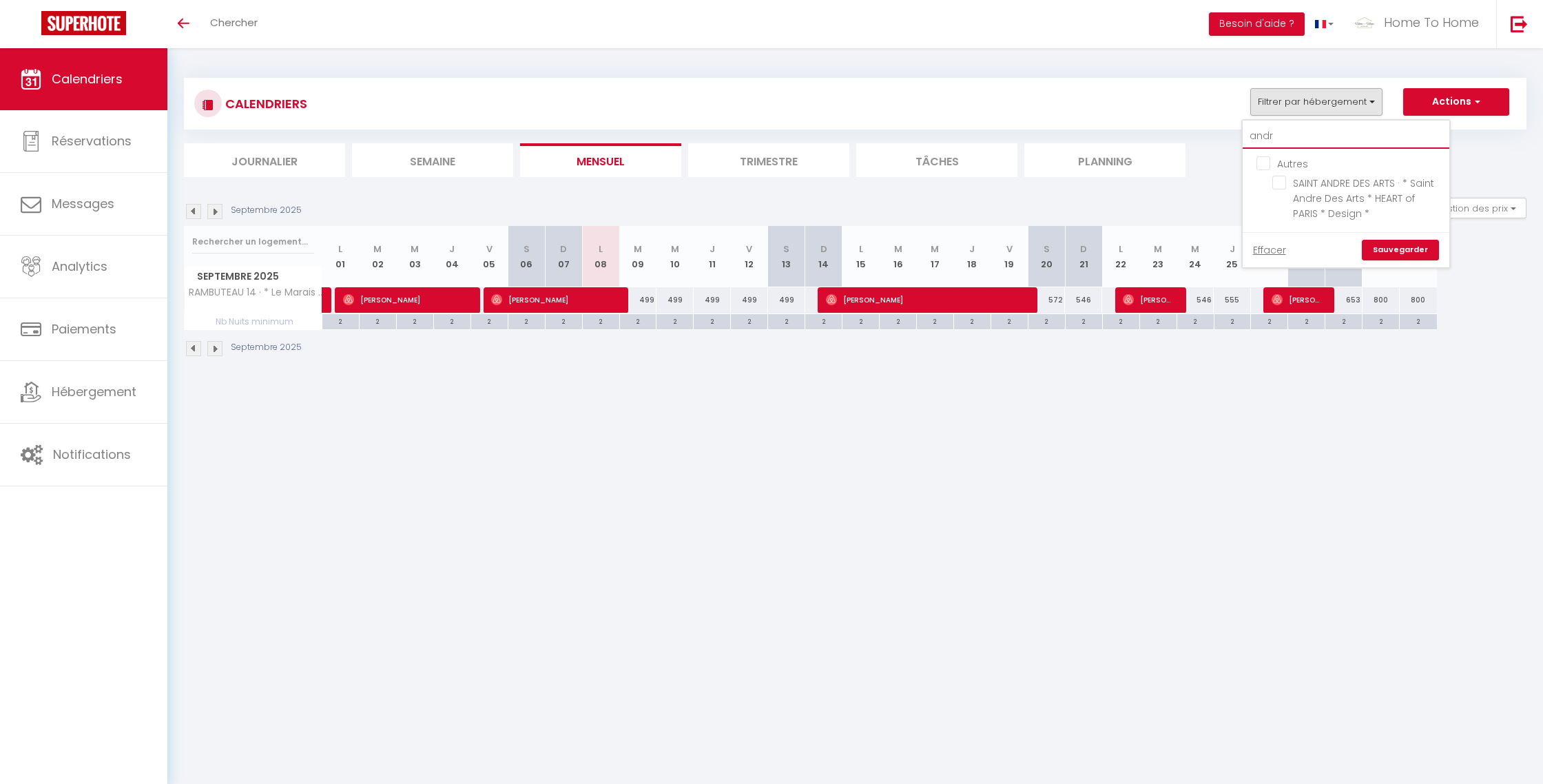
click at [1283, 136] on input "andr" at bounding box center [1346, 136] width 207 height 25
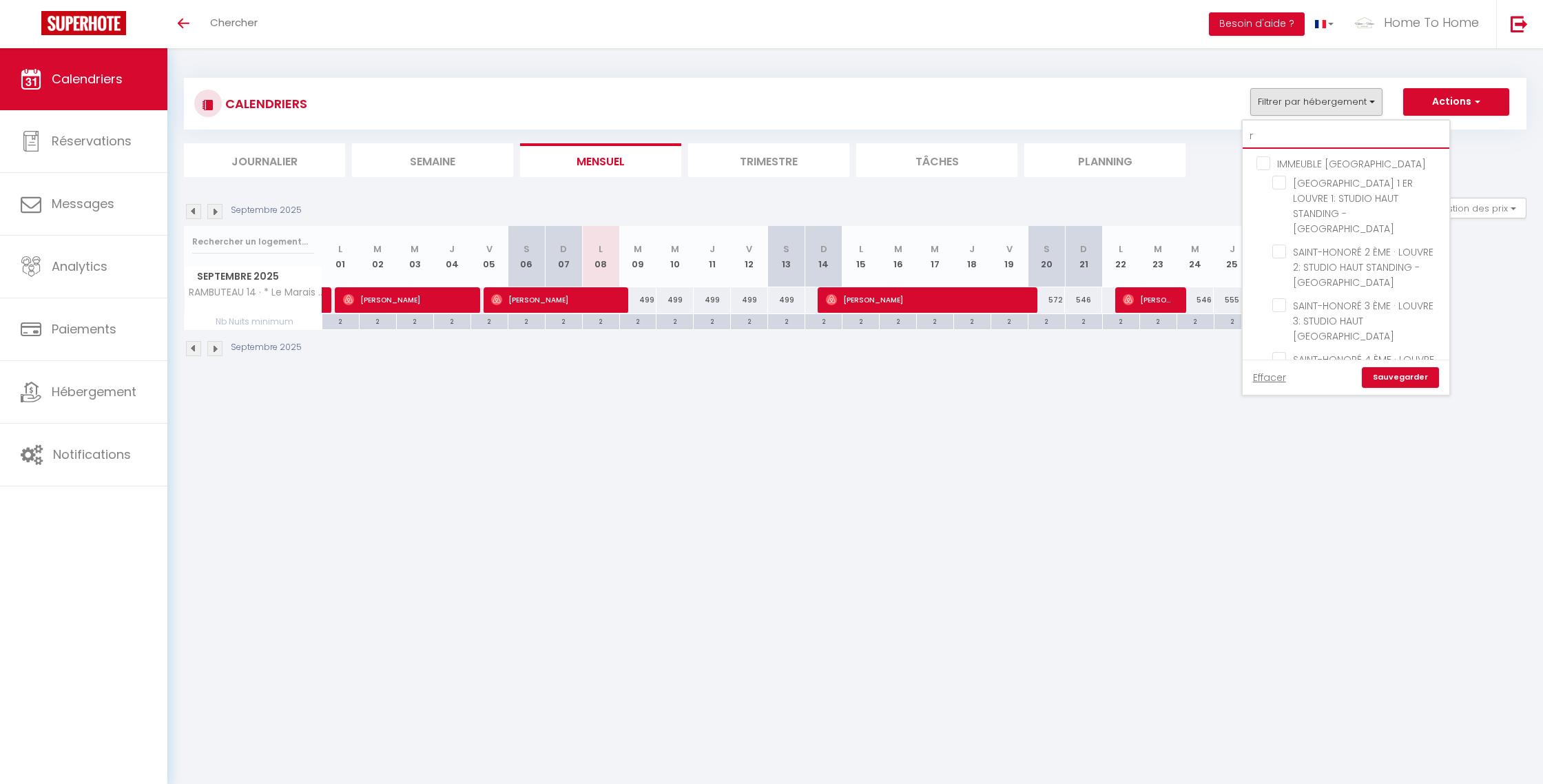
type input "ra"
checkbox input "false"
type input "ram"
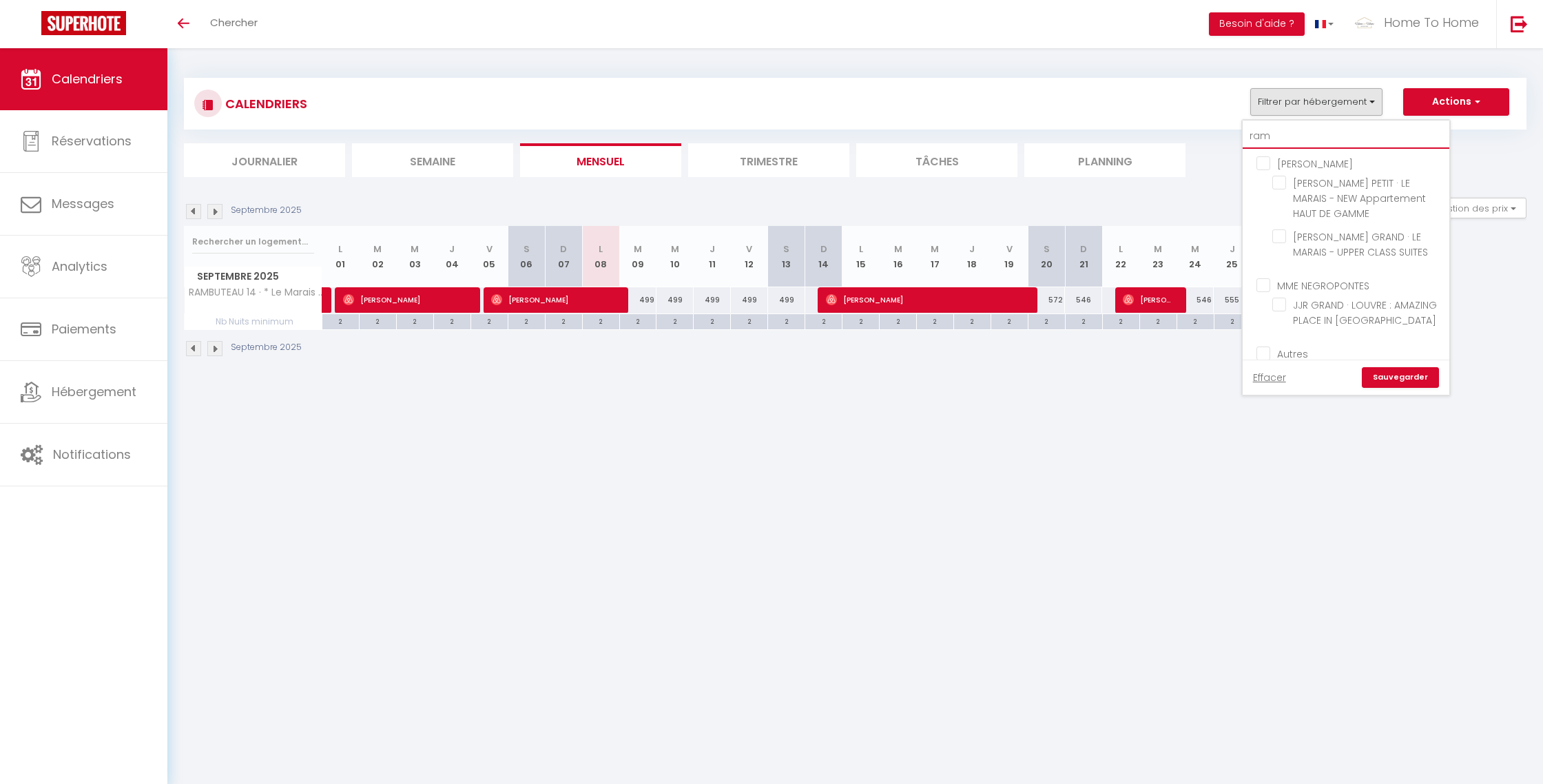
checkbox input "true"
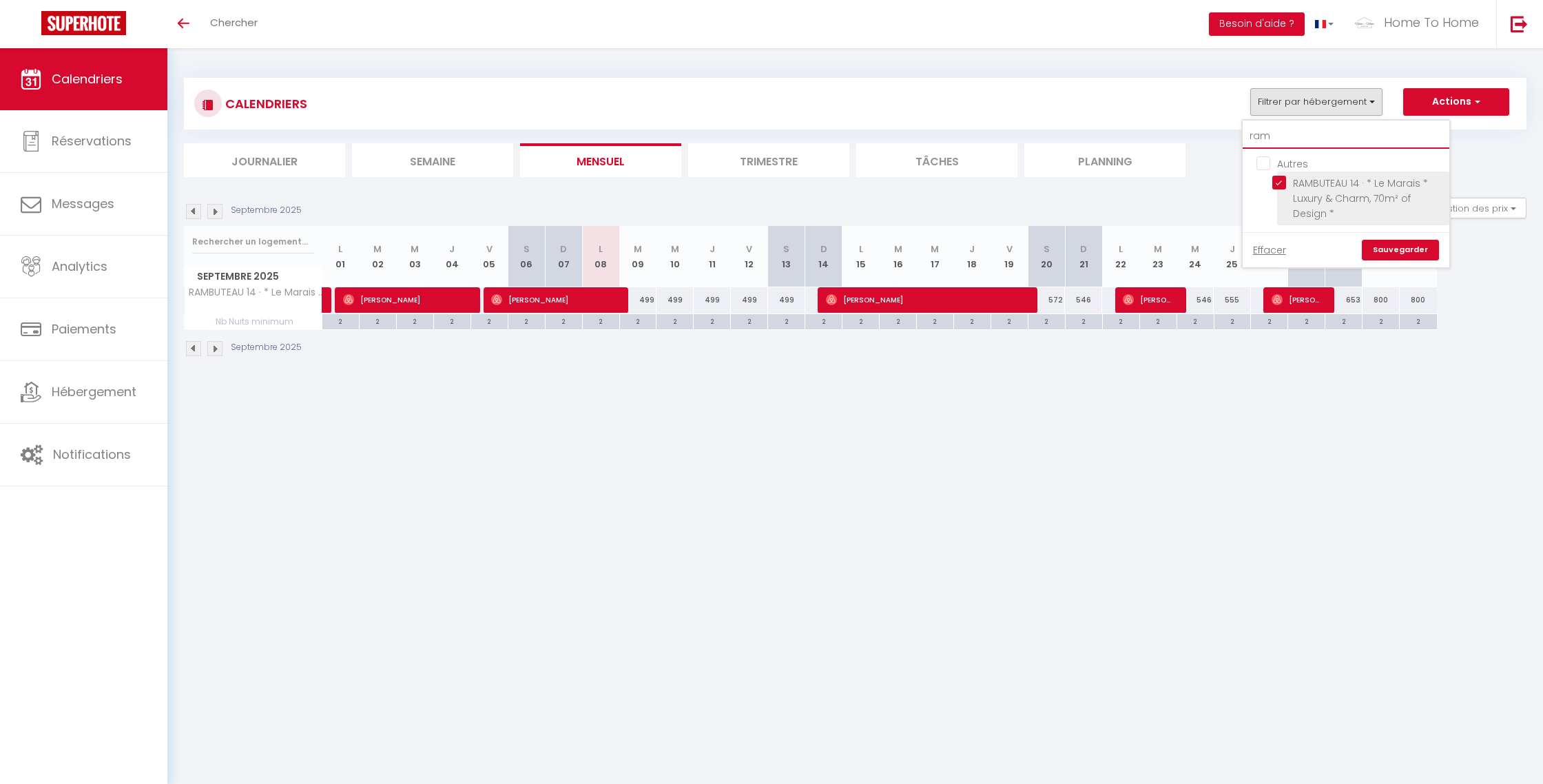
type input "ram"
click at [1336, 184] on input "RAMBUTEAU 14 · * Le Marais * Luxury & Charm, 70m² of Design *" at bounding box center [1358, 182] width 172 height 14
checkbox input "false"
click at [1400, 254] on link "Sauvegarder" at bounding box center [1400, 250] width 77 height 21
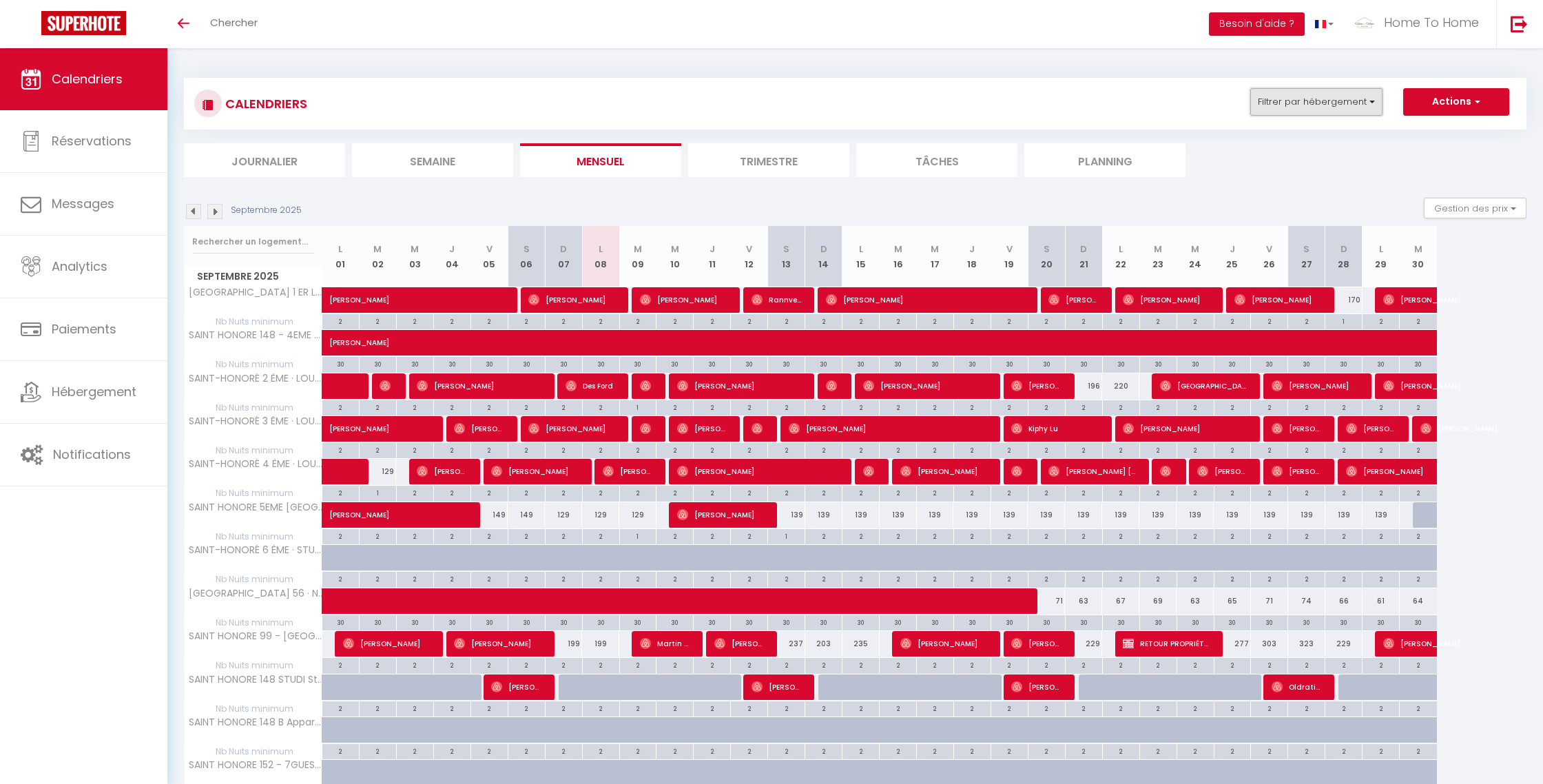
click at [1306, 106] on button "Filtrer par hébergement" at bounding box center [1317, 102] width 132 height 28
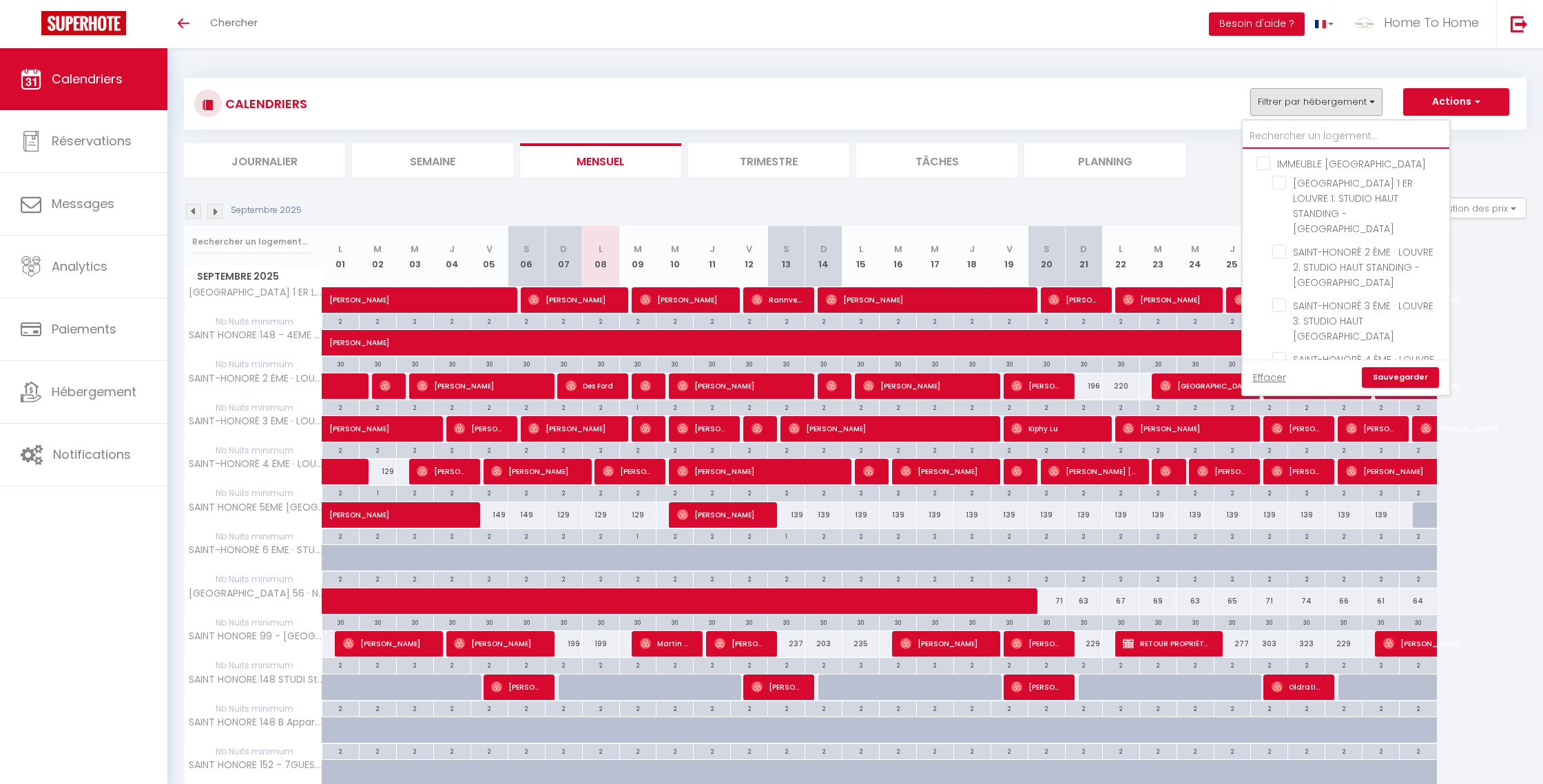
click at [1291, 129] on input "text" at bounding box center [1346, 136] width 207 height 25
type input "t"
checkbox input "false"
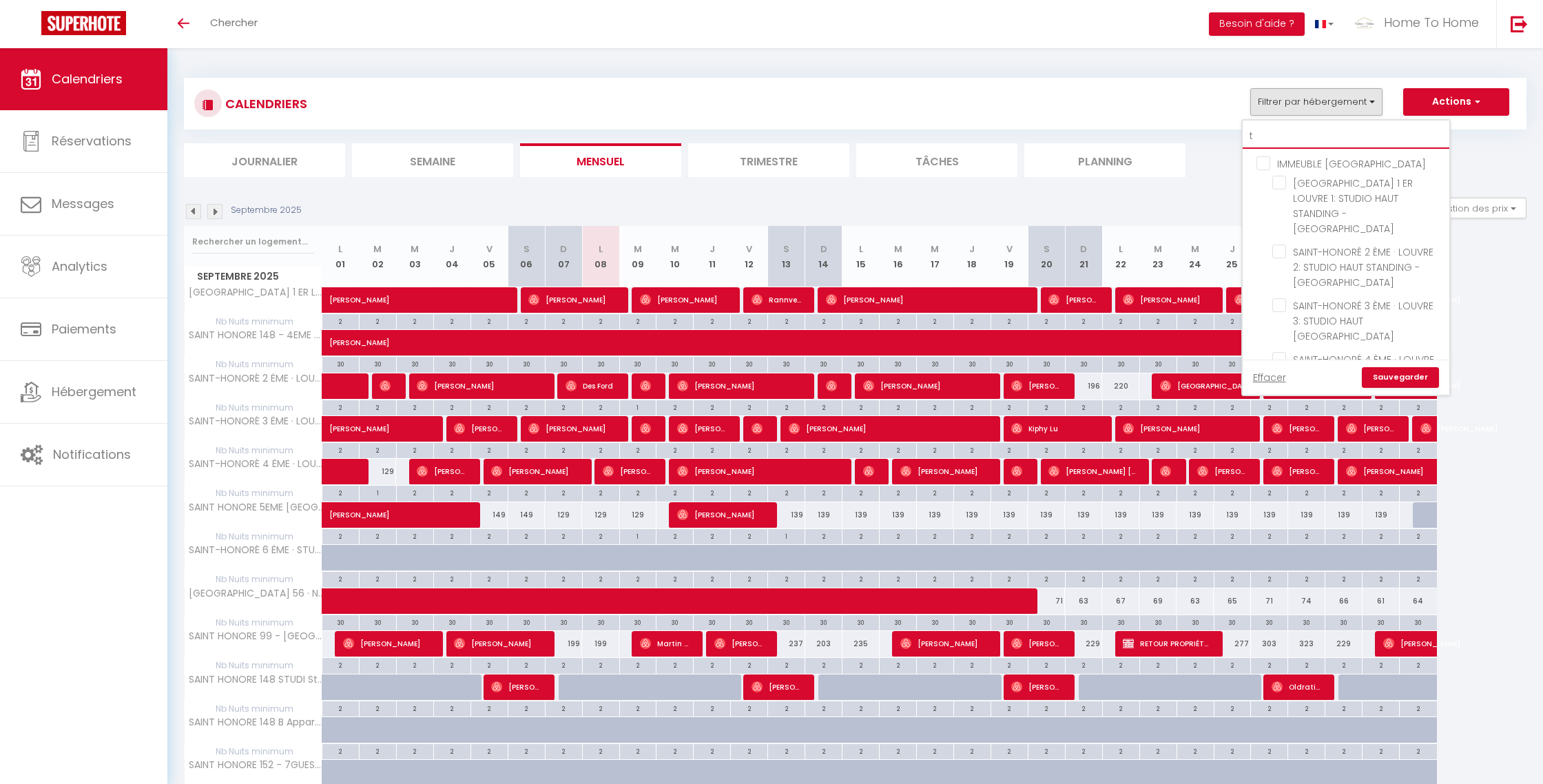
checkbox input "false"
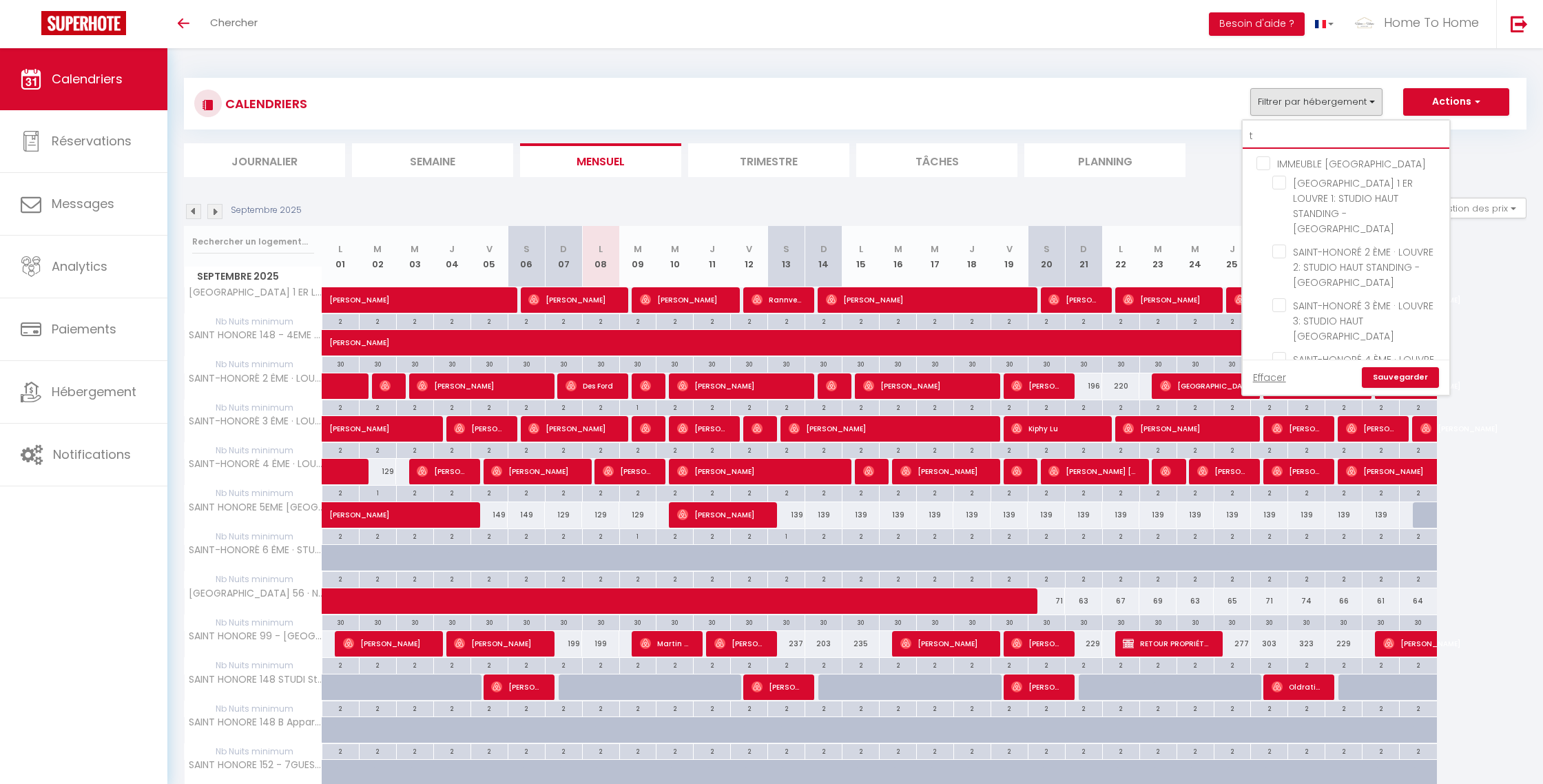
checkbox input "false"
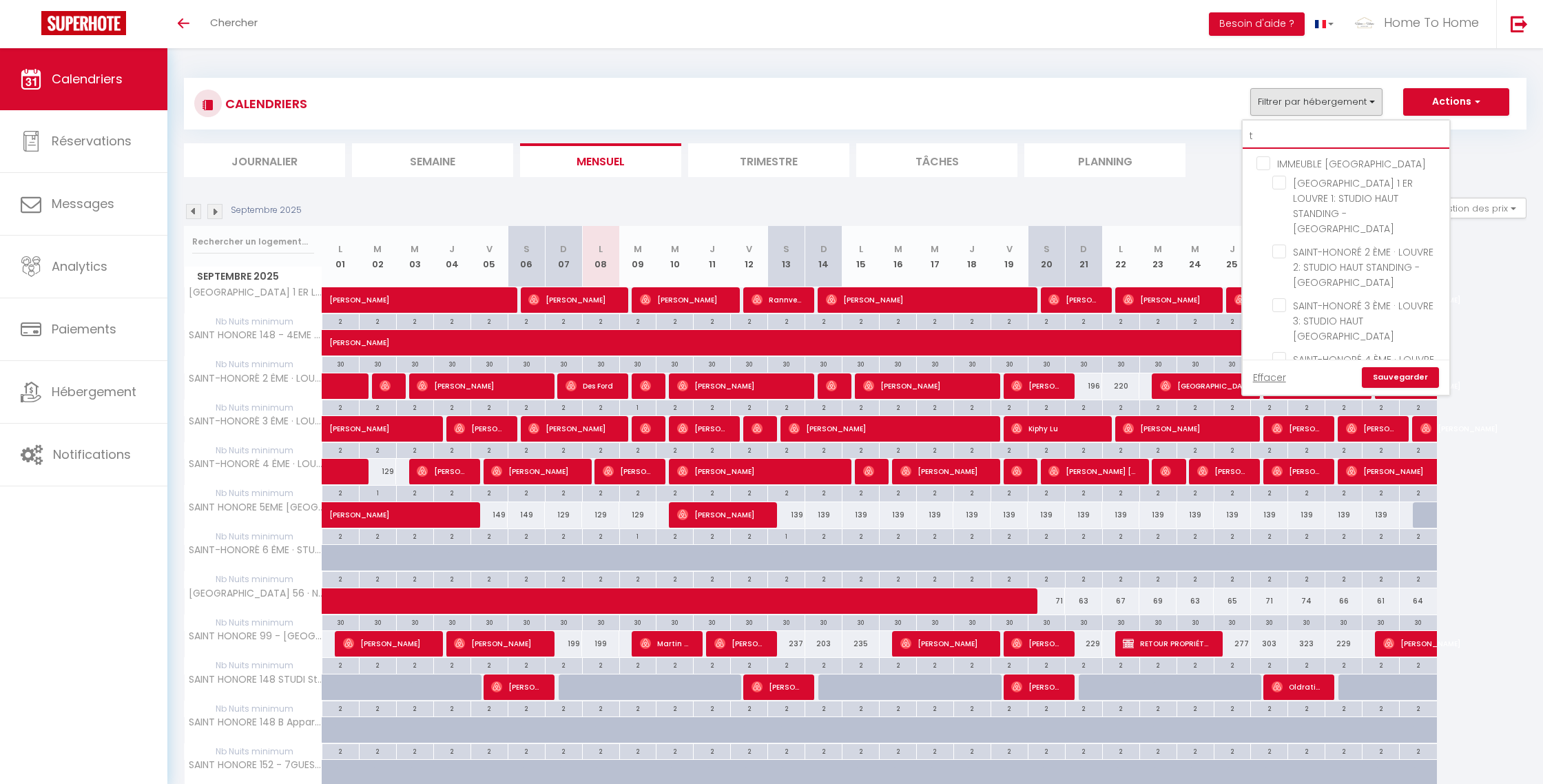
checkbox input "false"
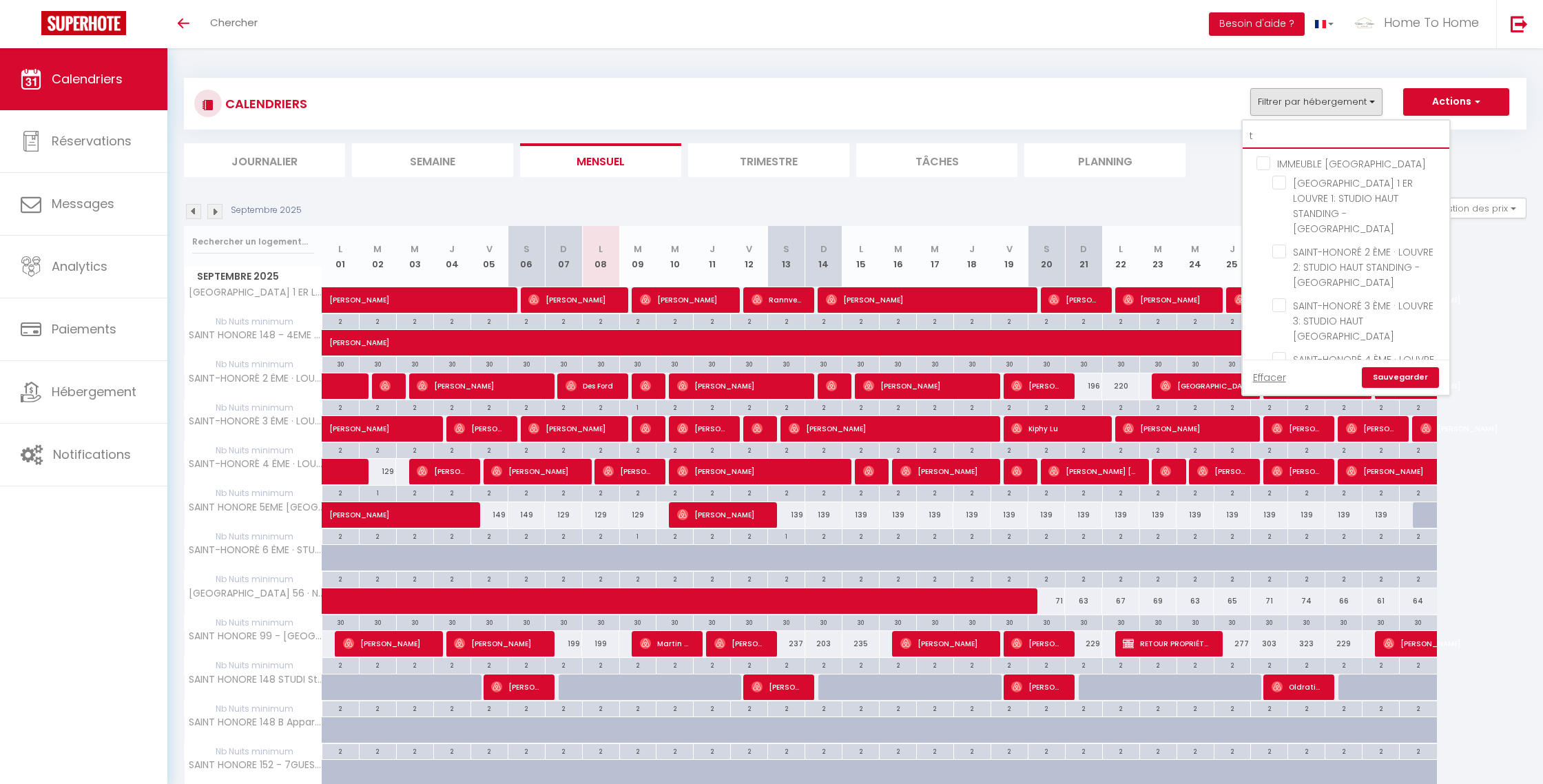
checkbox input "false"
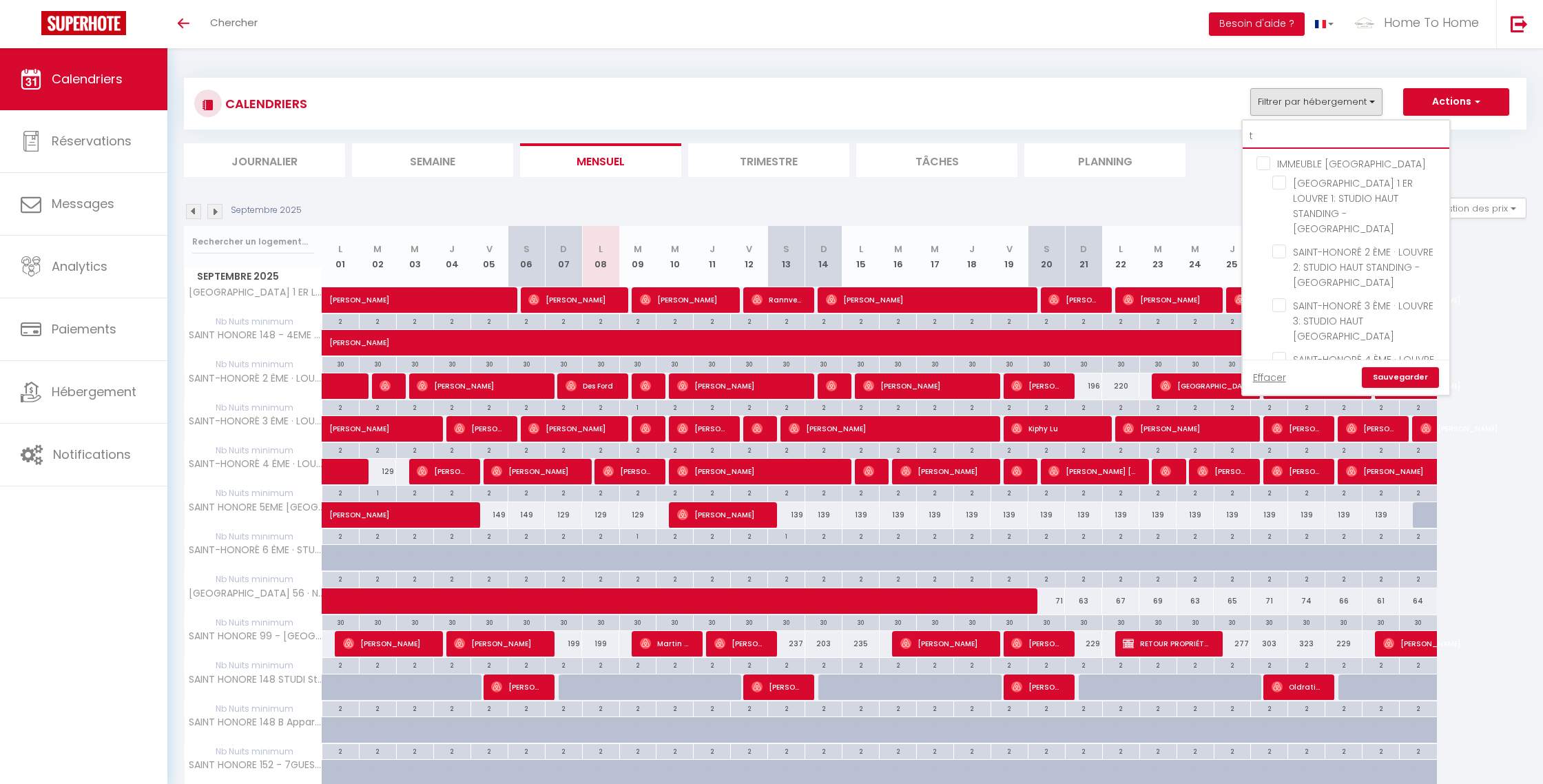
checkbox input "false"
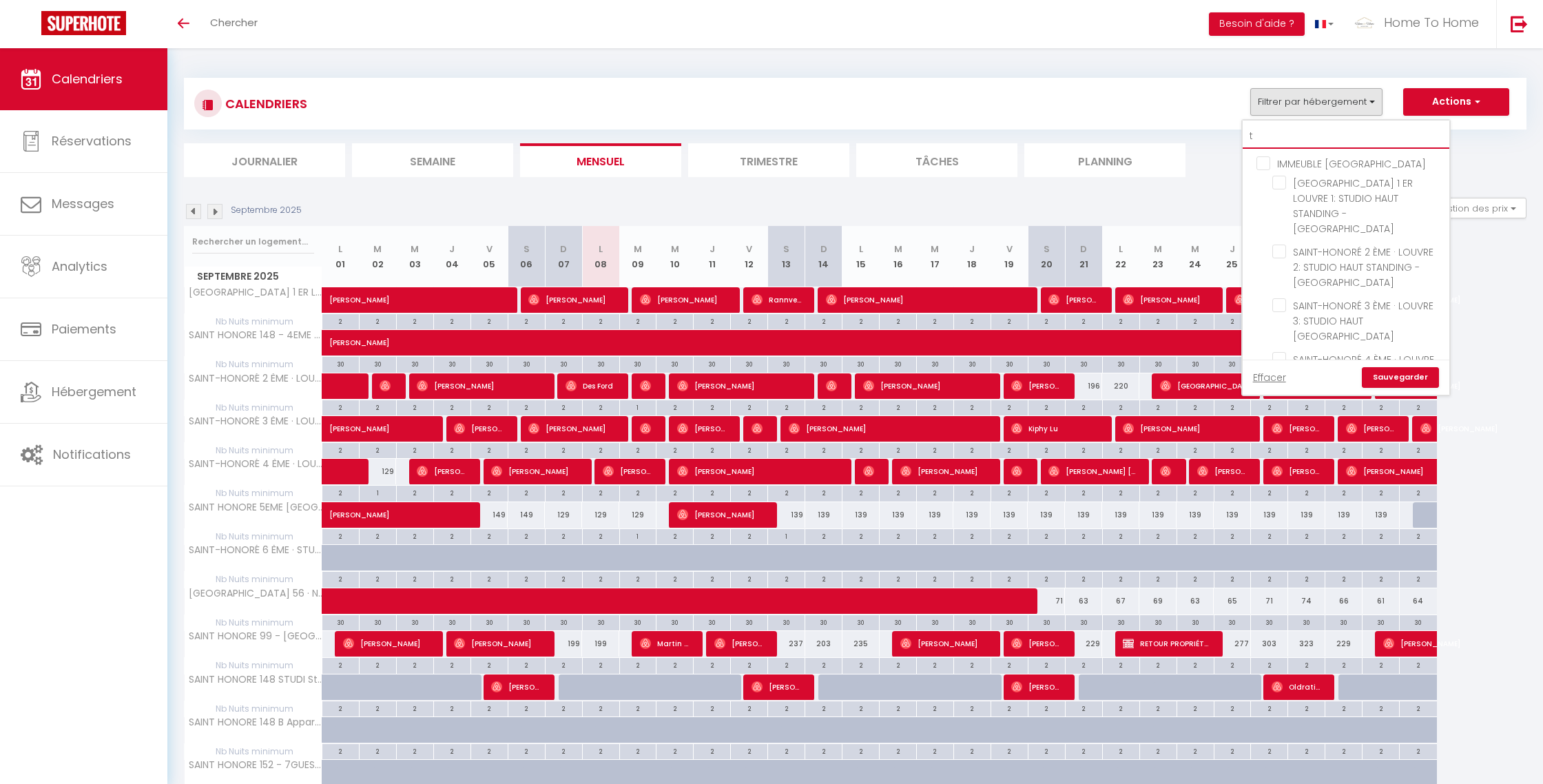
checkbox input "false"
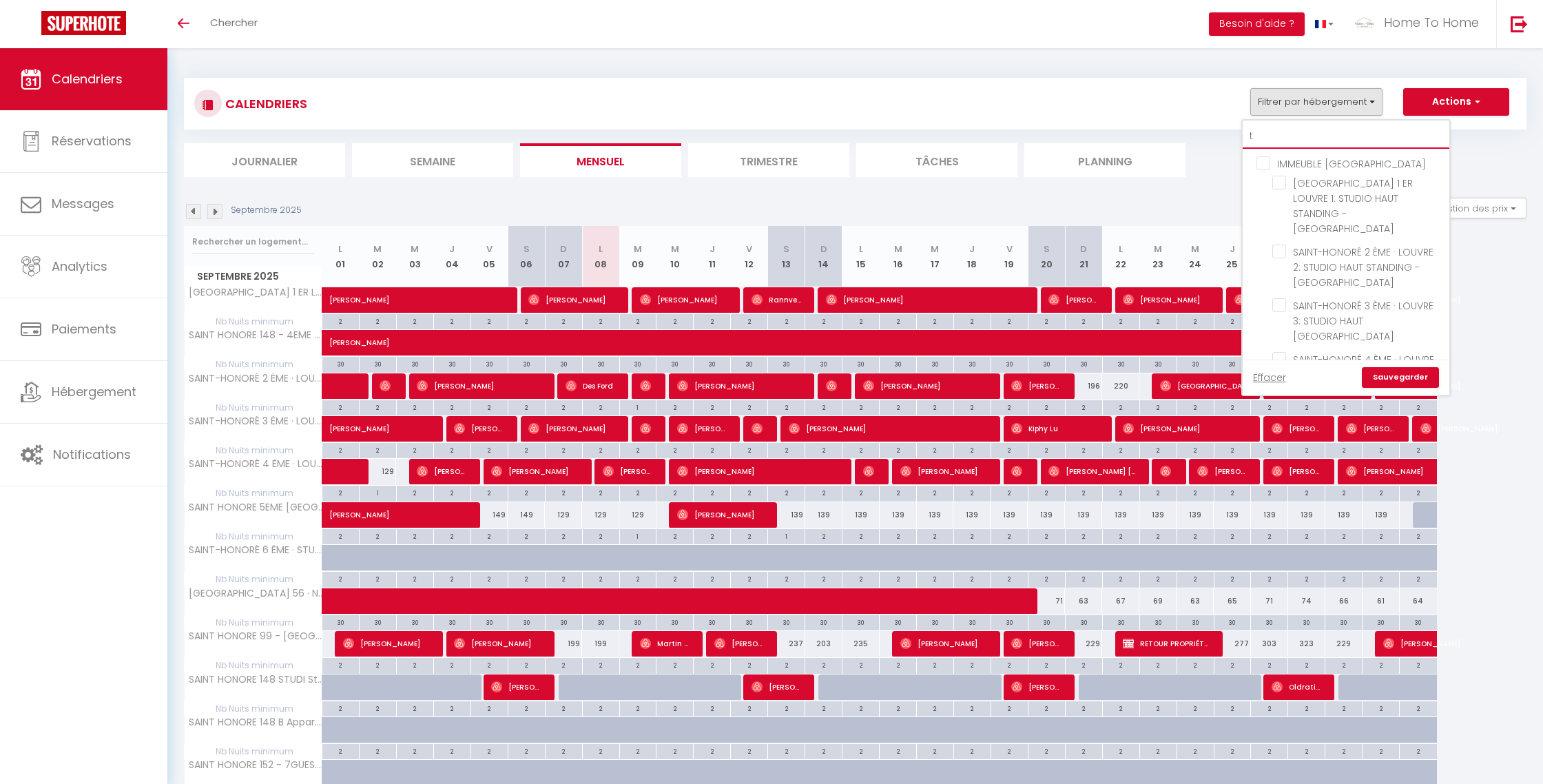
checkbox input "false"
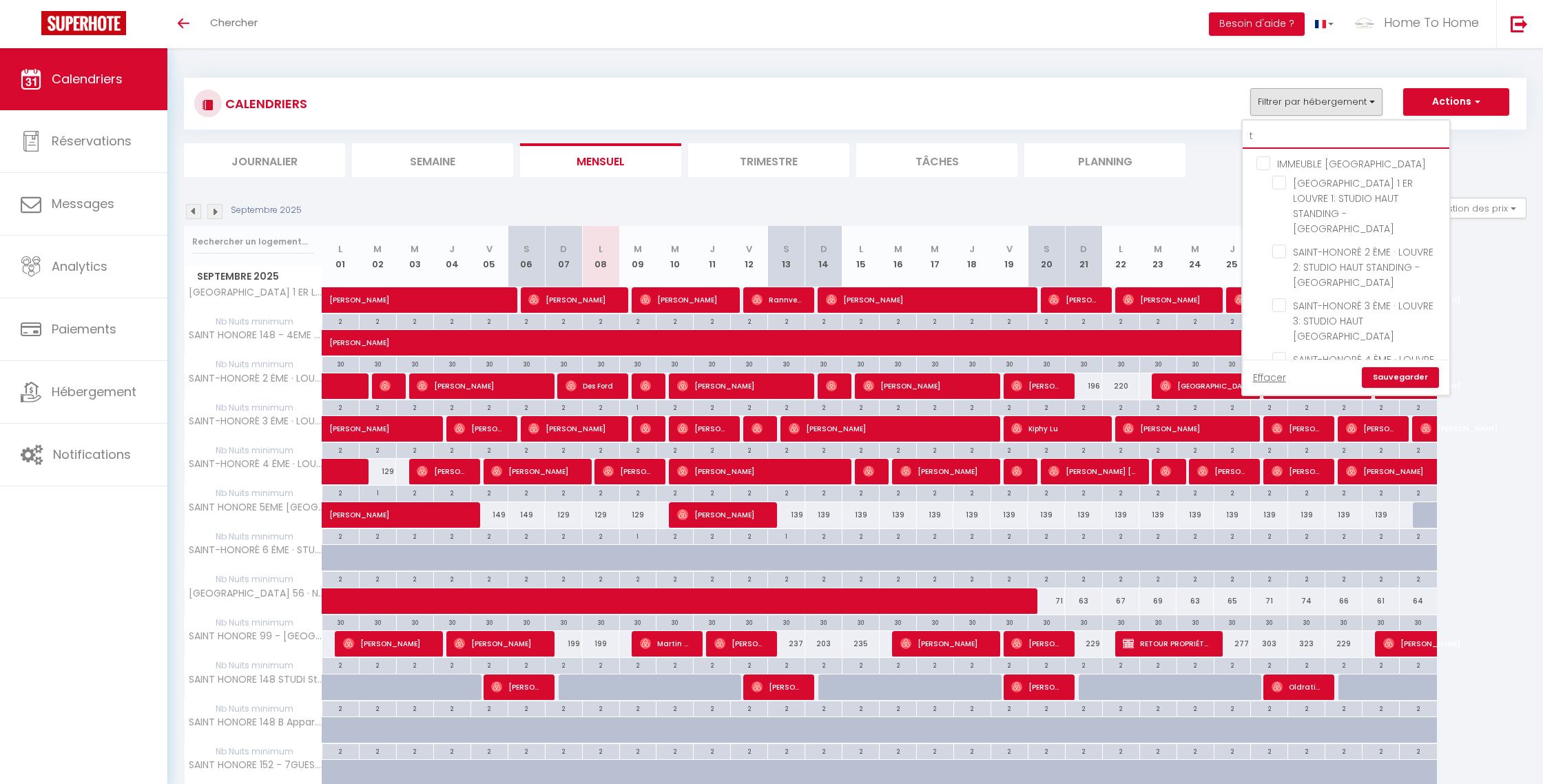
checkbox input "false"
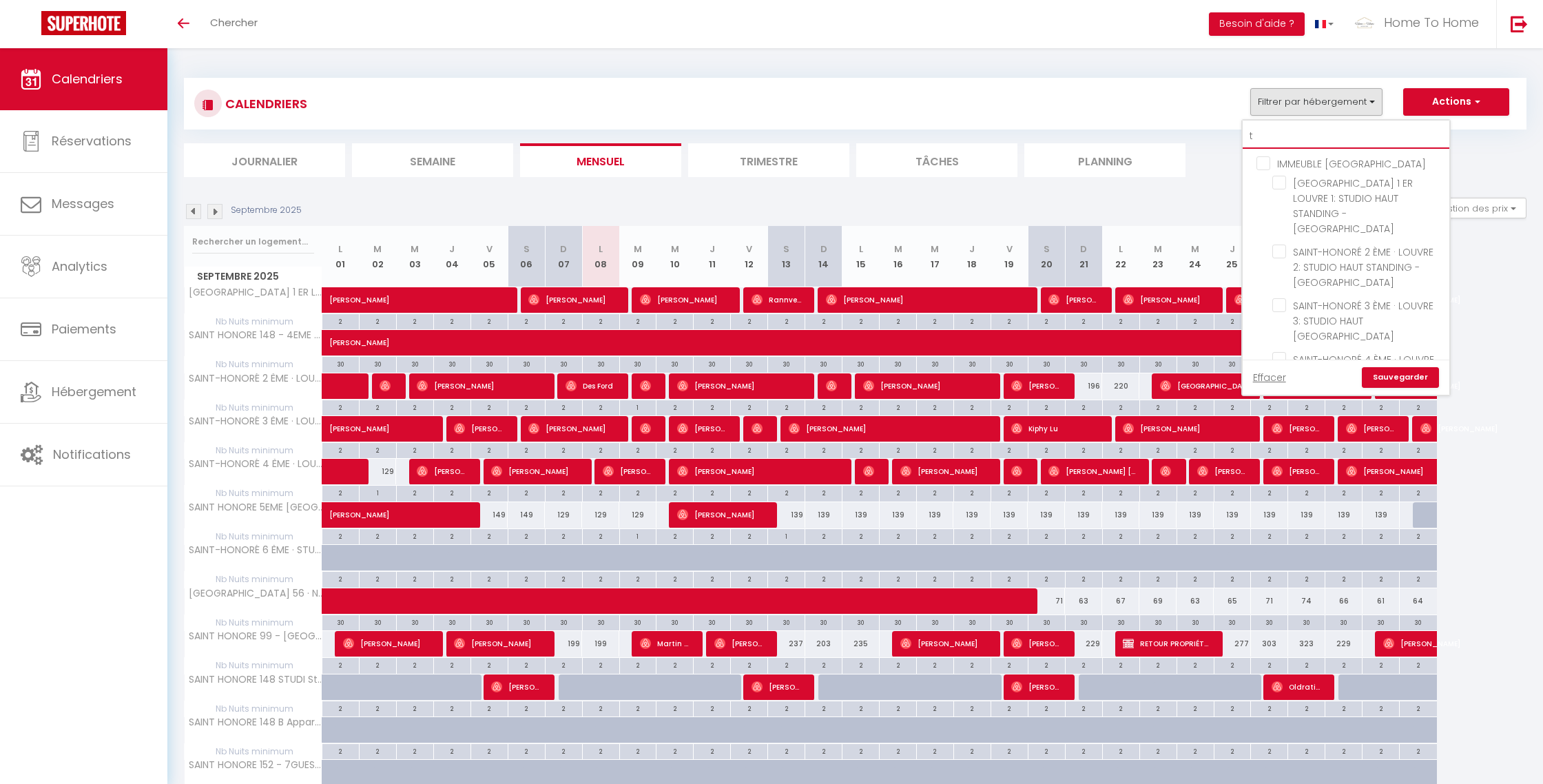
checkbox input "false"
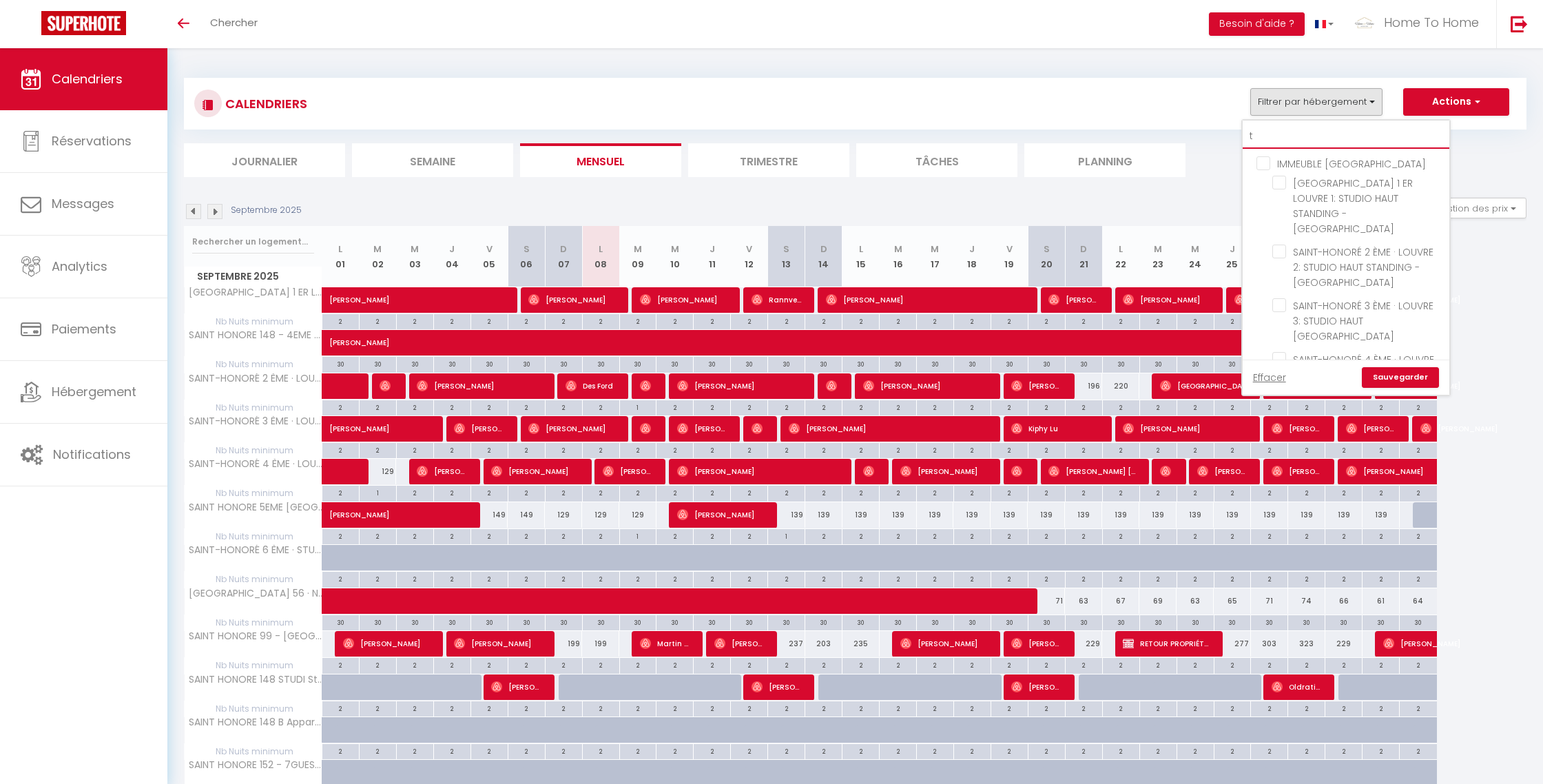
checkbox input "false"
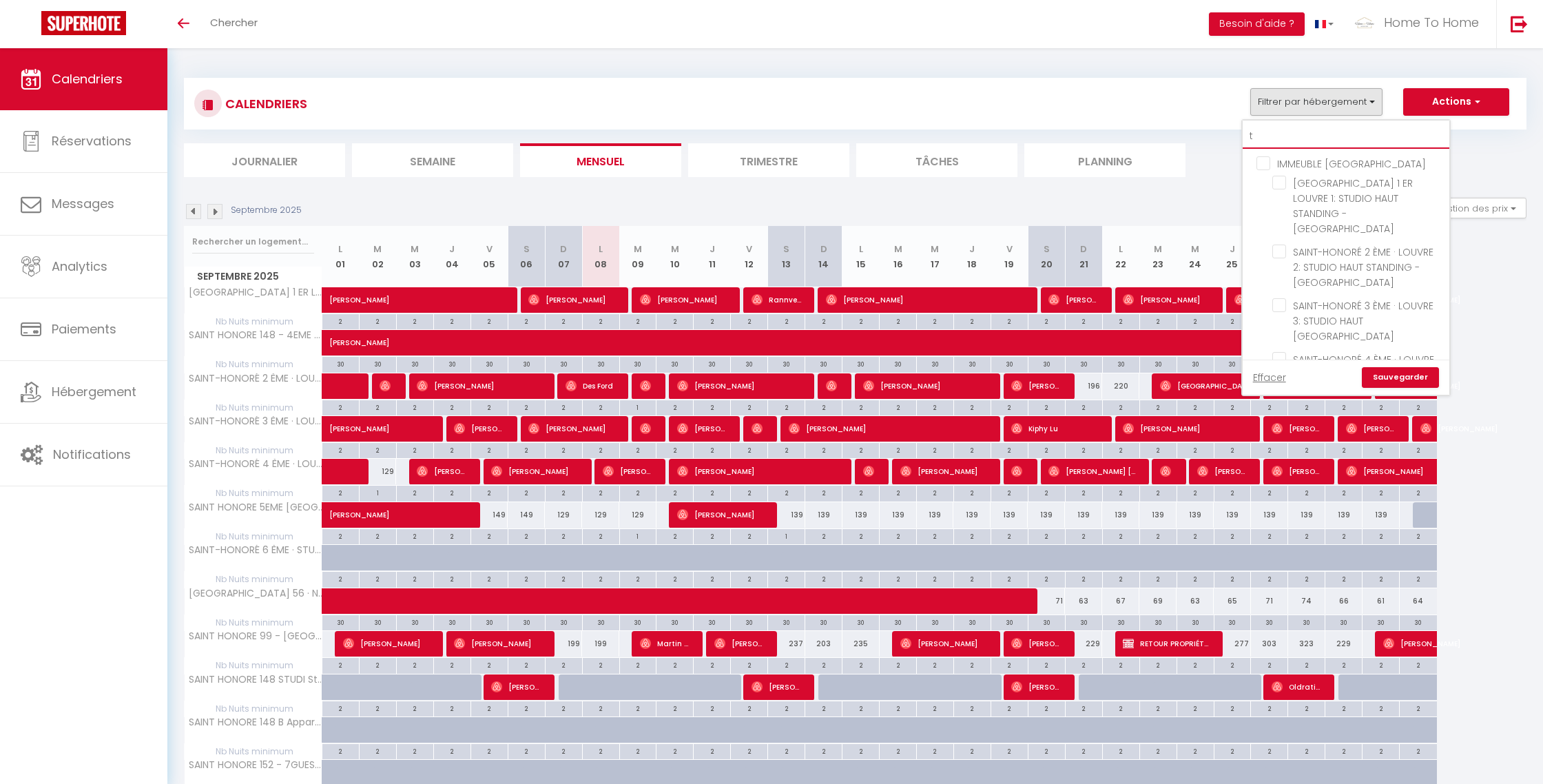
checkbox input "false"
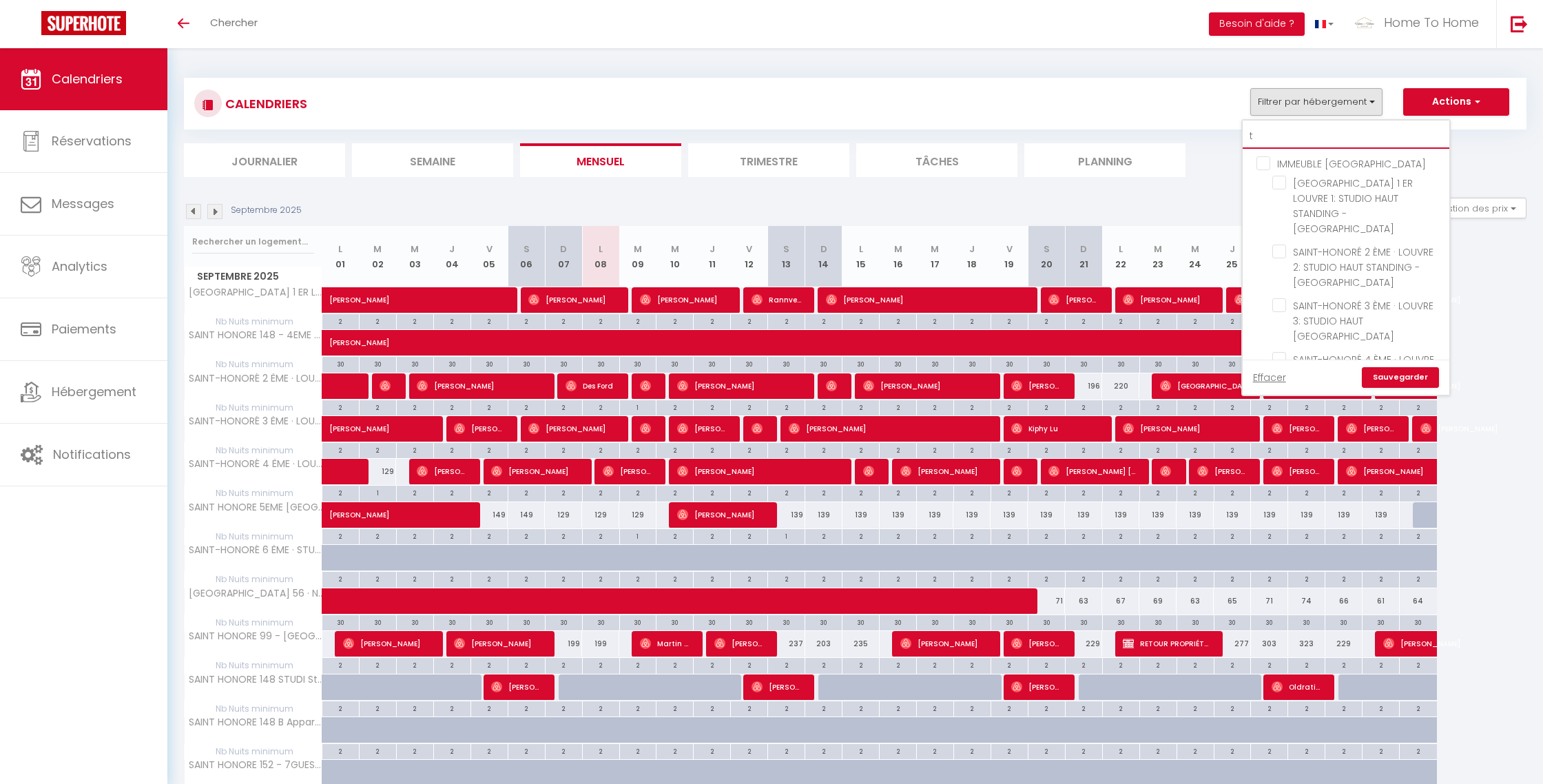
checkbox input "false"
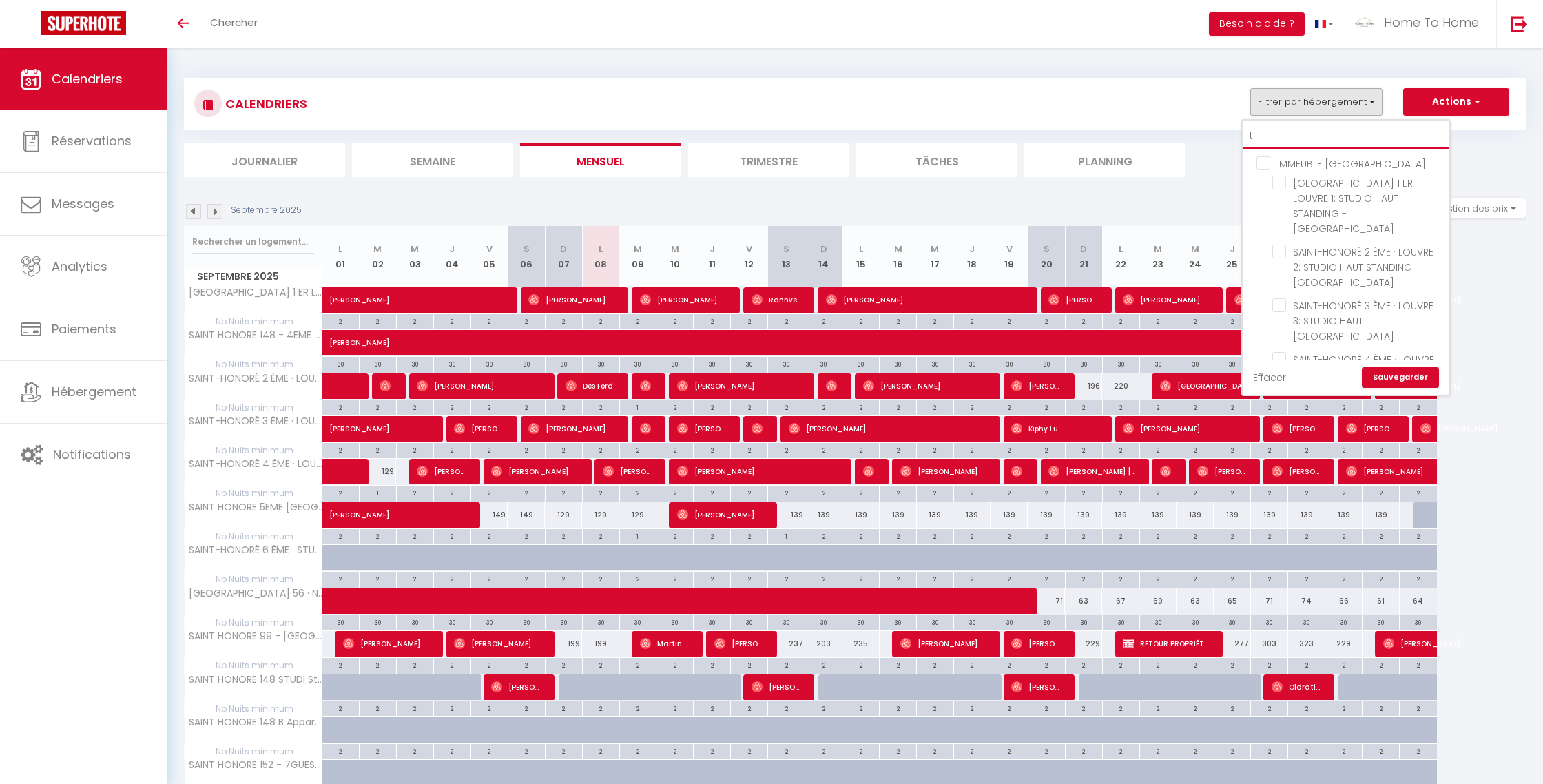
checkbox input "false"
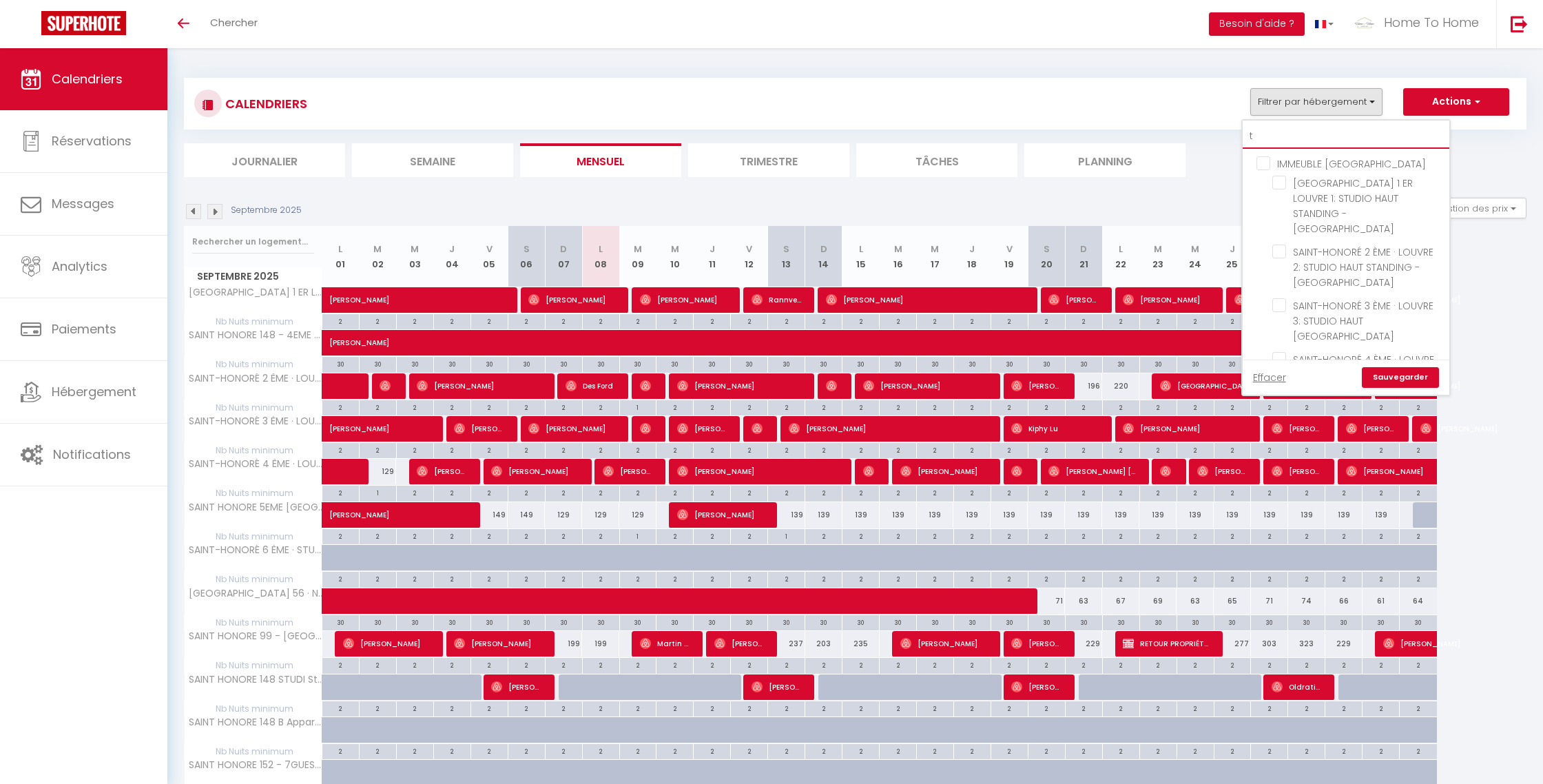
checkbox input "false"
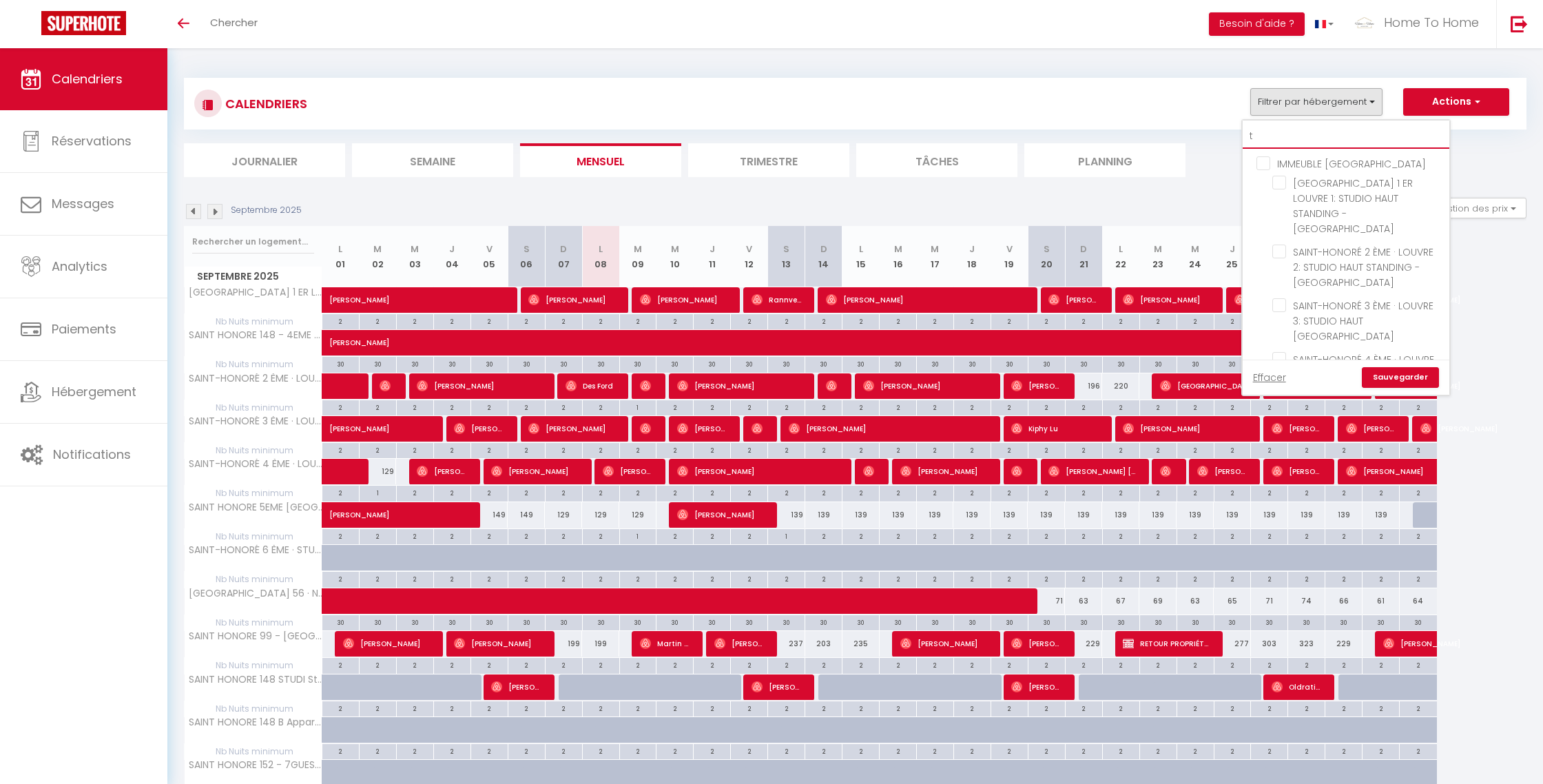
checkbox input "false"
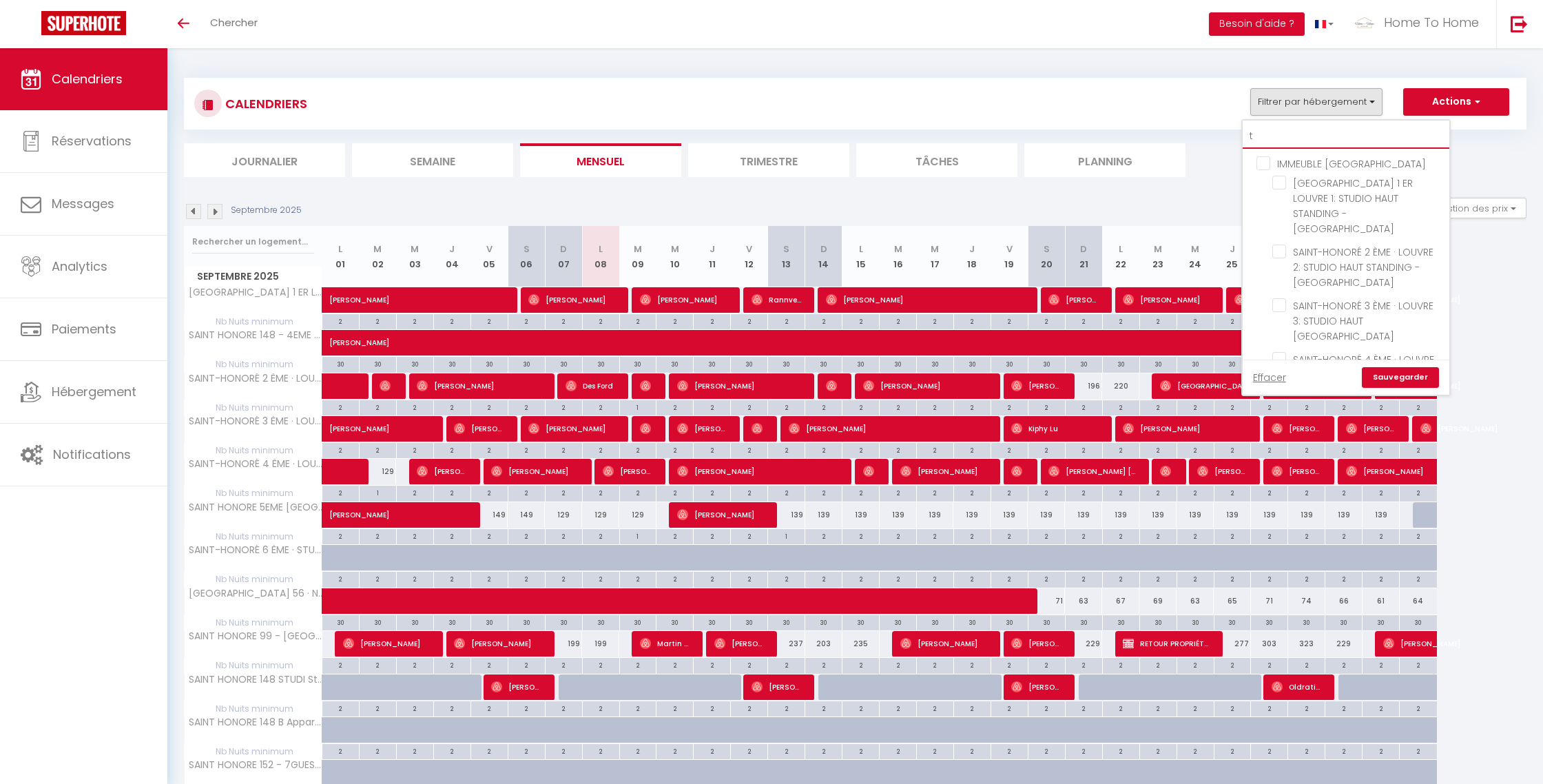
checkbox input "false"
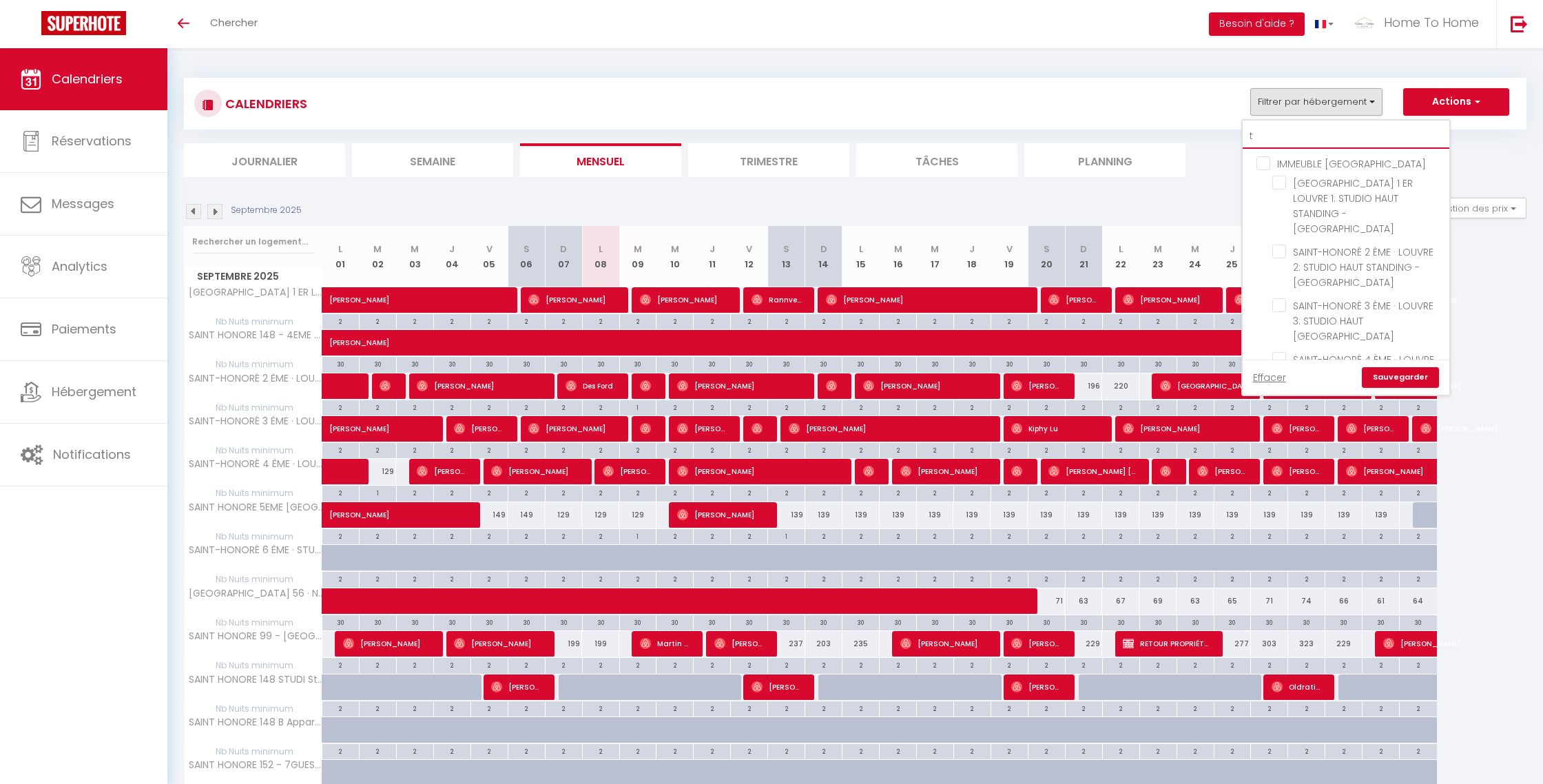
checkbox input "false"
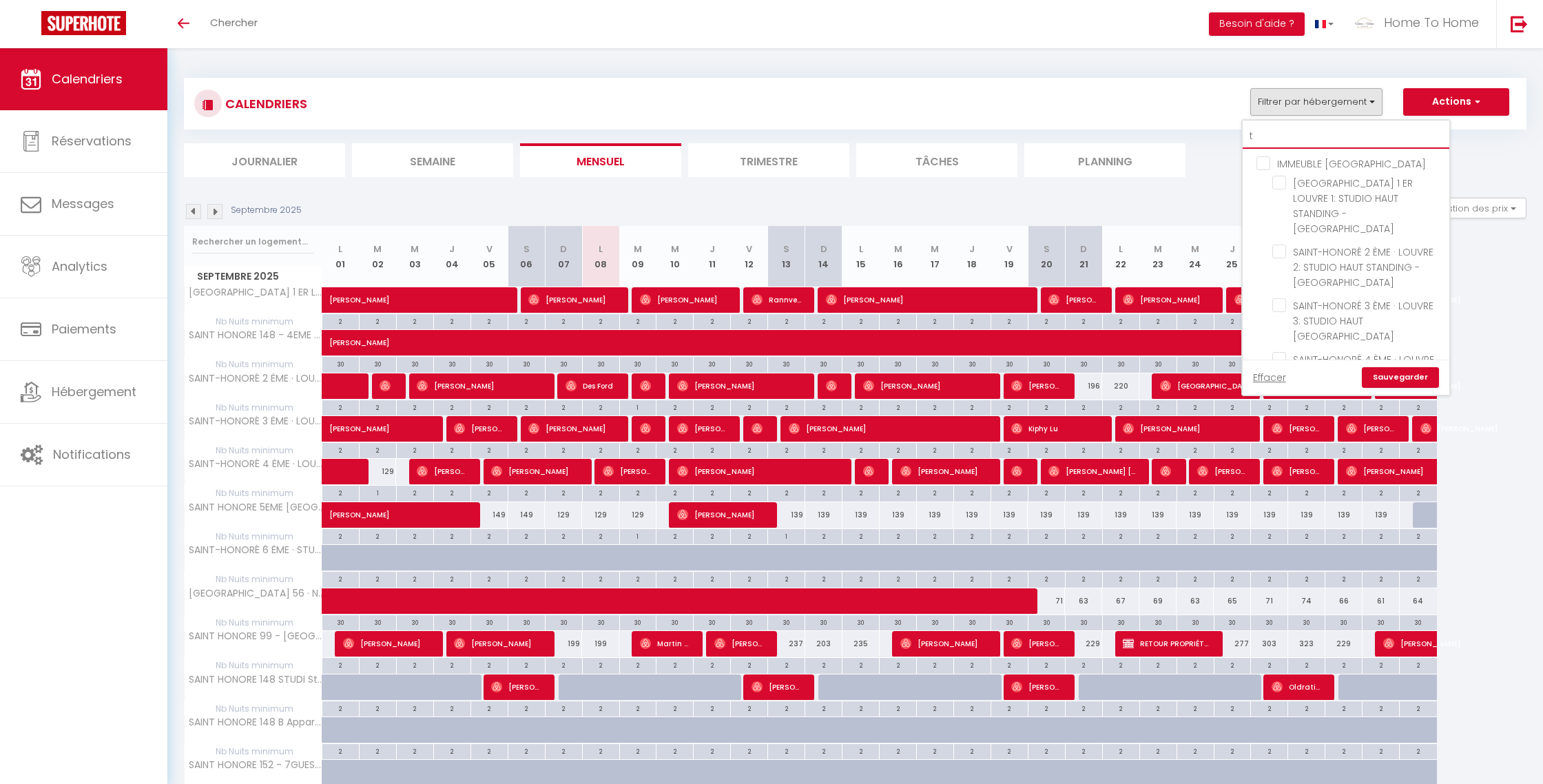
type input "tr"
checkbox input "false"
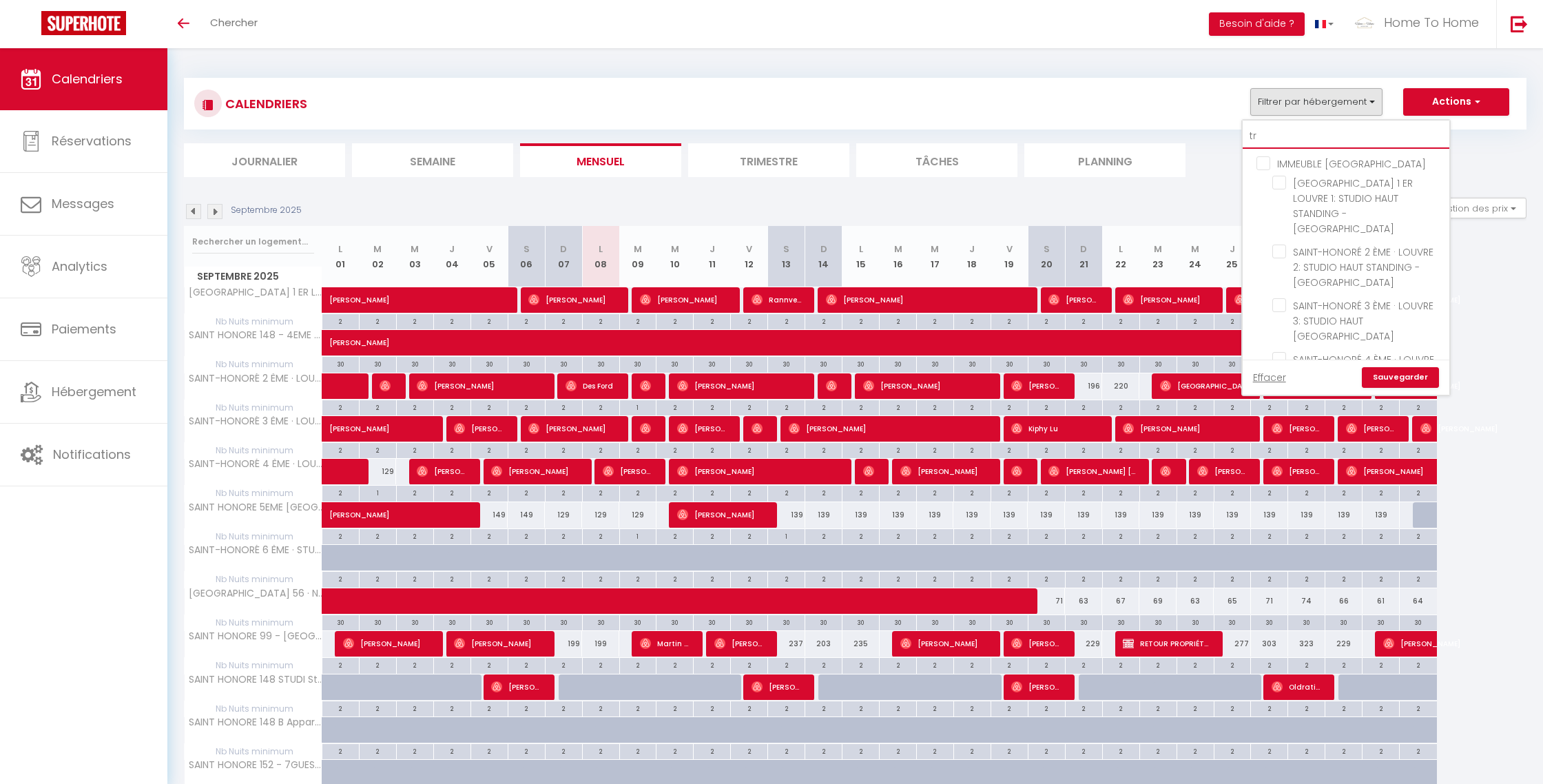
checkbox input "false"
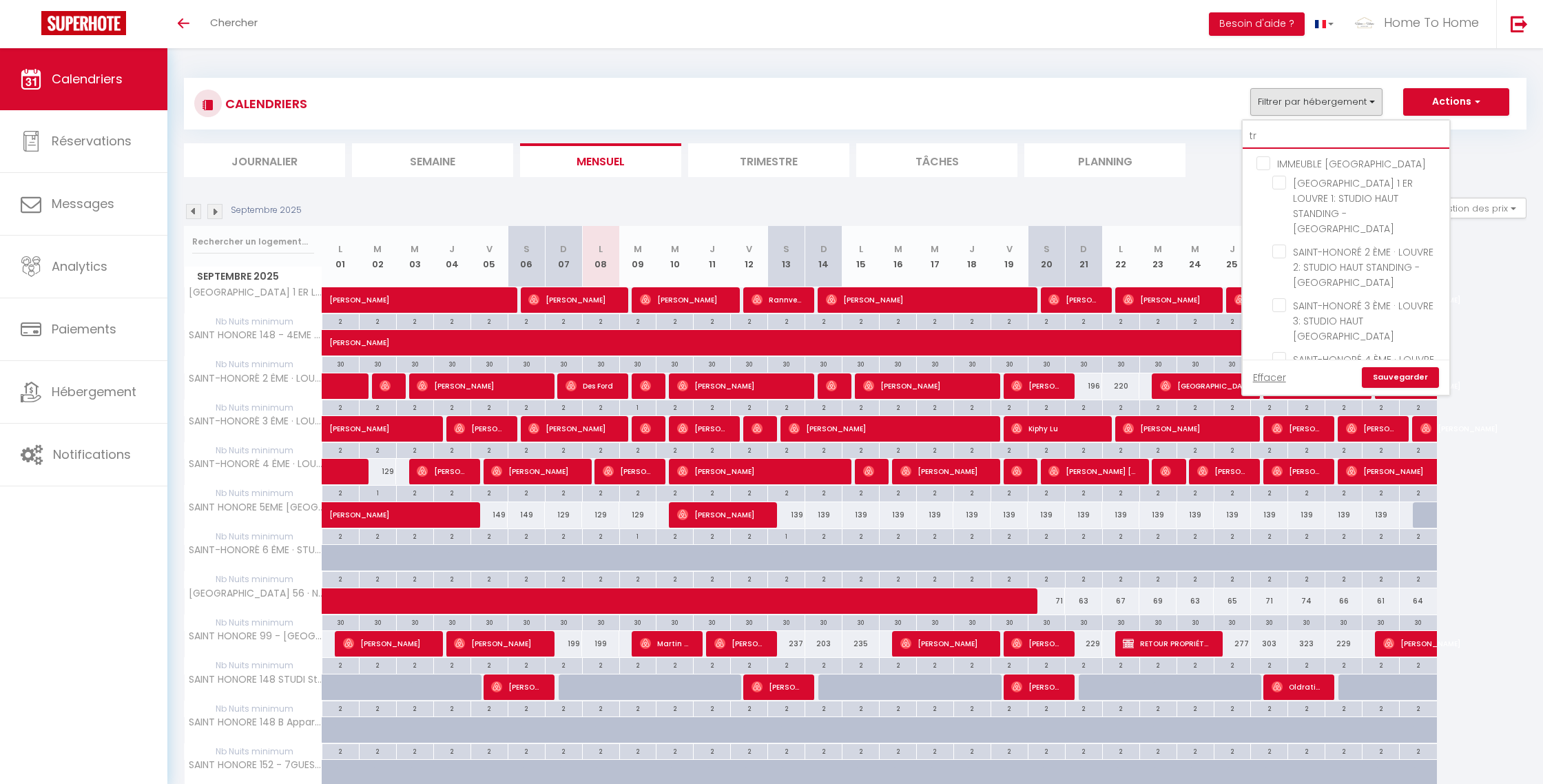
checkbox input "false"
type input "tre"
checkbox input "false"
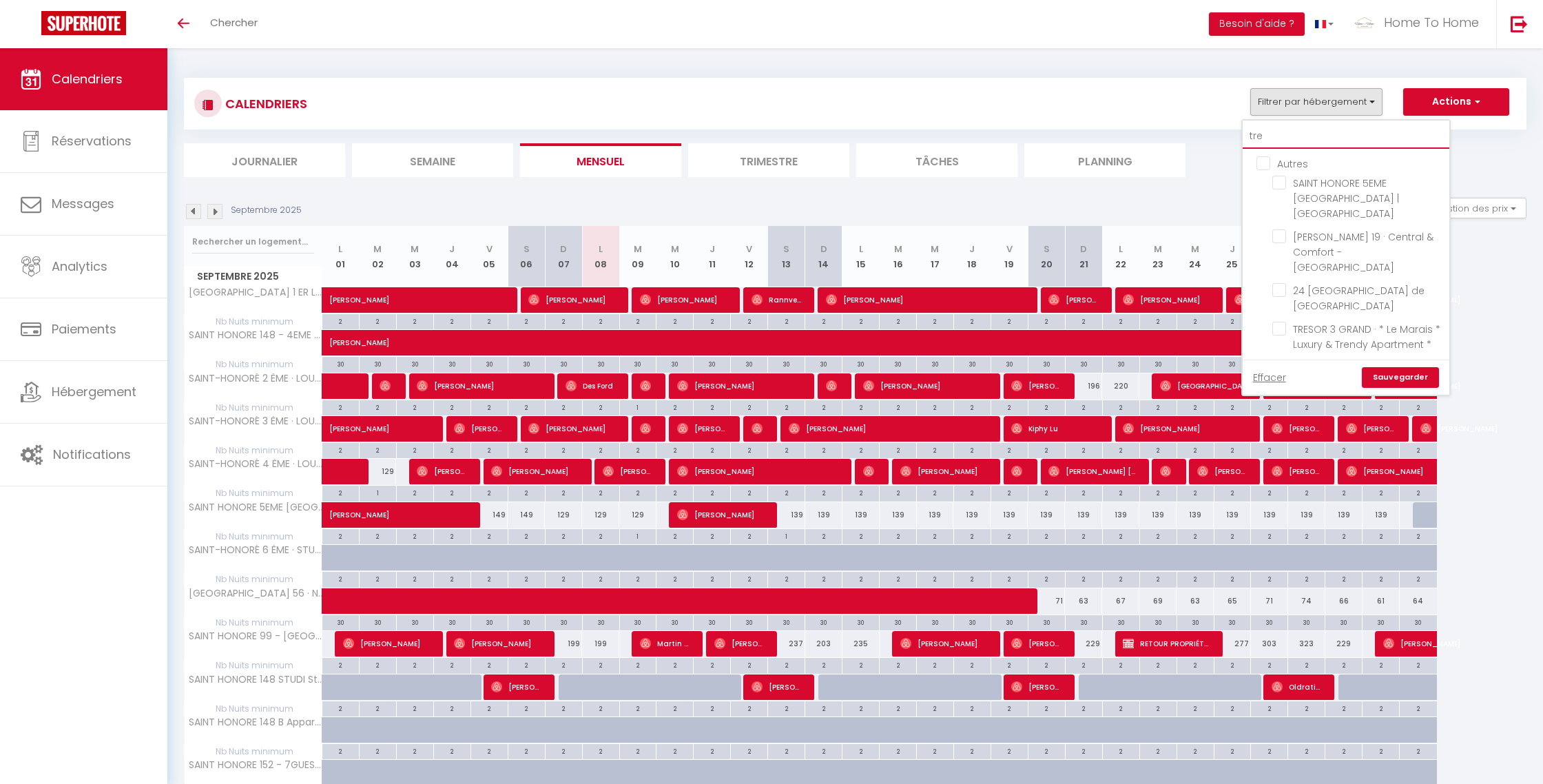
checkbox input "false"
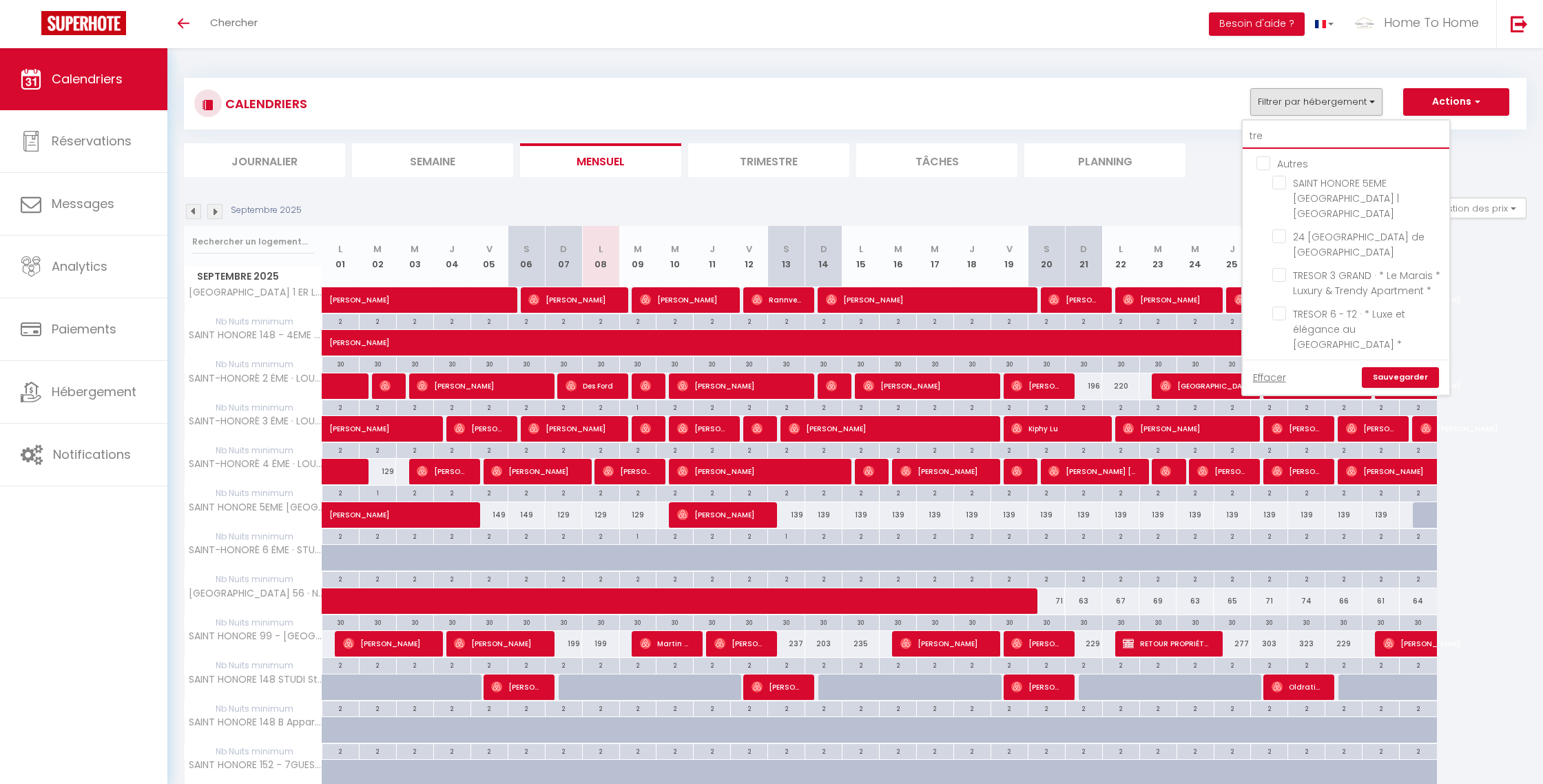
type input "tres"
checkbox input "false"
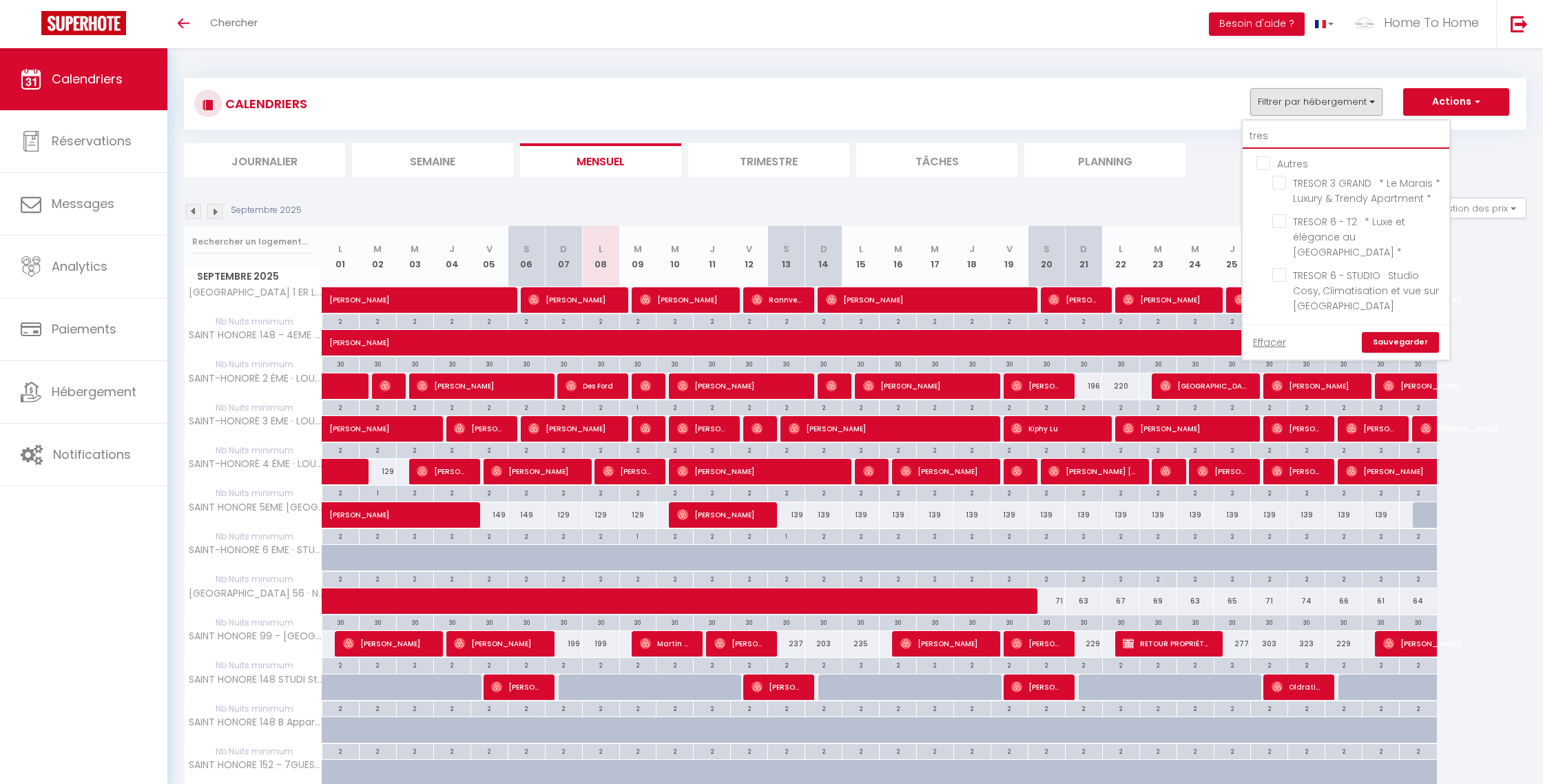
type input "treso"
checkbox input "false"
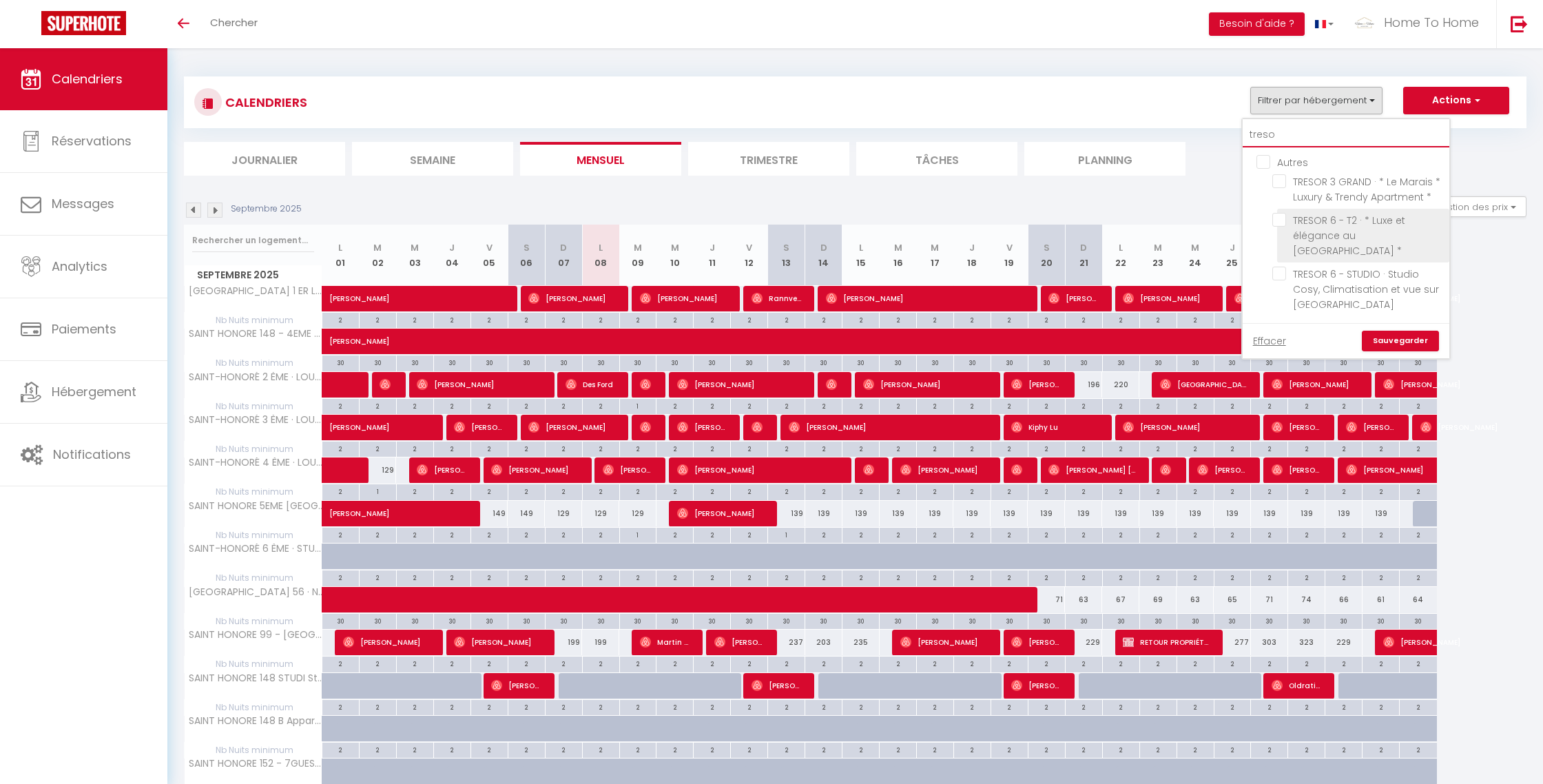
type input "treso"
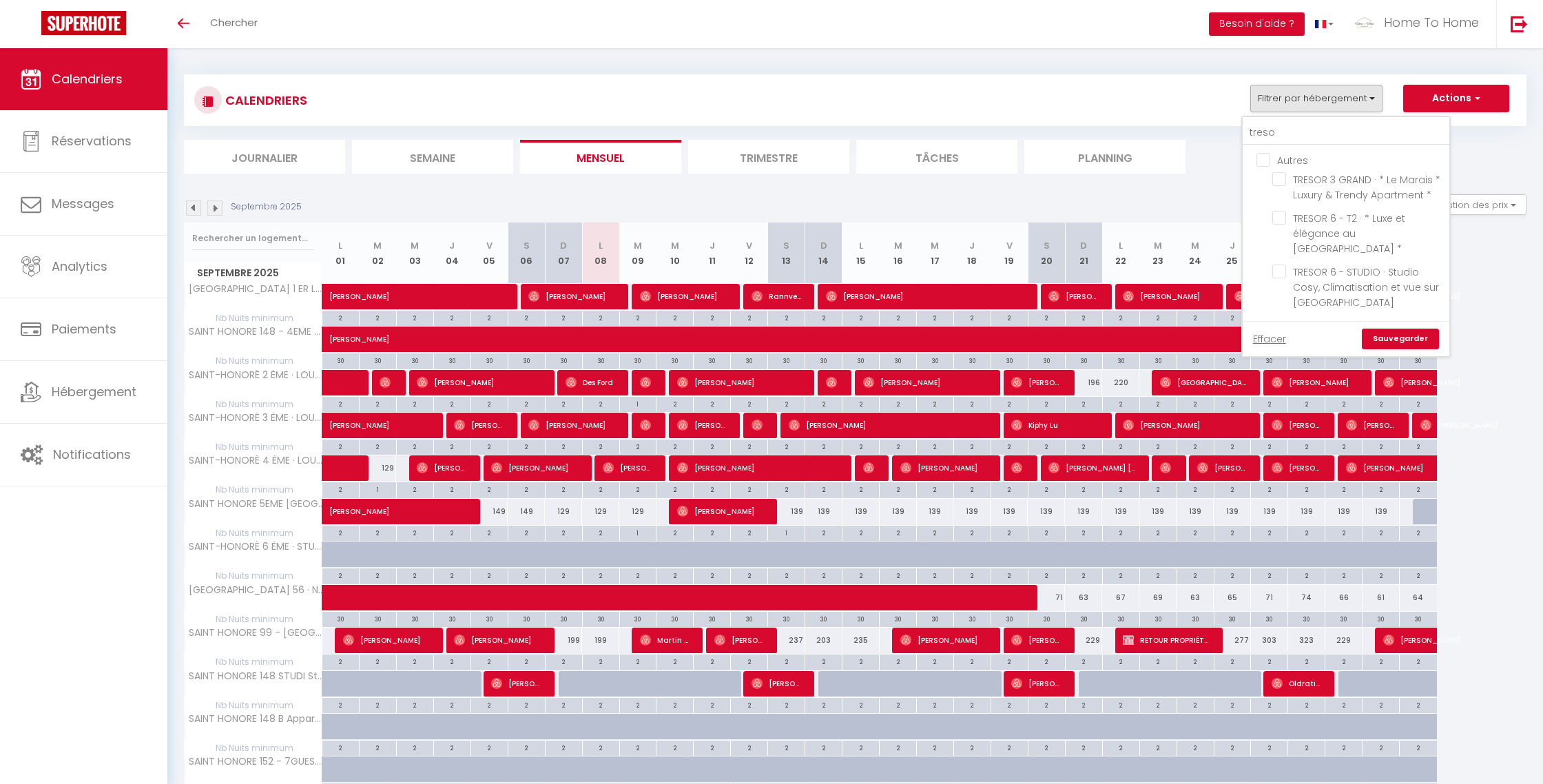
drag, startPoint x: 1372, startPoint y: 224, endPoint x: 1371, endPoint y: 239, distance: 15.0
click at [1372, 224] on li "TRESOR 6 - T2 · * Luxe et élégance au Cœur du Marais *" at bounding box center [1363, 233] width 172 height 54
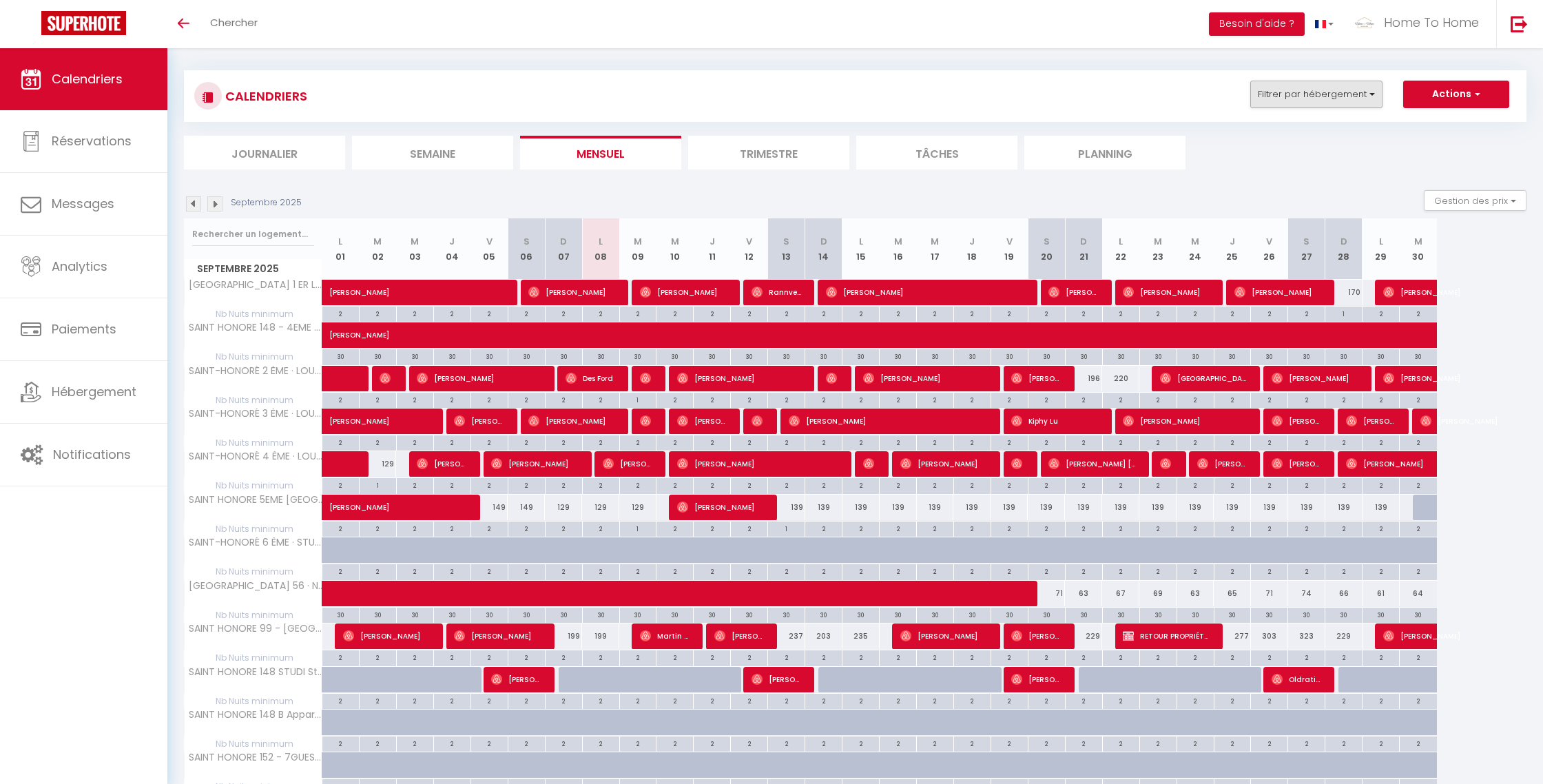
scroll to position [3, 0]
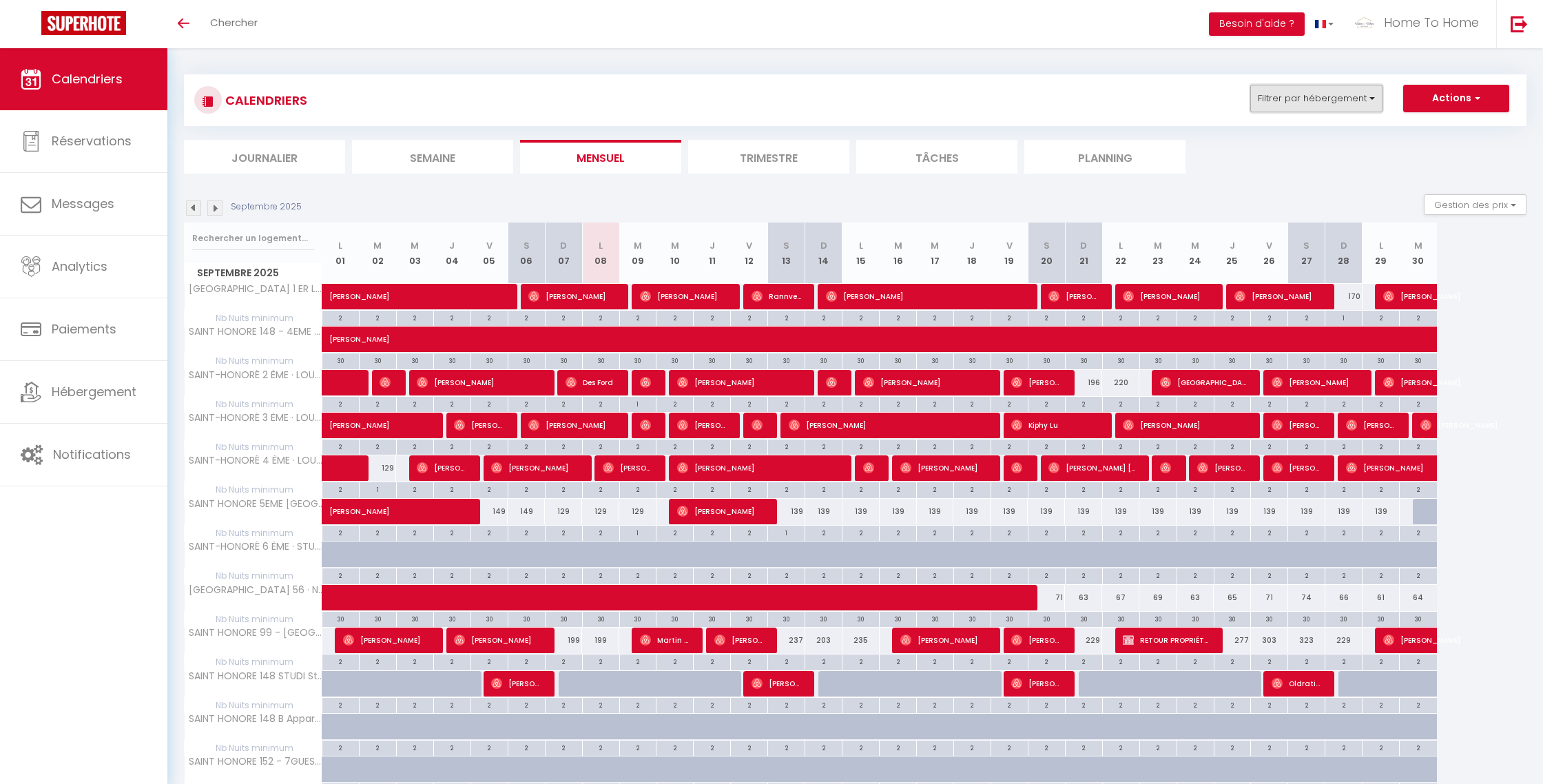
click at [1318, 96] on button "Filtrer par hébergement" at bounding box center [1317, 99] width 132 height 28
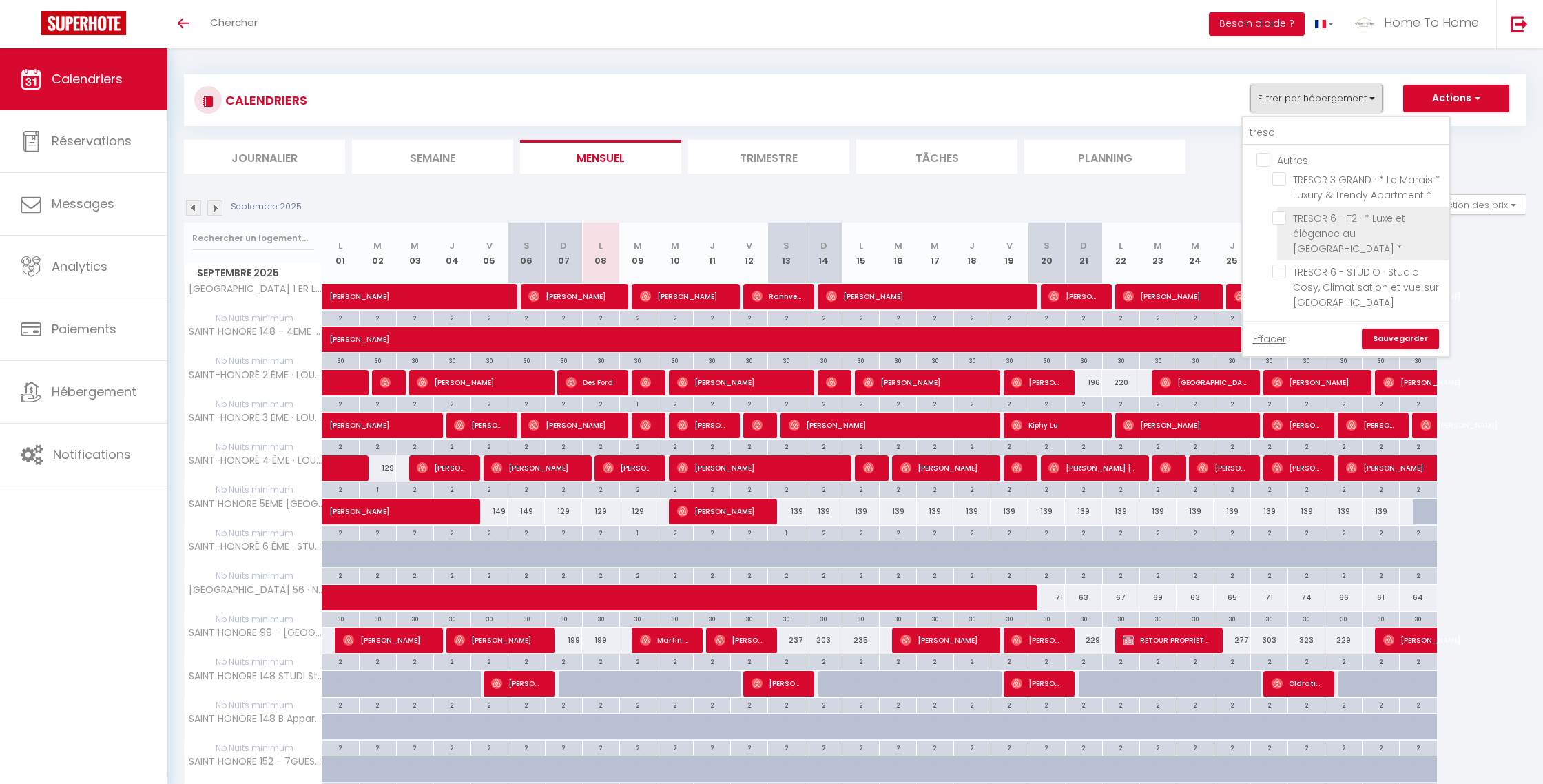
scroll to position [0, 0]
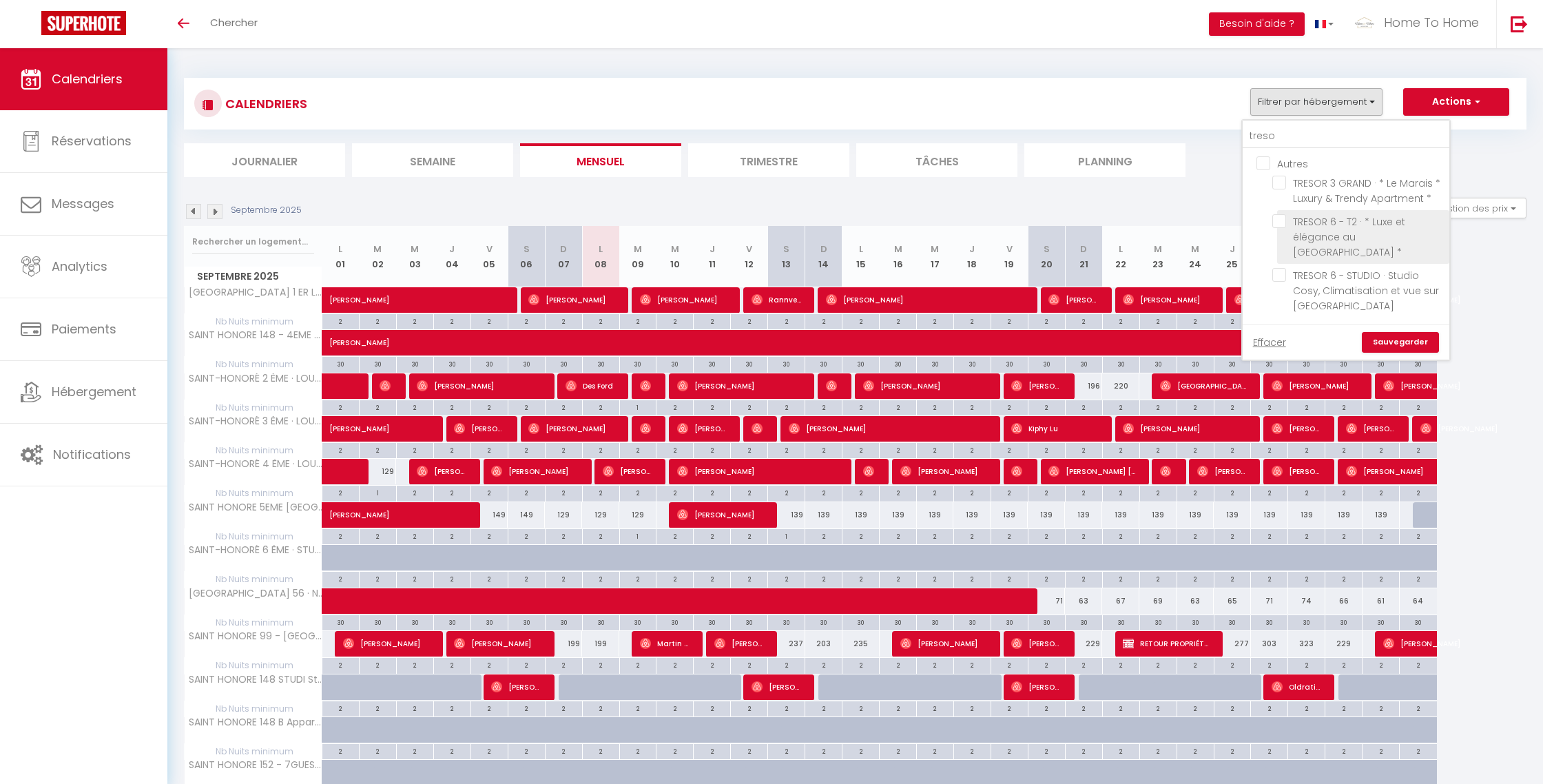
click at [1290, 217] on input "TRESOR 6 - T2 · * Luxe et élégance au Cœur du Marais *" at bounding box center [1358, 221] width 172 height 14
checkbox input "true"
checkbox input "false"
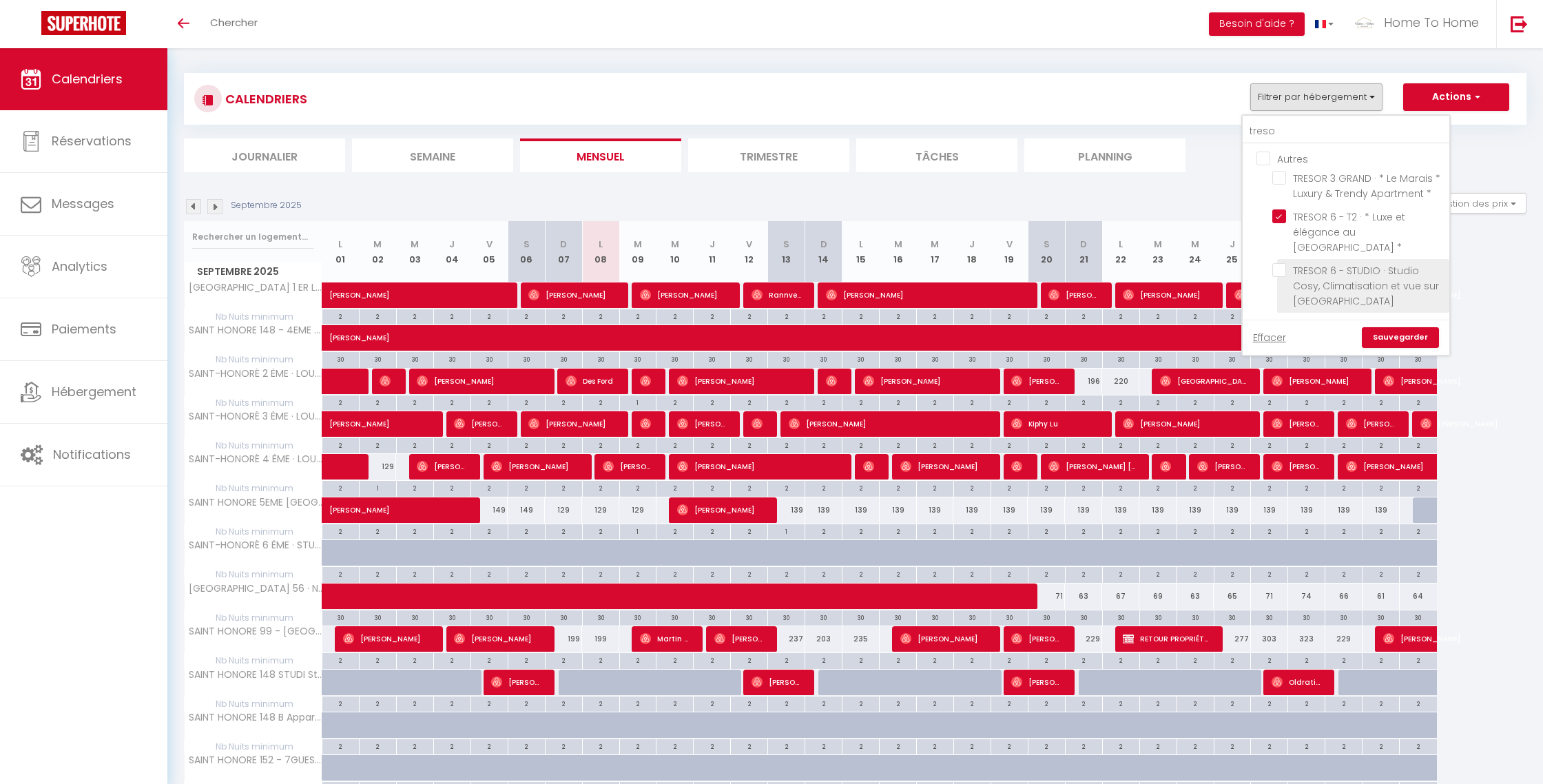
click at [1295, 278] on li "TRESOR 6 - STUDIO · Studio Cosy, Climatisation et vue sur Paris" at bounding box center [1363, 285] width 172 height 54
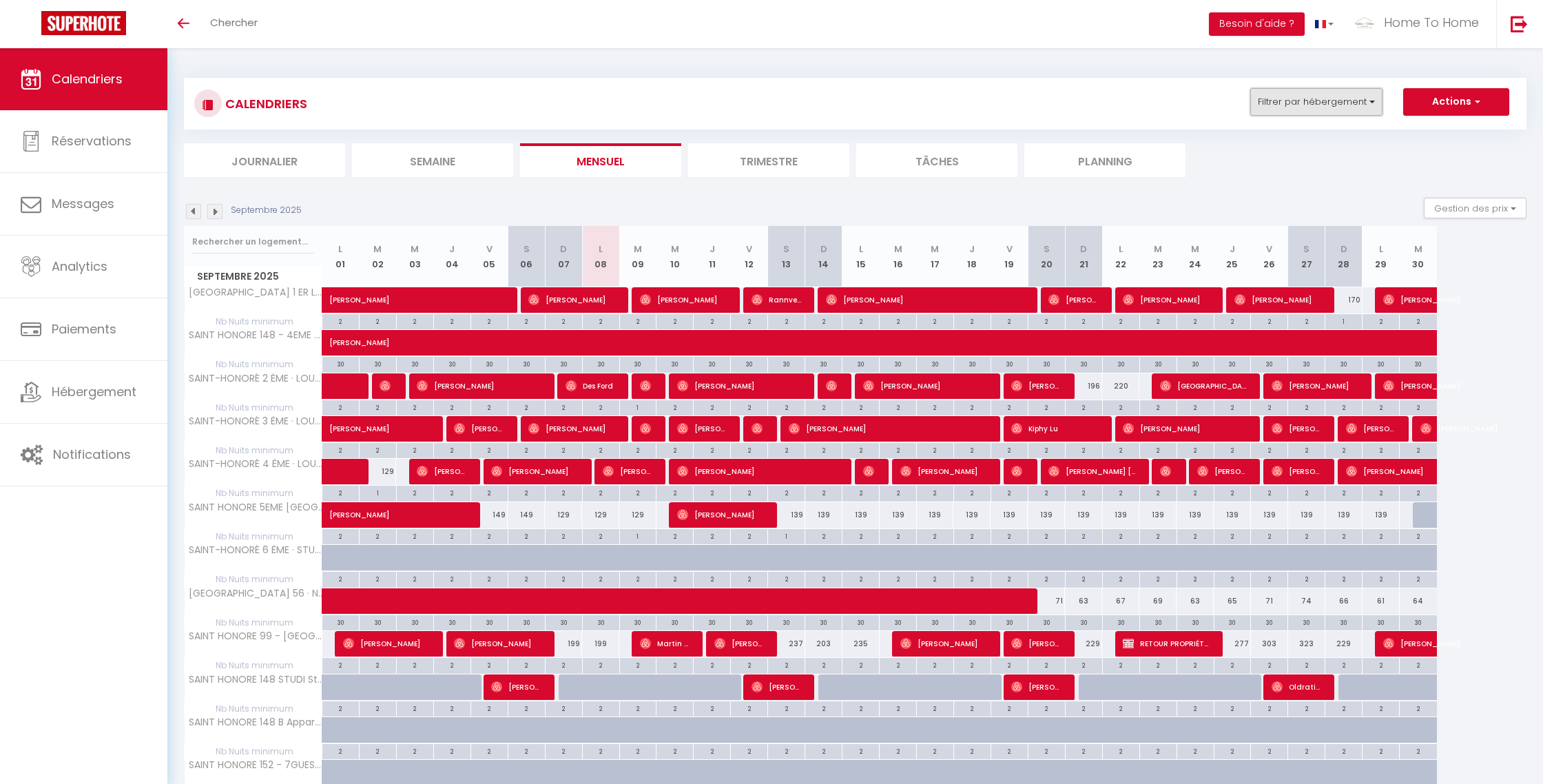
click at [1295, 101] on button "Filtrer par hébergement" at bounding box center [1317, 102] width 132 height 28
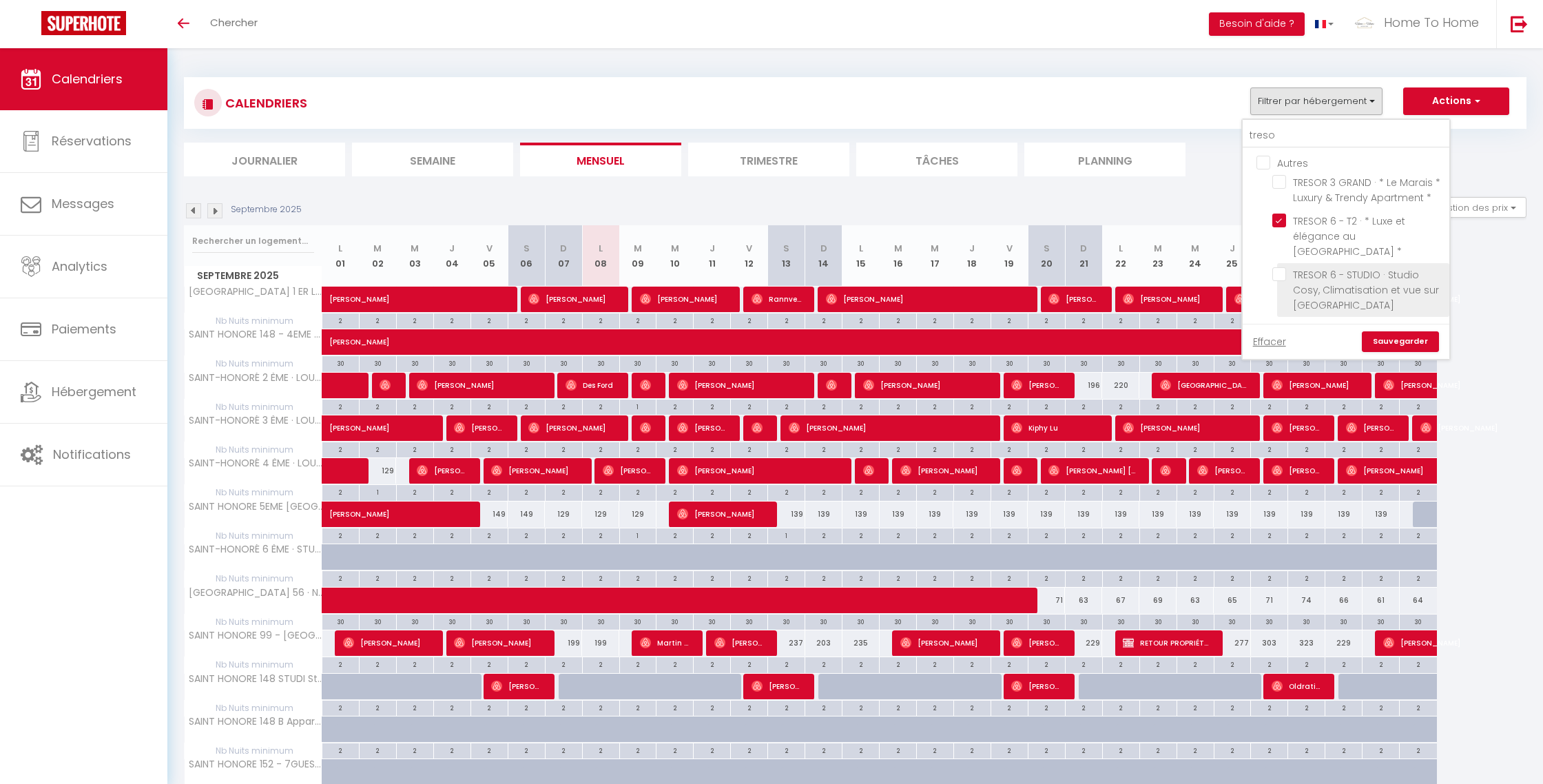
drag, startPoint x: 1279, startPoint y: 270, endPoint x: 1287, endPoint y: 278, distance: 11.3
click at [1279, 271] on input "TRESOR 6 - STUDIO · Studio Cosy, Climatisation et vue sur Paris" at bounding box center [1358, 274] width 172 height 14
checkbox input "true"
checkbox input "false"
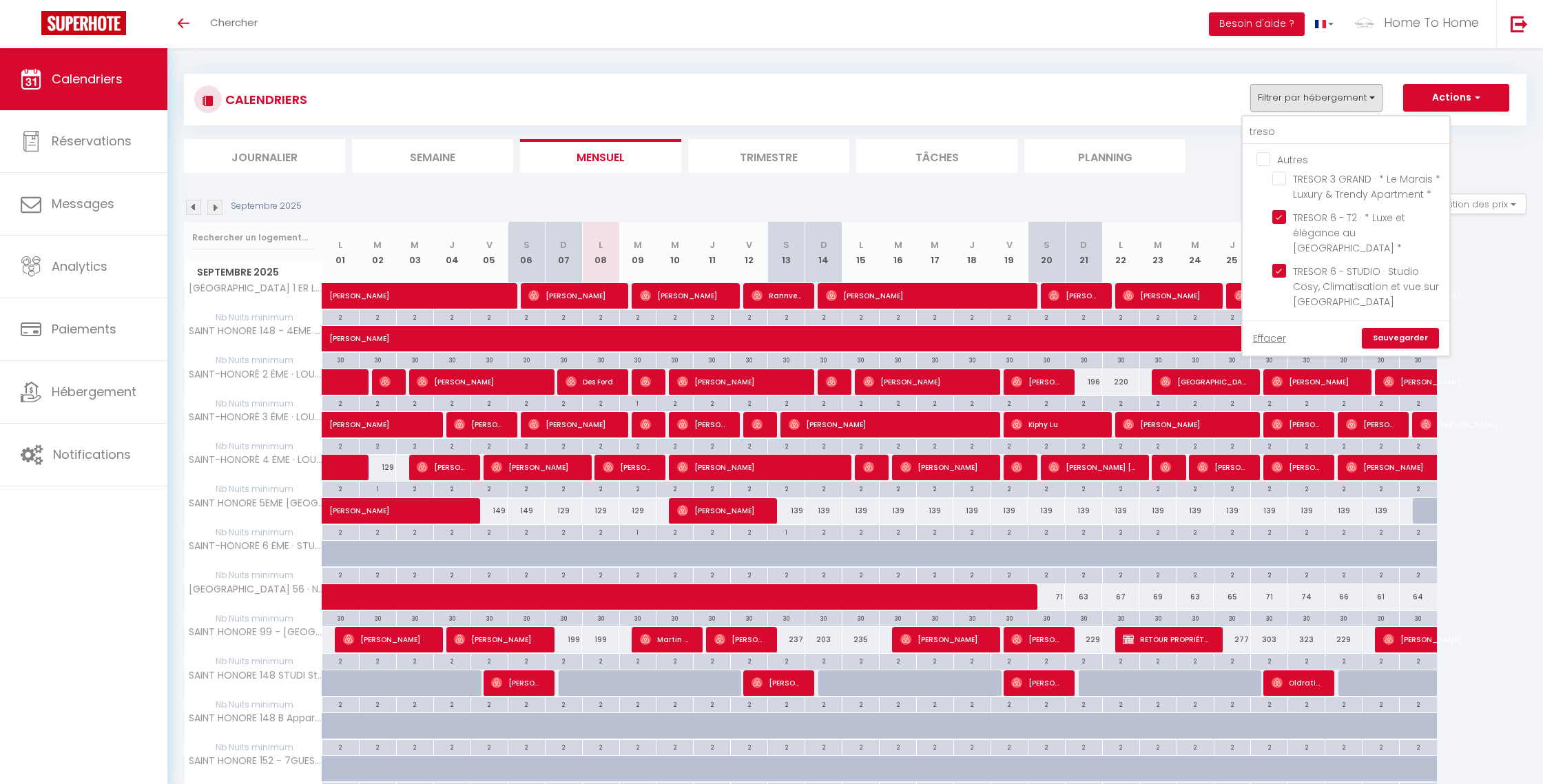
click at [1391, 333] on link "Sauvegarder" at bounding box center [1400, 338] width 77 height 21
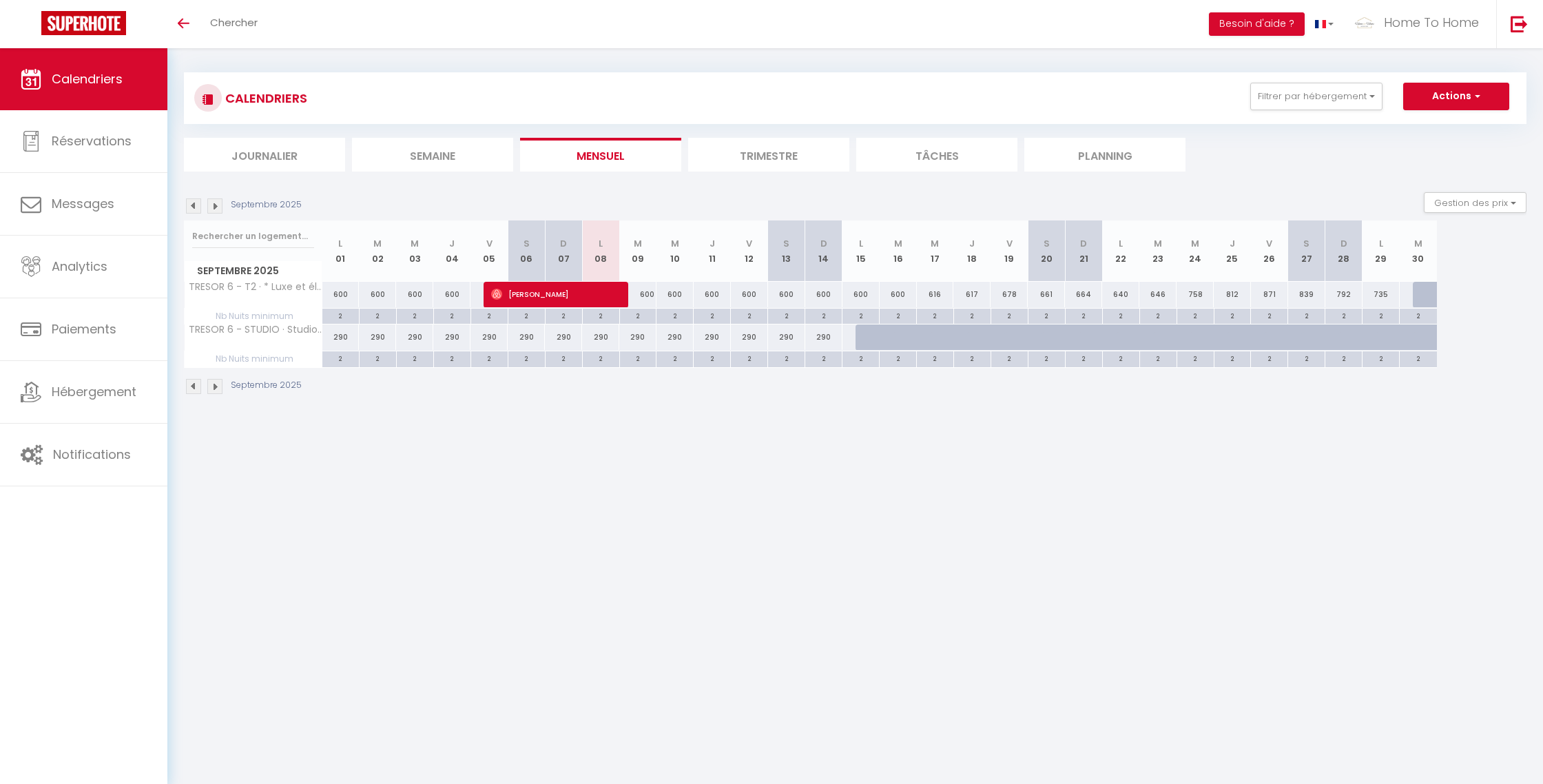
scroll to position [7, 0]
click at [861, 333] on div at bounding box center [873, 336] width 37 height 26
type input "290"
type input "Lun 15 Septembre 2025"
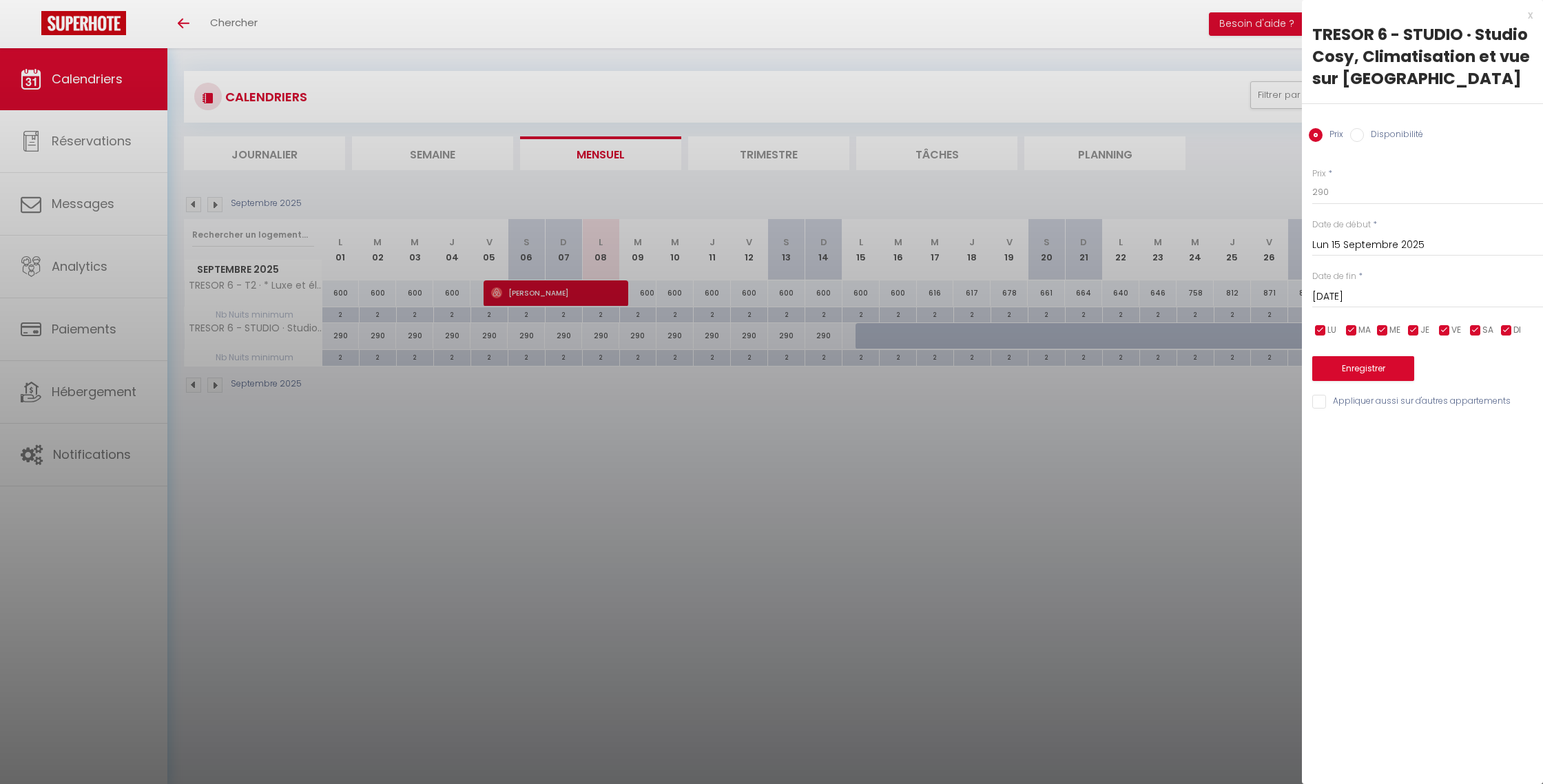
click at [1392, 302] on input "Mar 16 Septembre 2025" at bounding box center [1428, 297] width 231 height 18
click at [1498, 322] on span ">" at bounding box center [1503, 321] width 30 height 28
click at [1504, 432] on span "18" at bounding box center [1503, 431] width 30 height 28
type input "Sam 18 Octobre 2025"
click at [1358, 134] on input "Disponibilité" at bounding box center [1357, 135] width 14 height 14
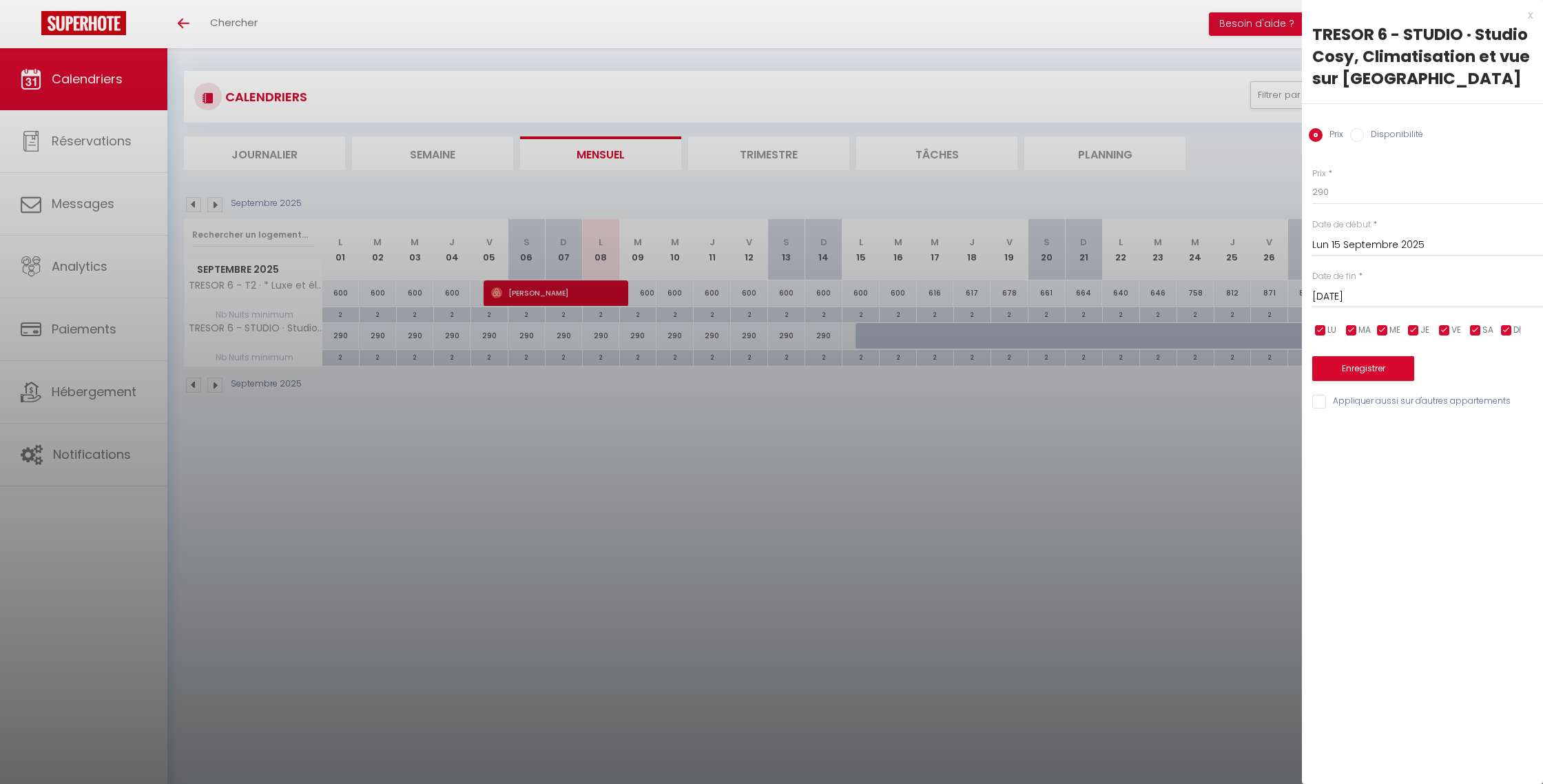
radio input "true"
radio input "false"
click at [1373, 367] on button "Enregistrer" at bounding box center [1363, 370] width 102 height 25
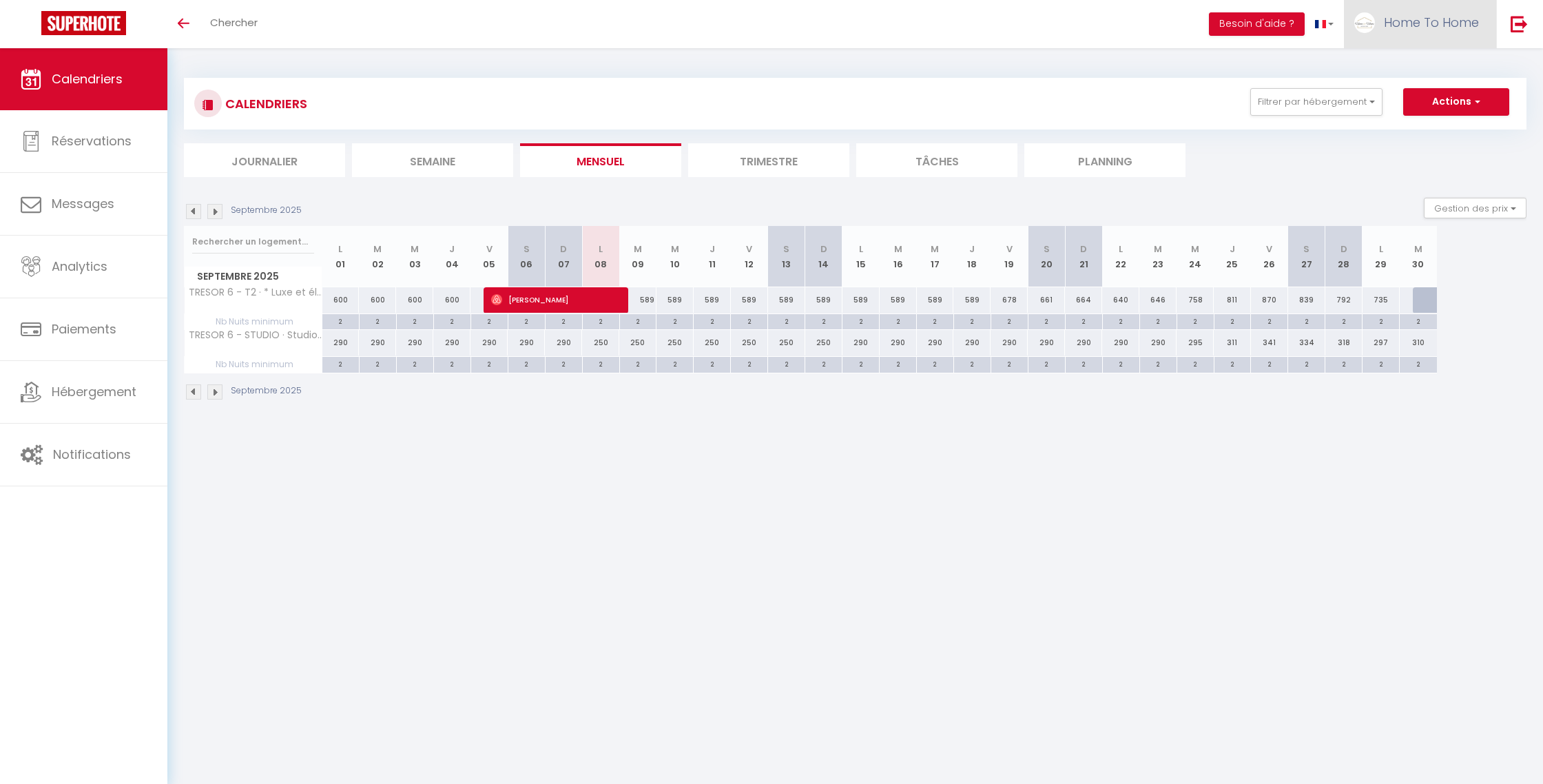
click at [1408, 34] on link "Home To Home" at bounding box center [1420, 24] width 152 height 48
click at [1409, 70] on link "Paramètres" at bounding box center [1441, 69] width 102 height 24
select select "28"
select select "fr"
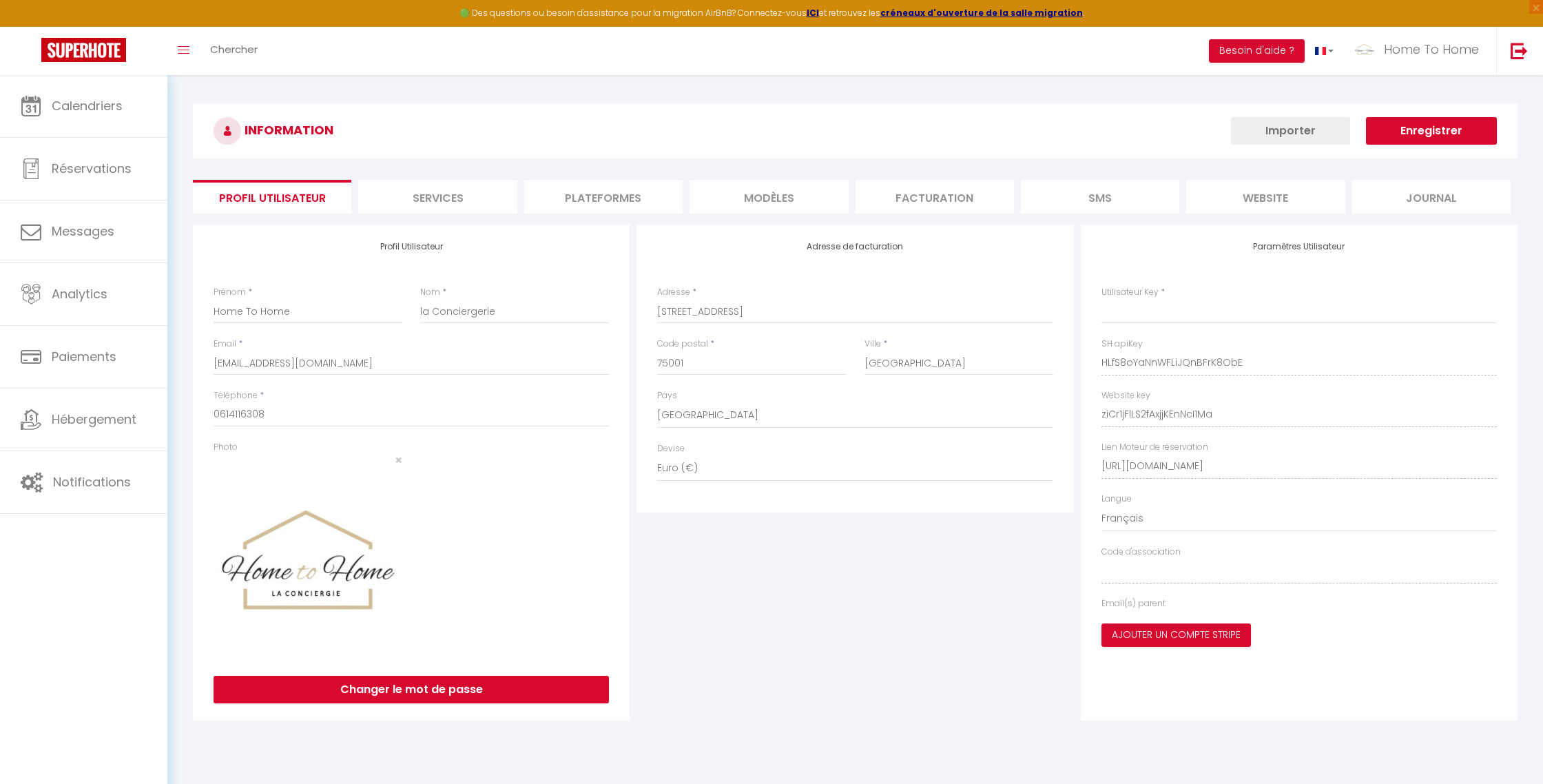
select select "fr"
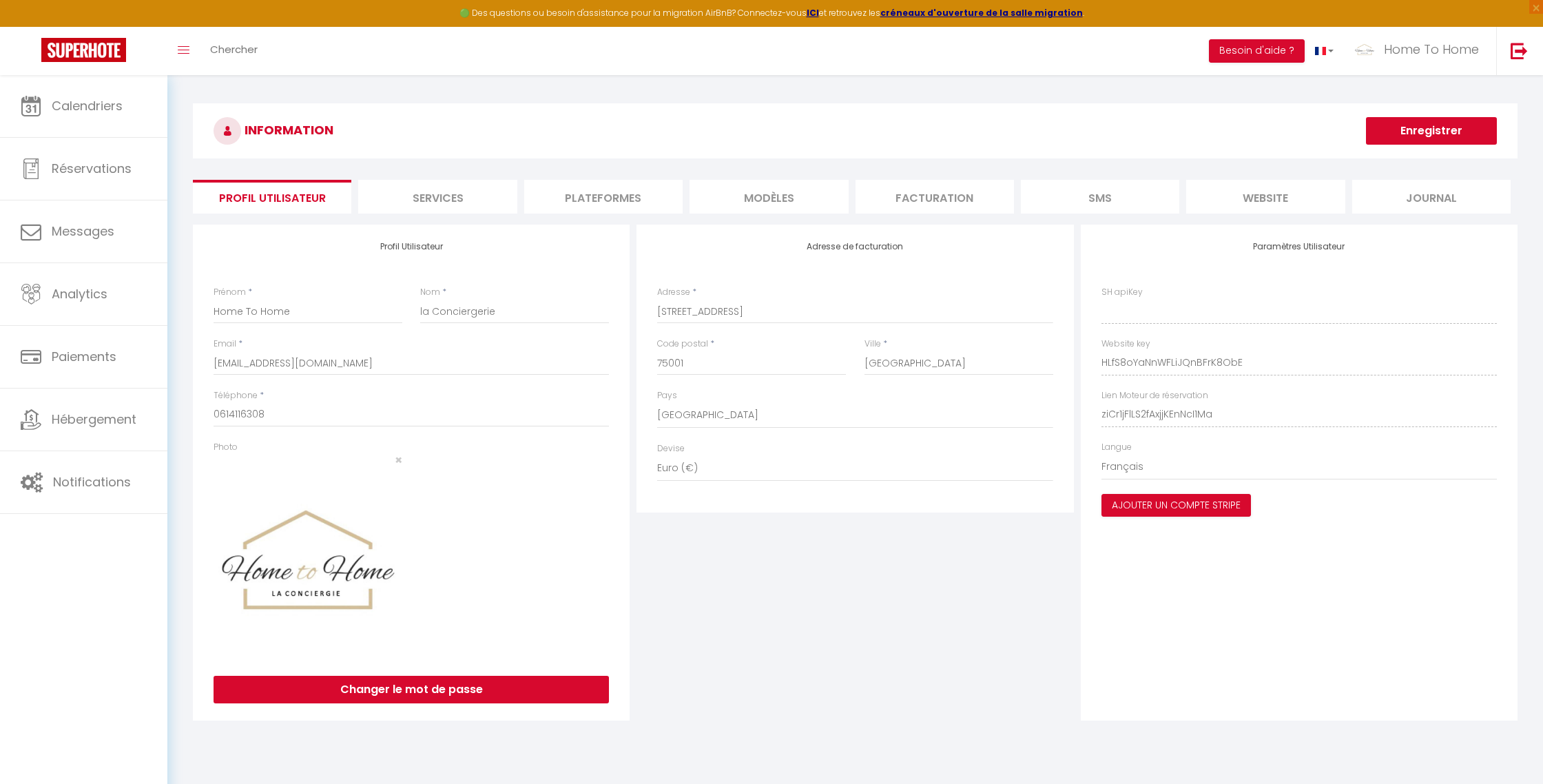
type input "HLfS8oYaNnWFLiJQnBFrK8ObE"
type input "ziCr1jFlLS2fAxjjKEnNcI1Ma"
type input "[URL][DOMAIN_NAME]"
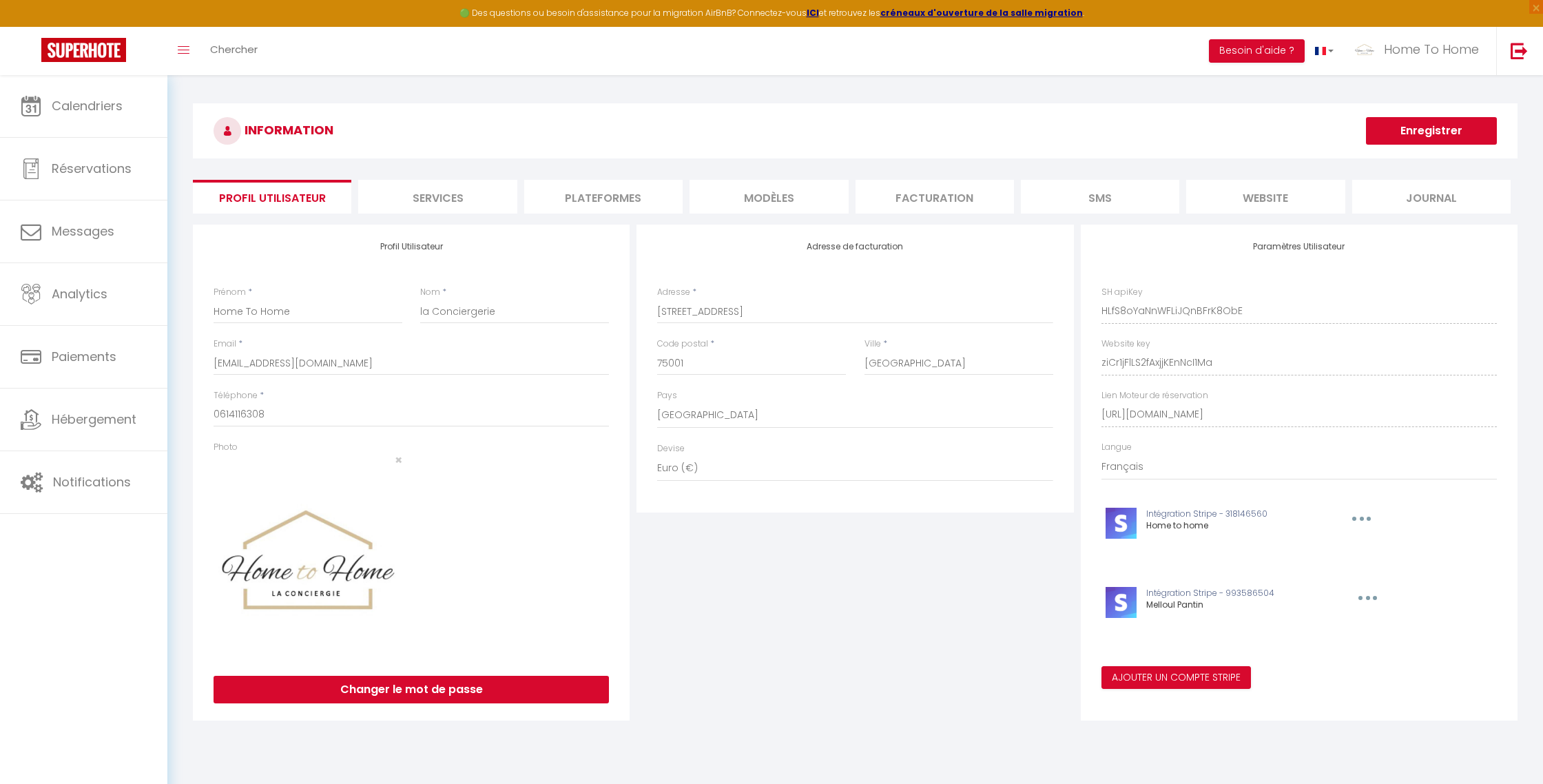
click at [584, 214] on div "INFORMATION Enregistrer Profil Utilisateur Services Plateformes MODÈLES Factura…" at bounding box center [855, 413] width 1325 height 621
click at [582, 197] on li "Plateformes" at bounding box center [603, 196] width 159 height 34
